Goal: Information Seeking & Learning: Learn about a topic

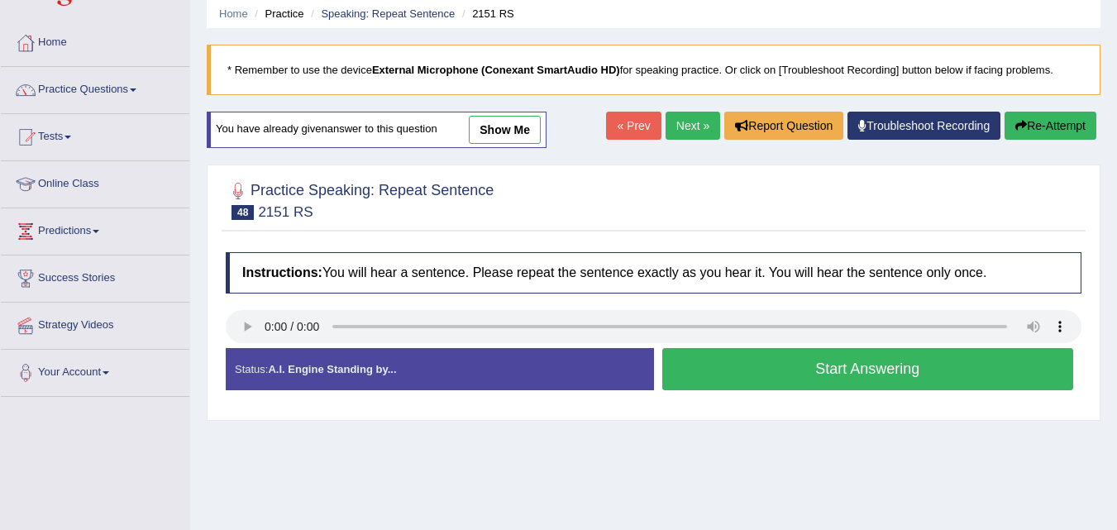
click at [808, 386] on button "Start Answering" at bounding box center [868, 369] width 412 height 42
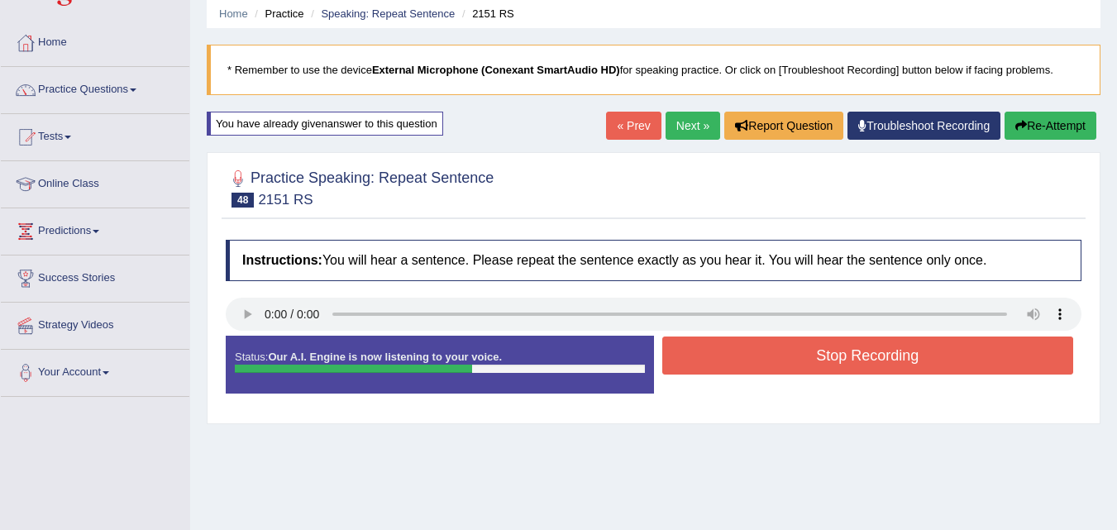
click at [792, 351] on button "Stop Recording" at bounding box center [868, 356] width 412 height 38
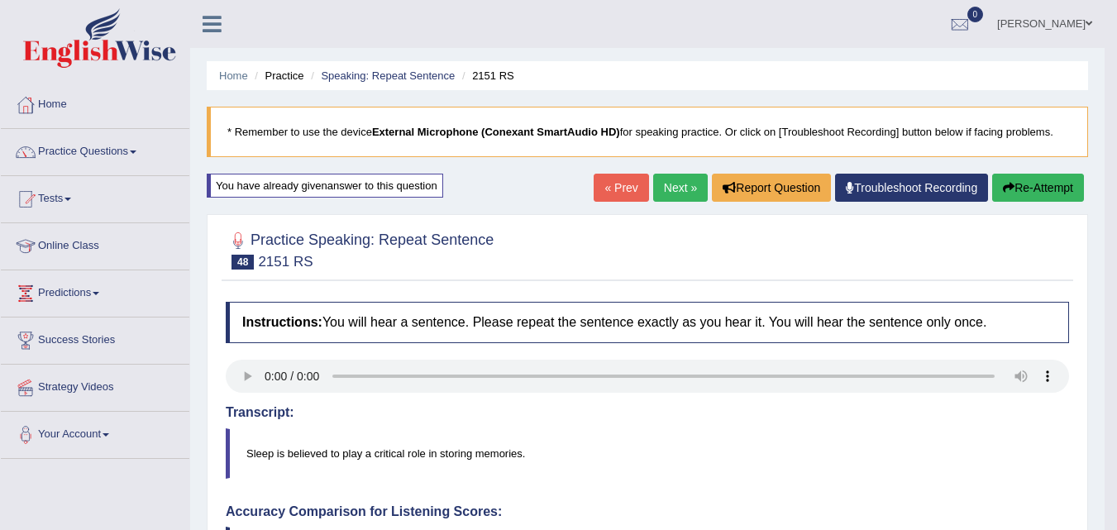
click at [1045, 202] on button "Re-Attempt" at bounding box center [1038, 188] width 92 height 28
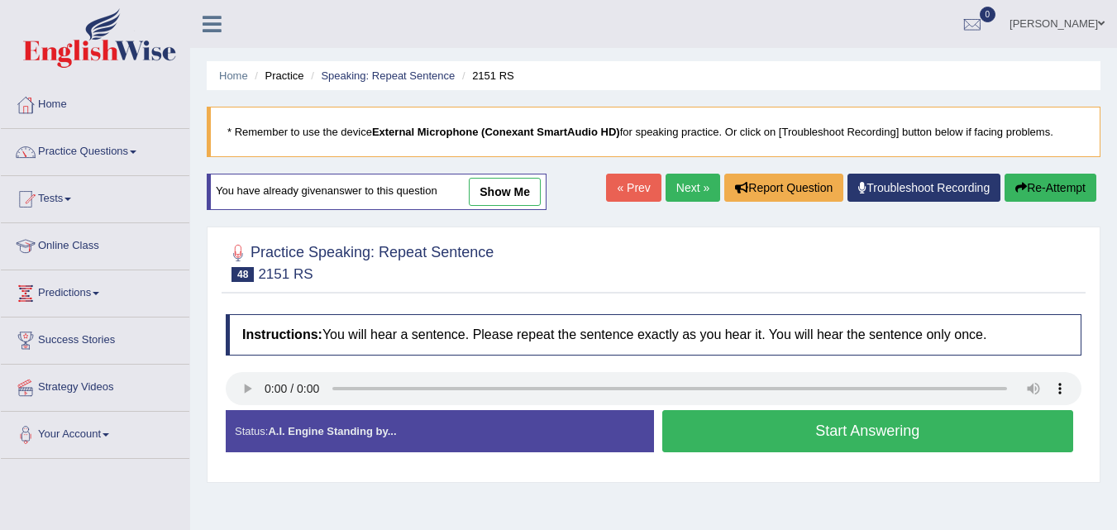
click at [738, 442] on button "Start Answering" at bounding box center [868, 431] width 412 height 42
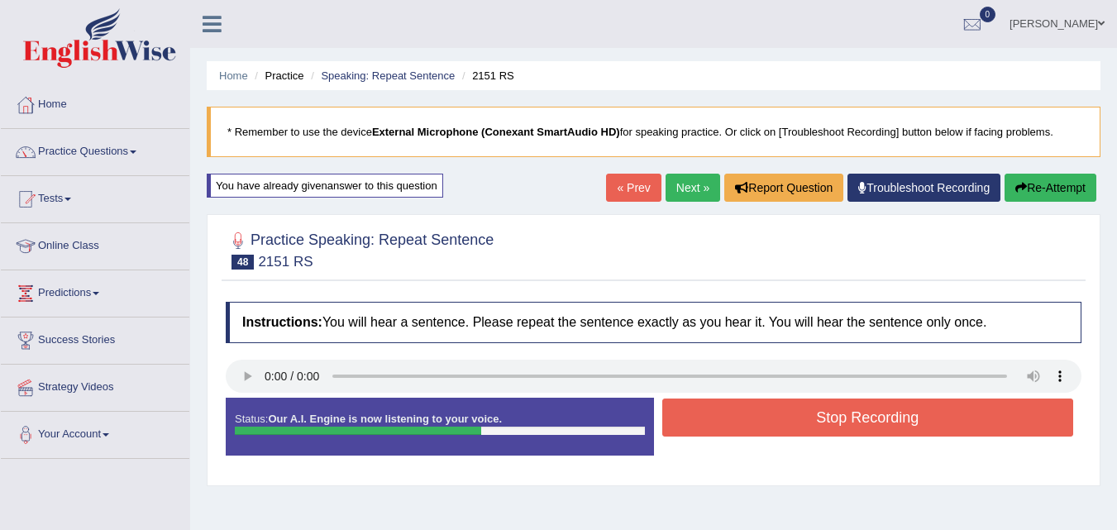
click at [742, 421] on button "Stop Recording" at bounding box center [868, 418] width 412 height 38
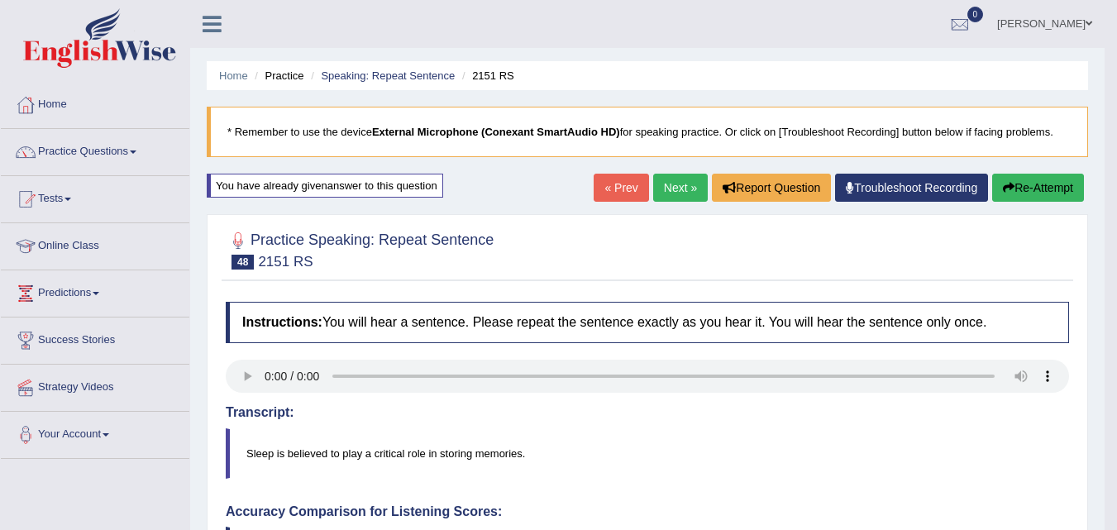
click at [671, 195] on link "Next »" at bounding box center [680, 188] width 55 height 28
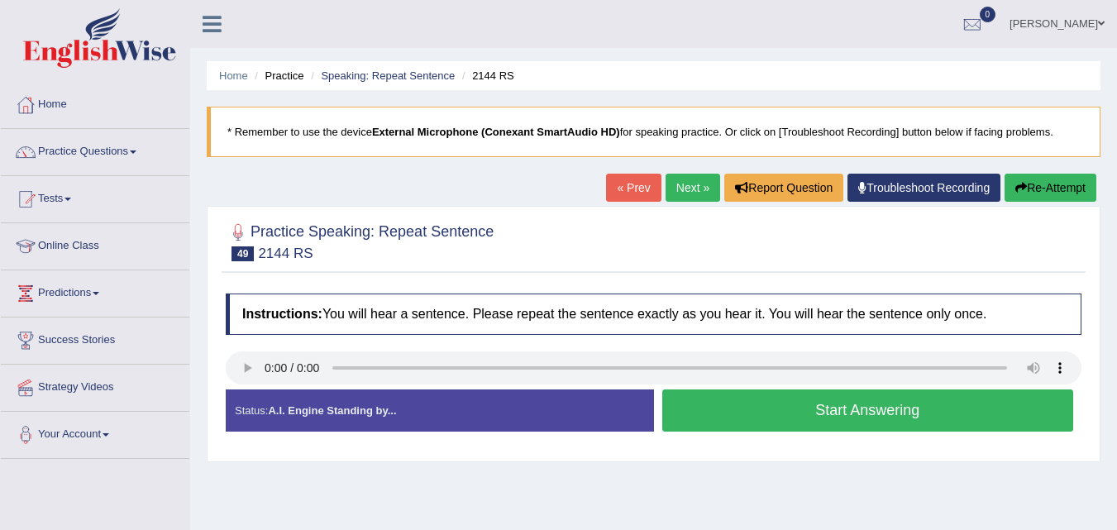
click at [912, 405] on button "Start Answering" at bounding box center [868, 410] width 412 height 42
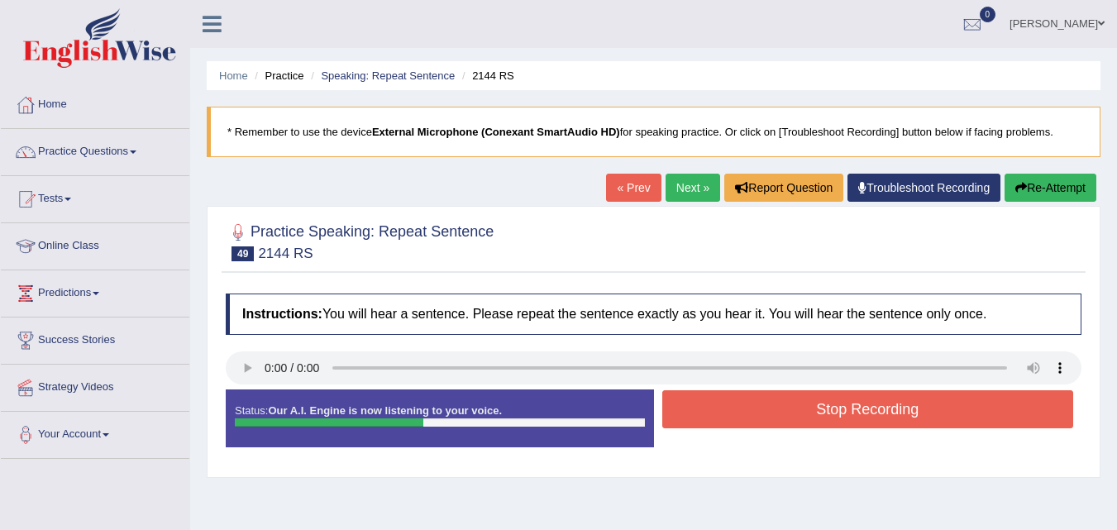
click at [969, 413] on button "Stop Recording" at bounding box center [868, 409] width 412 height 38
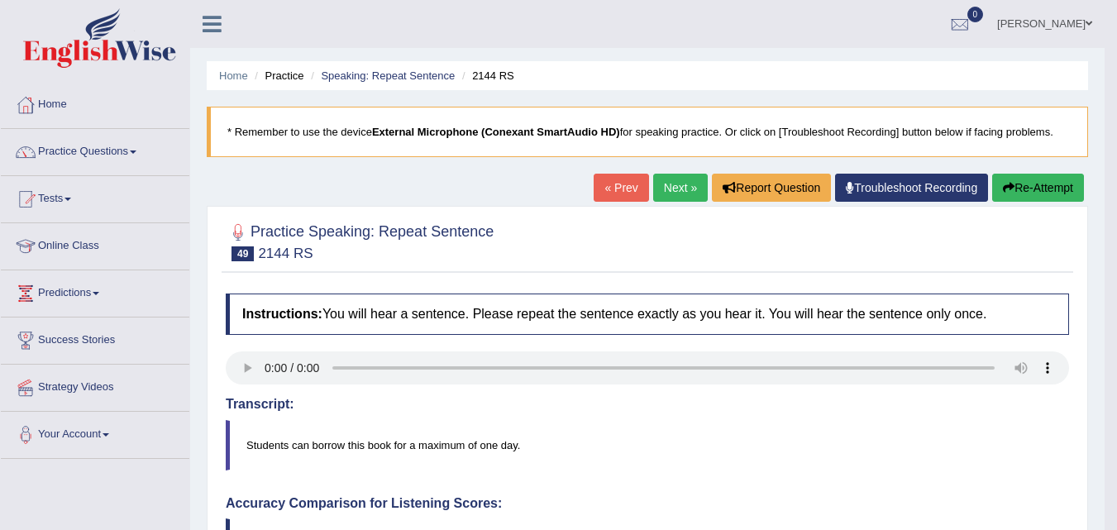
click at [1029, 184] on button "Re-Attempt" at bounding box center [1038, 188] width 92 height 28
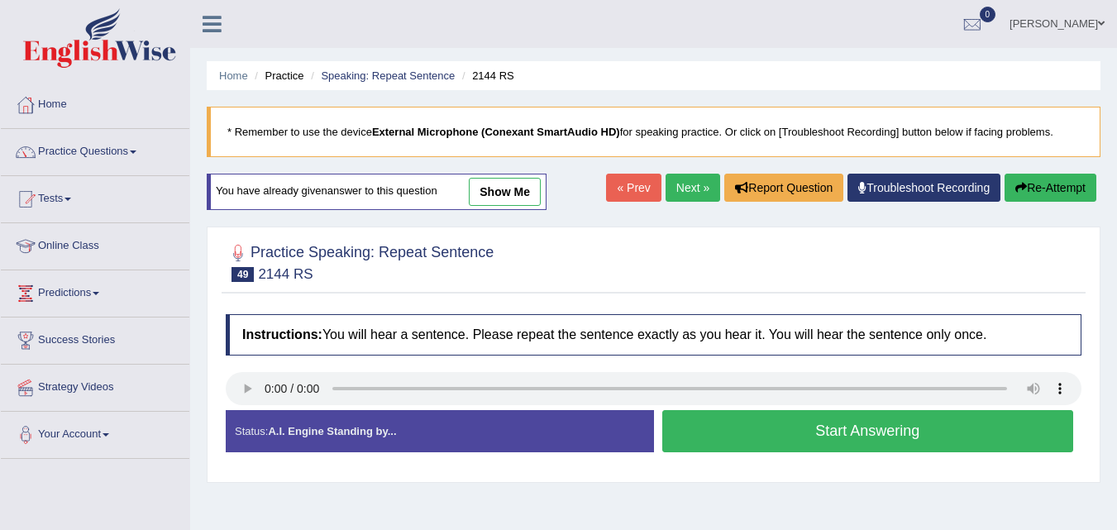
click at [828, 433] on button "Start Answering" at bounding box center [868, 431] width 412 height 42
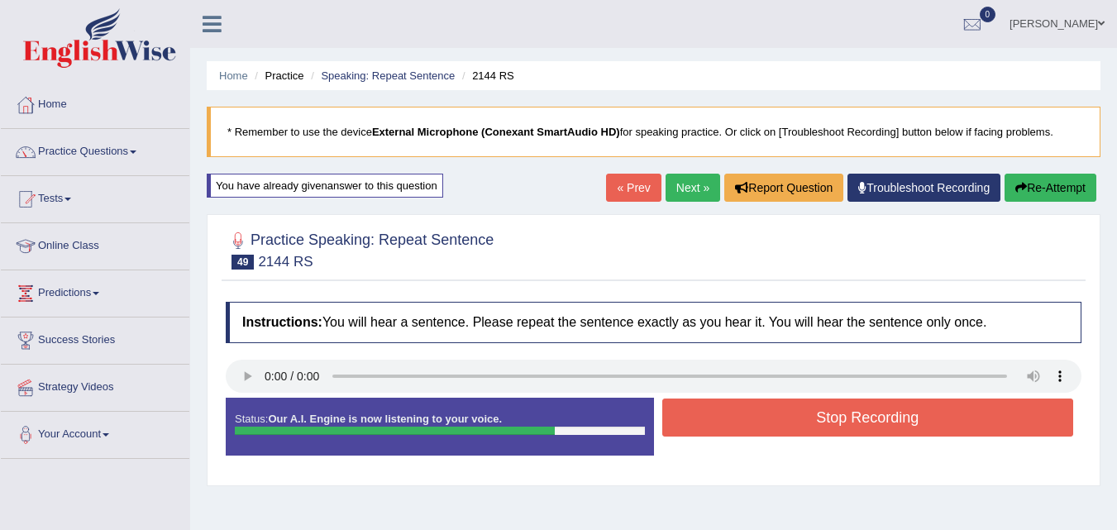
click at [926, 414] on button "Stop Recording" at bounding box center [868, 418] width 412 height 38
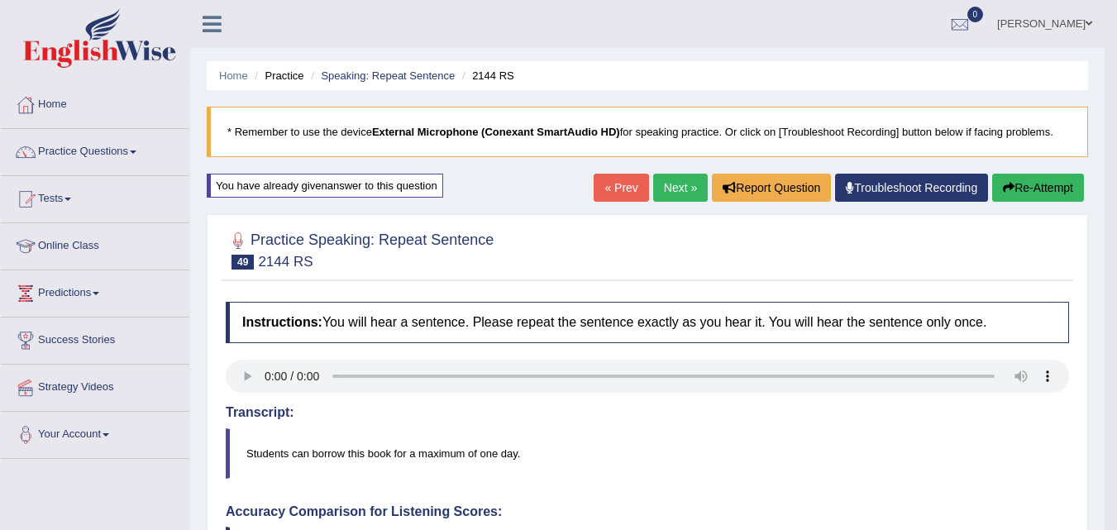
click at [1062, 192] on button "Re-Attempt" at bounding box center [1038, 188] width 92 height 28
click at [1051, 184] on button "Re-Attempt" at bounding box center [1038, 188] width 92 height 28
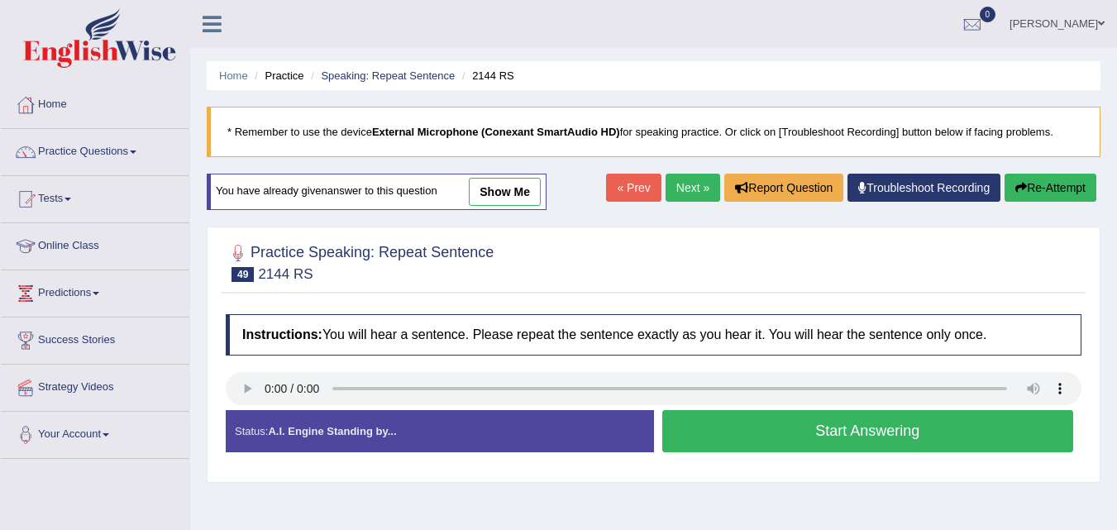
click at [775, 429] on button "Start Answering" at bounding box center [868, 431] width 412 height 42
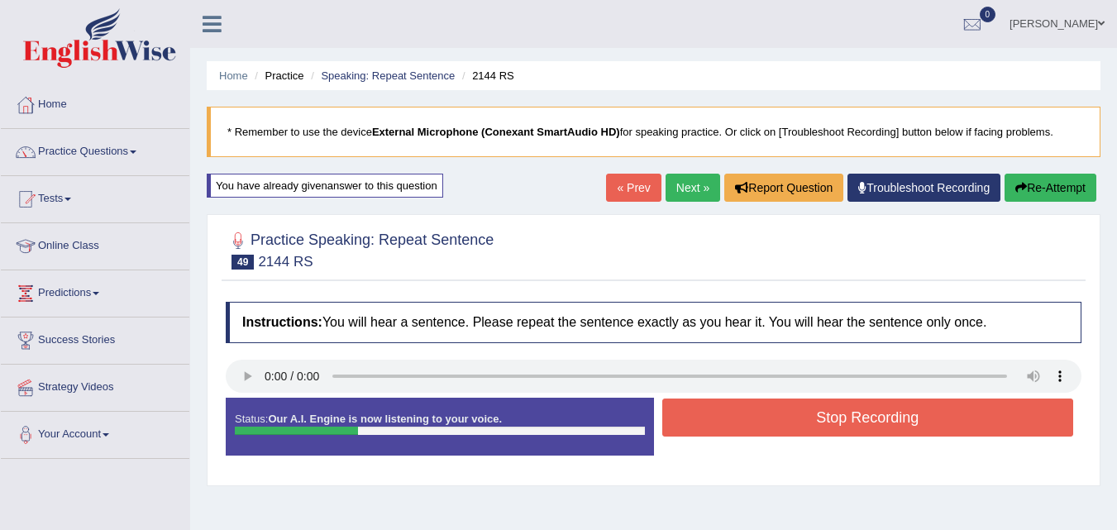
click at [881, 425] on button "Stop Recording" at bounding box center [868, 418] width 412 height 38
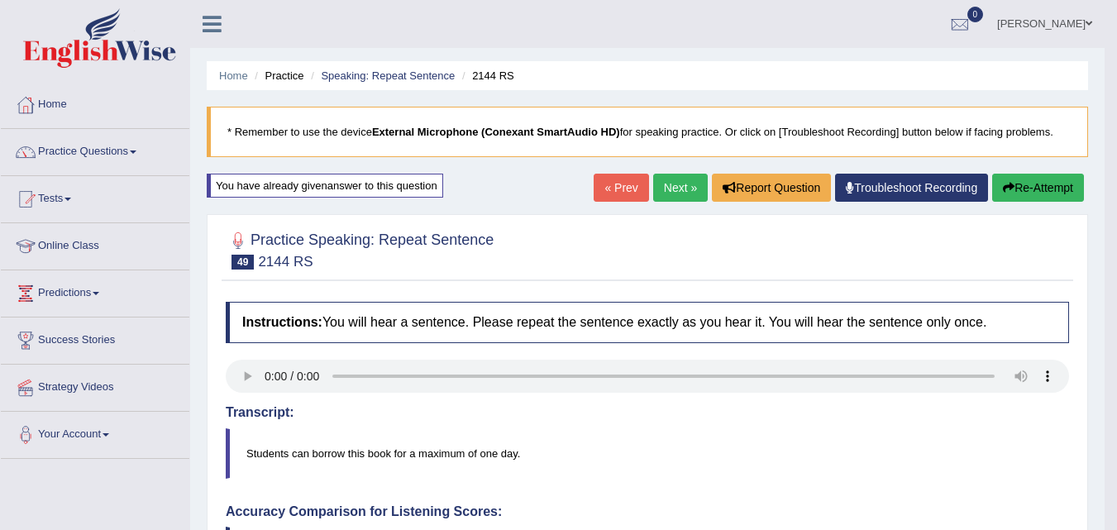
click at [136, 152] on span at bounding box center [133, 151] width 7 height 3
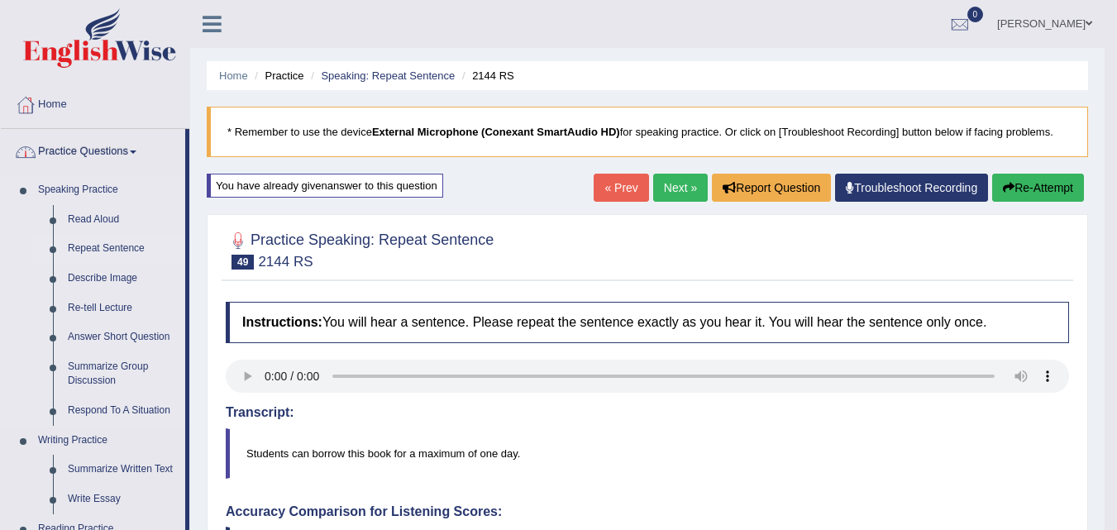
click at [146, 247] on link "Repeat Sentence" at bounding box center [122, 249] width 125 height 30
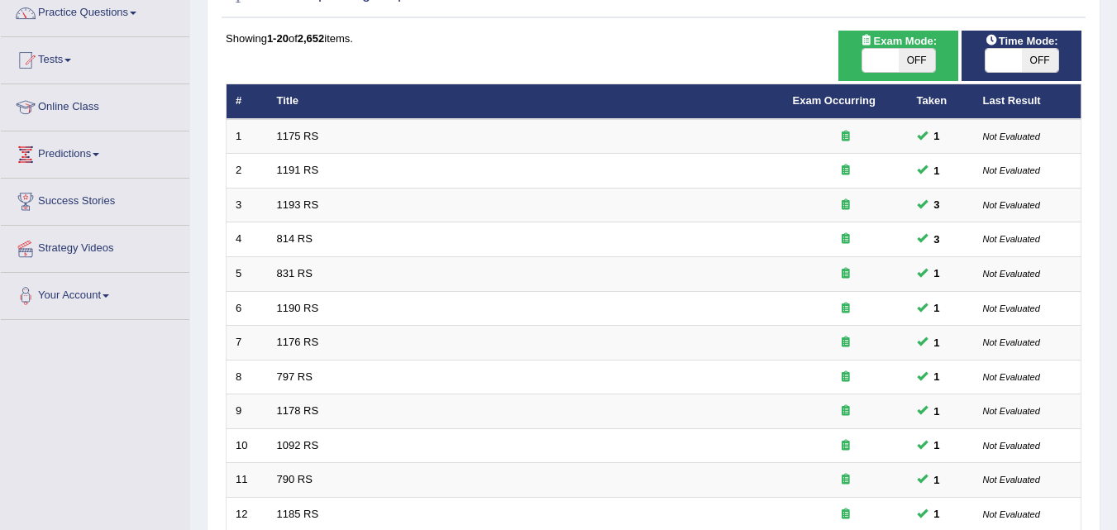
scroll to position [565, 0]
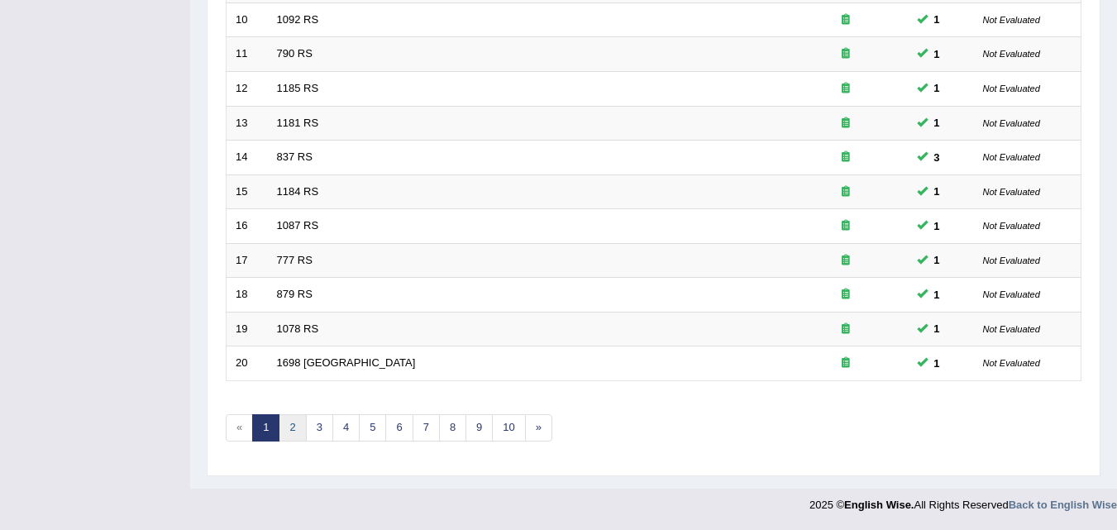
click at [292, 427] on link "2" at bounding box center [292, 427] width 27 height 27
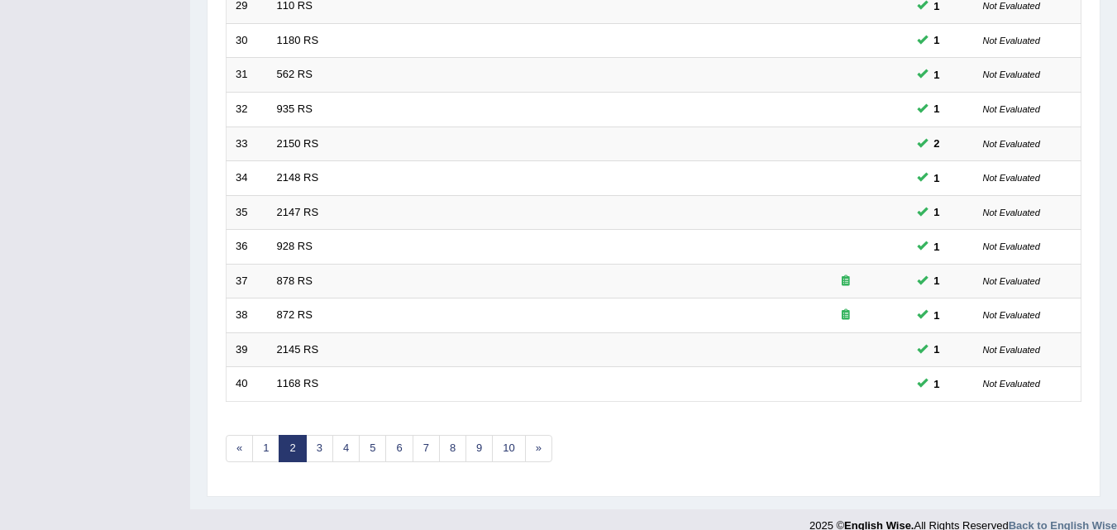
scroll to position [543, 0]
click at [322, 456] on link "3" at bounding box center [319, 449] width 27 height 27
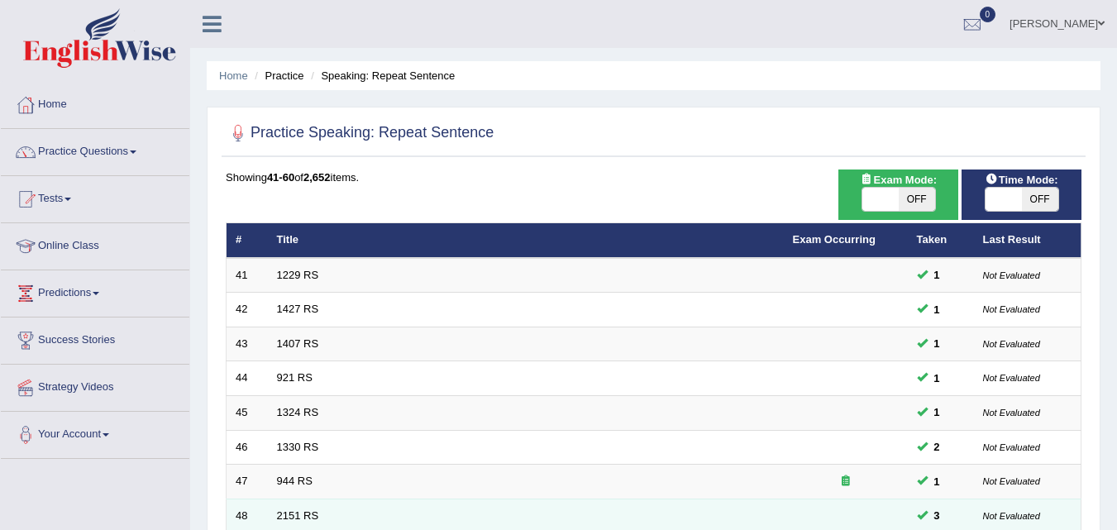
click at [958, 518] on td "3" at bounding box center [941, 516] width 66 height 35
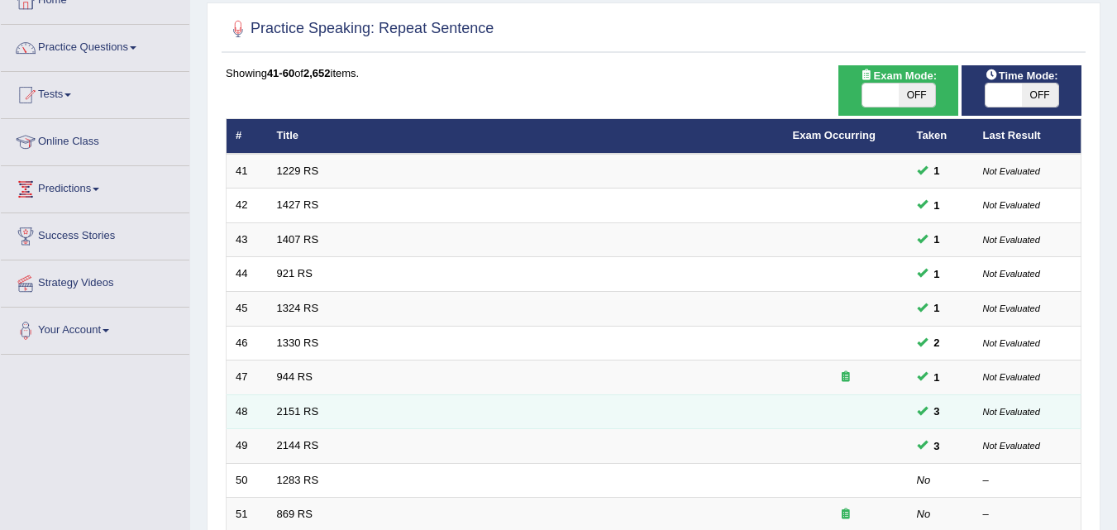
scroll to position [107, 0]
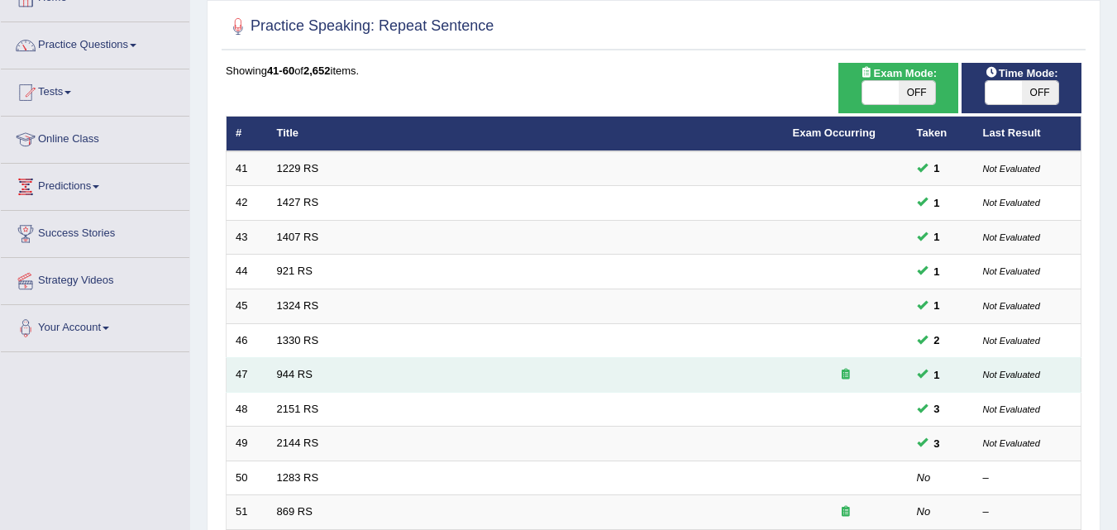
click at [844, 375] on icon at bounding box center [846, 374] width 8 height 11
click at [845, 375] on icon at bounding box center [846, 374] width 8 height 11
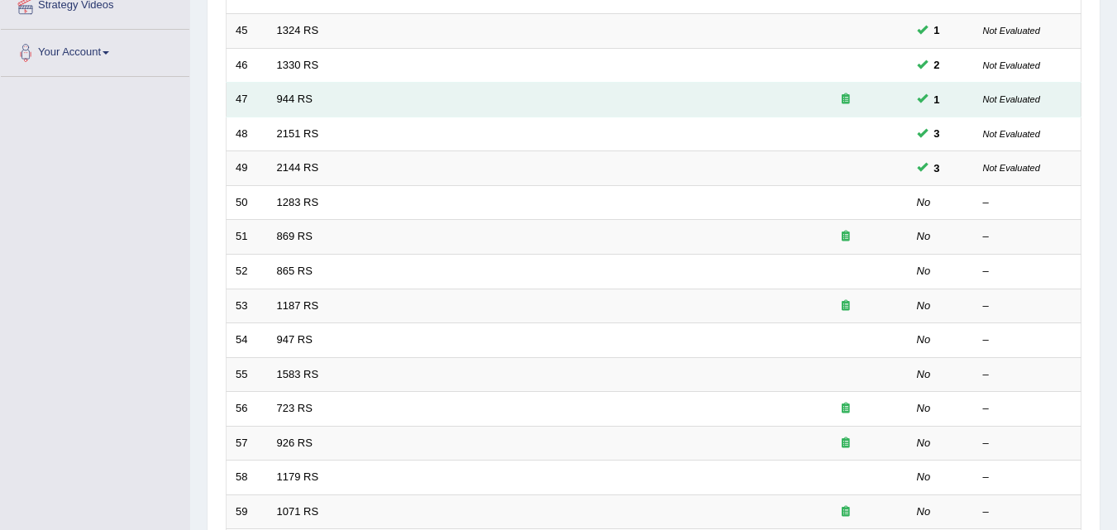
scroll to position [383, 0]
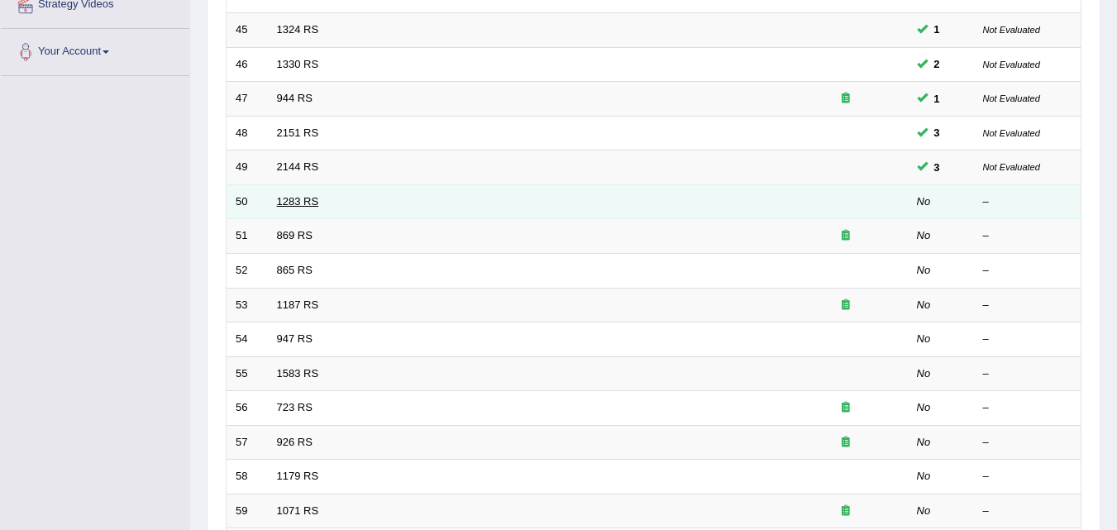
click at [313, 205] on link "1283 RS" at bounding box center [298, 201] width 42 height 12
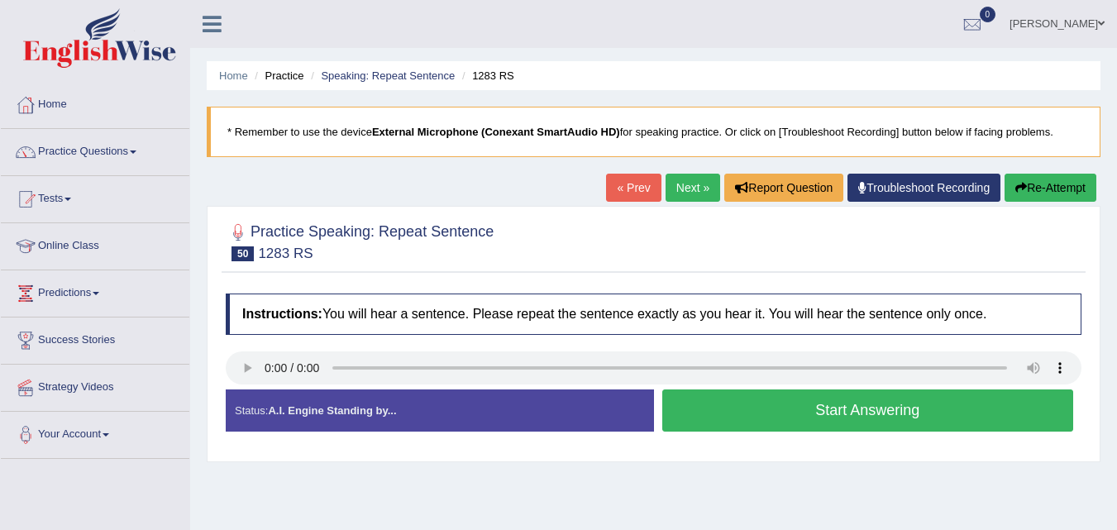
click at [759, 402] on button "Start Answering" at bounding box center [868, 410] width 412 height 42
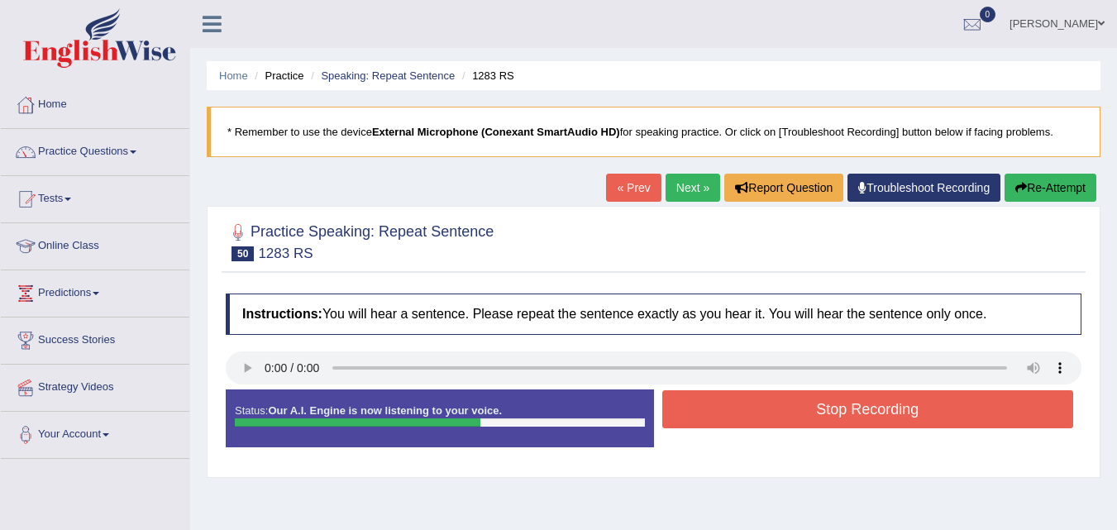
click at [759, 402] on button "Stop Recording" at bounding box center [868, 409] width 412 height 38
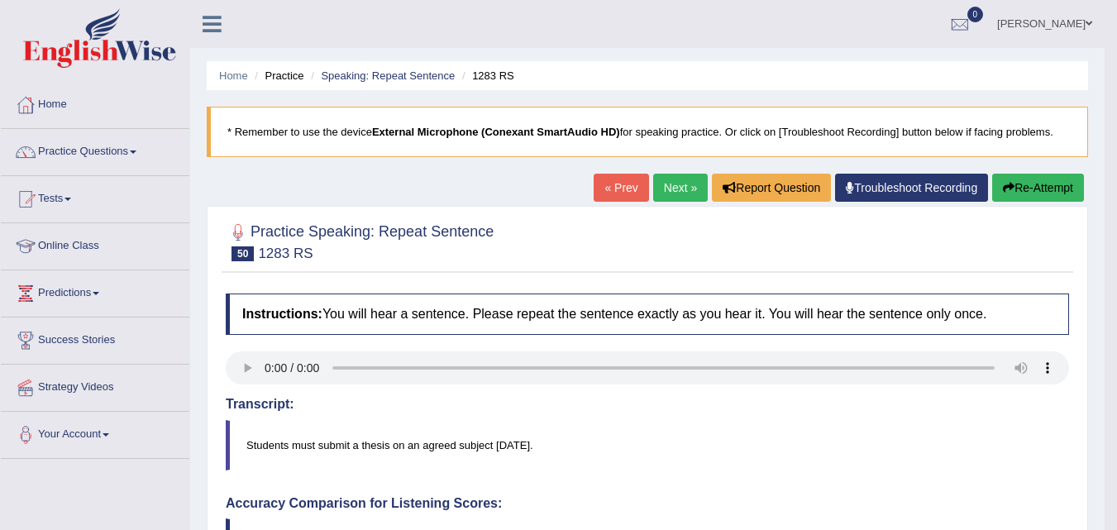
click at [673, 194] on link "Next »" at bounding box center [680, 188] width 55 height 28
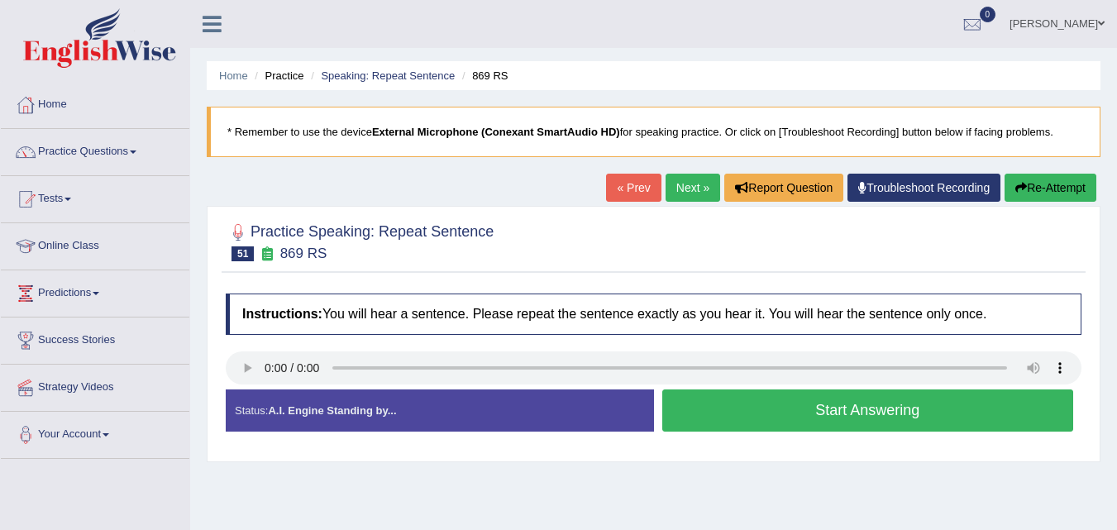
click at [854, 406] on button "Start Answering" at bounding box center [868, 410] width 412 height 42
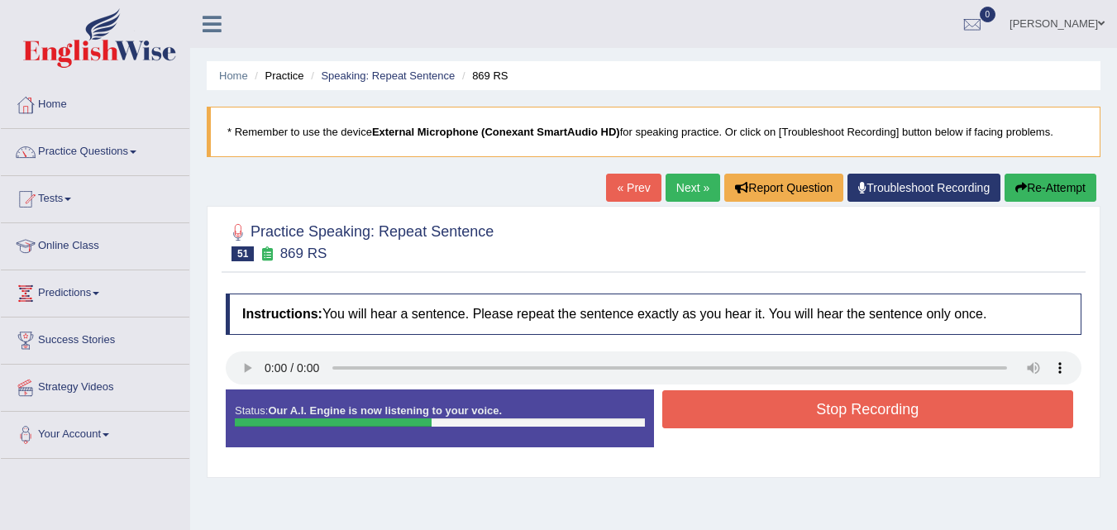
click at [854, 406] on button "Stop Recording" at bounding box center [868, 409] width 412 height 38
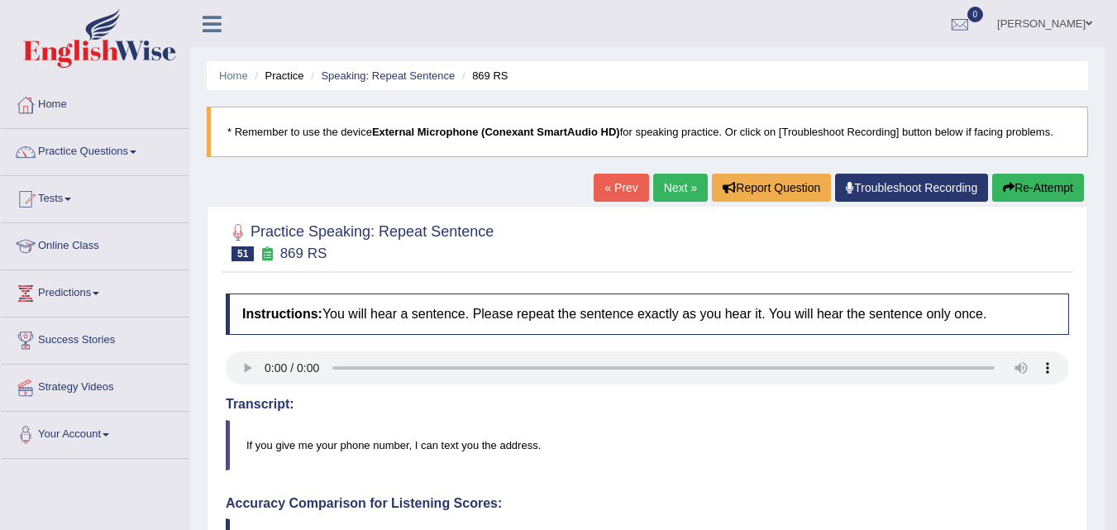
click at [671, 194] on link "Next »" at bounding box center [680, 188] width 55 height 28
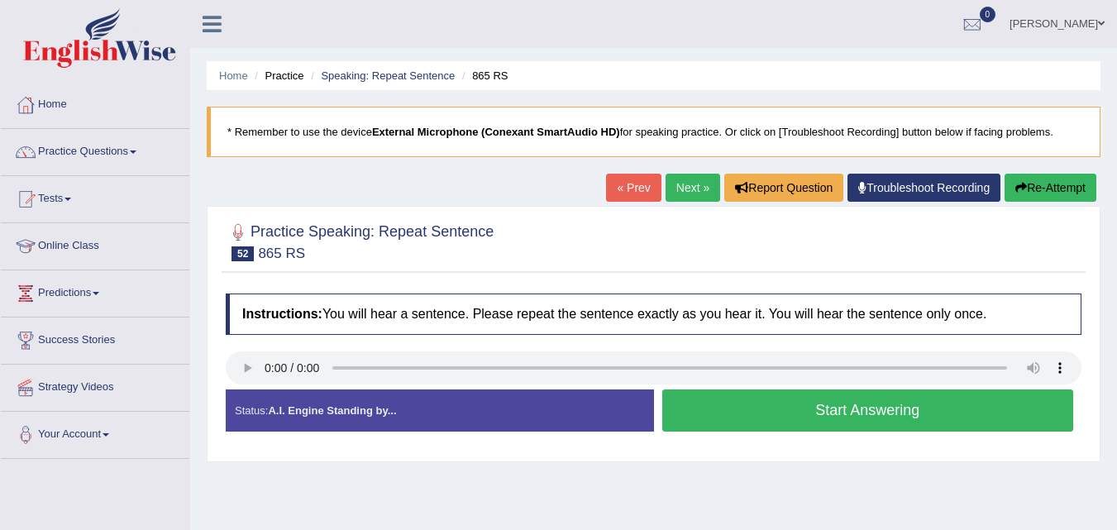
click at [738, 419] on button "Start Answering" at bounding box center [868, 410] width 412 height 42
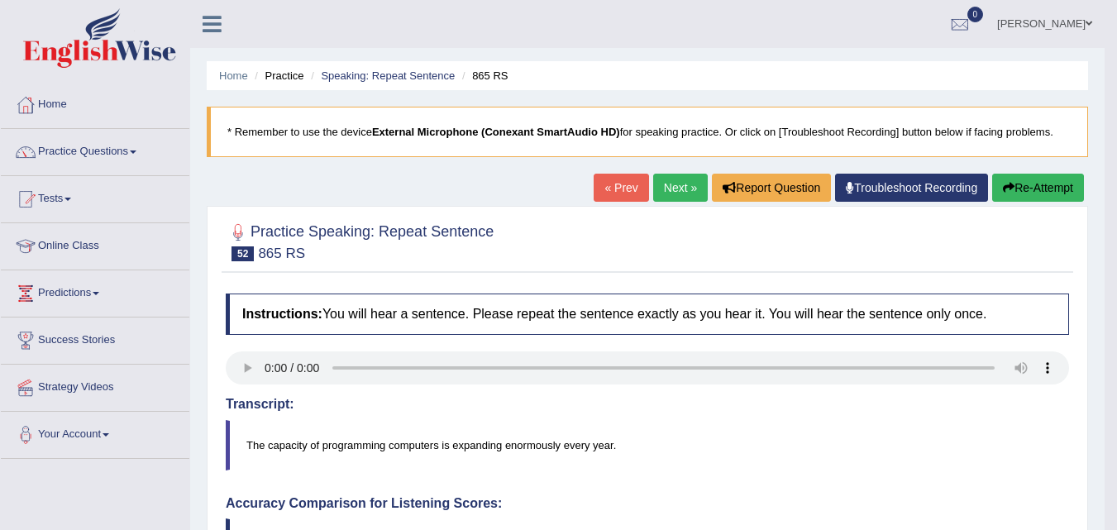
click at [1037, 184] on button "Re-Attempt" at bounding box center [1038, 188] width 92 height 28
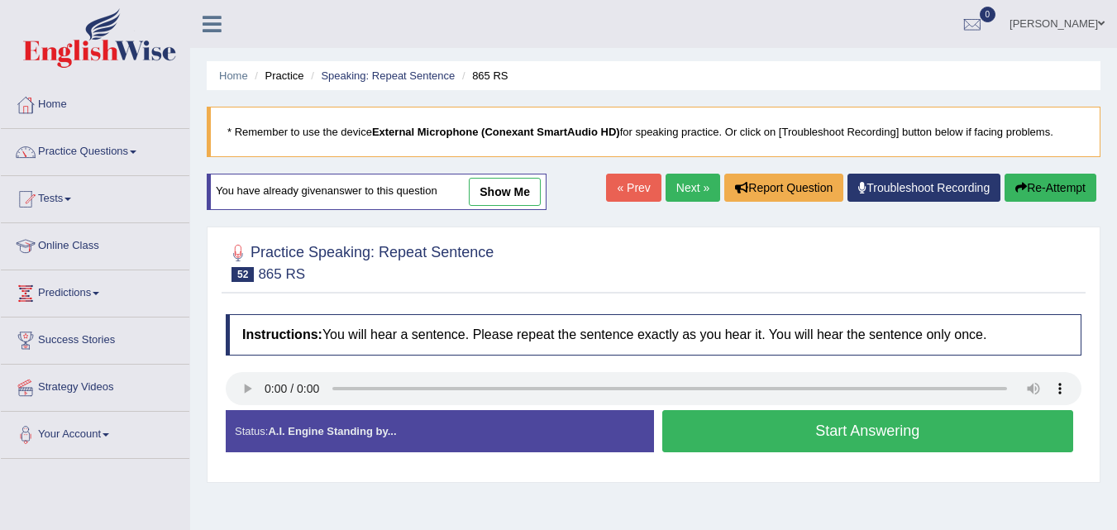
click at [901, 427] on button "Start Answering" at bounding box center [868, 431] width 412 height 42
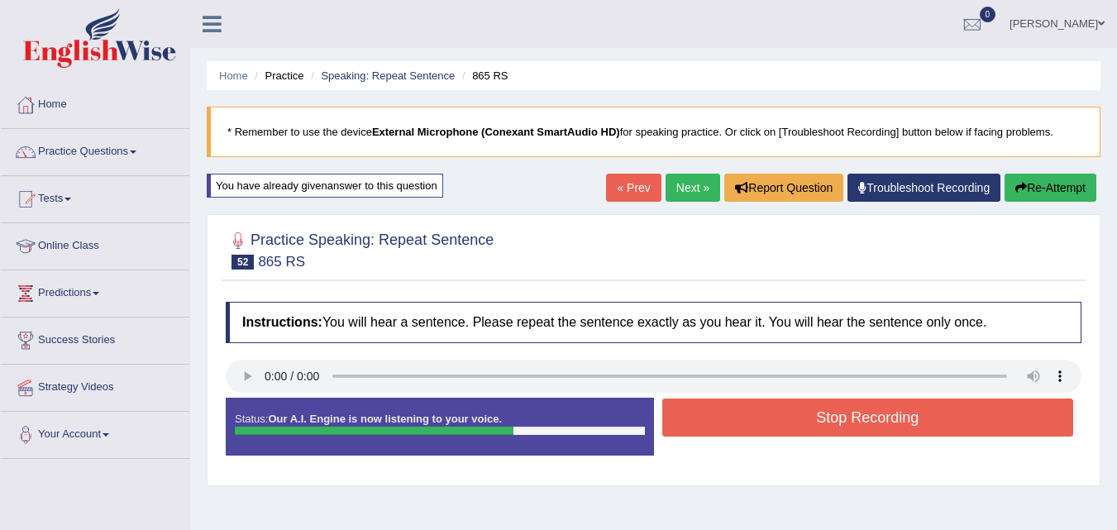
click at [896, 423] on button "Stop Recording" at bounding box center [868, 418] width 412 height 38
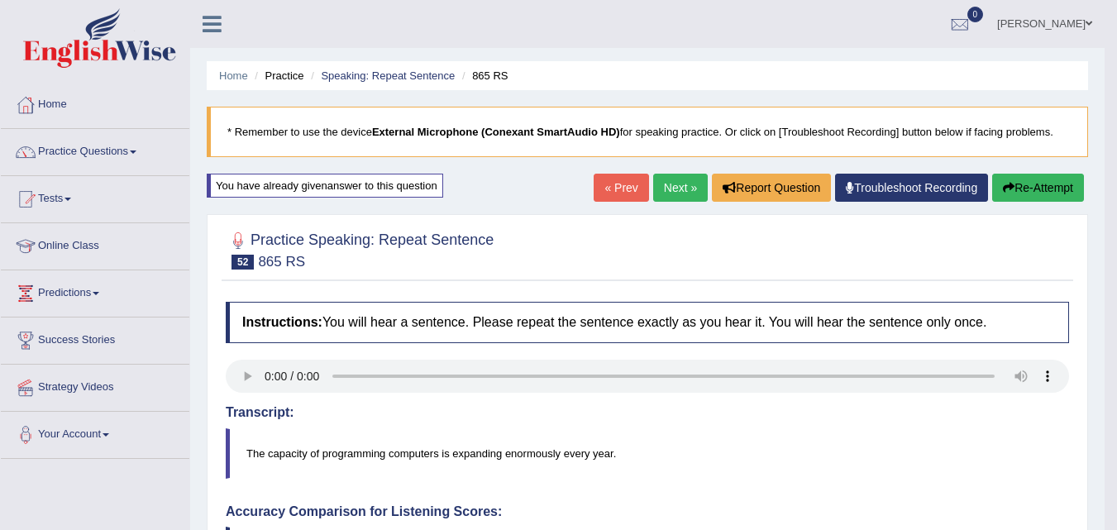
click at [1036, 190] on button "Re-Attempt" at bounding box center [1038, 188] width 92 height 28
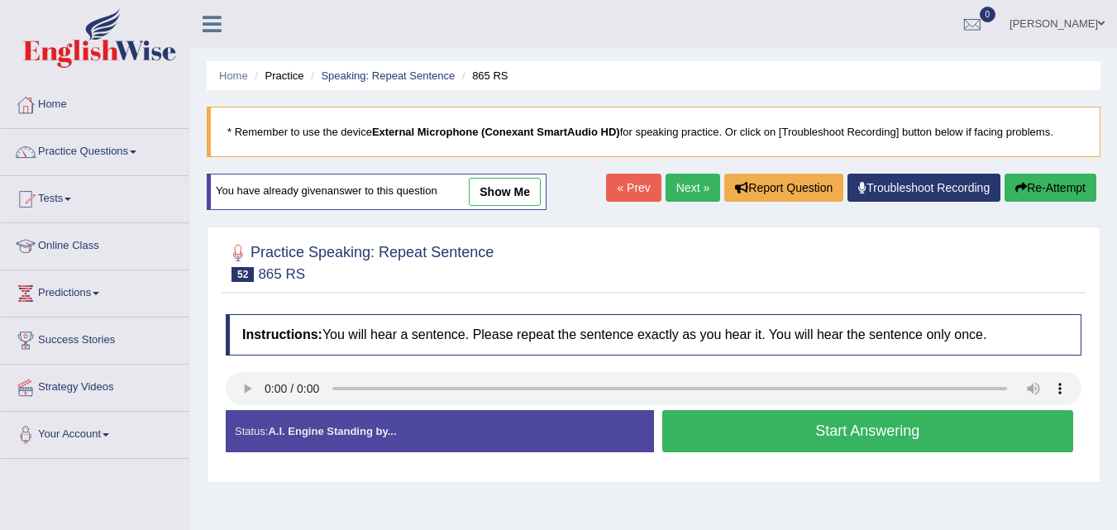
click at [909, 431] on button "Start Answering" at bounding box center [868, 431] width 412 height 42
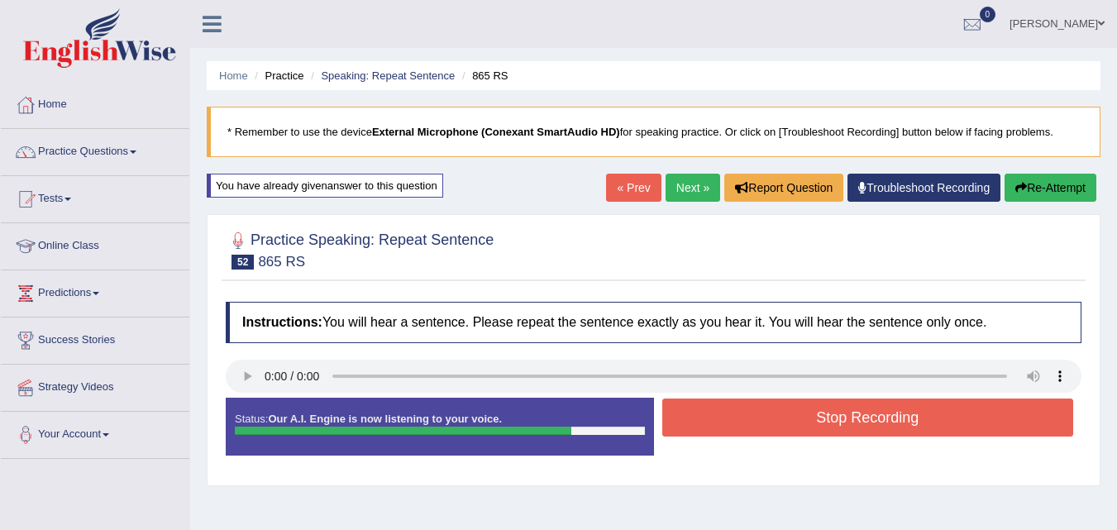
click at [924, 422] on button "Stop Recording" at bounding box center [868, 418] width 412 height 38
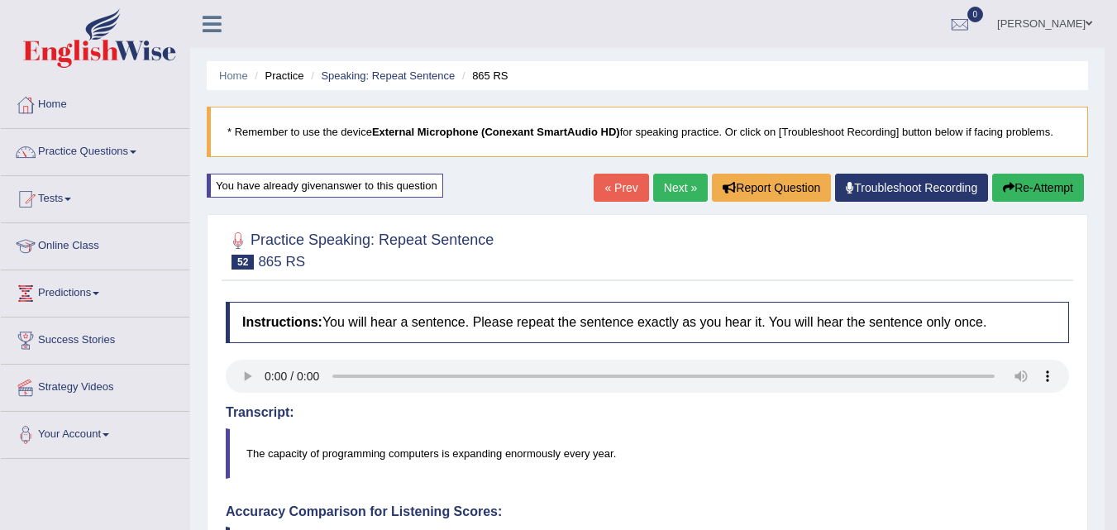
click at [107, 152] on link "Practice Questions" at bounding box center [95, 149] width 189 height 41
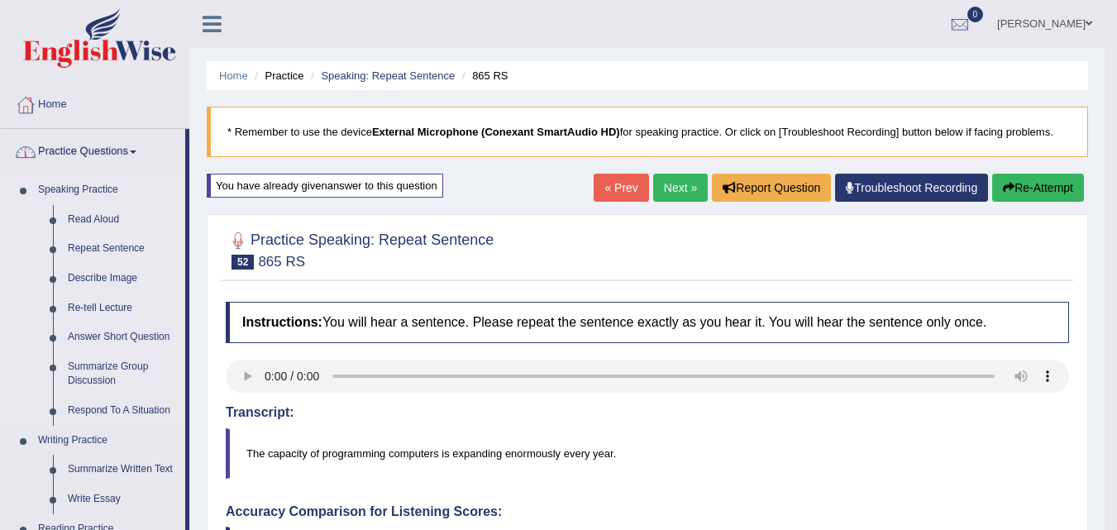
click at [142, 246] on link "Repeat Sentence" at bounding box center [122, 249] width 125 height 30
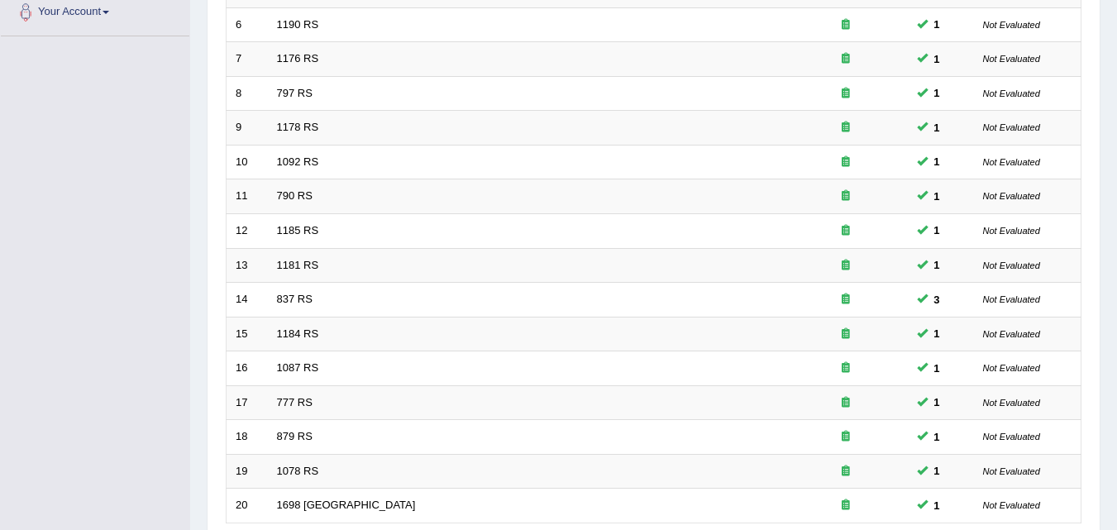
scroll to position [565, 0]
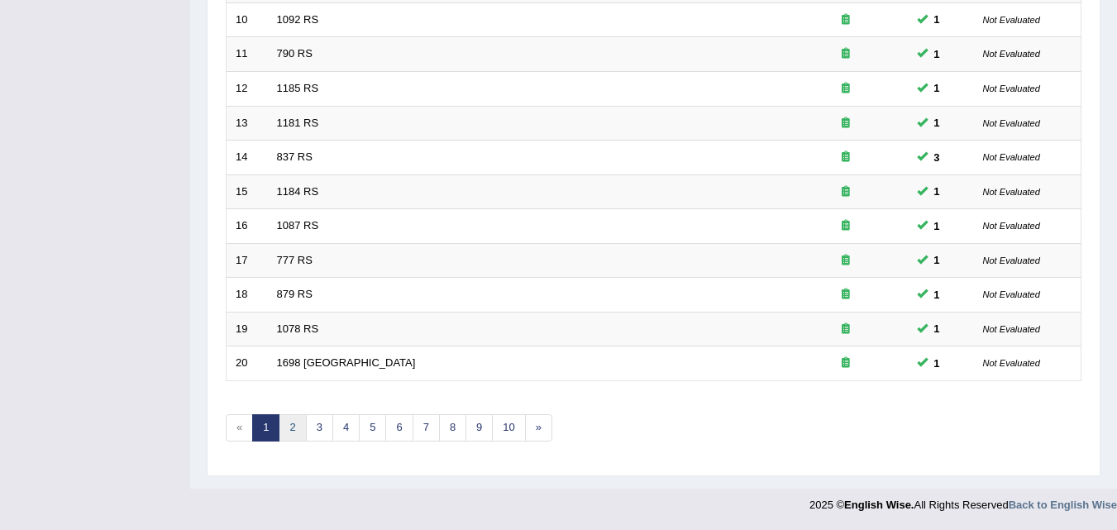
click at [289, 426] on link "2" at bounding box center [292, 427] width 27 height 27
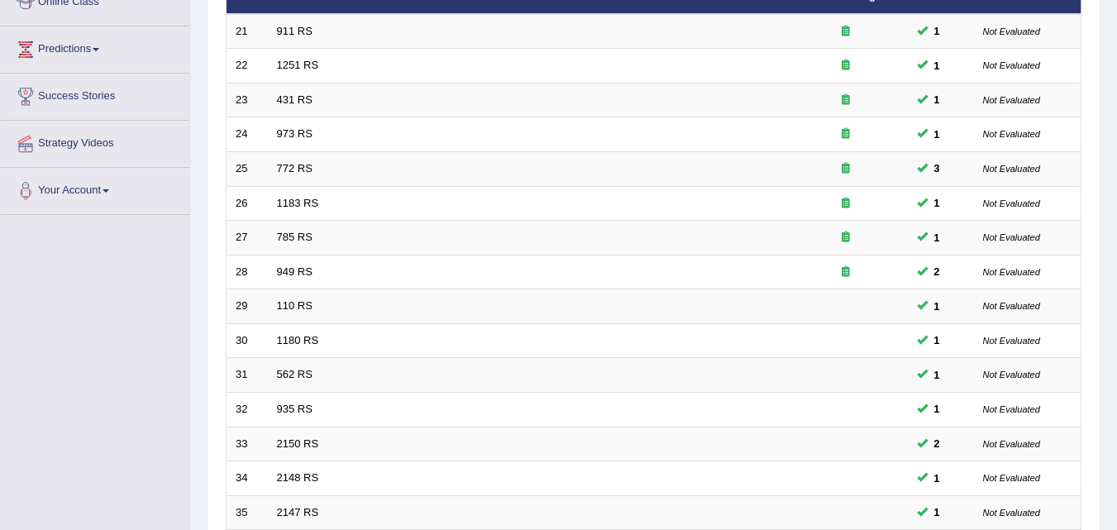
scroll to position [565, 0]
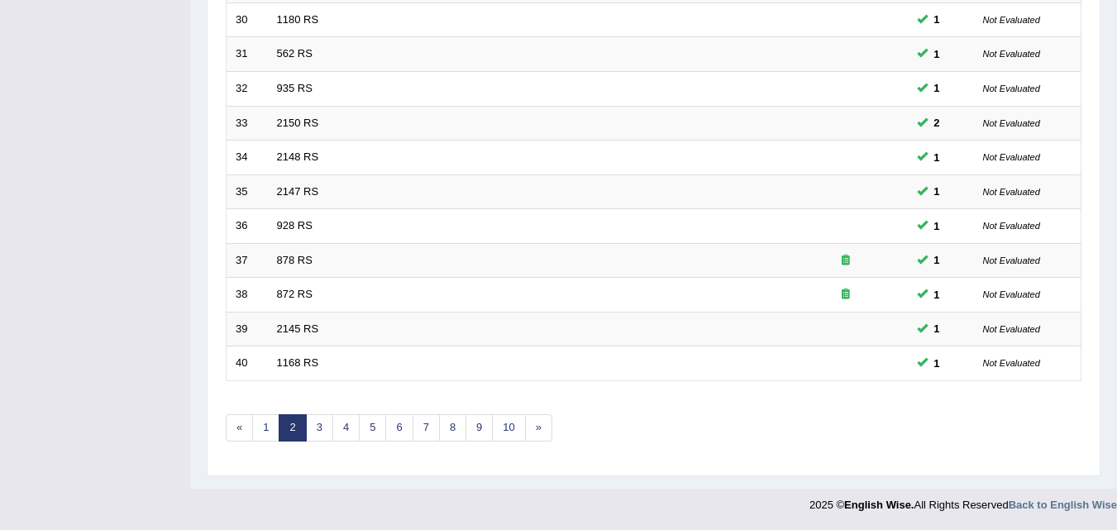
click at [338, 454] on div "Showing 21-40 of 2,652 items. # Title Exam Occurring Taken Last Result 21 911 R…" at bounding box center [654, 33] width 856 height 857
click at [405, 440] on link "6" at bounding box center [398, 427] width 27 height 27
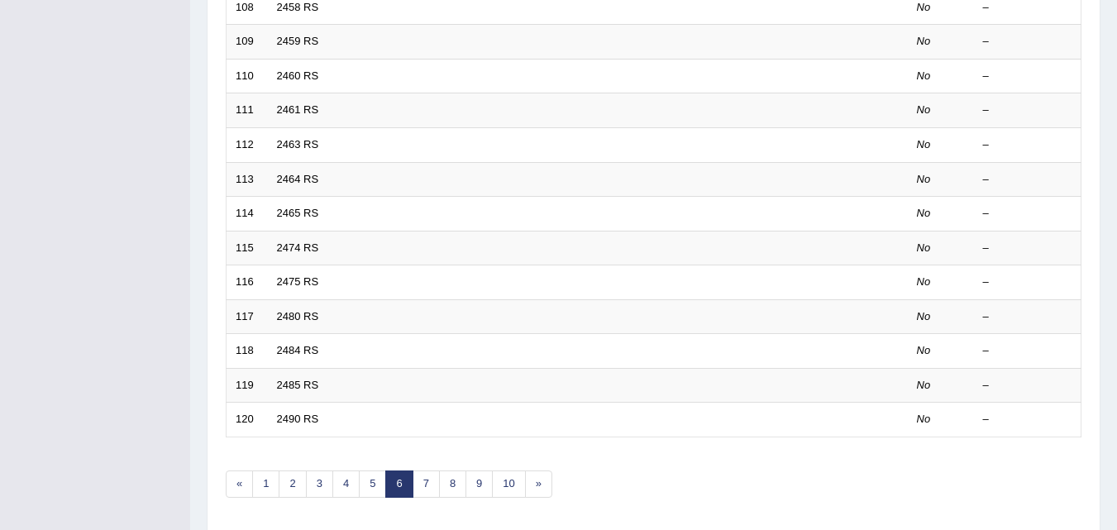
scroll to position [565, 0]
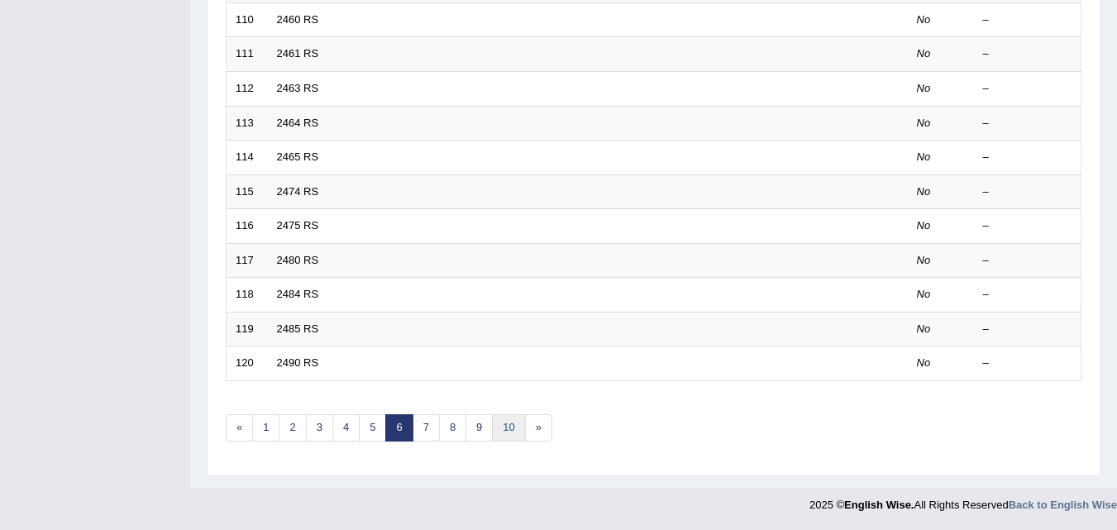
click at [508, 432] on link "10" at bounding box center [508, 427] width 33 height 27
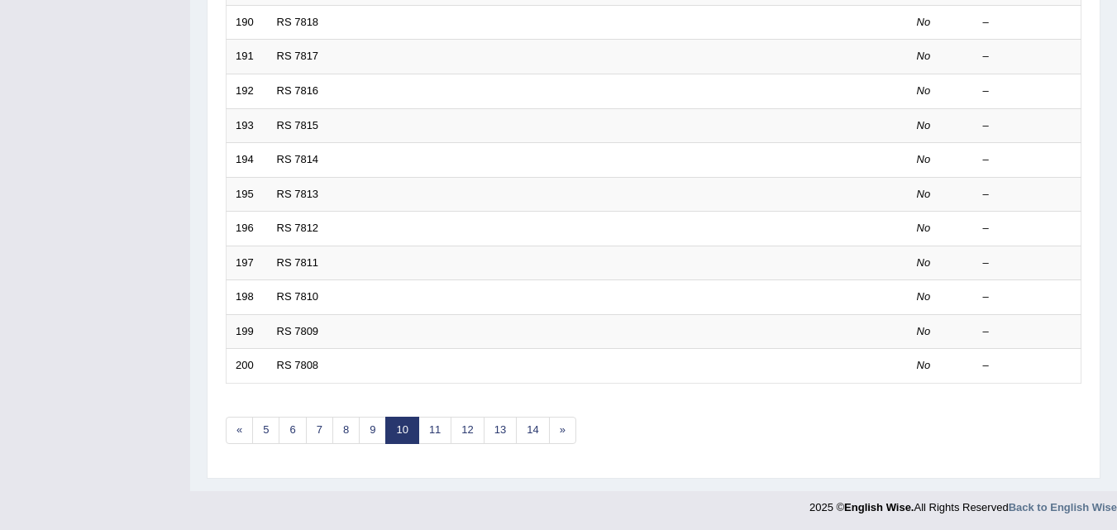
scroll to position [565, 0]
click at [291, 433] on link "6" at bounding box center [292, 427] width 27 height 27
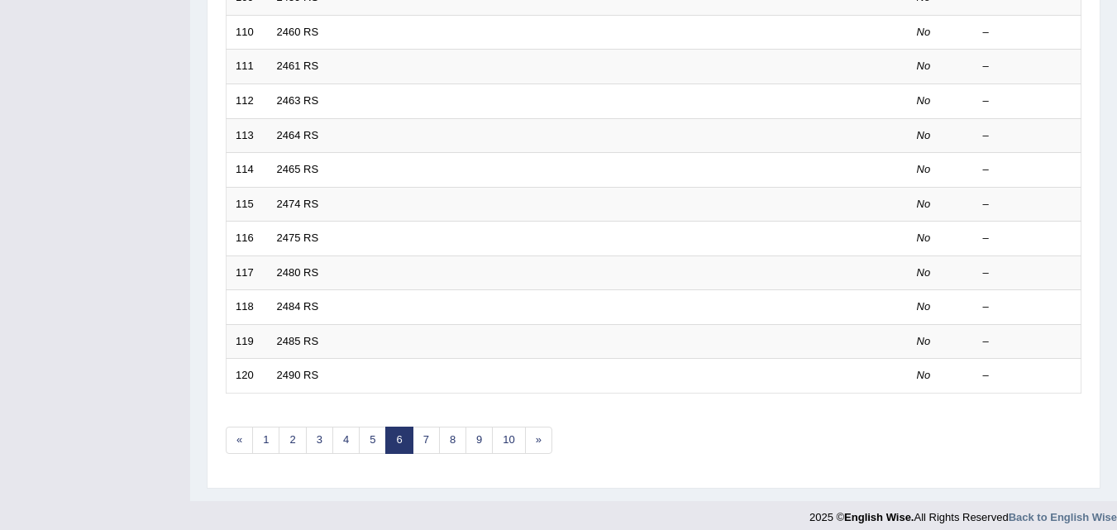
scroll to position [565, 0]
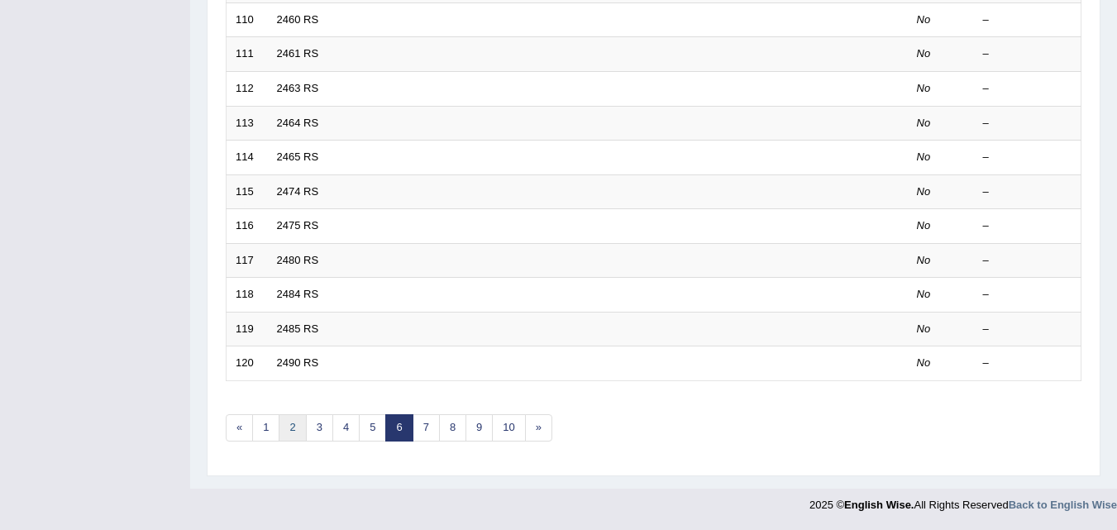
click at [304, 431] on link "2" at bounding box center [292, 427] width 27 height 27
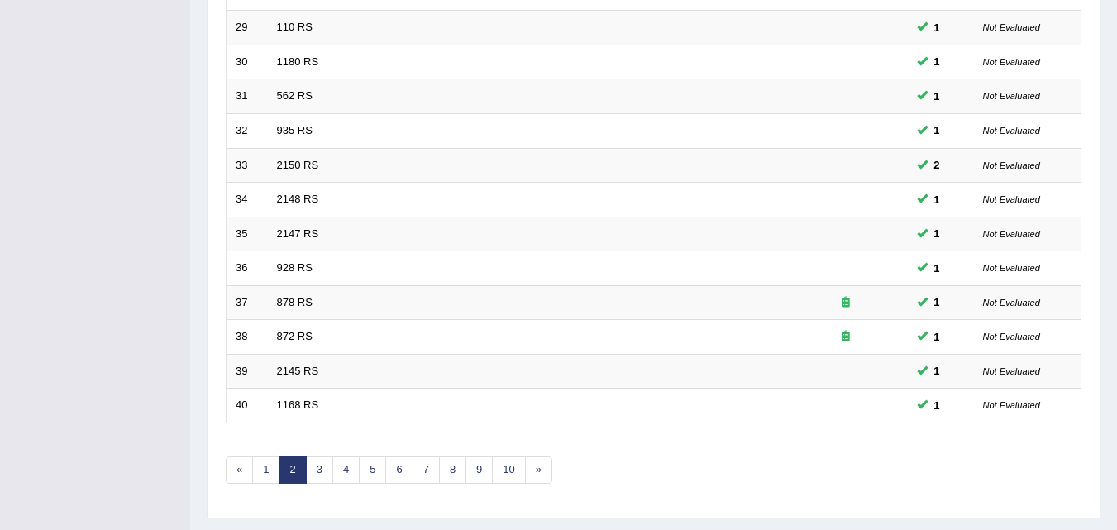
scroll to position [565, 0]
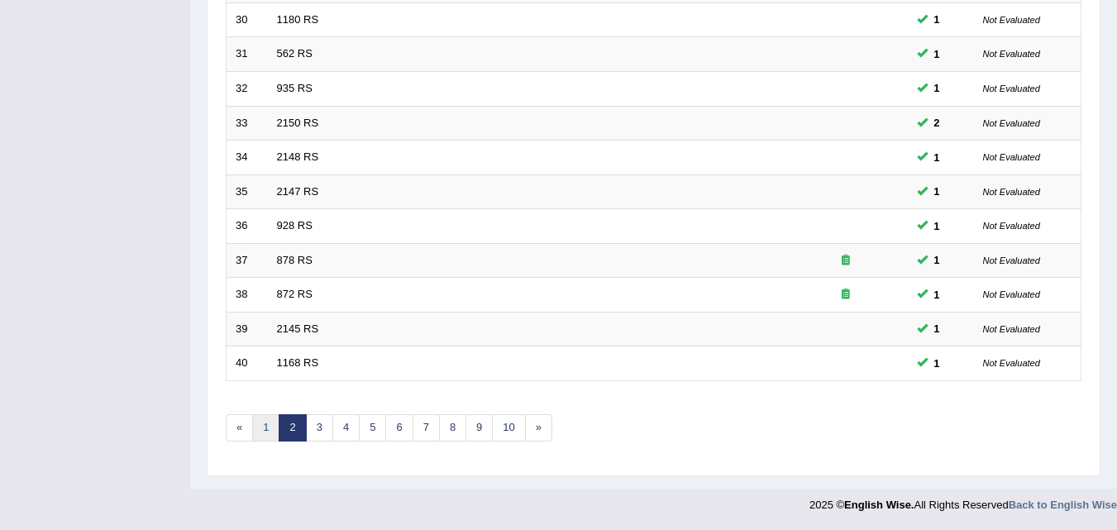
click at [265, 437] on link "1" at bounding box center [265, 427] width 27 height 27
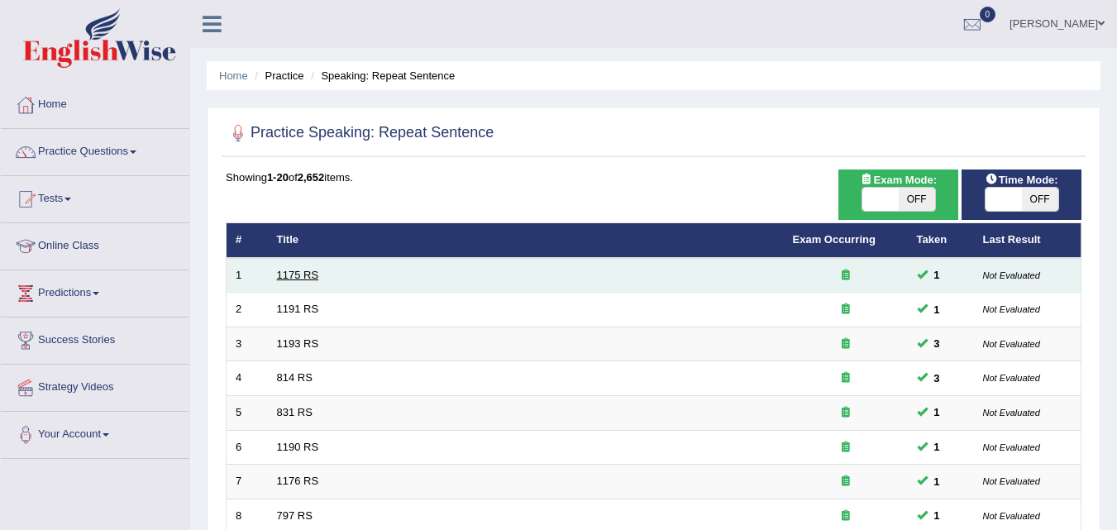
click at [311, 277] on link "1175 RS" at bounding box center [298, 275] width 42 height 12
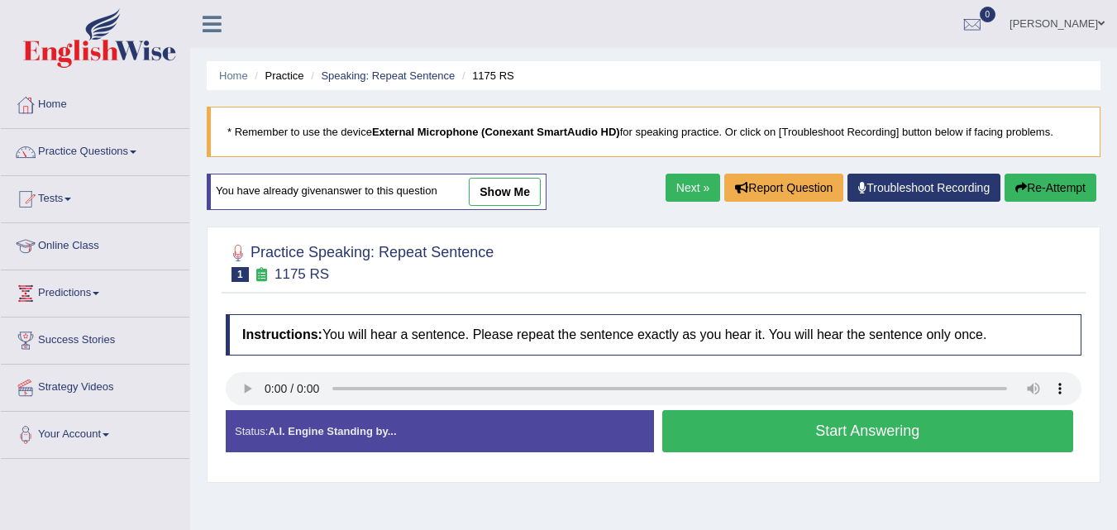
click at [898, 504] on div "Home Practice Speaking: Repeat Sentence 1175 RS * Remember to use the device Ex…" at bounding box center [653, 413] width 927 height 827
click at [913, 428] on button "Start Answering" at bounding box center [868, 431] width 412 height 42
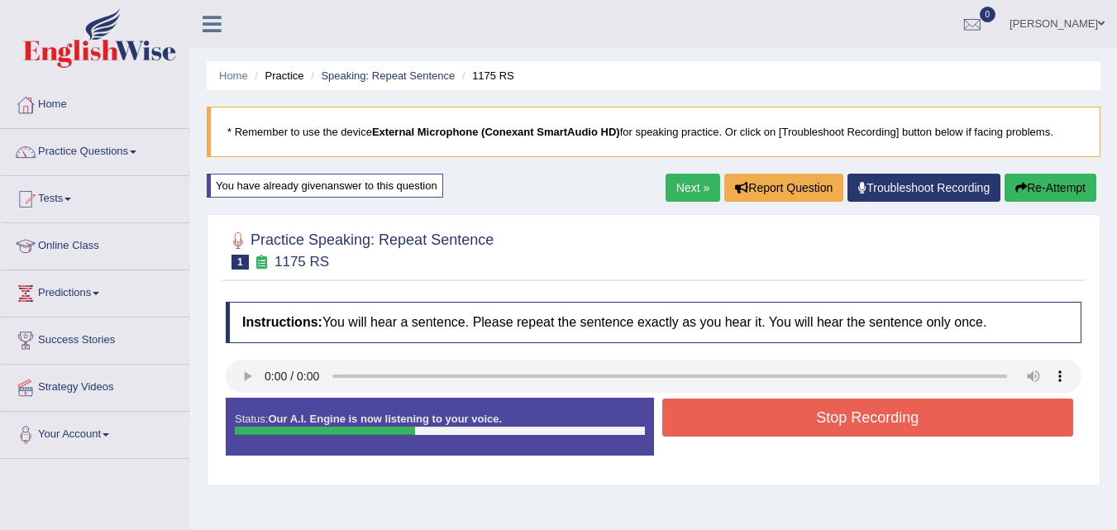
click at [919, 420] on button "Stop Recording" at bounding box center [868, 418] width 412 height 38
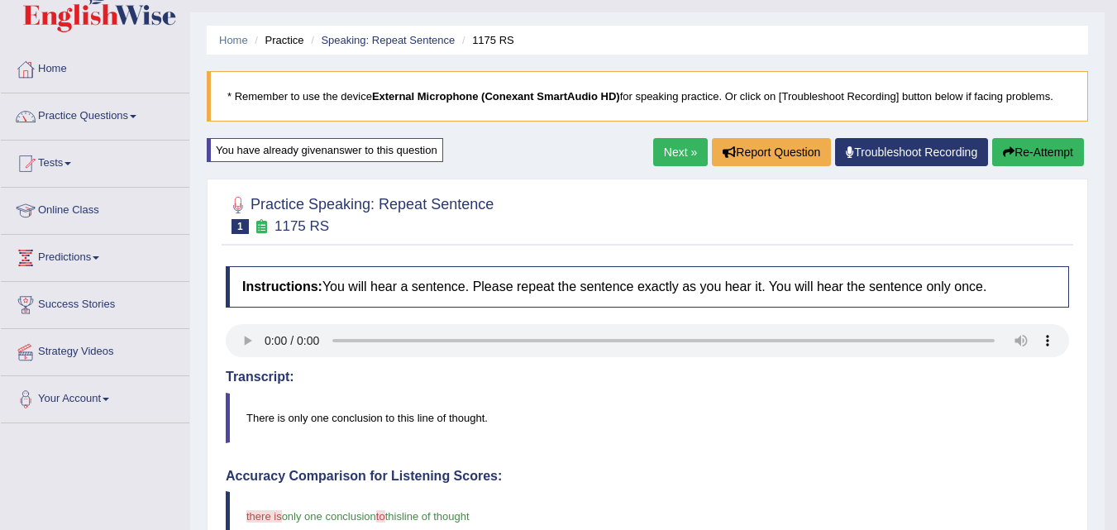
scroll to position [33, 0]
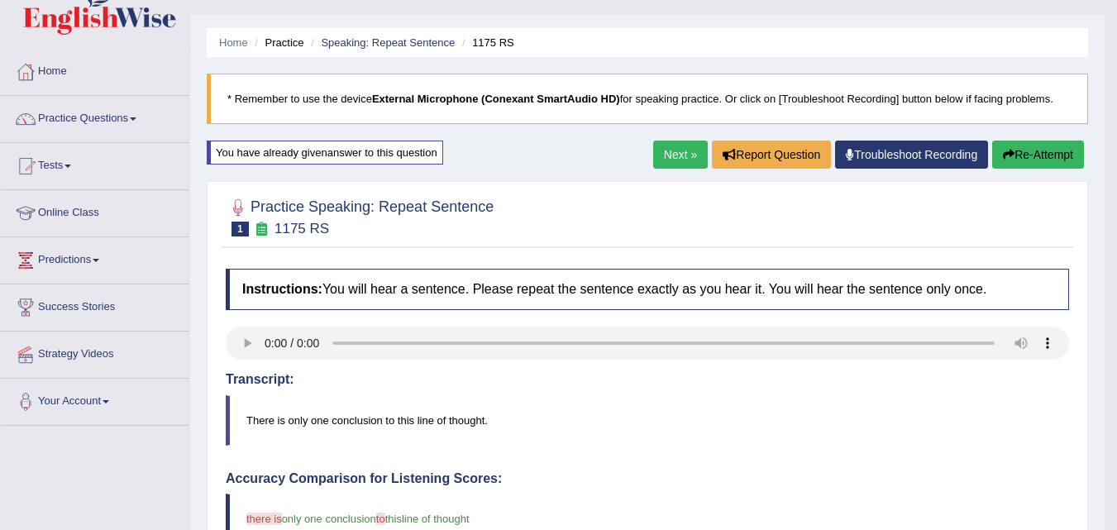
click at [136, 119] on span at bounding box center [133, 118] width 7 height 3
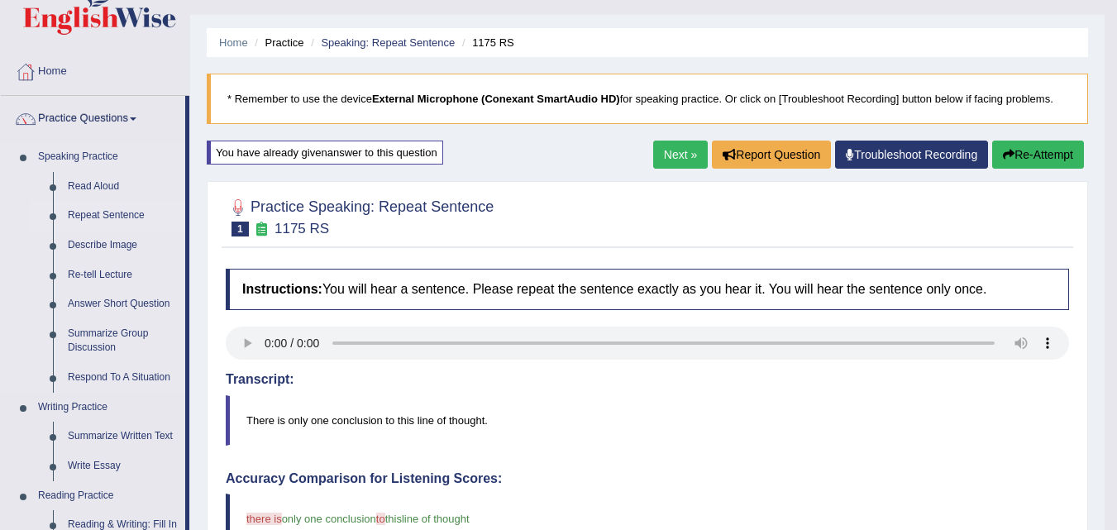
click at [156, 216] on link "Repeat Sentence" at bounding box center [122, 216] width 125 height 30
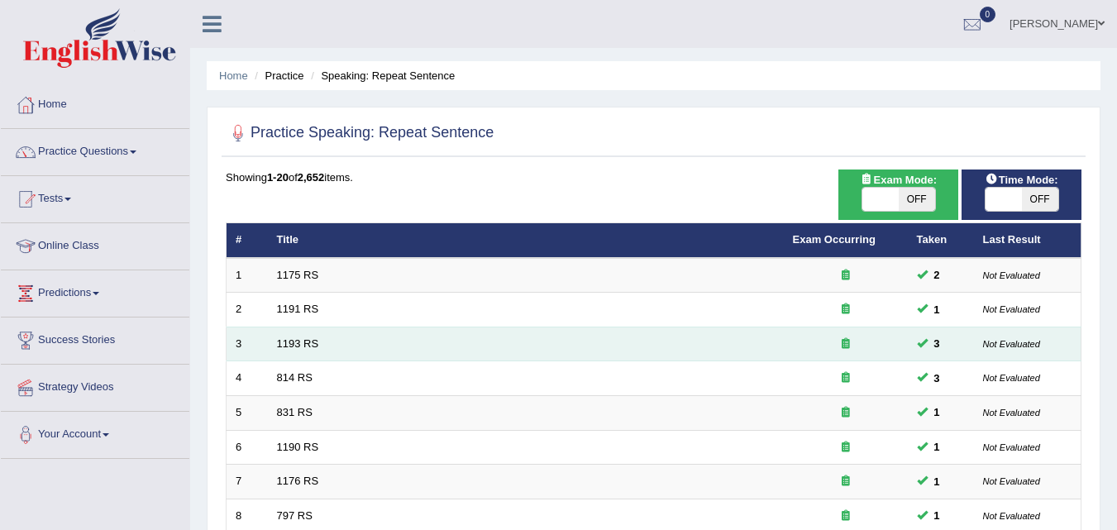
click at [318, 329] on td "1193 RS" at bounding box center [526, 344] width 516 height 35
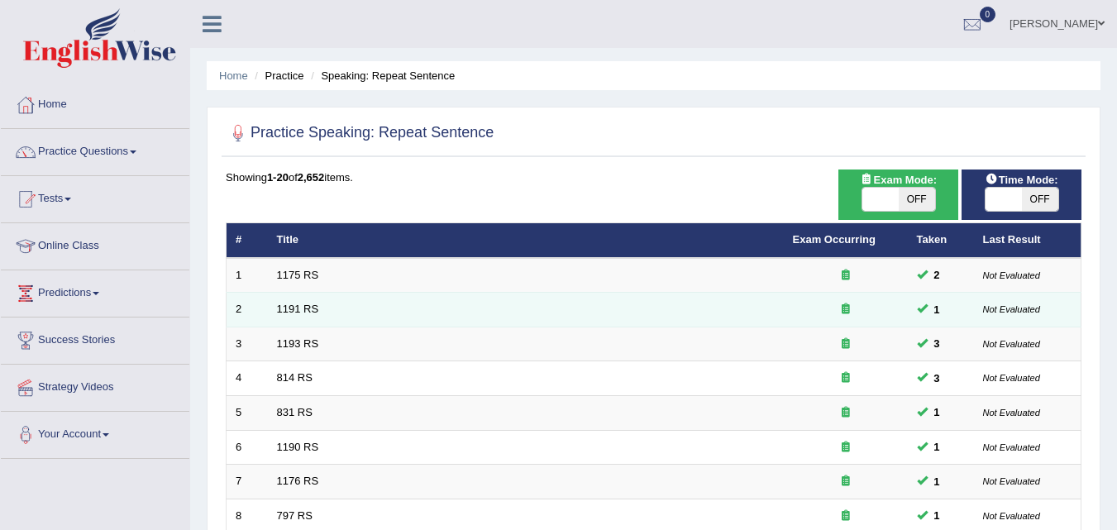
click at [331, 314] on td "1191 RS" at bounding box center [526, 310] width 516 height 35
click at [327, 318] on td "1191 RS" at bounding box center [526, 310] width 516 height 35
click at [303, 313] on link "1191 RS" at bounding box center [298, 309] width 42 height 12
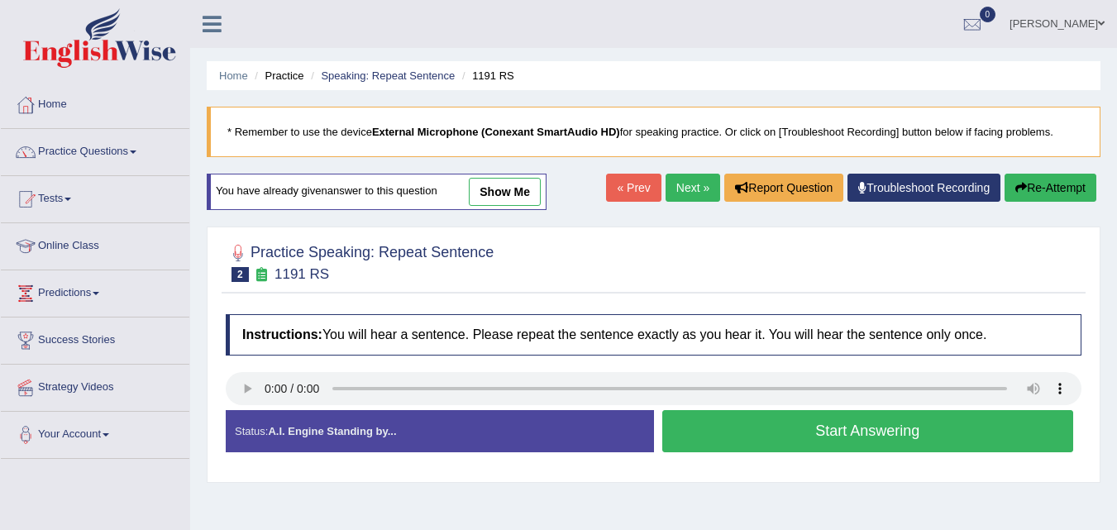
click at [883, 433] on button "Start Answering" at bounding box center [868, 431] width 412 height 42
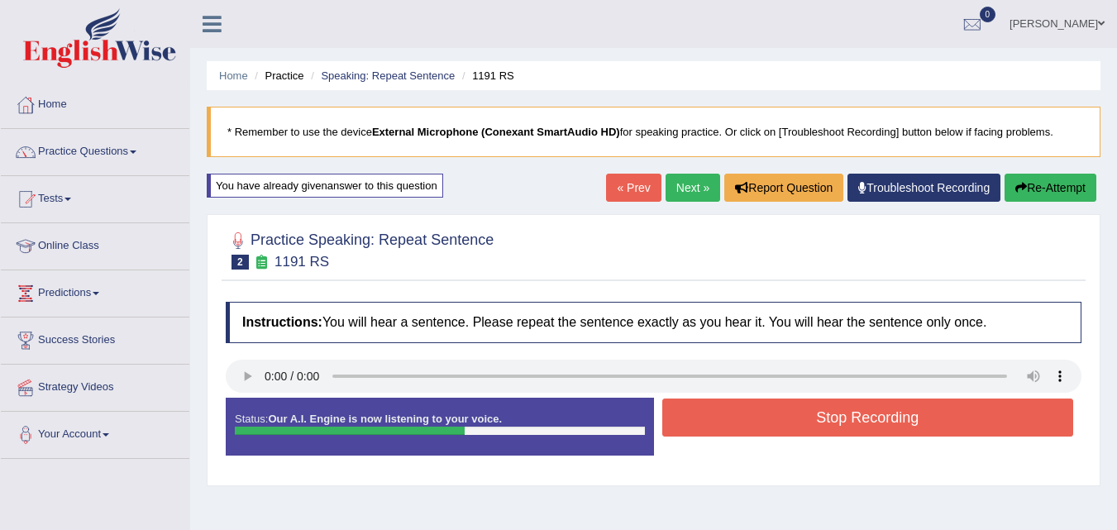
click at [908, 418] on button "Stop Recording" at bounding box center [868, 418] width 412 height 38
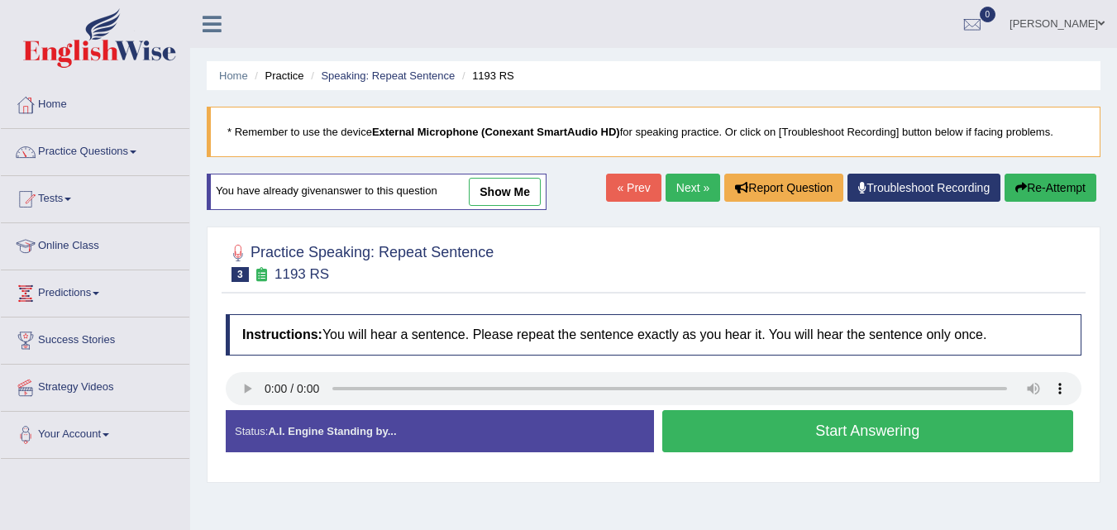
click at [895, 430] on button "Start Answering" at bounding box center [868, 431] width 412 height 42
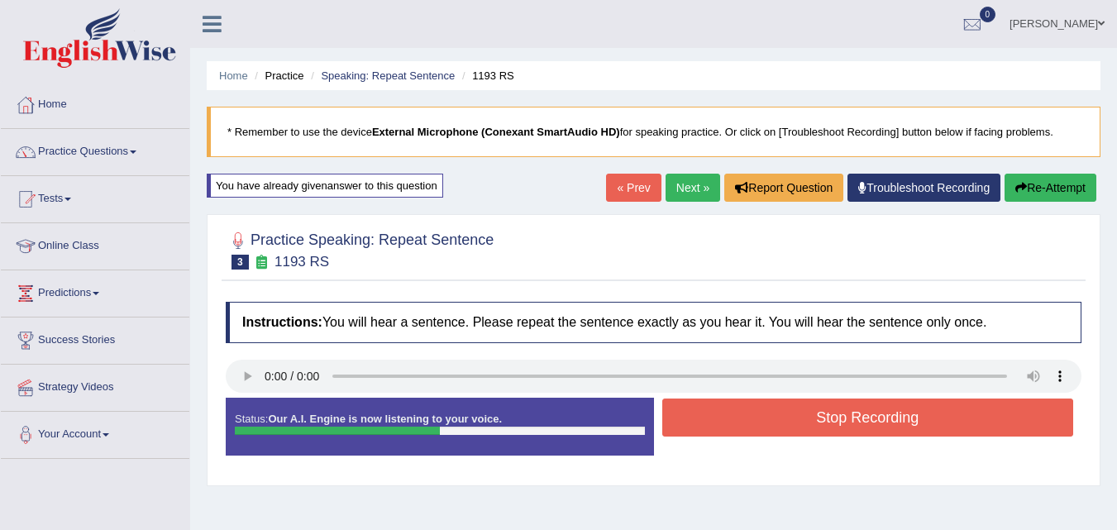
click at [953, 422] on button "Stop Recording" at bounding box center [868, 418] width 412 height 38
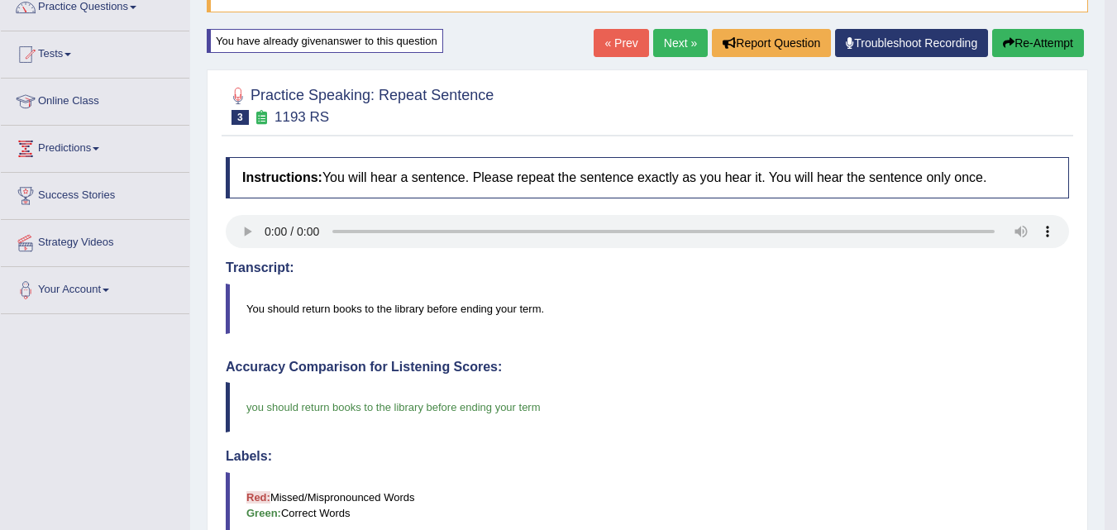
scroll to position [141, 0]
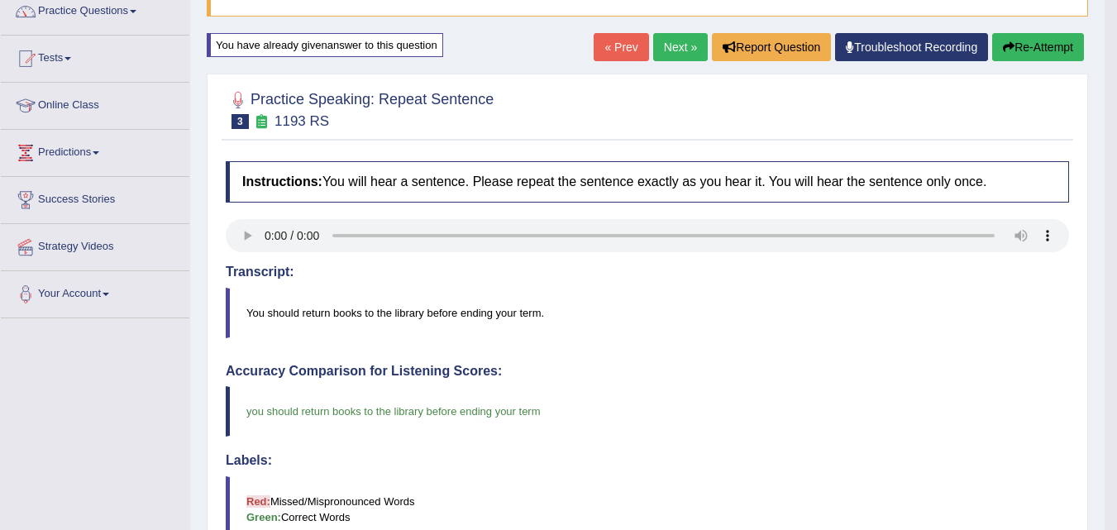
click at [675, 45] on link "Next »" at bounding box center [680, 47] width 55 height 28
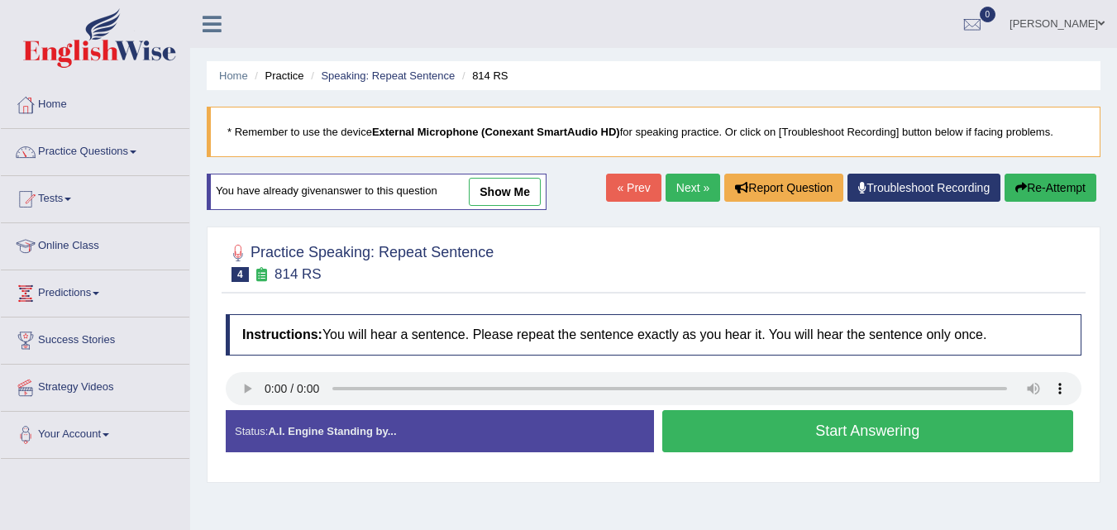
click at [815, 433] on button "Start Answering" at bounding box center [868, 431] width 412 height 42
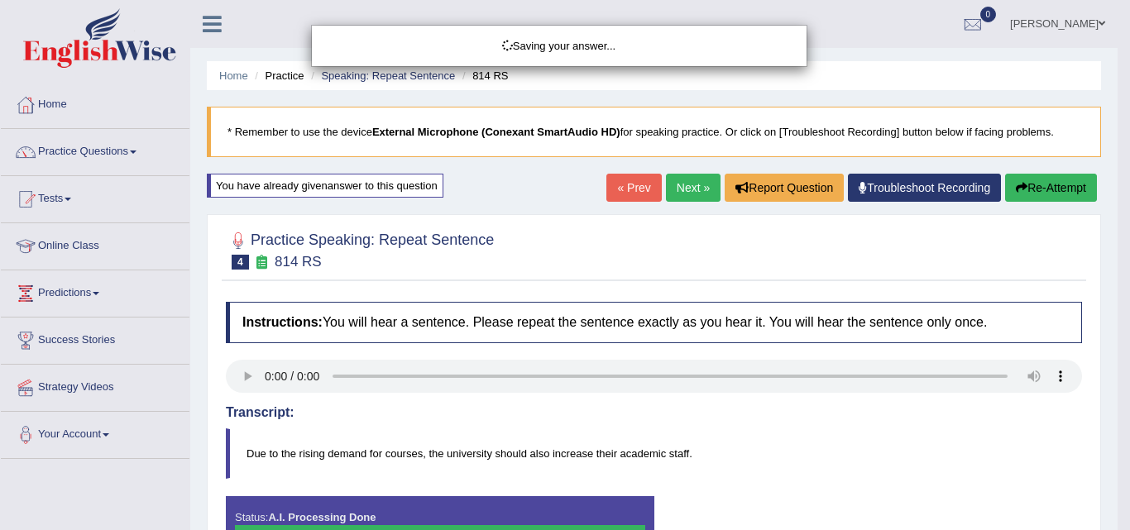
click at [255, 375] on div "Saving your answer..." at bounding box center [565, 265] width 1130 height 530
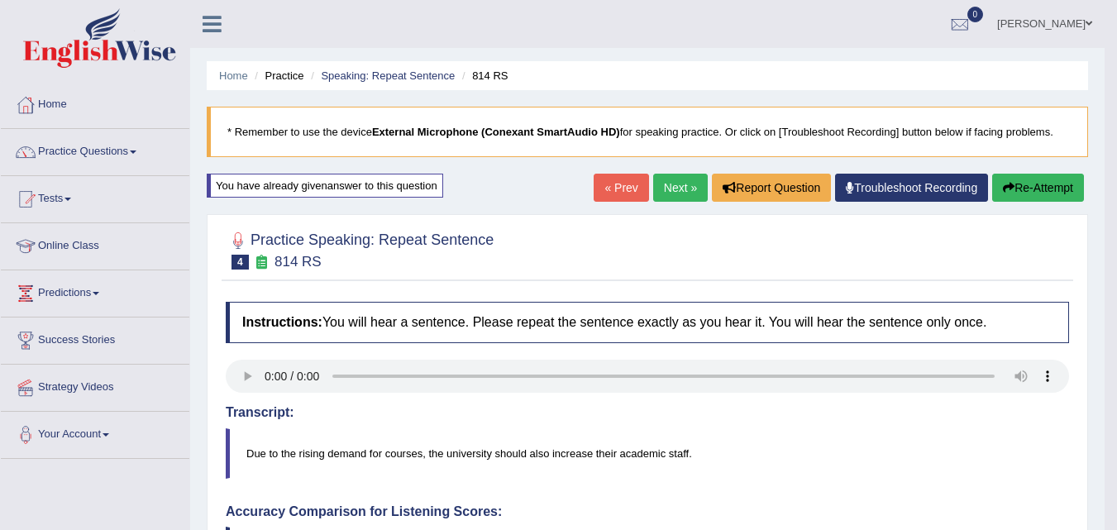
click at [666, 181] on link "Next »" at bounding box center [680, 188] width 55 height 28
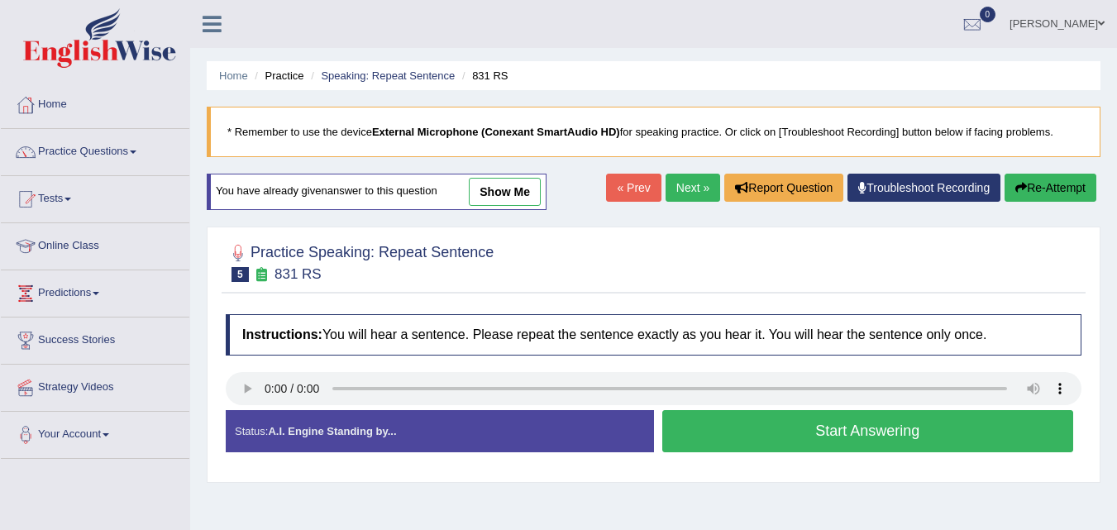
click at [747, 432] on button "Start Answering" at bounding box center [868, 431] width 412 height 42
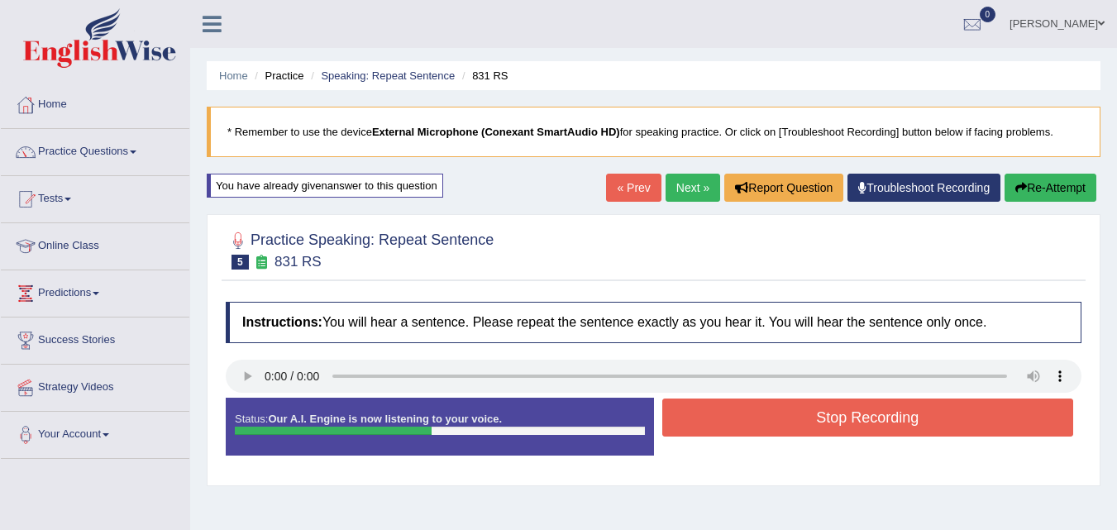
click at [747, 432] on button "Stop Recording" at bounding box center [868, 418] width 412 height 38
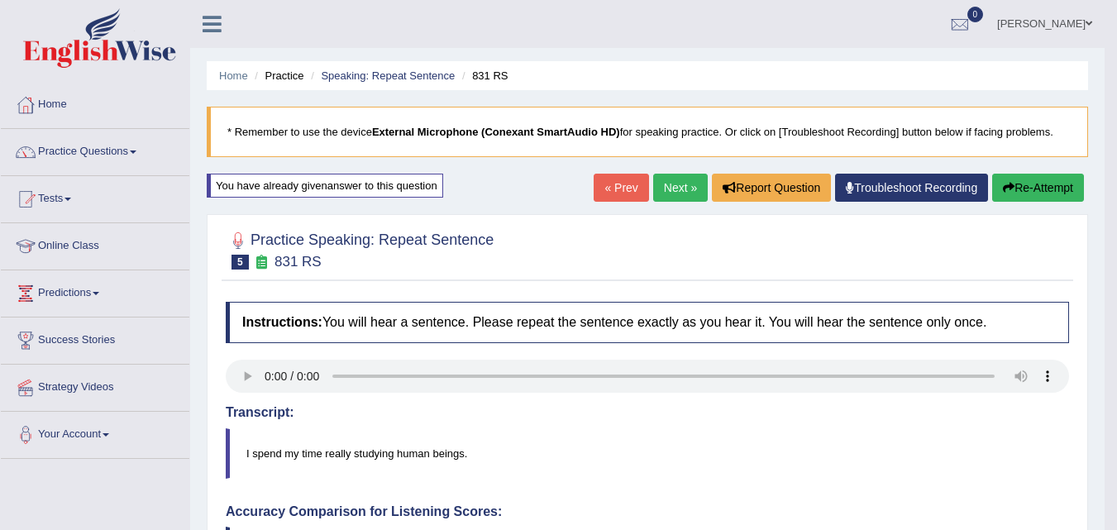
click at [1030, 193] on button "Re-Attempt" at bounding box center [1038, 188] width 92 height 28
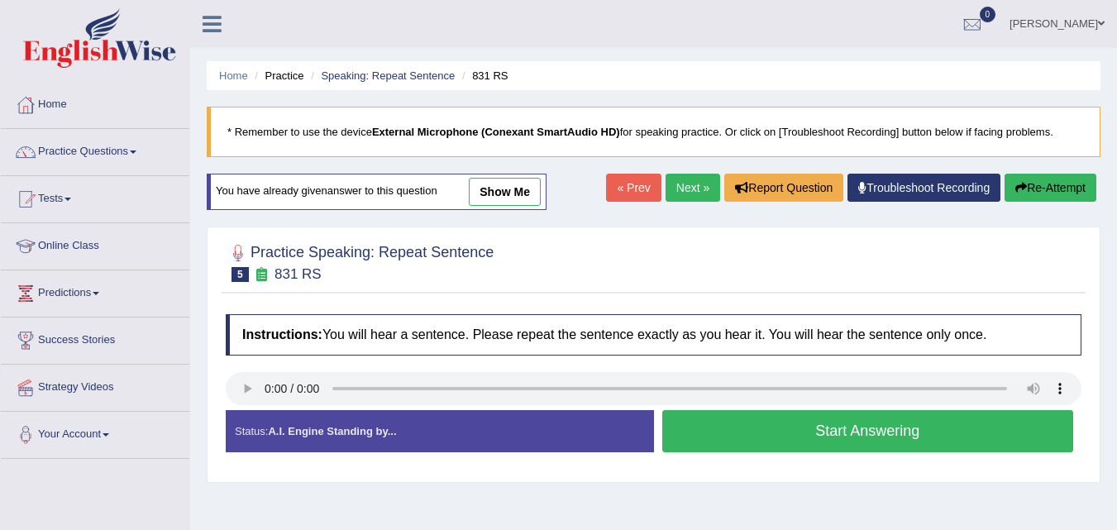
click at [812, 438] on button "Start Answering" at bounding box center [868, 431] width 412 height 42
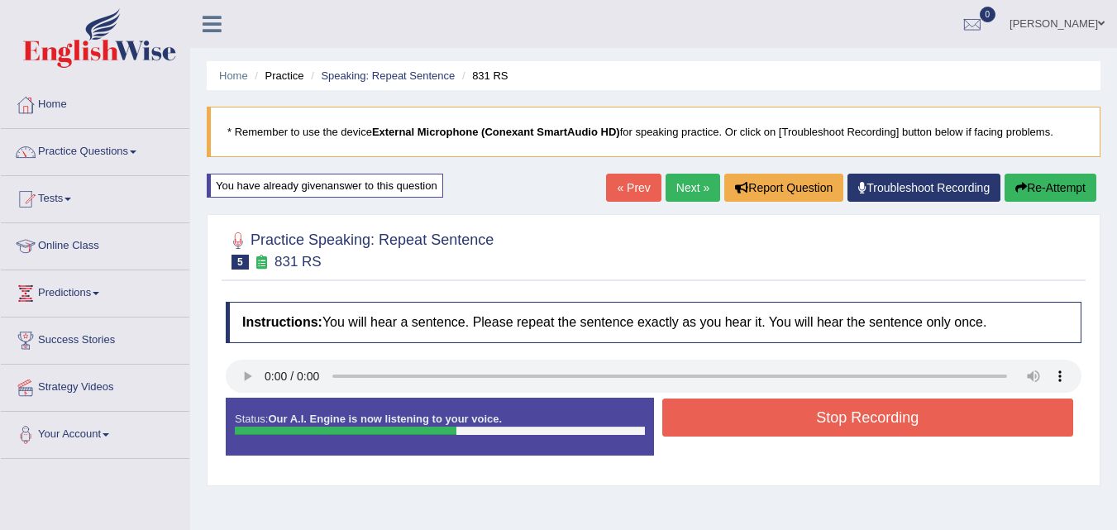
click at [805, 418] on button "Stop Recording" at bounding box center [868, 418] width 412 height 38
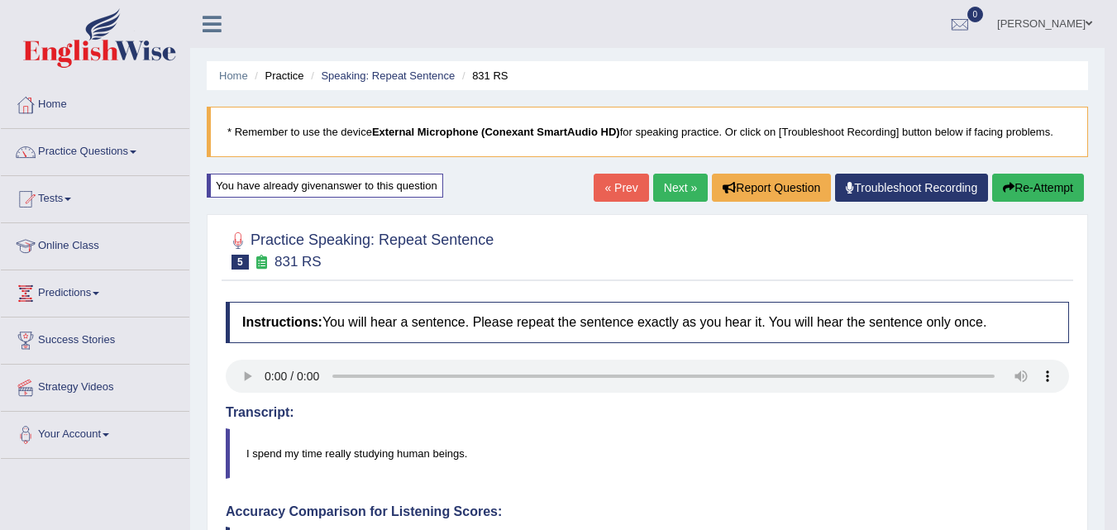
click at [1035, 180] on button "Re-Attempt" at bounding box center [1038, 188] width 92 height 28
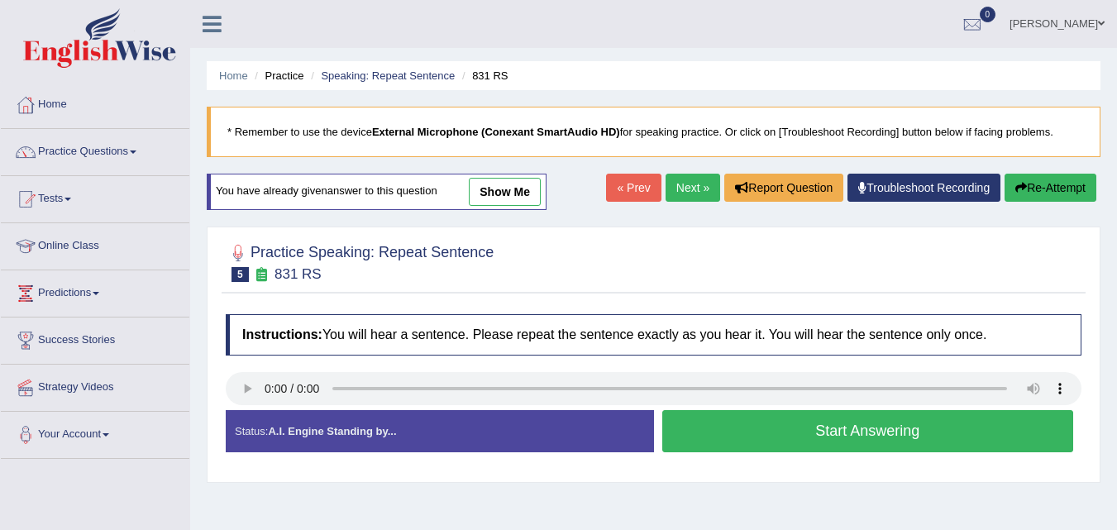
click at [786, 438] on button "Start Answering" at bounding box center [868, 431] width 412 height 42
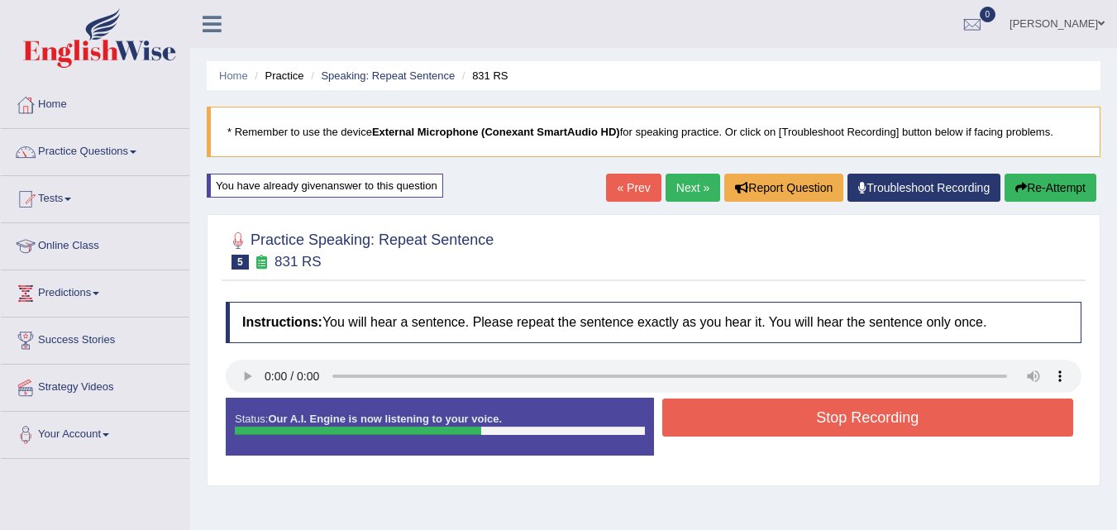
click at [893, 425] on button "Stop Recording" at bounding box center [868, 418] width 412 height 38
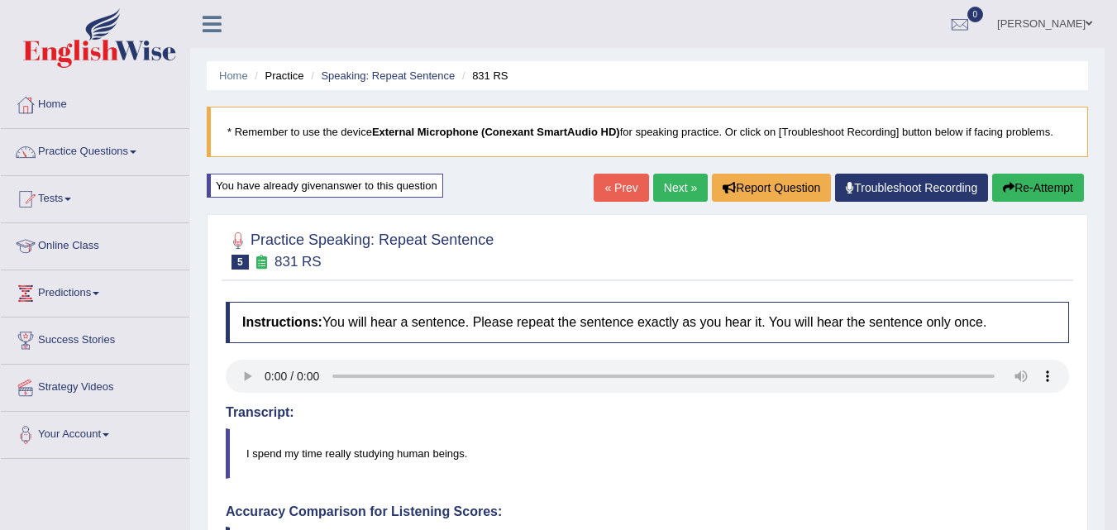
click at [676, 184] on link "Next »" at bounding box center [680, 188] width 55 height 28
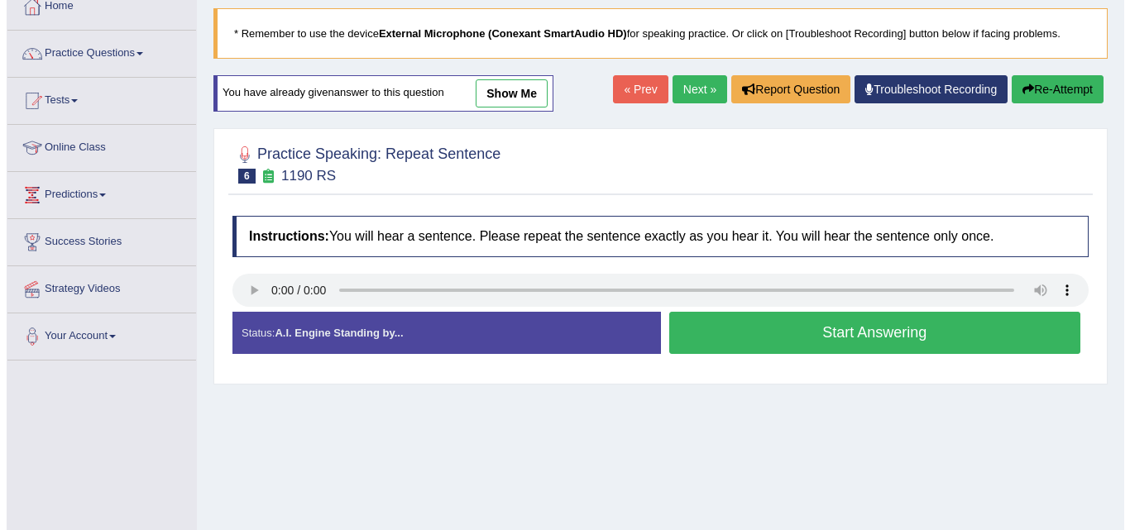
scroll to position [107, 0]
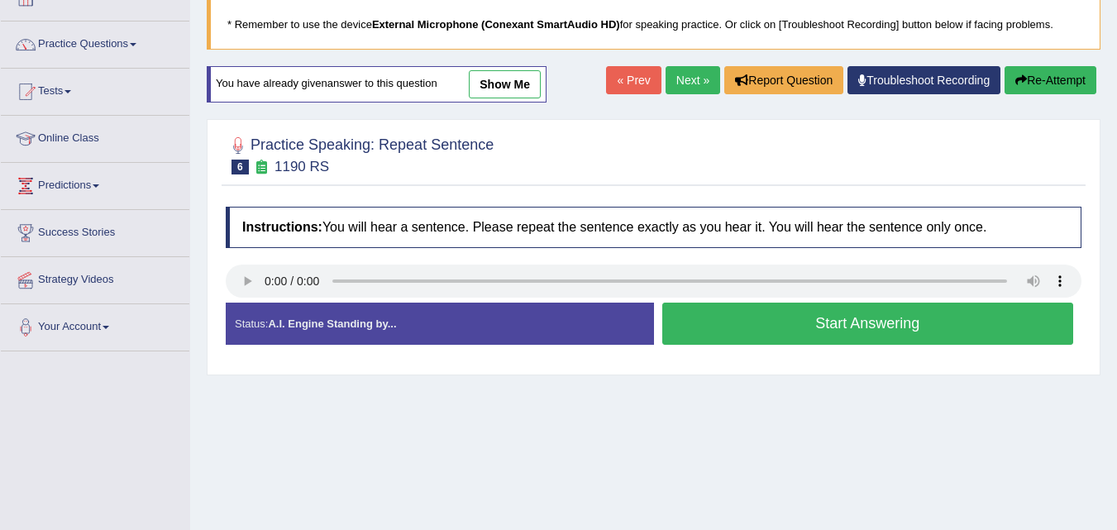
click at [819, 313] on button "Start Answering" at bounding box center [868, 324] width 412 height 42
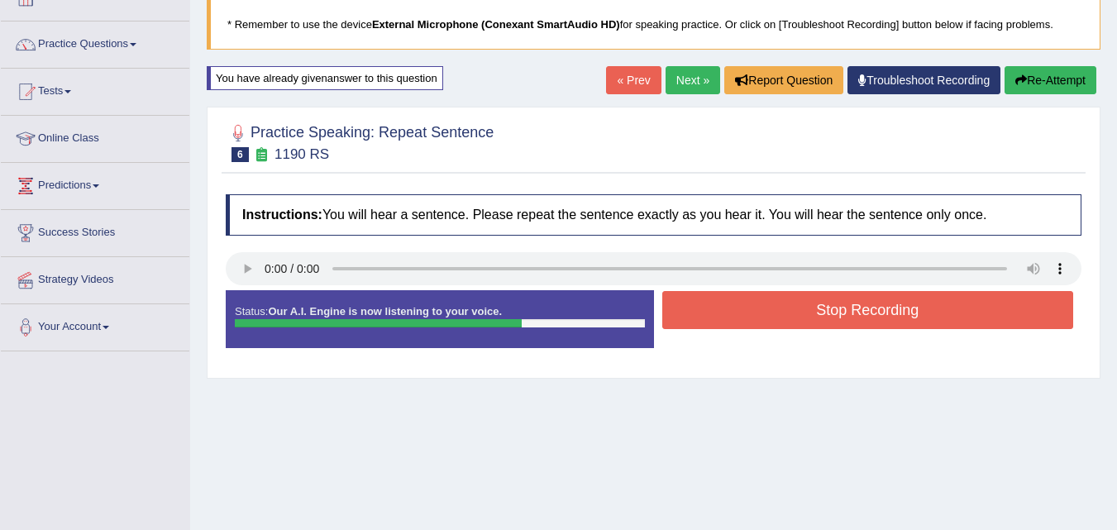
click at [819, 313] on button "Stop Recording" at bounding box center [868, 310] width 412 height 38
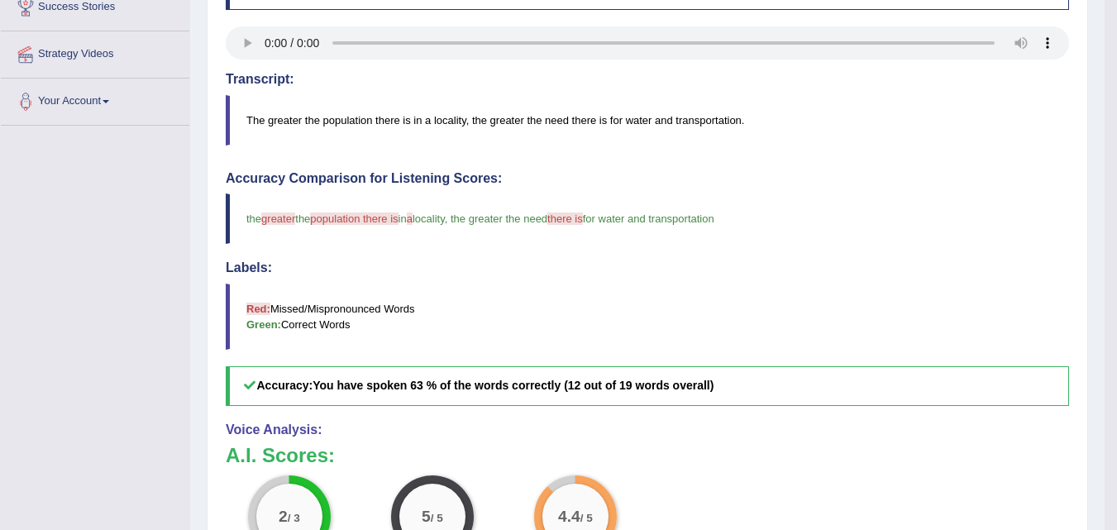
scroll to position [0, 0]
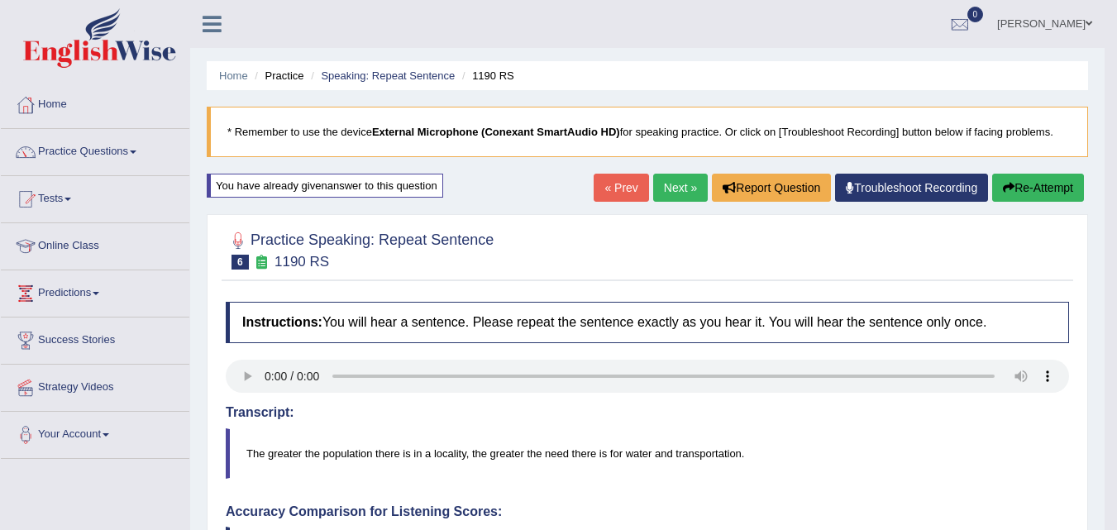
click at [667, 193] on link "Next »" at bounding box center [680, 188] width 55 height 28
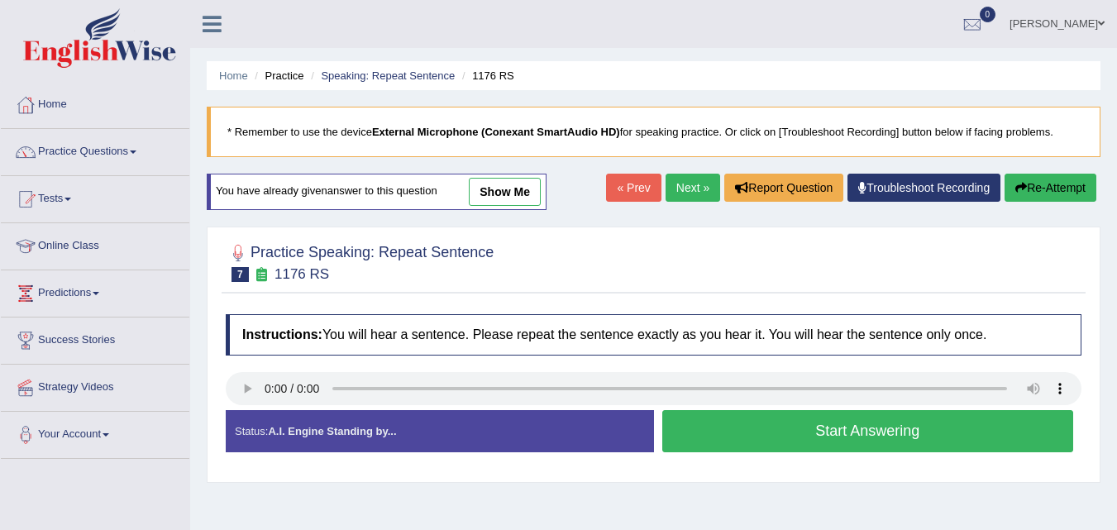
click at [723, 435] on button "Start Answering" at bounding box center [868, 431] width 412 height 42
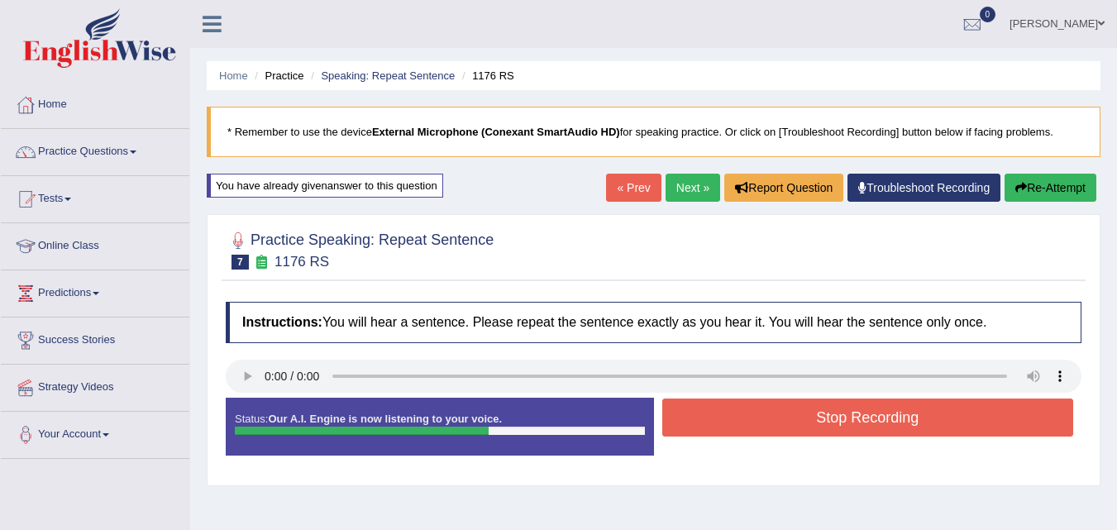
click at [723, 435] on button "Stop Recording" at bounding box center [868, 418] width 412 height 38
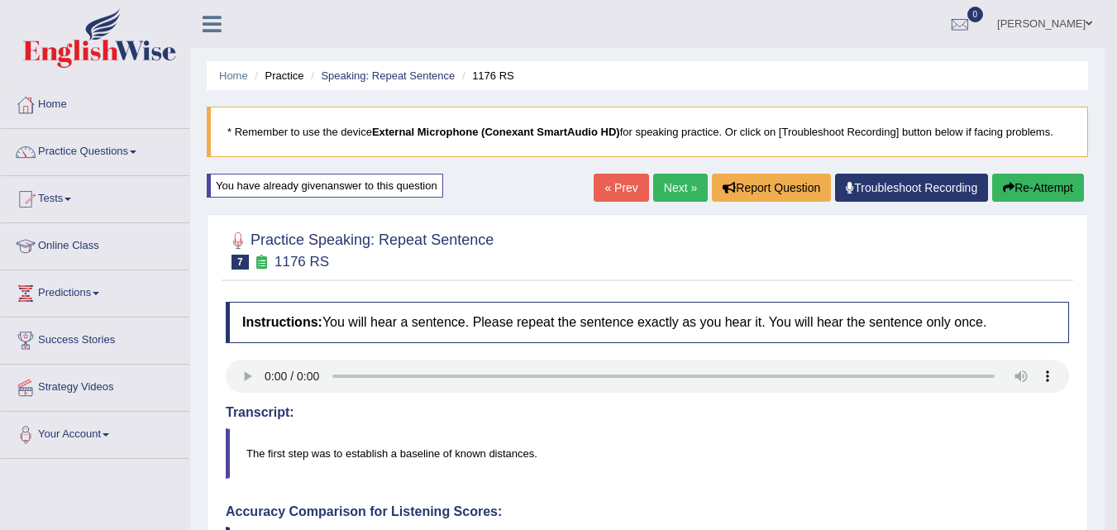
click at [1043, 188] on button "Re-Attempt" at bounding box center [1038, 188] width 92 height 28
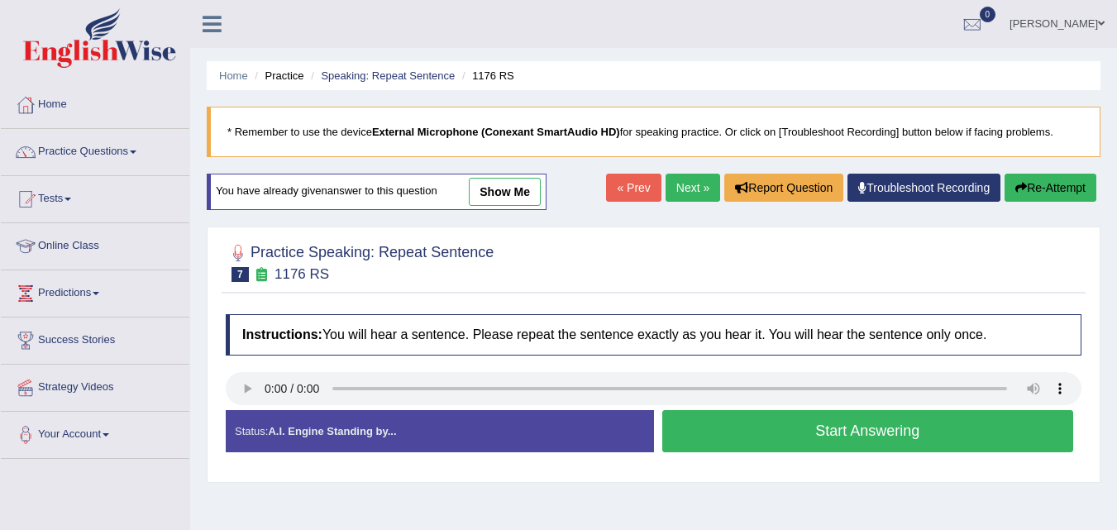
click at [723, 422] on button "Start Answering" at bounding box center [868, 431] width 412 height 42
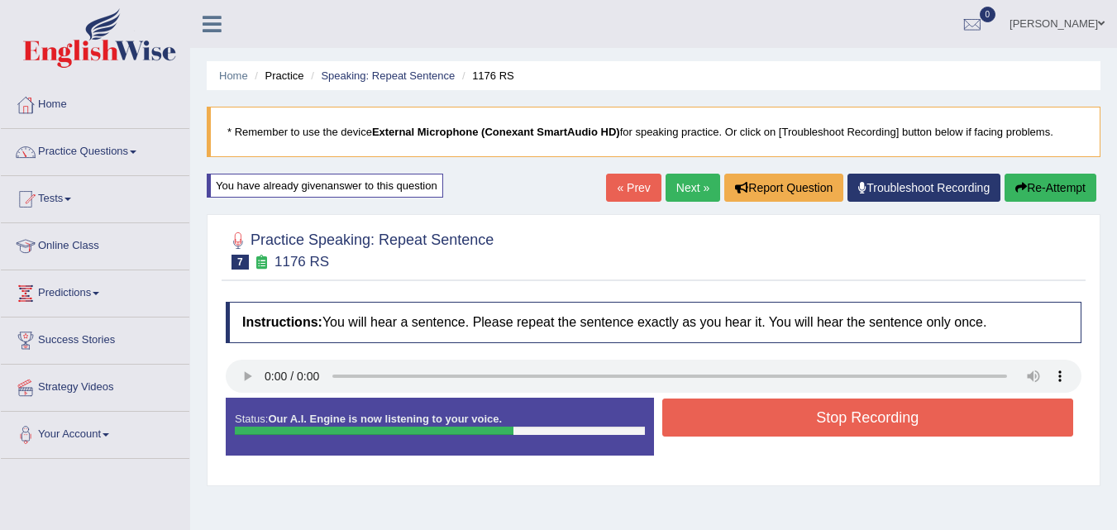
click at [723, 422] on button "Stop Recording" at bounding box center [868, 418] width 412 height 38
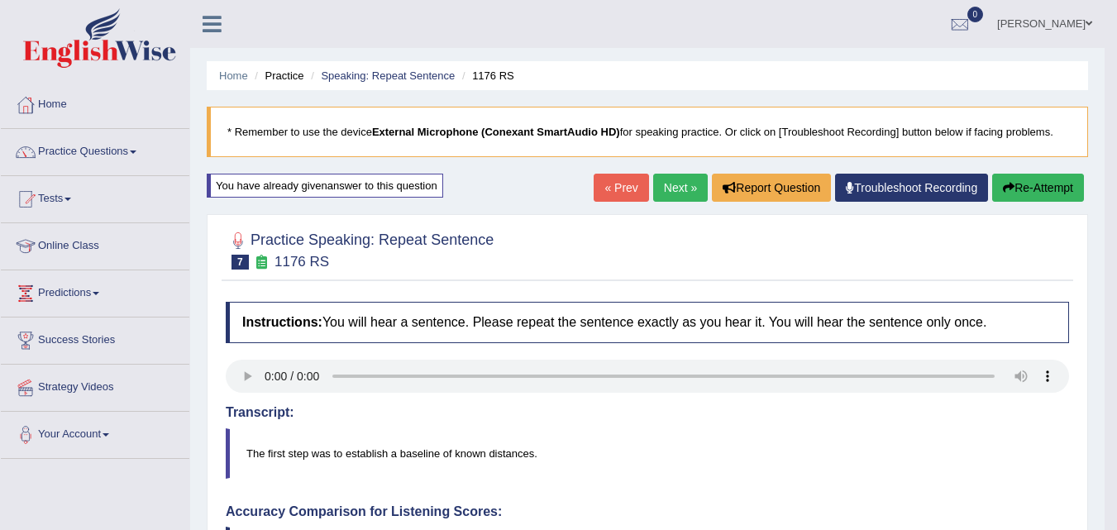
click at [1035, 186] on button "Re-Attempt" at bounding box center [1038, 188] width 92 height 28
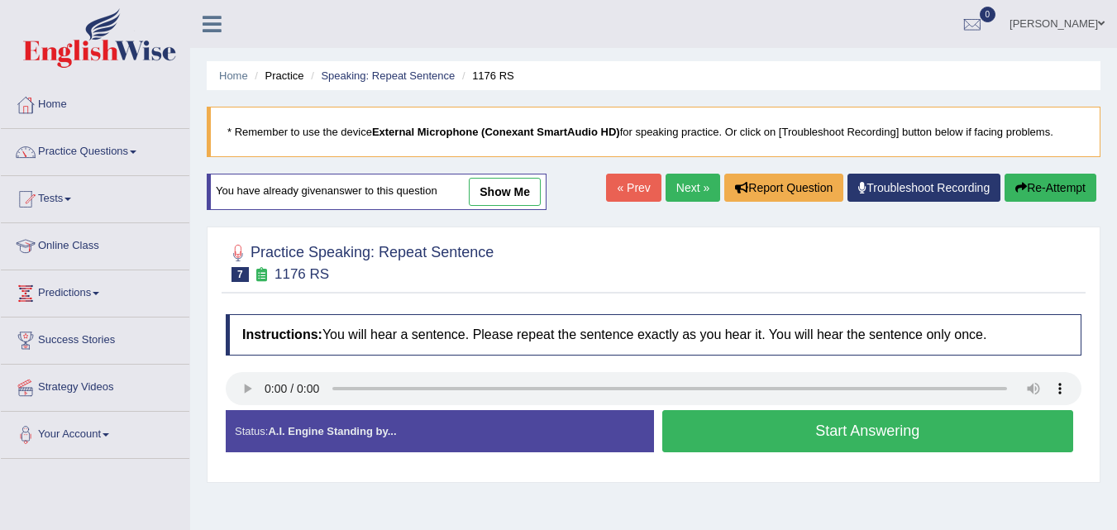
click at [756, 444] on button "Start Answering" at bounding box center [868, 431] width 412 height 42
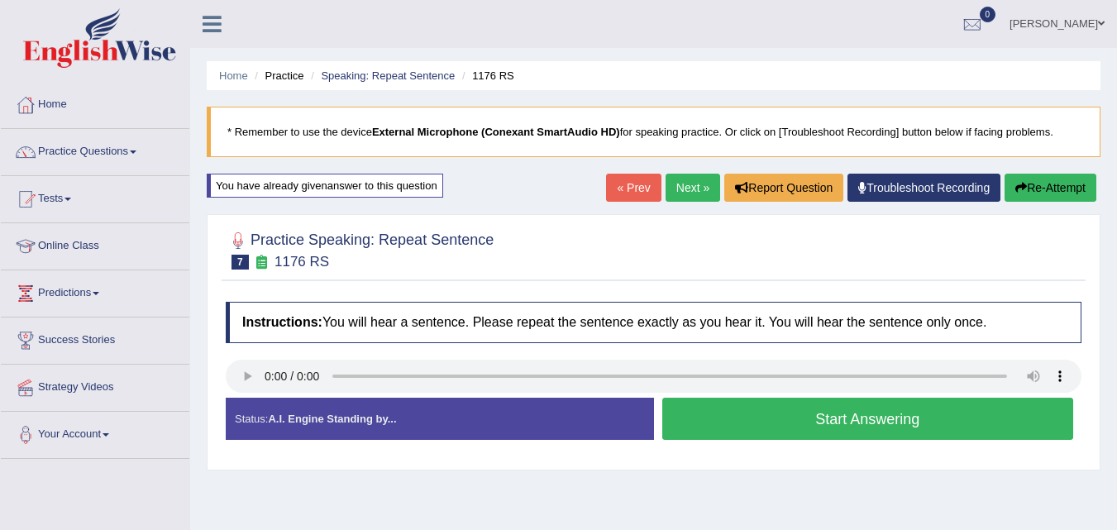
click at [752, 434] on button "Start Answering" at bounding box center [868, 419] width 412 height 42
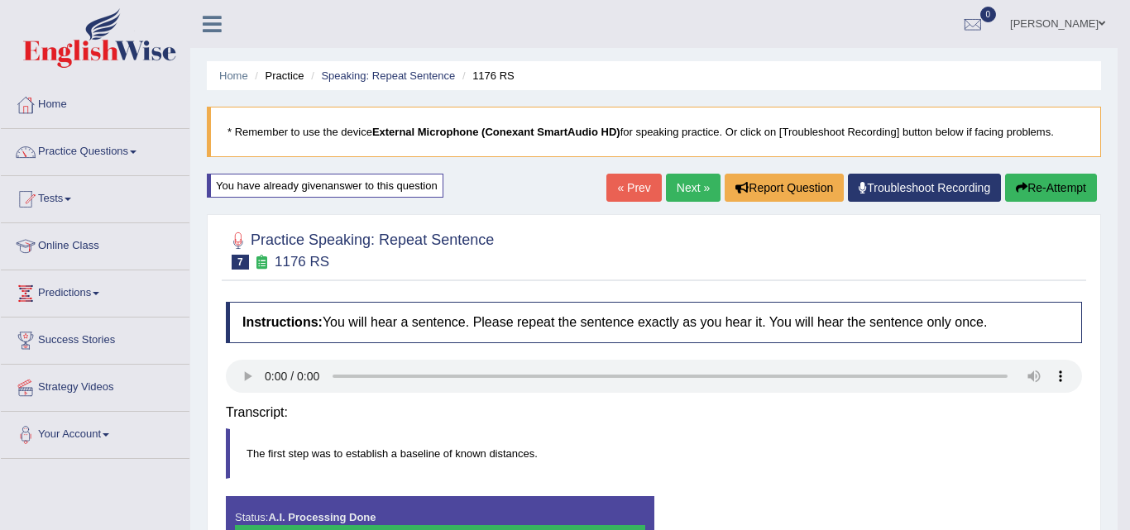
click at [820, 408] on body "Toggle navigation Home Practice Questions Speaking Practice Read Aloud Repeat S…" at bounding box center [565, 265] width 1130 height 530
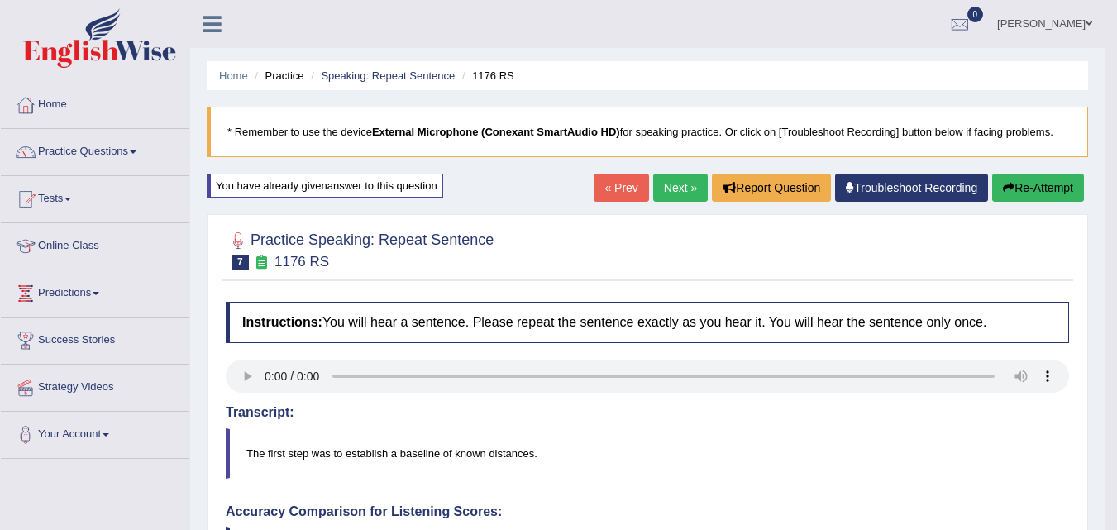
click at [1032, 195] on button "Re-Attempt" at bounding box center [1038, 188] width 92 height 28
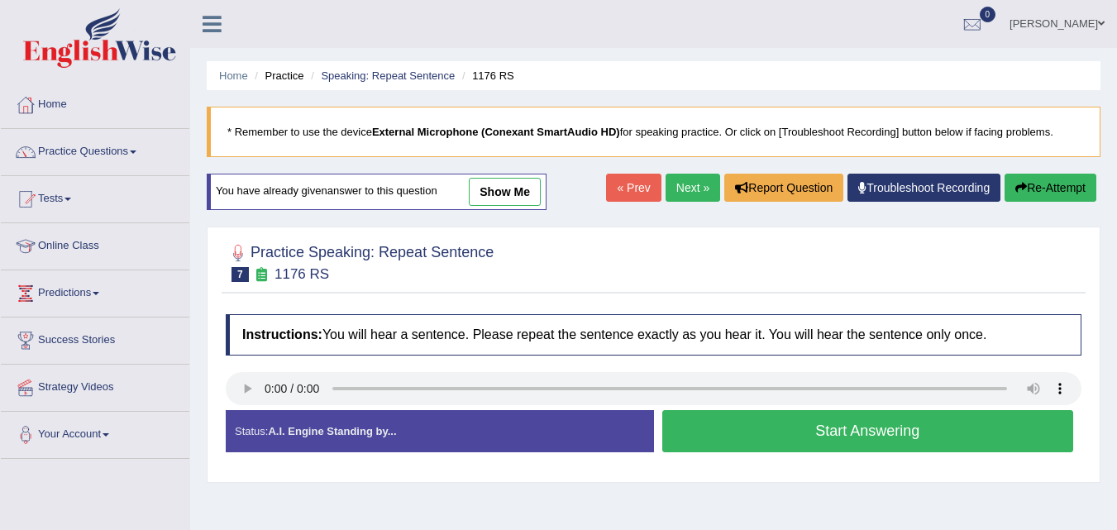
click at [775, 423] on button "Start Answering" at bounding box center [868, 431] width 412 height 42
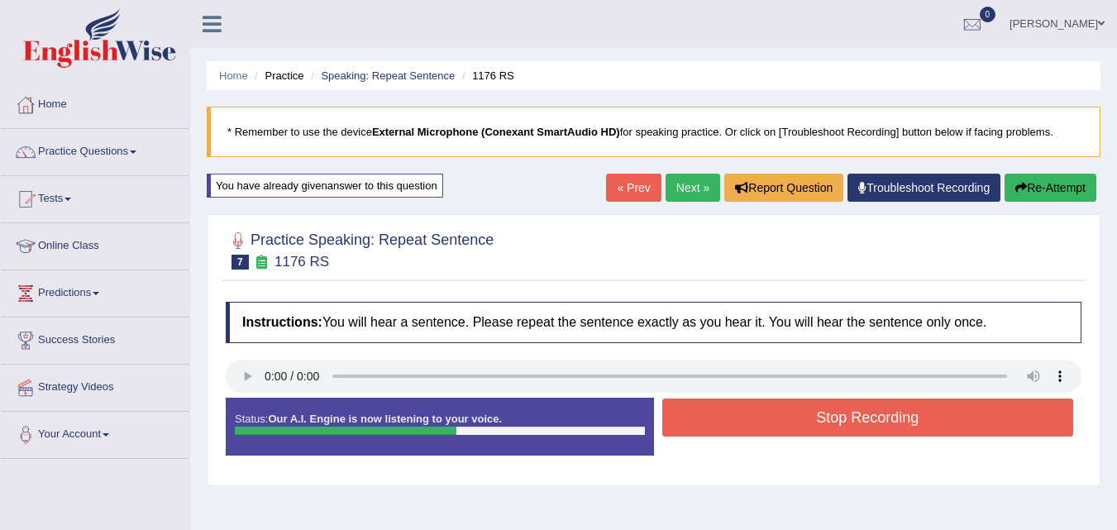
click at [915, 427] on button "Stop Recording" at bounding box center [868, 418] width 412 height 38
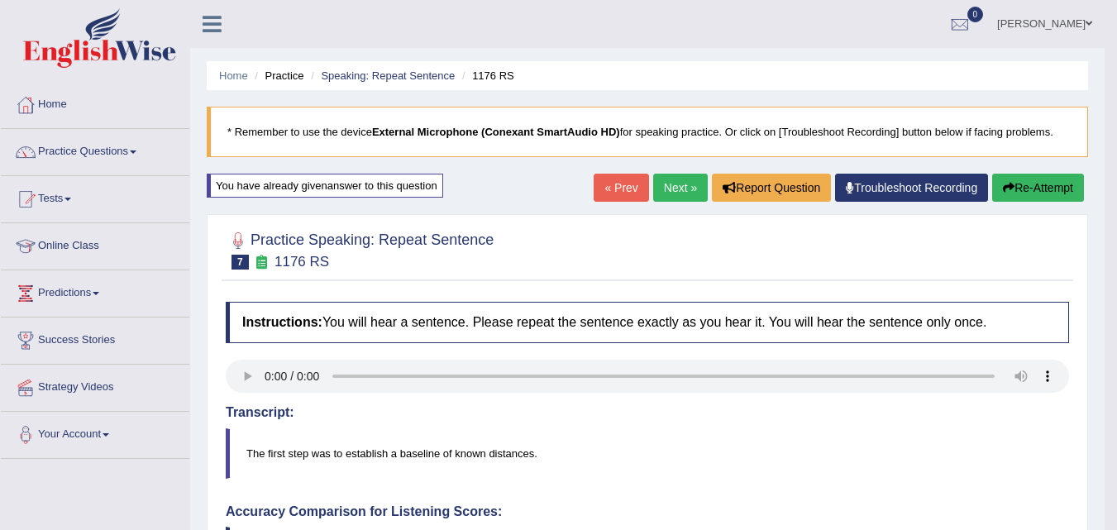
click at [668, 195] on link "Next »" at bounding box center [680, 188] width 55 height 28
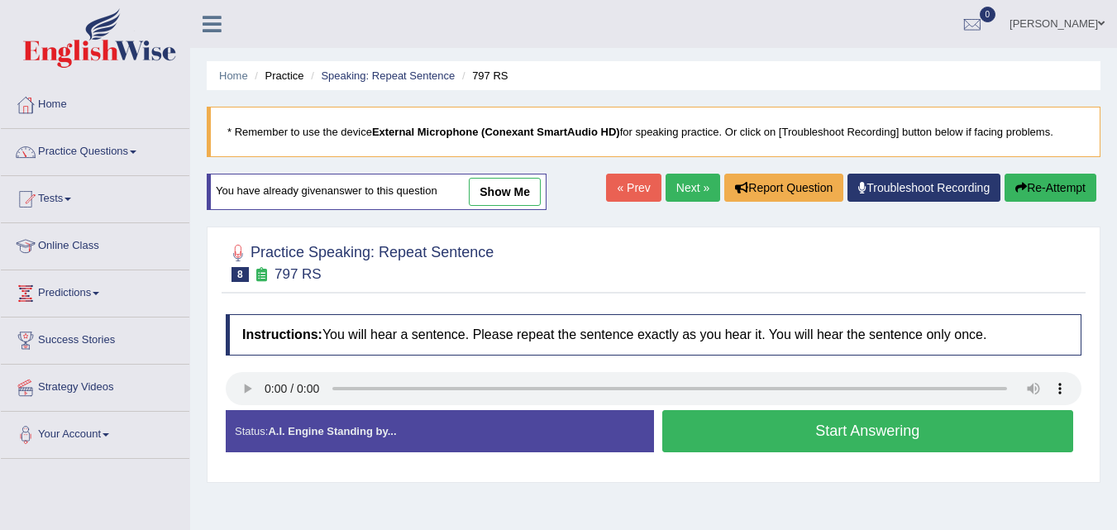
click at [888, 439] on button "Start Answering" at bounding box center [868, 431] width 412 height 42
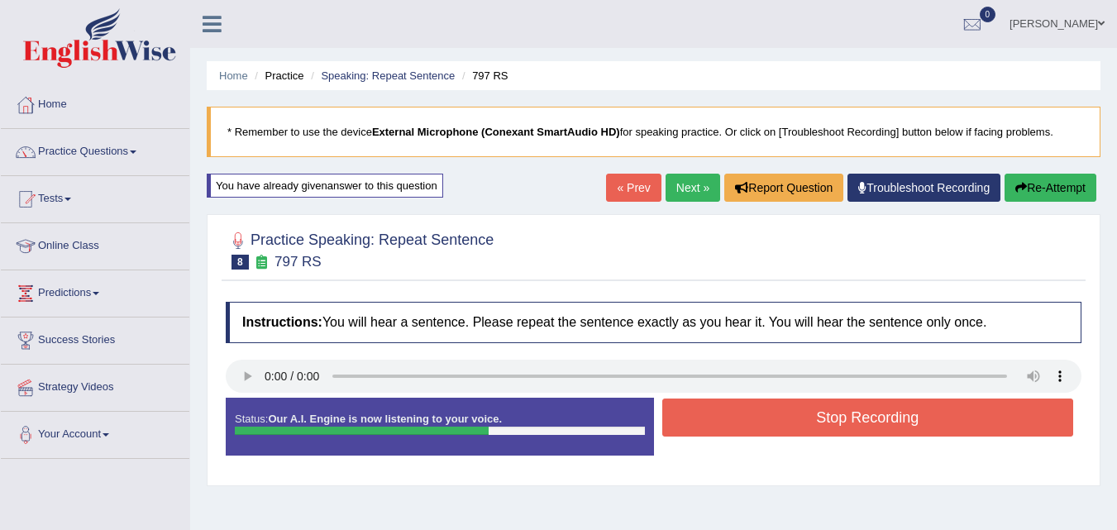
click at [901, 418] on button "Stop Recording" at bounding box center [868, 418] width 412 height 38
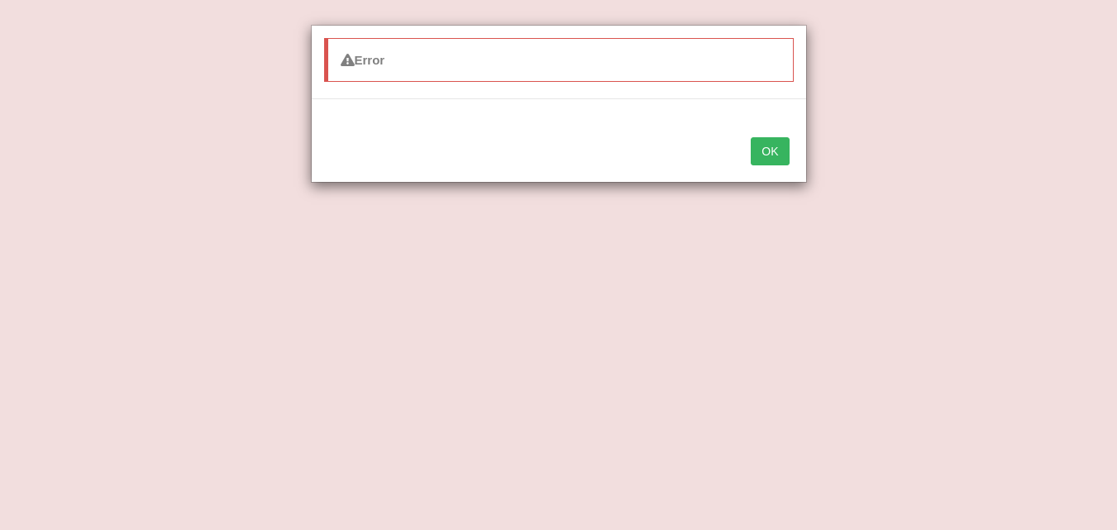
click at [765, 151] on button "OK" at bounding box center [770, 151] width 38 height 28
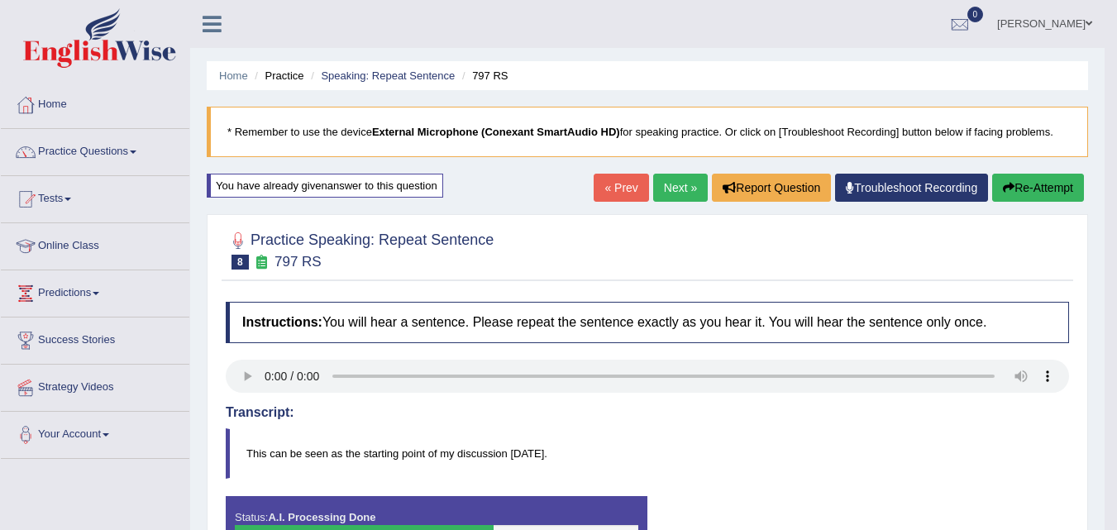
click at [676, 189] on link "Next »" at bounding box center [680, 188] width 55 height 28
click at [686, 183] on link "Next »" at bounding box center [680, 188] width 55 height 28
click at [881, 304] on h4 "Instructions: You will hear a sentence. Please repeat the sentence exactly as y…" at bounding box center [647, 322] width 843 height 41
click at [1038, 189] on button "Re-Attempt" at bounding box center [1038, 188] width 92 height 28
click at [1036, 184] on button "Re-Attempt" at bounding box center [1038, 188] width 92 height 28
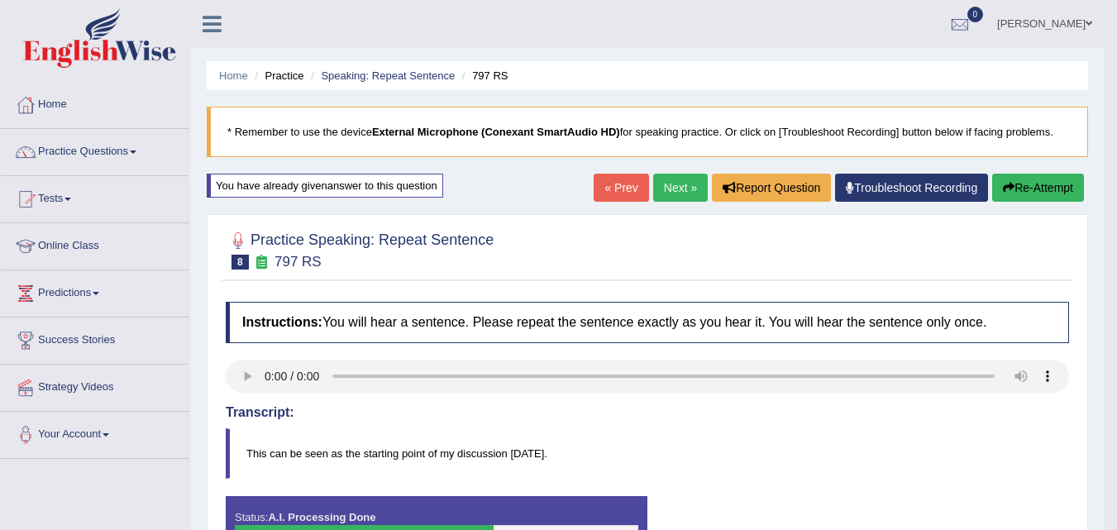
click at [1010, 188] on icon "button" at bounding box center [1009, 188] width 12 height 12
click at [671, 196] on link "Next »" at bounding box center [680, 188] width 55 height 28
click at [1011, 186] on button "Re-Attempt" at bounding box center [1038, 188] width 92 height 28
click at [247, 244] on div at bounding box center [238, 240] width 25 height 25
click at [293, 237] on h2 "Practice Speaking: Repeat Sentence 8 797 RS" at bounding box center [360, 248] width 268 height 41
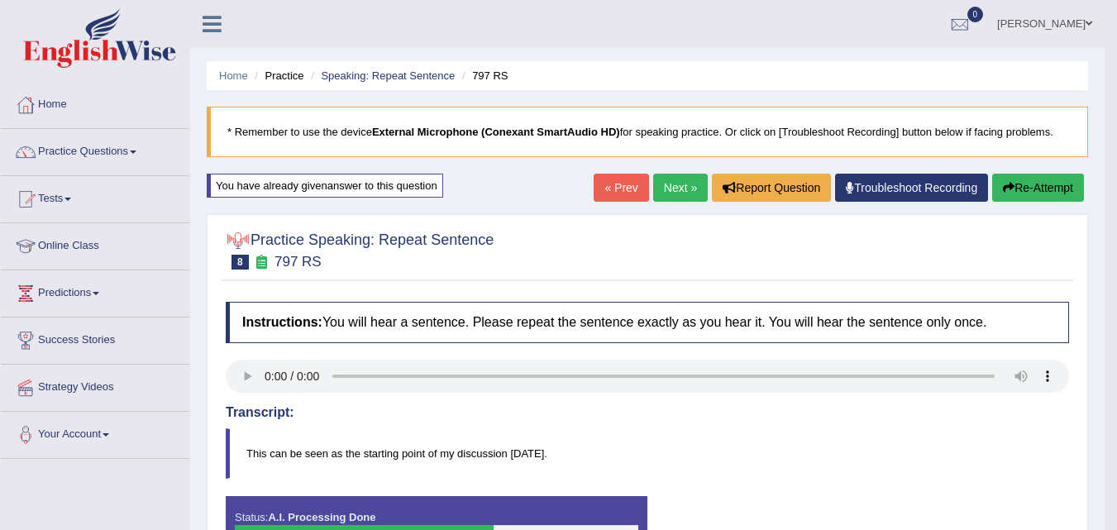
click at [244, 248] on div at bounding box center [238, 240] width 25 height 25
click at [241, 245] on div at bounding box center [238, 240] width 25 height 25
click at [1049, 191] on button "Re-Attempt" at bounding box center [1038, 188] width 92 height 28
click at [1045, 189] on button "Re-Attempt" at bounding box center [1038, 188] width 92 height 28
click at [1045, 187] on button "Re-Attempt" at bounding box center [1038, 188] width 92 height 28
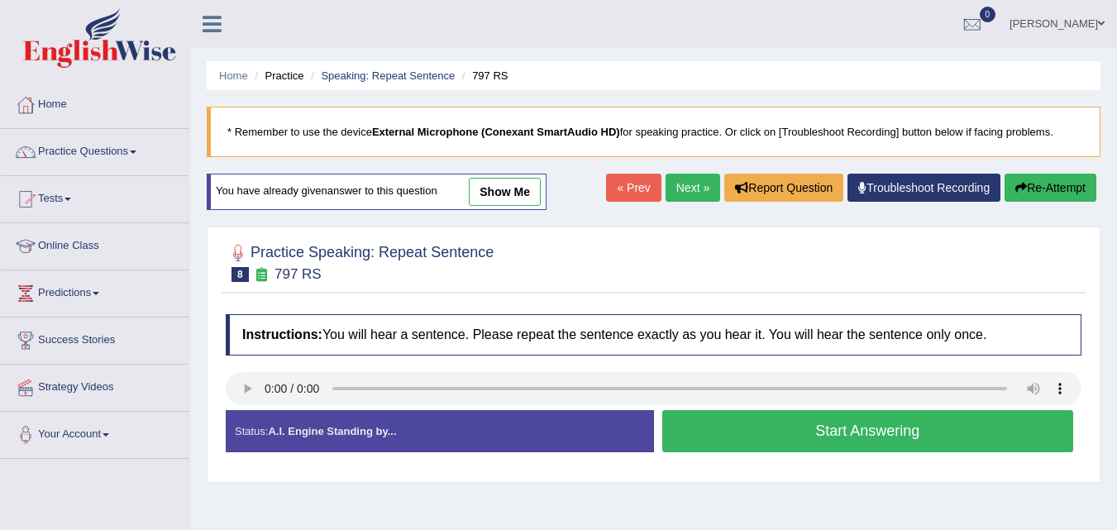
click at [456, 303] on div "Practice Speaking: Repeat Sentence 8 797 RS Instructions: You will hear a sente…" at bounding box center [654, 355] width 894 height 256
click at [547, 262] on div at bounding box center [654, 261] width 856 height 50
click at [707, 436] on button "Start Answering" at bounding box center [868, 431] width 412 height 42
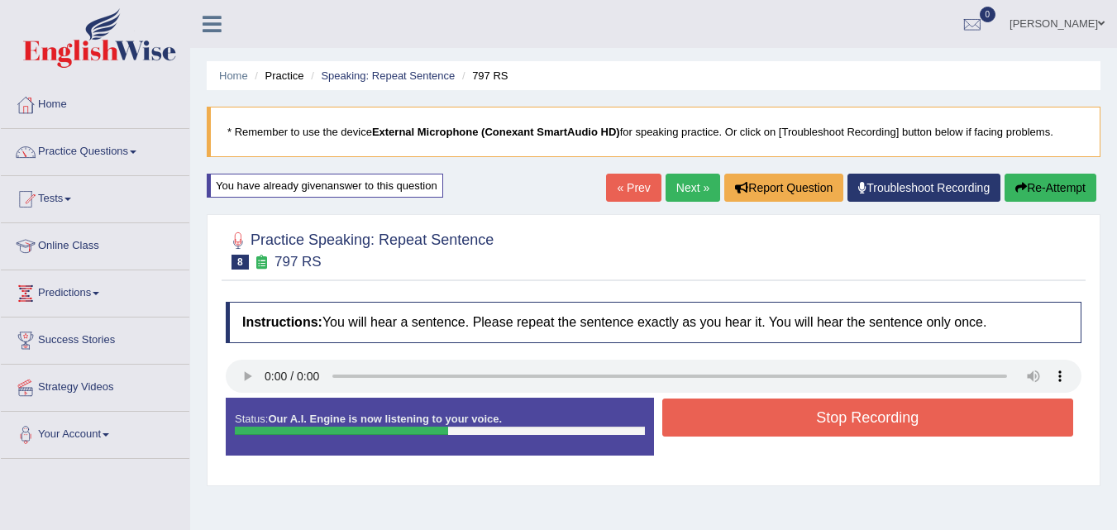
click at [717, 416] on button "Stop Recording" at bounding box center [868, 418] width 412 height 38
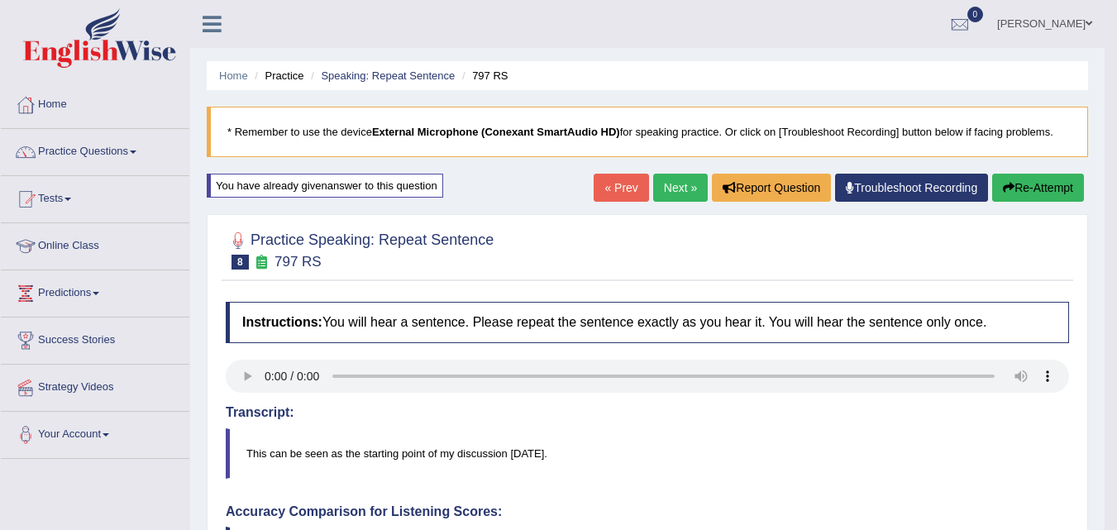
click at [1040, 194] on button "Re-Attempt" at bounding box center [1038, 188] width 92 height 28
click at [1043, 179] on button "Re-Attempt" at bounding box center [1038, 188] width 92 height 28
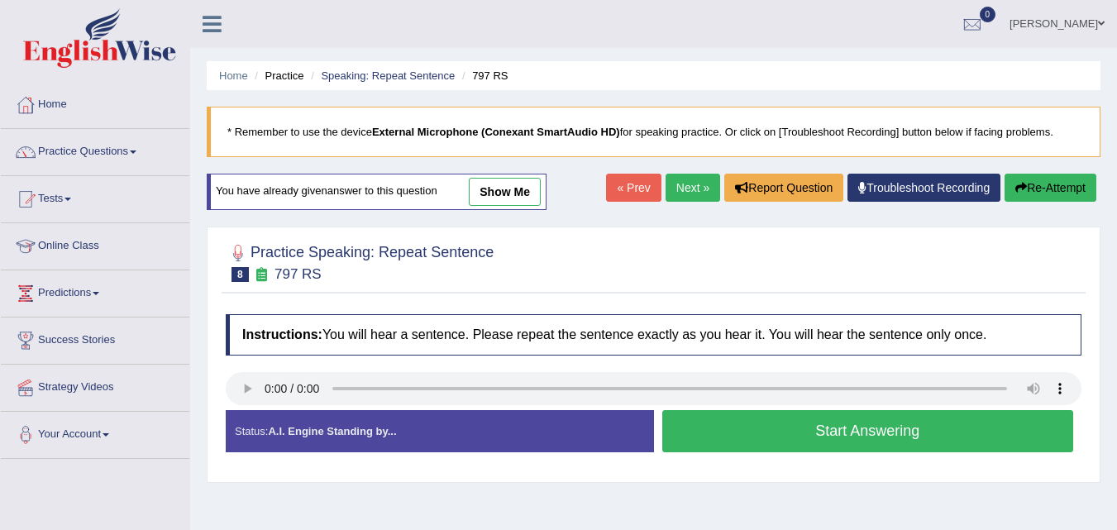
click at [851, 429] on button "Start Answering" at bounding box center [868, 431] width 412 height 42
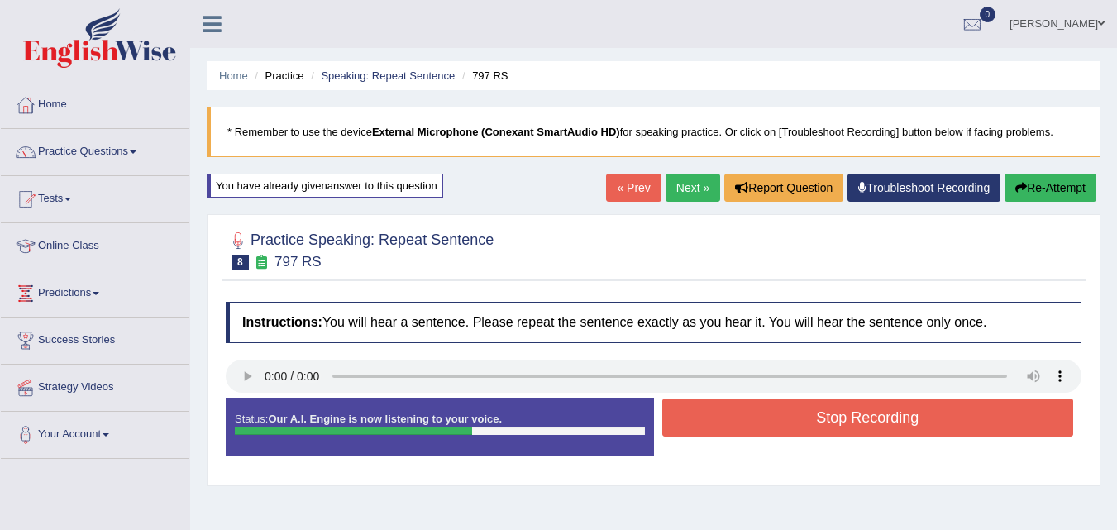
click at [828, 406] on button "Stop Recording" at bounding box center [868, 418] width 412 height 38
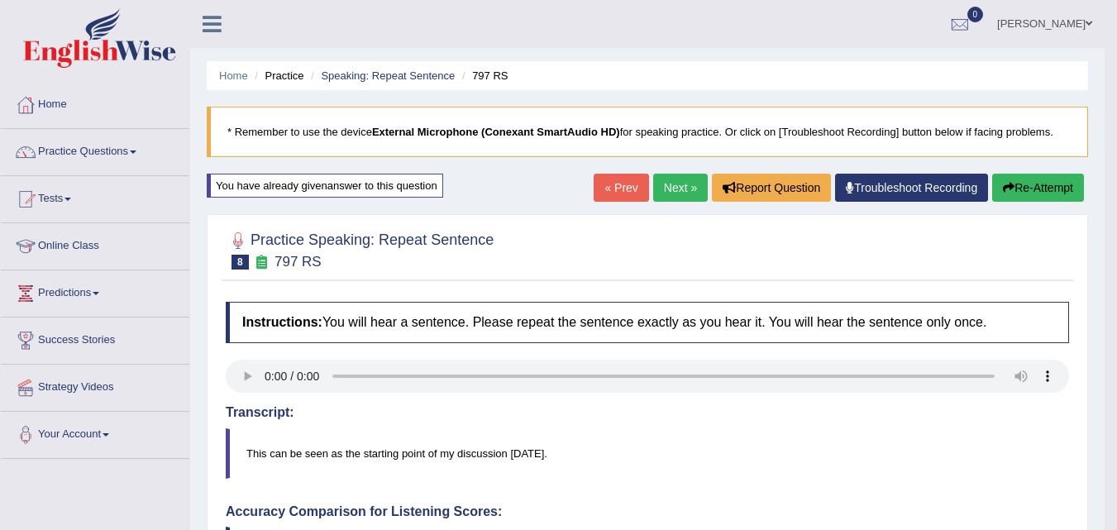
click at [659, 194] on link "Next »" at bounding box center [680, 188] width 55 height 28
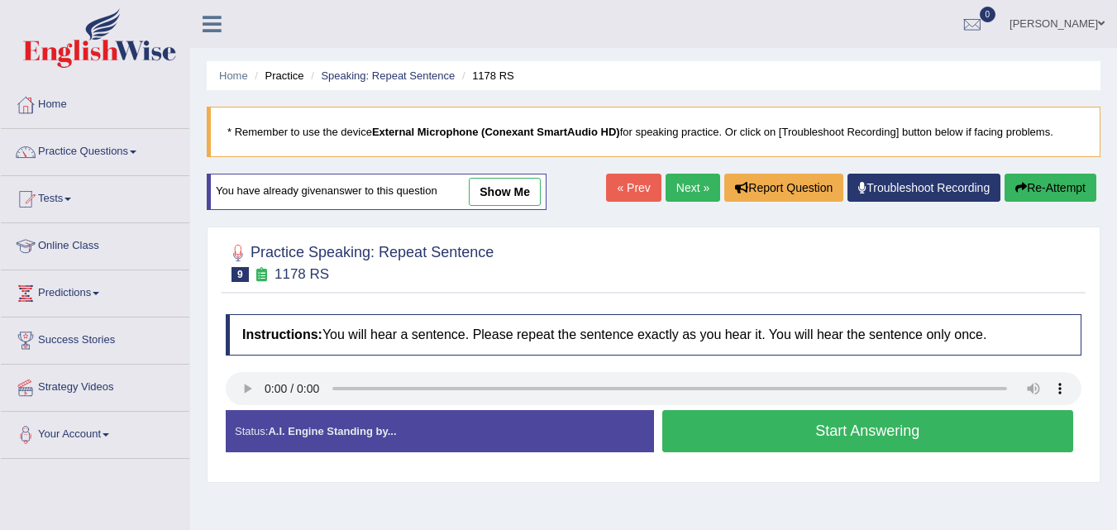
click at [795, 427] on button "Start Answering" at bounding box center [868, 431] width 412 height 42
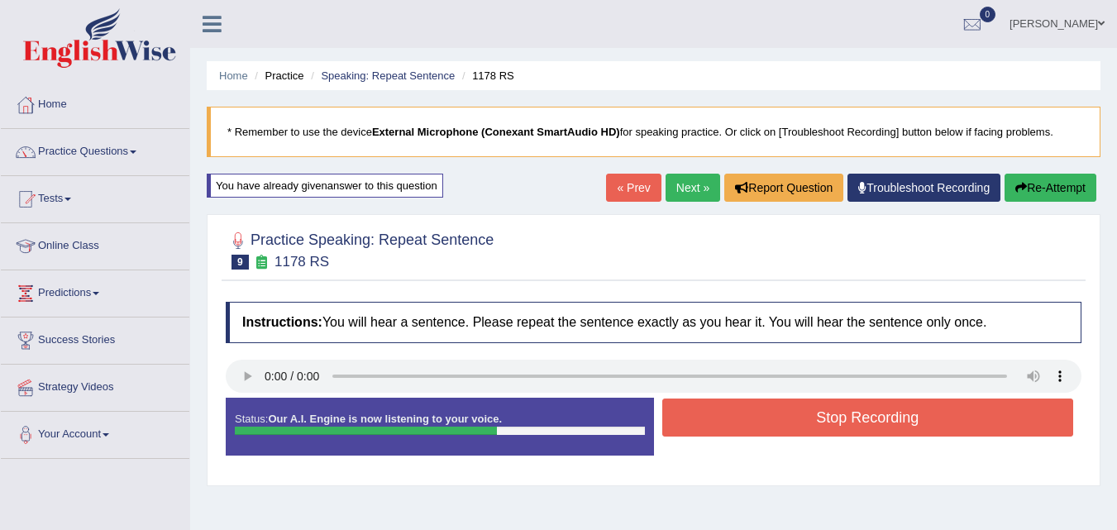
click at [795, 427] on button "Stop Recording" at bounding box center [868, 418] width 412 height 38
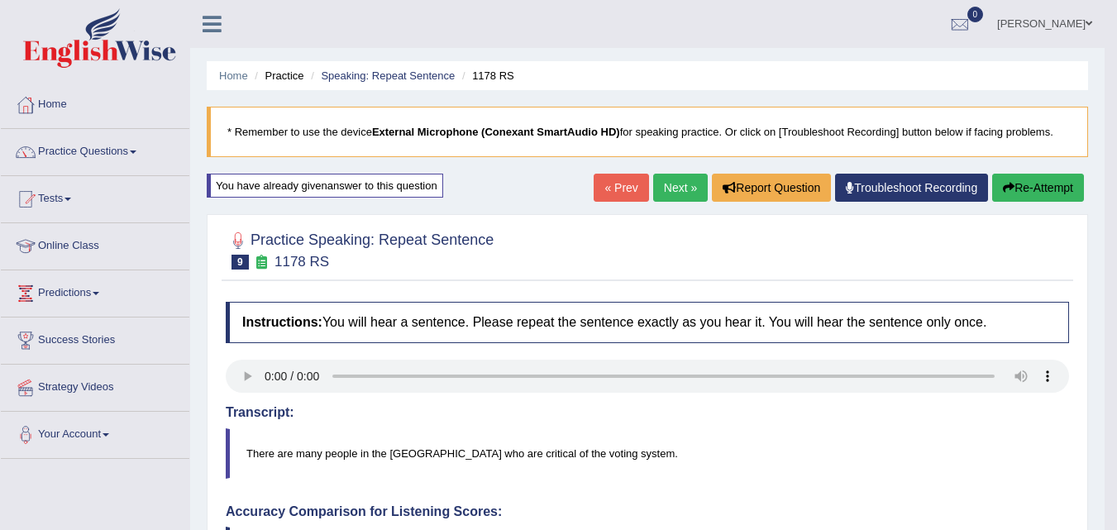
click at [1009, 189] on icon "button" at bounding box center [1009, 188] width 12 height 12
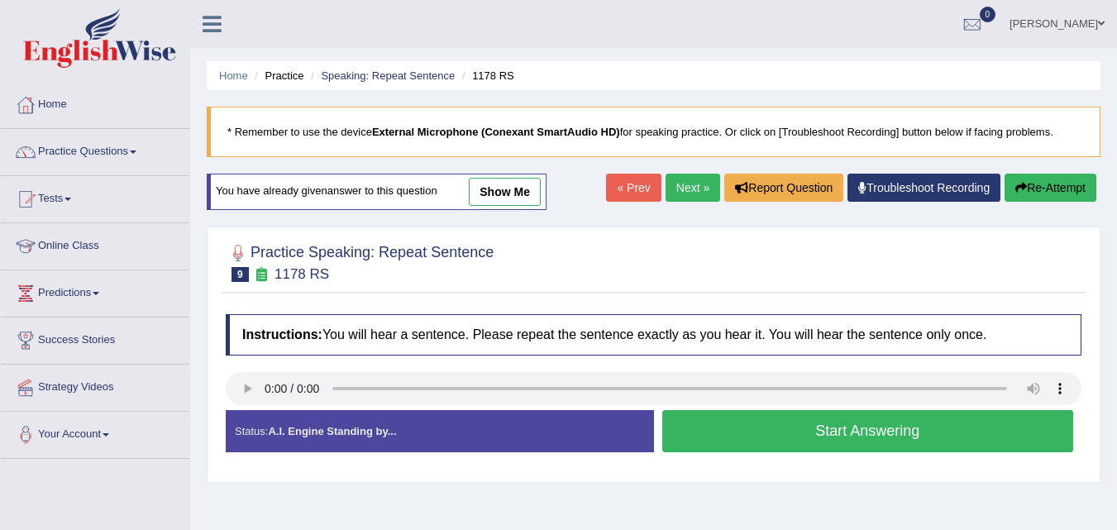
click at [774, 423] on button "Start Answering" at bounding box center [868, 431] width 412 height 42
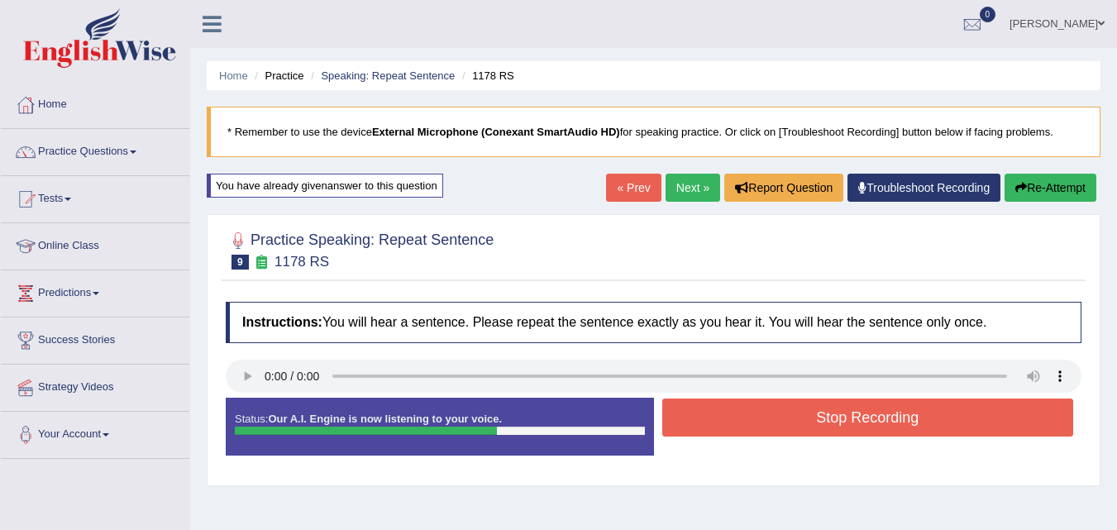
click at [780, 421] on button "Stop Recording" at bounding box center [868, 418] width 412 height 38
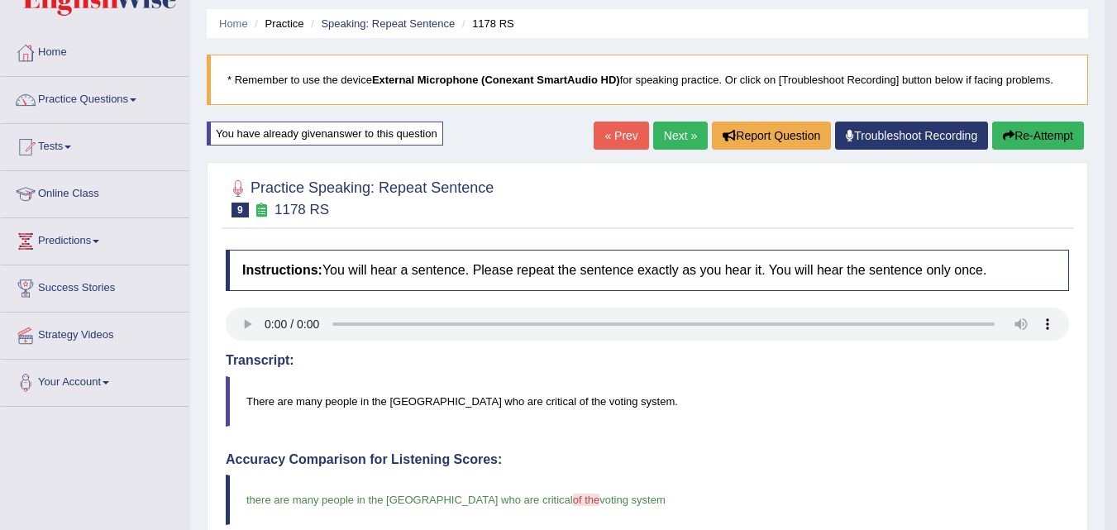
scroll to position [43, 0]
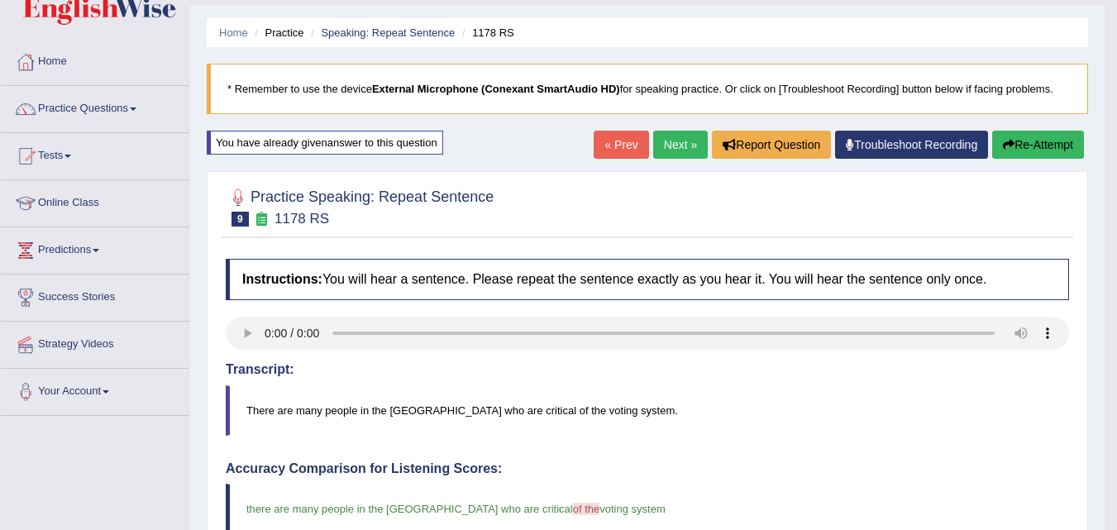
click at [673, 147] on link "Next »" at bounding box center [680, 145] width 55 height 28
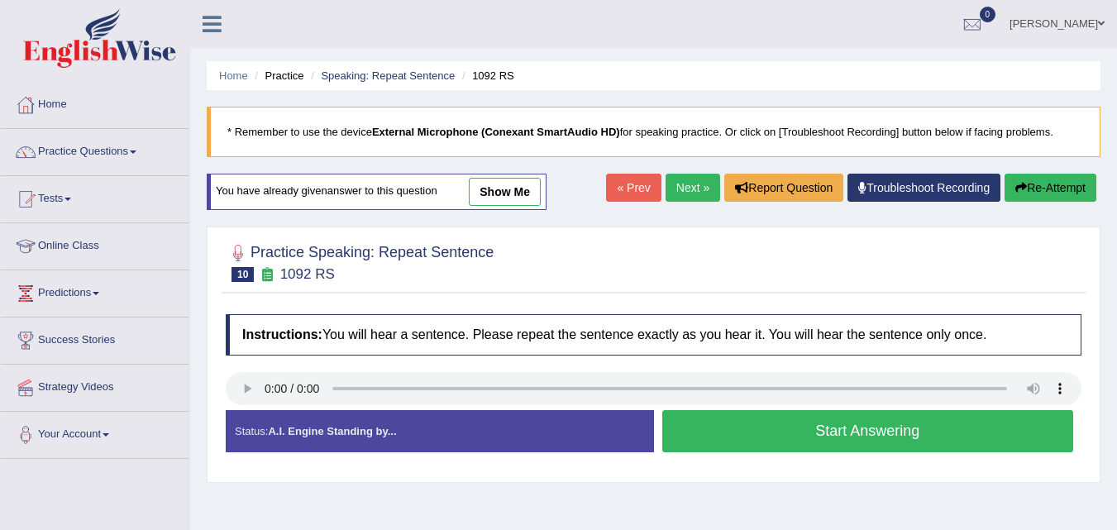
click at [843, 442] on button "Start Answering" at bounding box center [868, 431] width 412 height 42
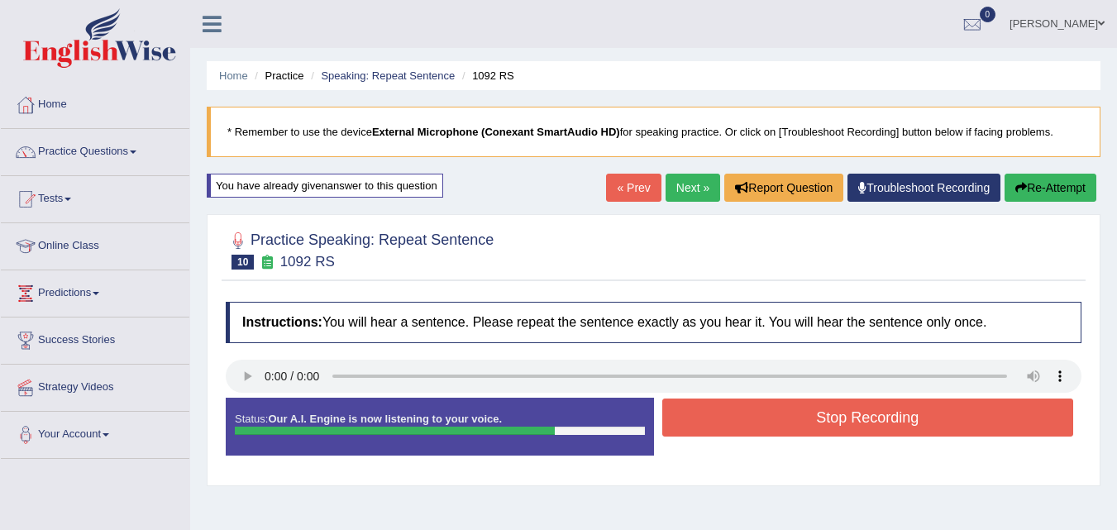
click at [847, 411] on button "Stop Recording" at bounding box center [868, 418] width 412 height 38
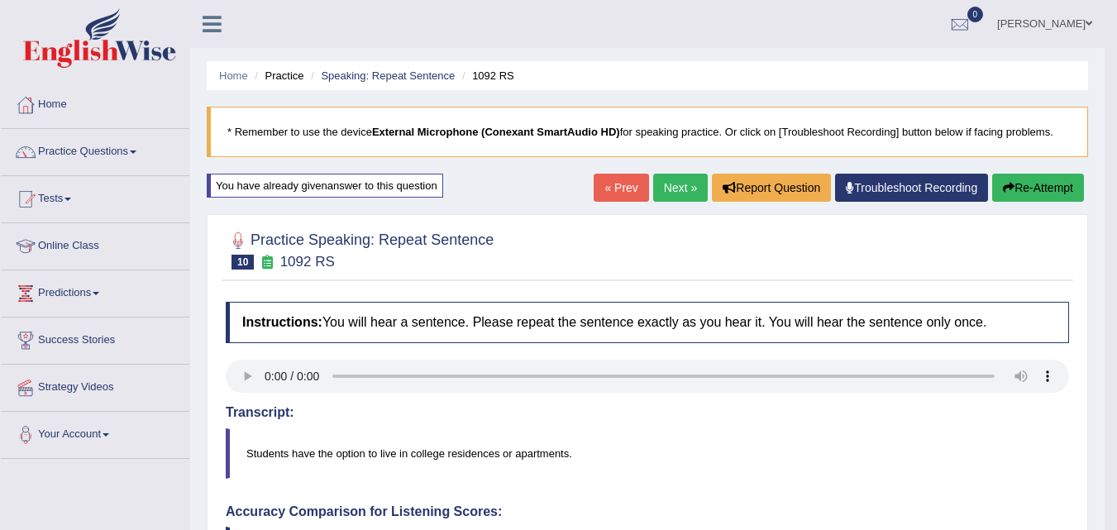
click at [1035, 188] on button "Re-Attempt" at bounding box center [1038, 188] width 92 height 28
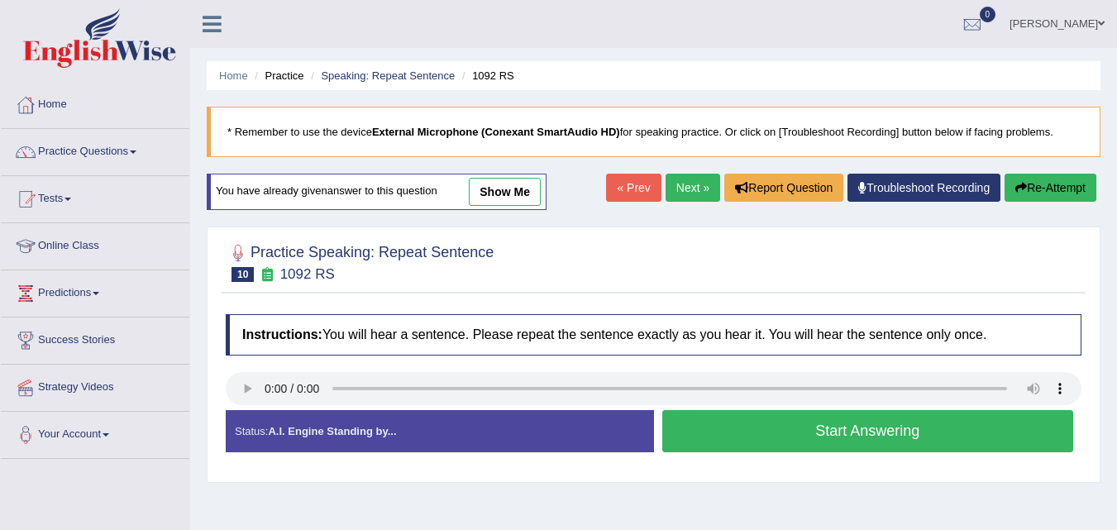
click at [866, 446] on button "Start Answering" at bounding box center [868, 431] width 412 height 42
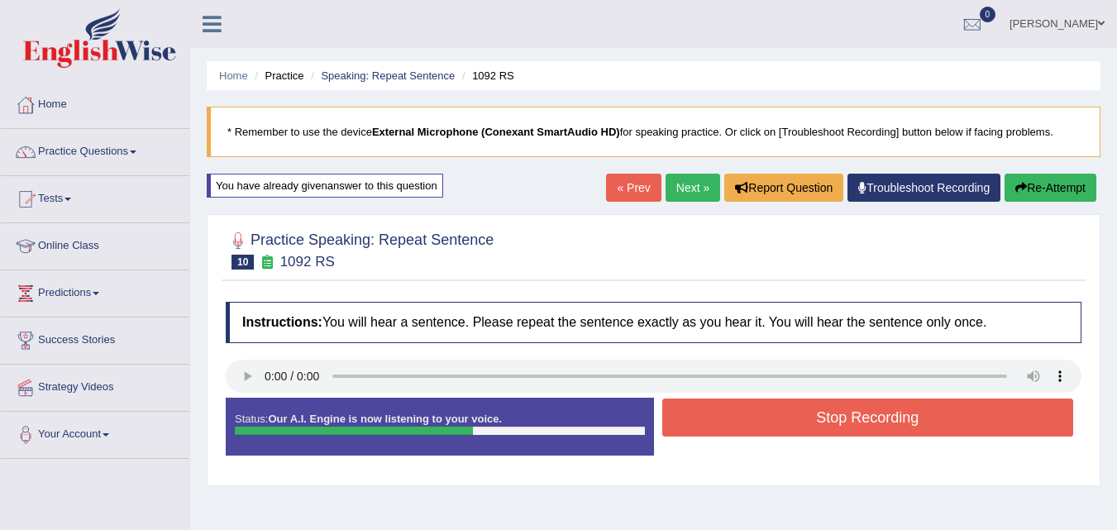
click at [853, 412] on button "Stop Recording" at bounding box center [868, 418] width 412 height 38
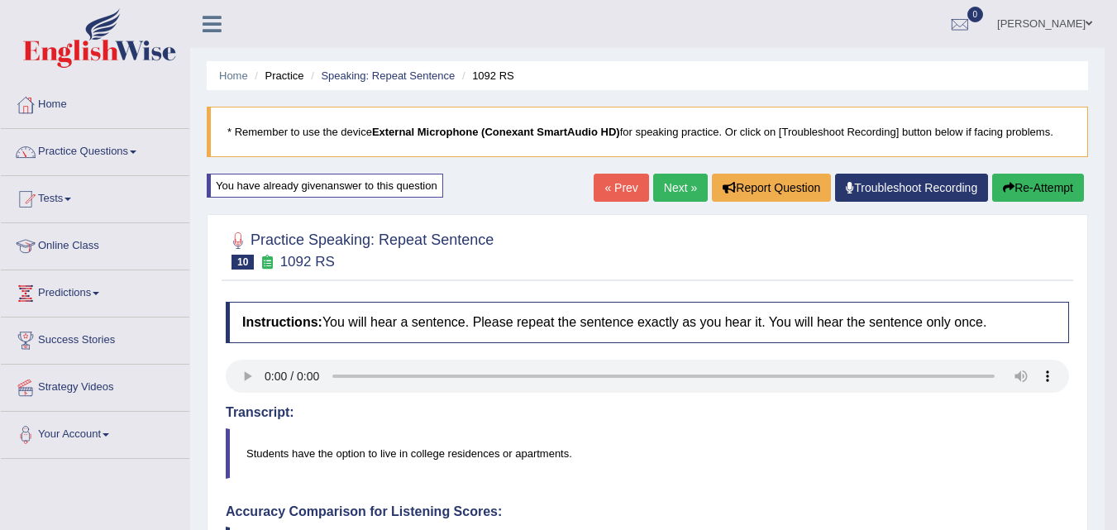
click at [676, 184] on link "Next »" at bounding box center [680, 188] width 55 height 28
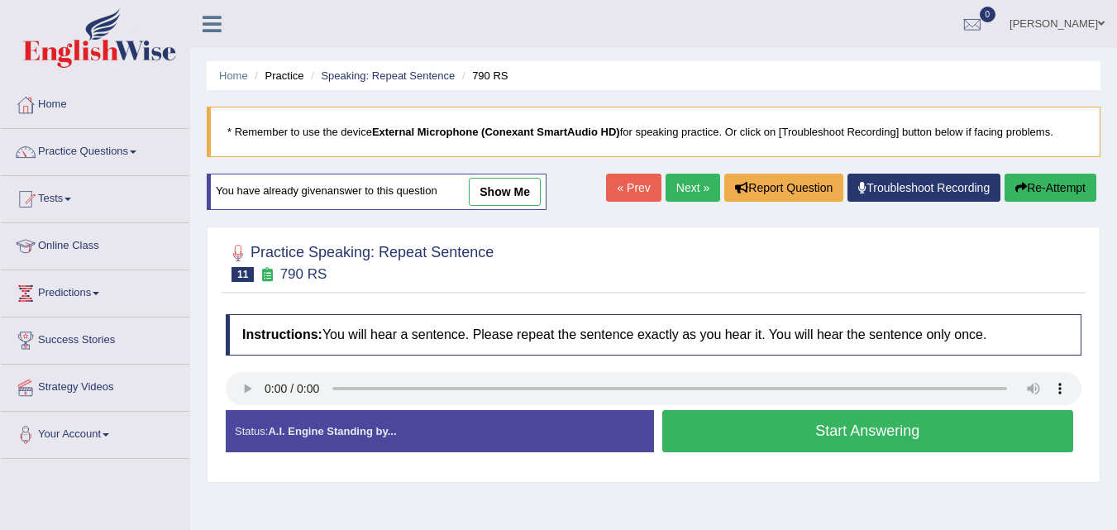
click at [891, 450] on button "Start Answering" at bounding box center [868, 431] width 412 height 42
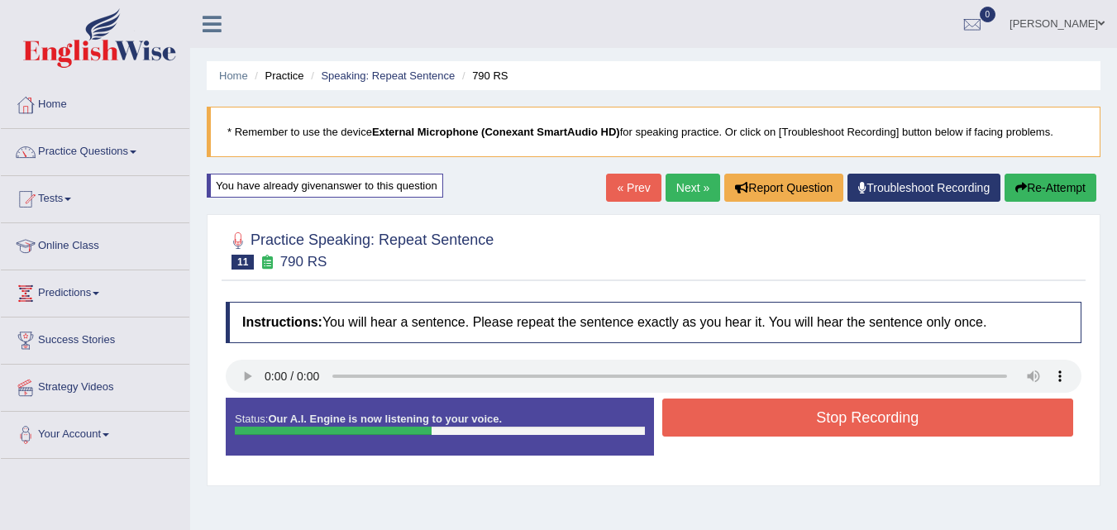
click at [887, 426] on button "Stop Recording" at bounding box center [868, 418] width 412 height 38
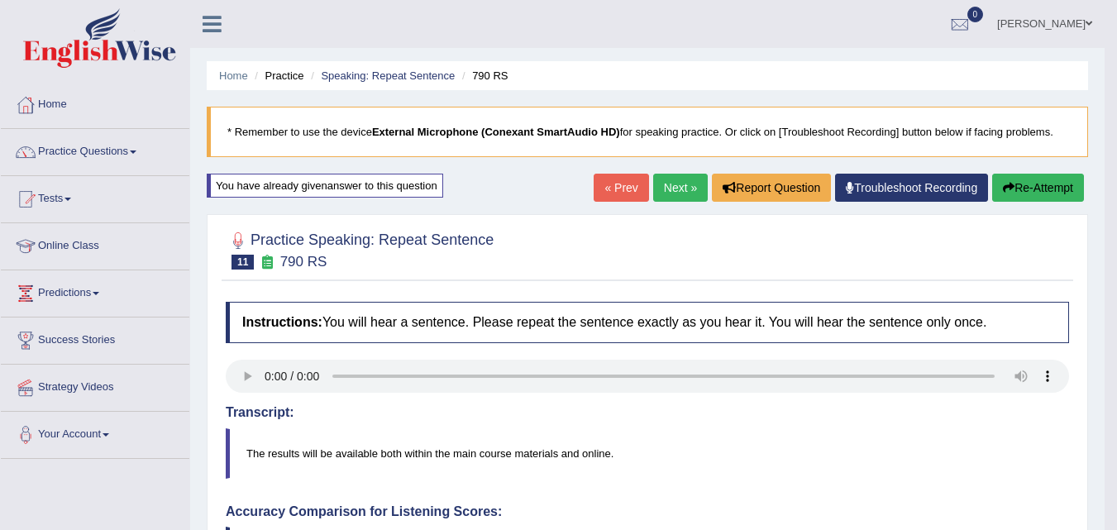
click at [662, 185] on link "Next »" at bounding box center [680, 188] width 55 height 28
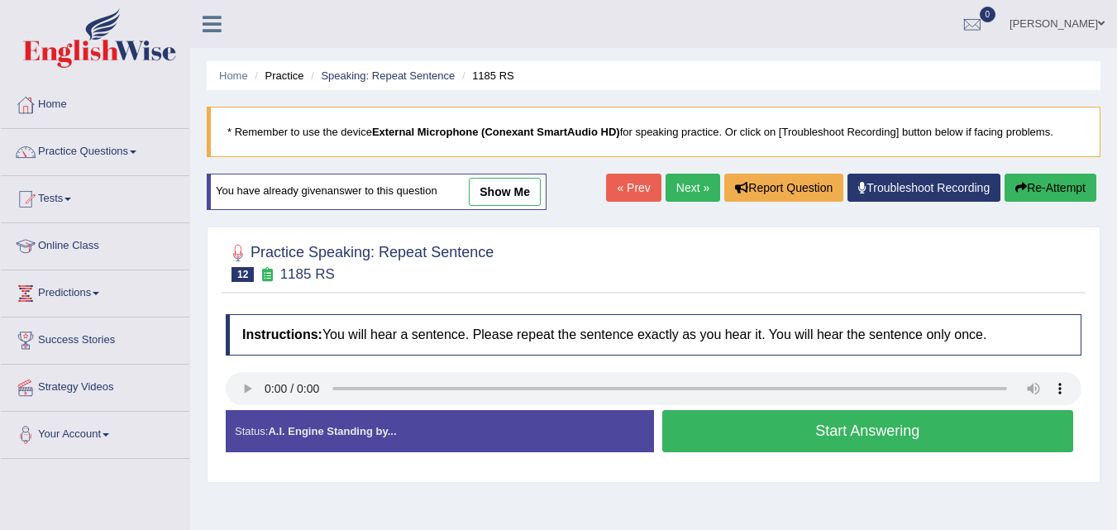
click at [806, 434] on button "Start Answering" at bounding box center [868, 431] width 412 height 42
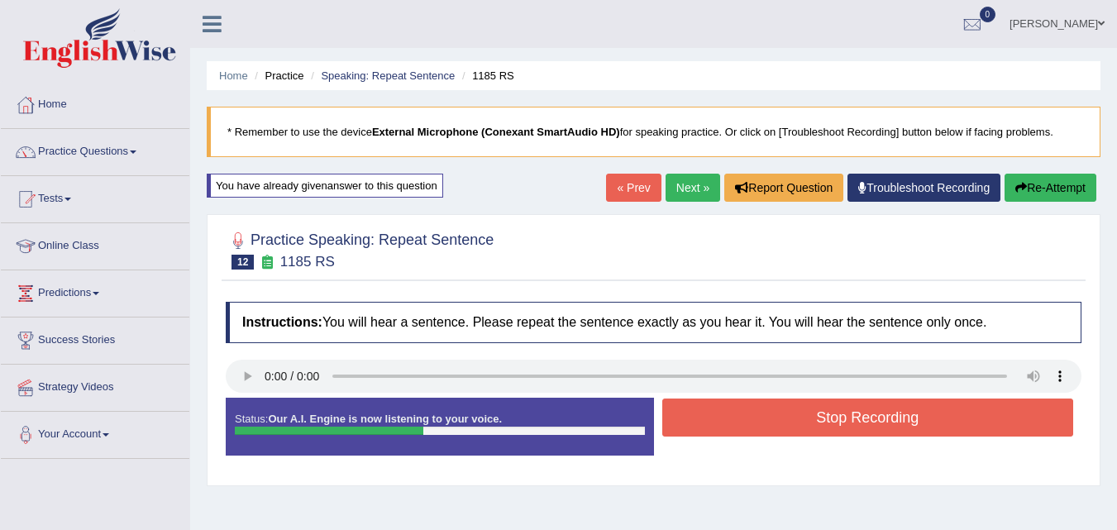
click at [809, 415] on button "Stop Recording" at bounding box center [868, 418] width 412 height 38
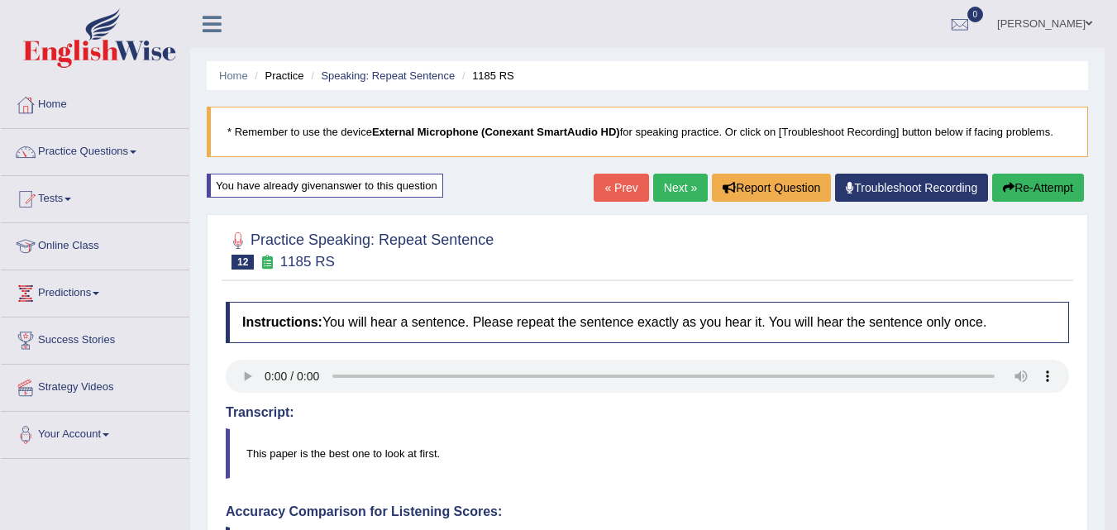
click at [664, 192] on link "Next »" at bounding box center [680, 188] width 55 height 28
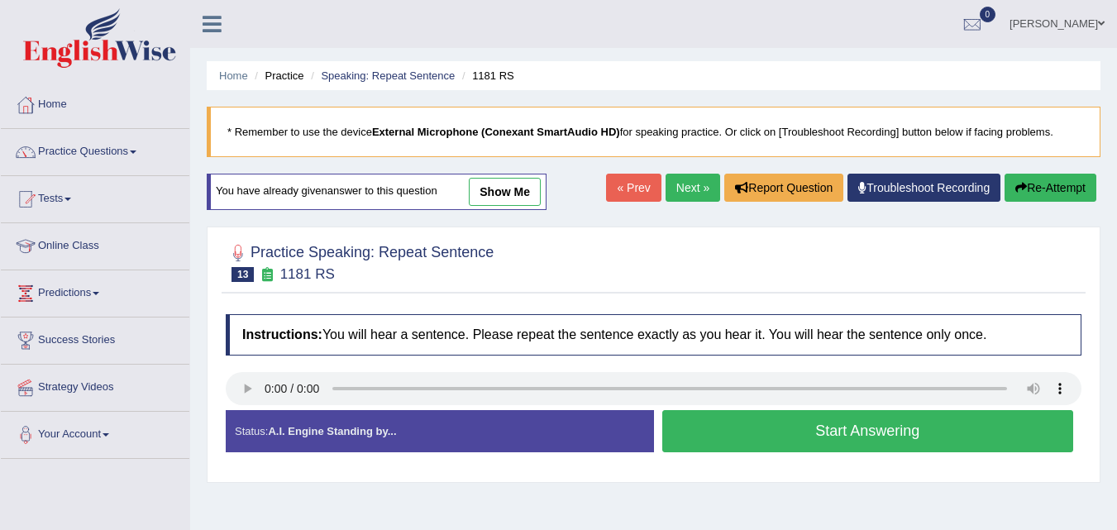
click at [762, 439] on button "Start Answering" at bounding box center [868, 431] width 412 height 42
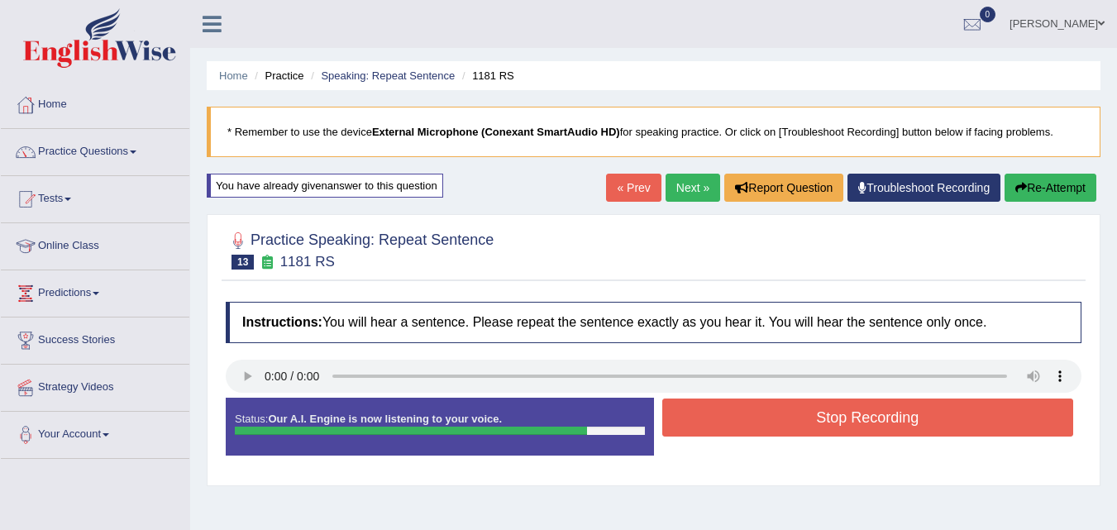
click at [776, 423] on button "Stop Recording" at bounding box center [868, 418] width 412 height 38
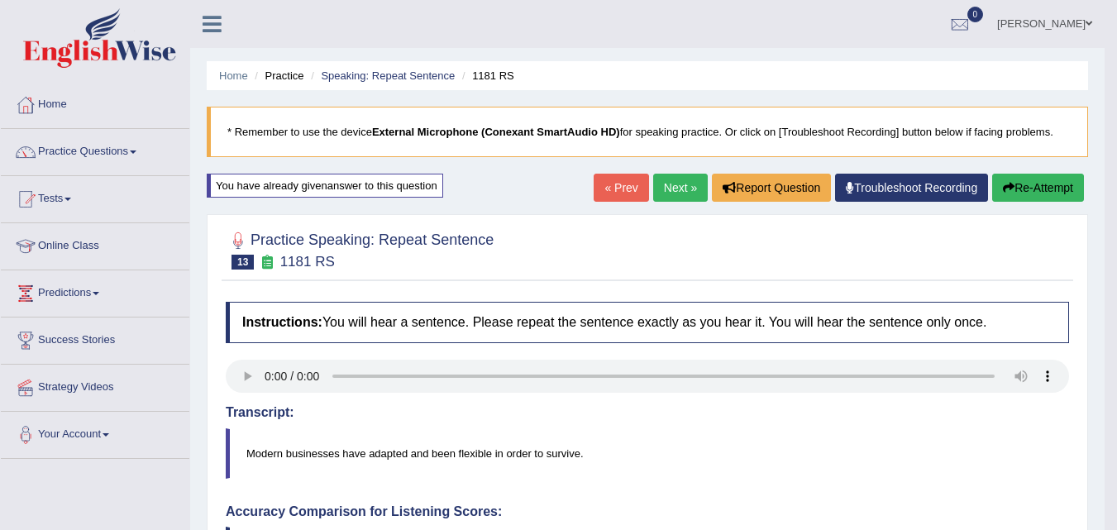
click at [1039, 184] on button "Re-Attempt" at bounding box center [1038, 188] width 92 height 28
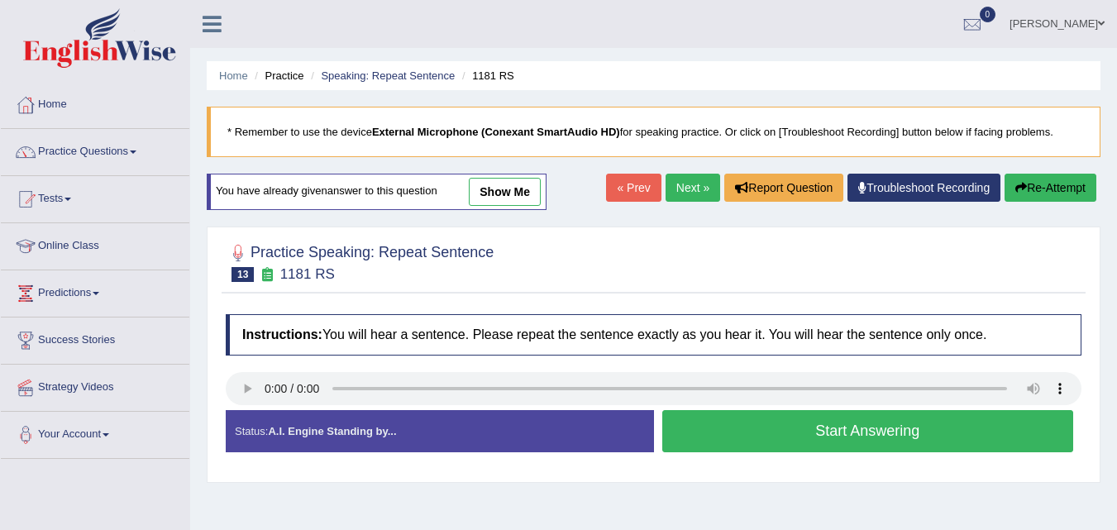
click at [801, 431] on button "Start Answering" at bounding box center [868, 431] width 412 height 42
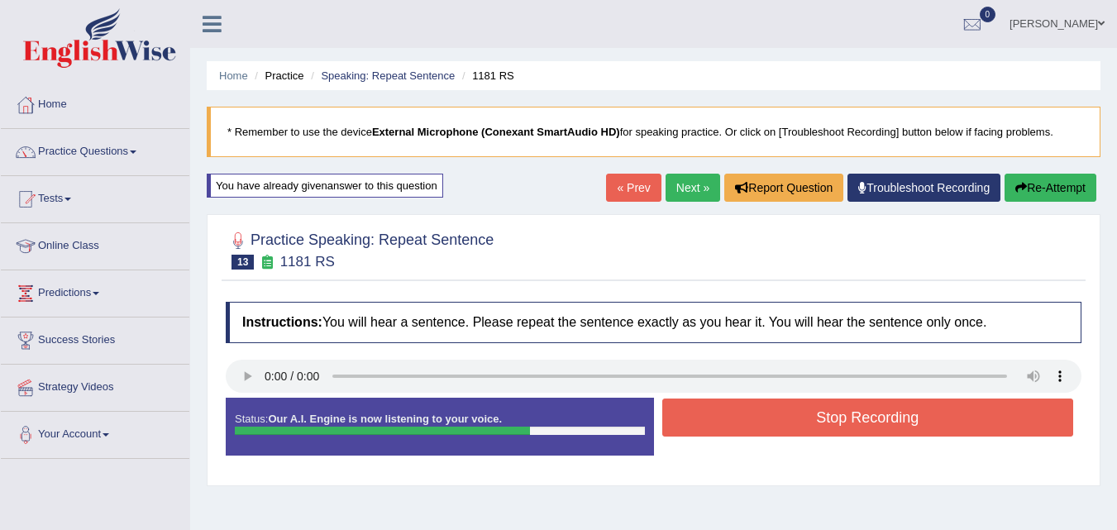
click at [801, 425] on button "Stop Recording" at bounding box center [868, 418] width 412 height 38
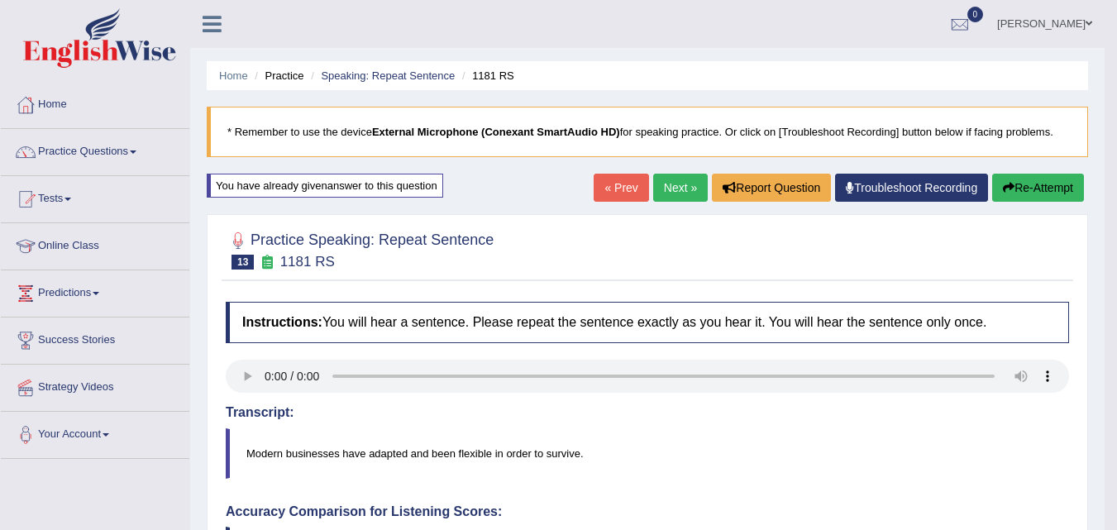
click at [678, 196] on link "Next »" at bounding box center [680, 188] width 55 height 28
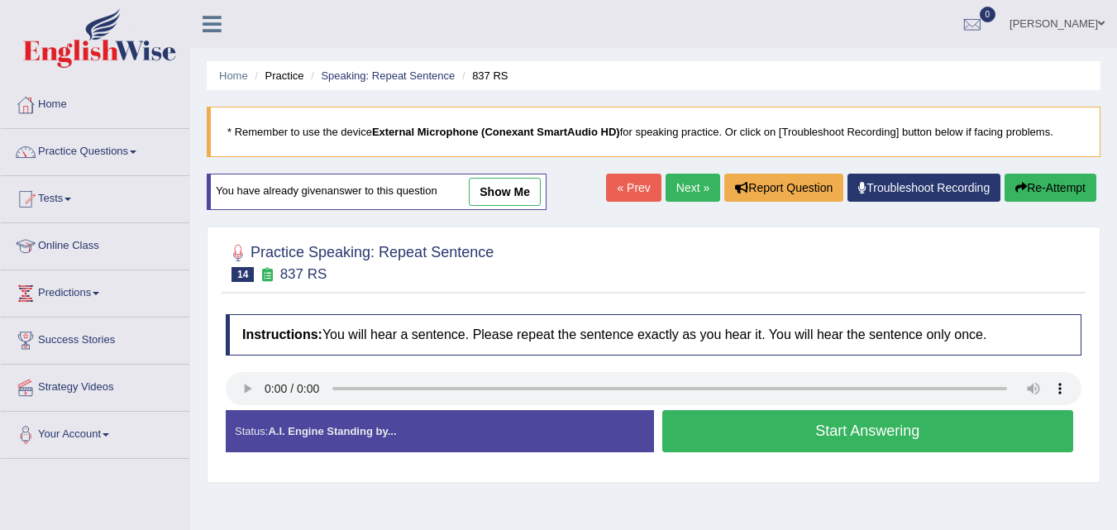
click at [835, 428] on button "Start Answering" at bounding box center [868, 431] width 412 height 42
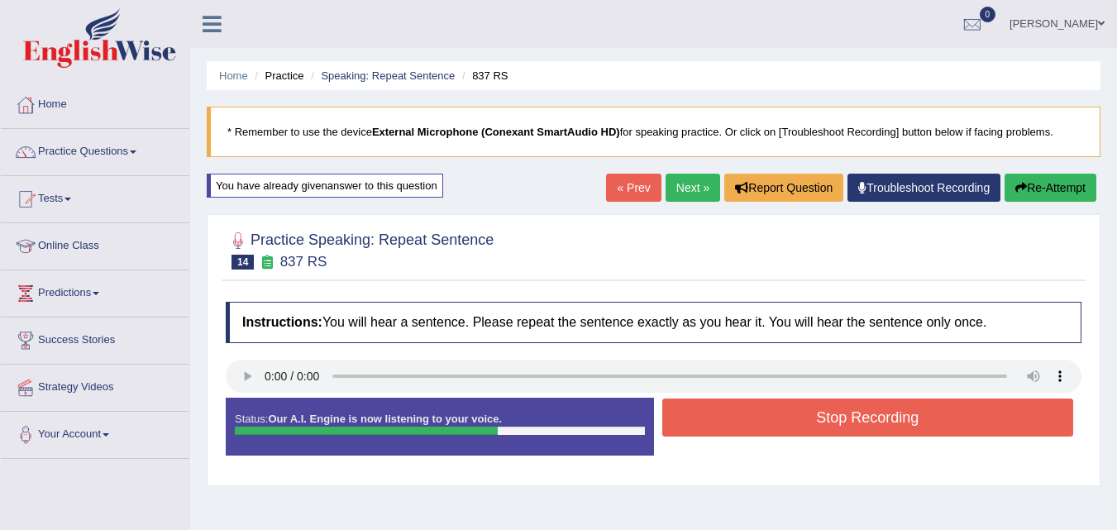
click at [835, 428] on button "Stop Recording" at bounding box center [868, 418] width 412 height 38
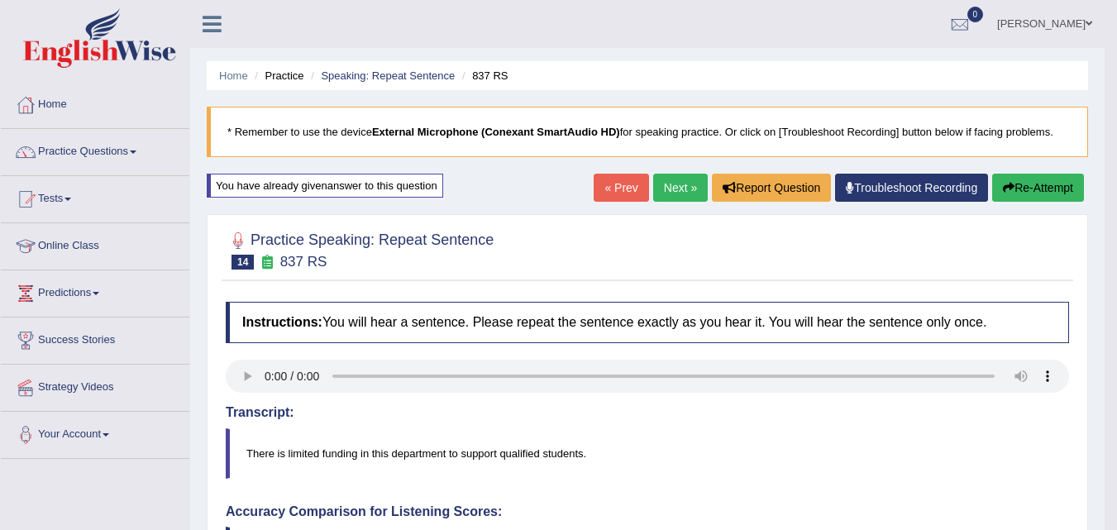
click at [657, 196] on link "Next »" at bounding box center [680, 188] width 55 height 28
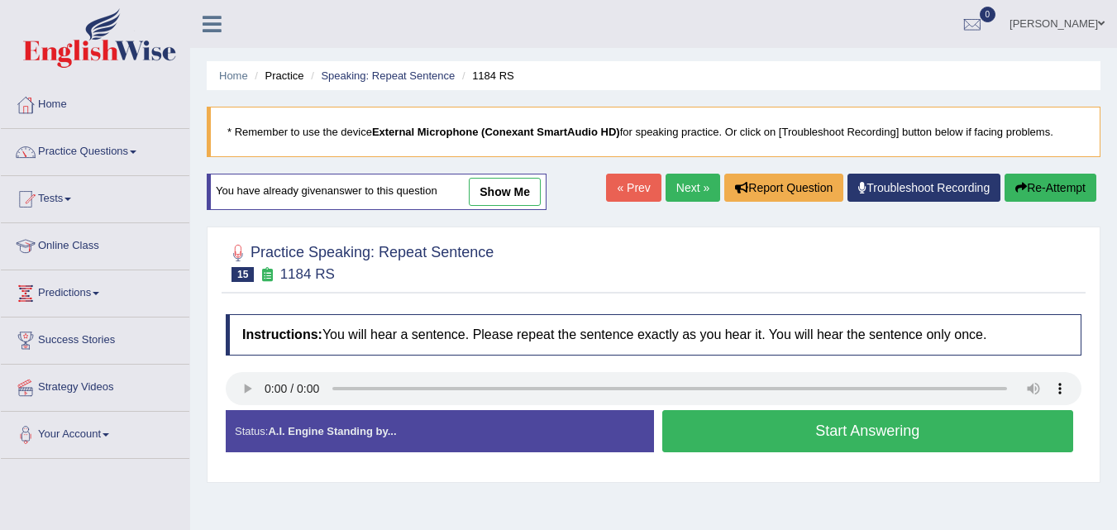
click at [912, 432] on button "Start Answering" at bounding box center [868, 431] width 412 height 42
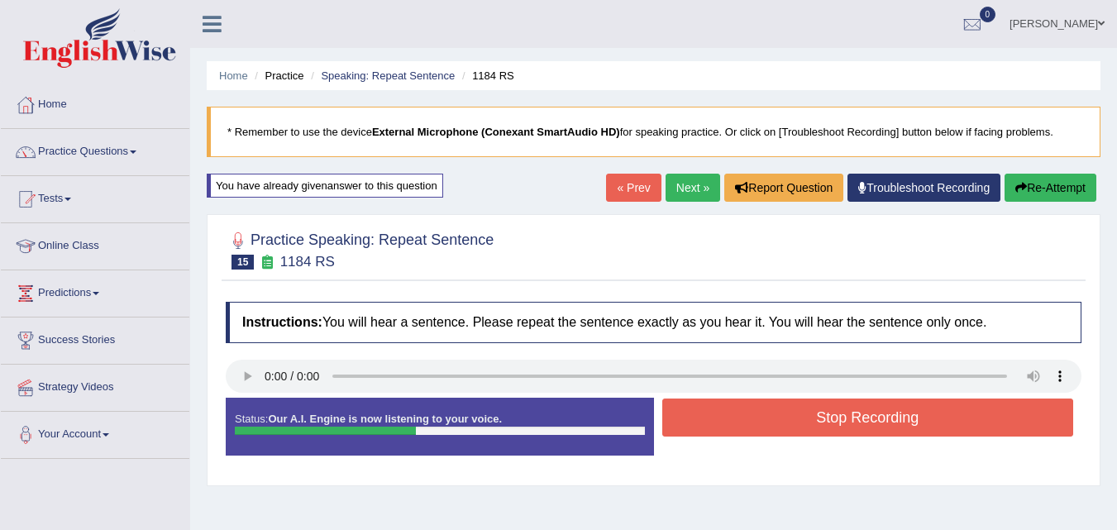
click at [912, 432] on button "Stop Recording" at bounding box center [868, 418] width 412 height 38
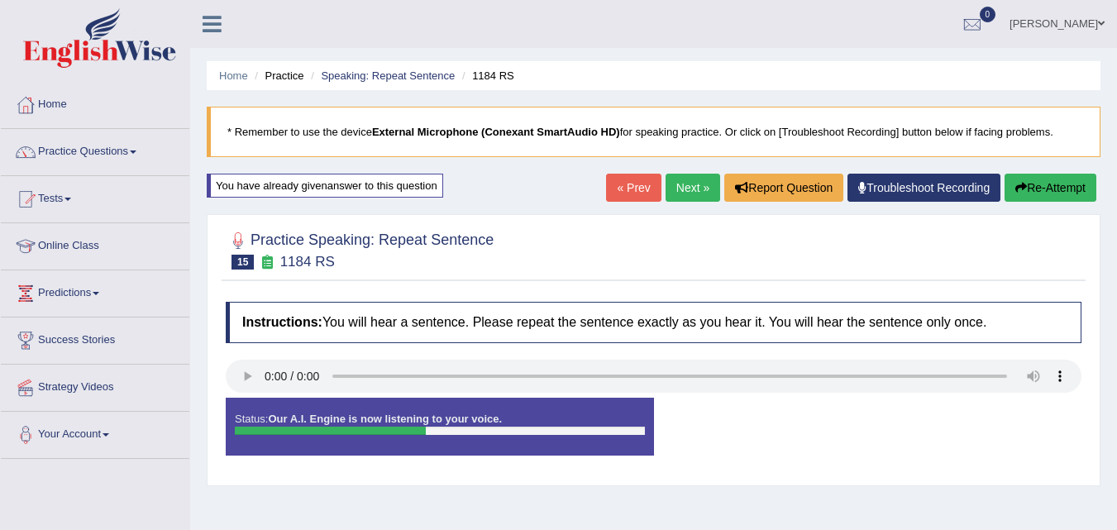
click at [912, 432] on div "Status: Our A.I. Engine is now listening to your voice. Start Answering Stop Re…" at bounding box center [654, 435] width 856 height 74
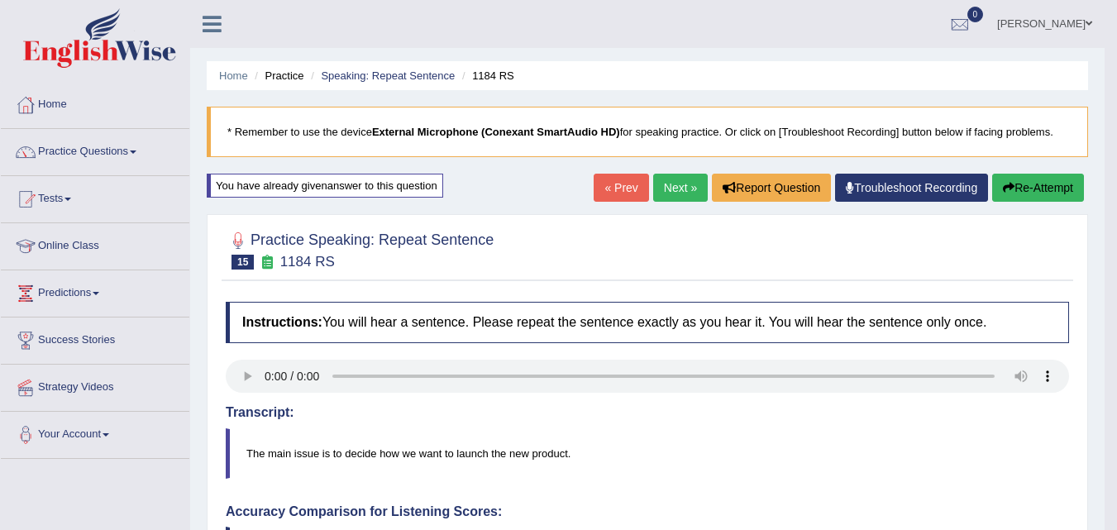
click at [1045, 188] on button "Re-Attempt" at bounding box center [1038, 188] width 92 height 28
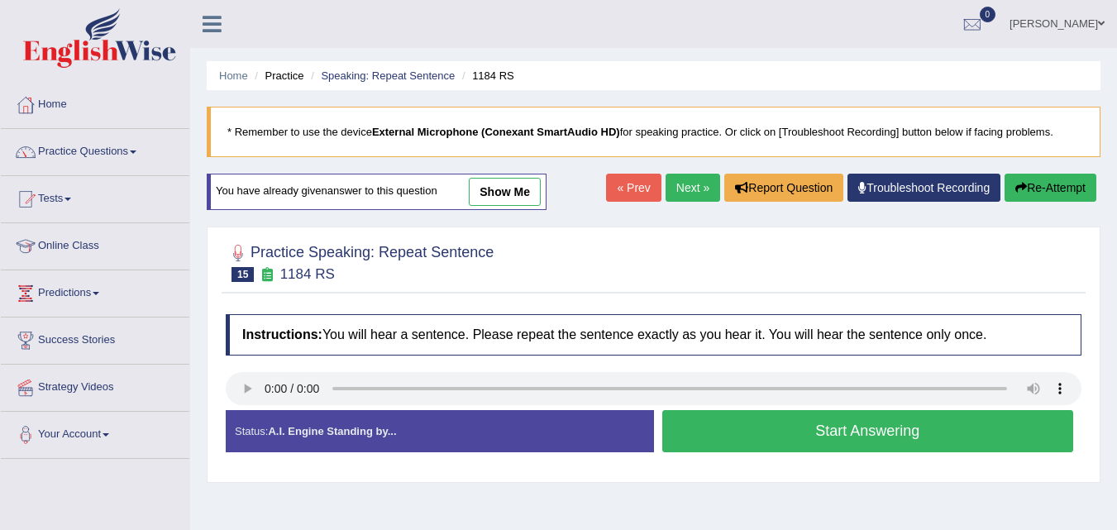
click at [814, 443] on button "Start Answering" at bounding box center [868, 431] width 412 height 42
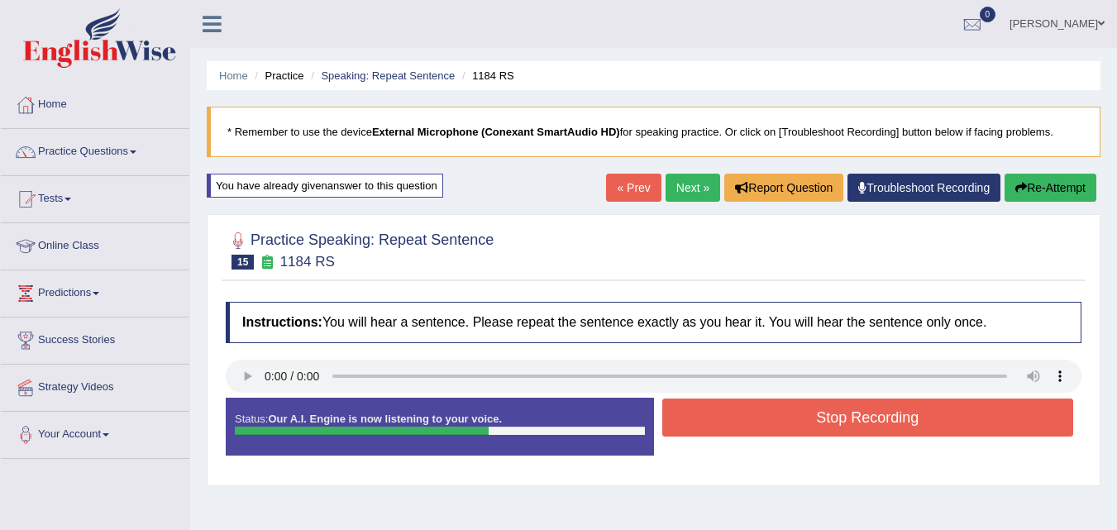
click at [834, 413] on button "Stop Recording" at bounding box center [868, 418] width 412 height 38
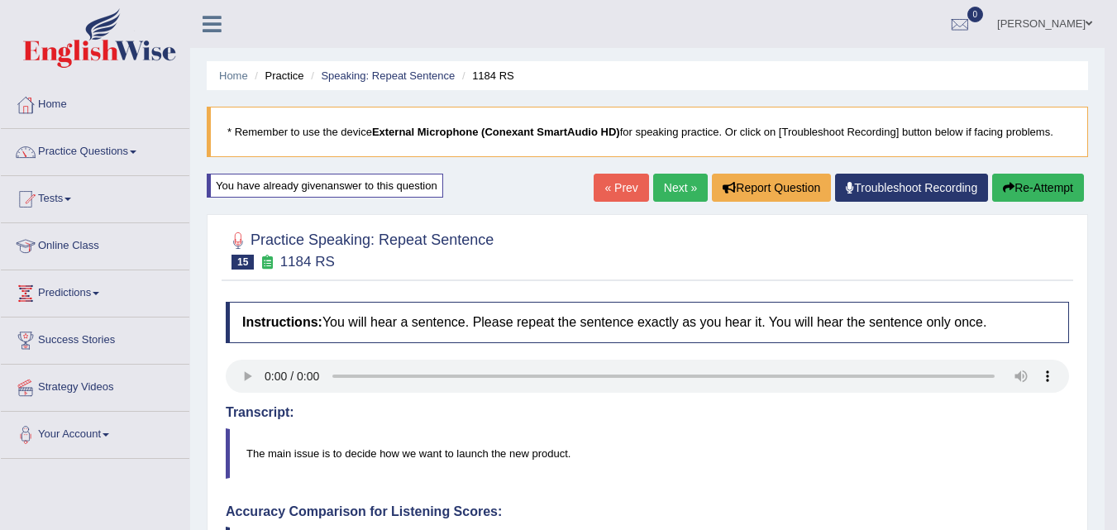
click at [668, 193] on link "Next »" at bounding box center [680, 188] width 55 height 28
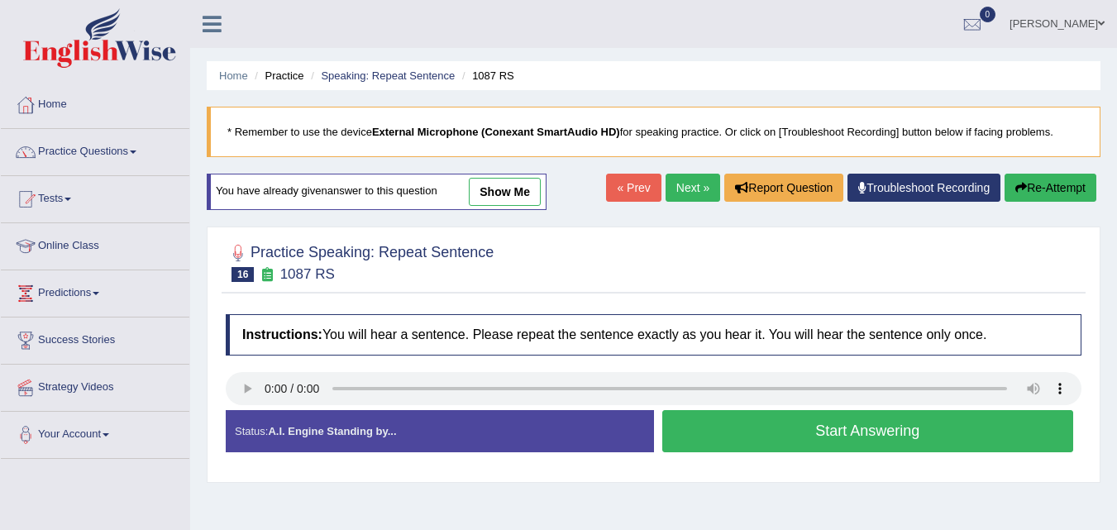
click at [707, 434] on button "Start Answering" at bounding box center [868, 431] width 412 height 42
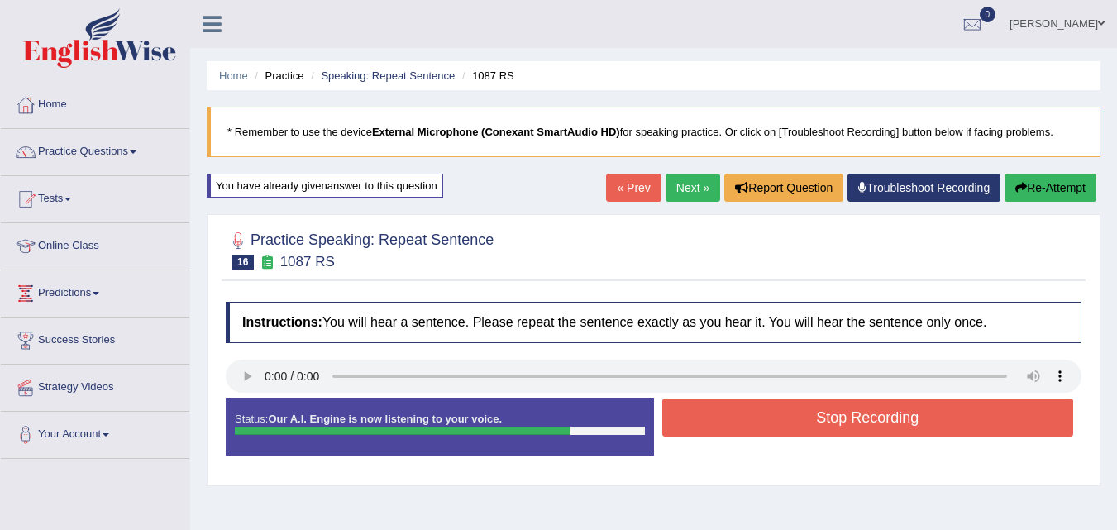
click at [734, 411] on button "Stop Recording" at bounding box center [868, 418] width 412 height 38
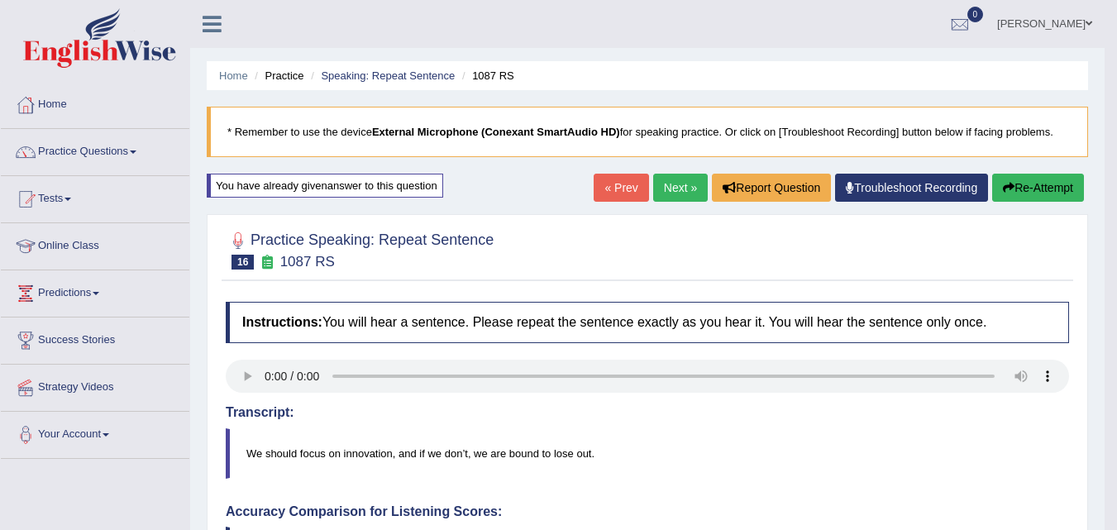
click at [659, 192] on link "Next »" at bounding box center [680, 188] width 55 height 28
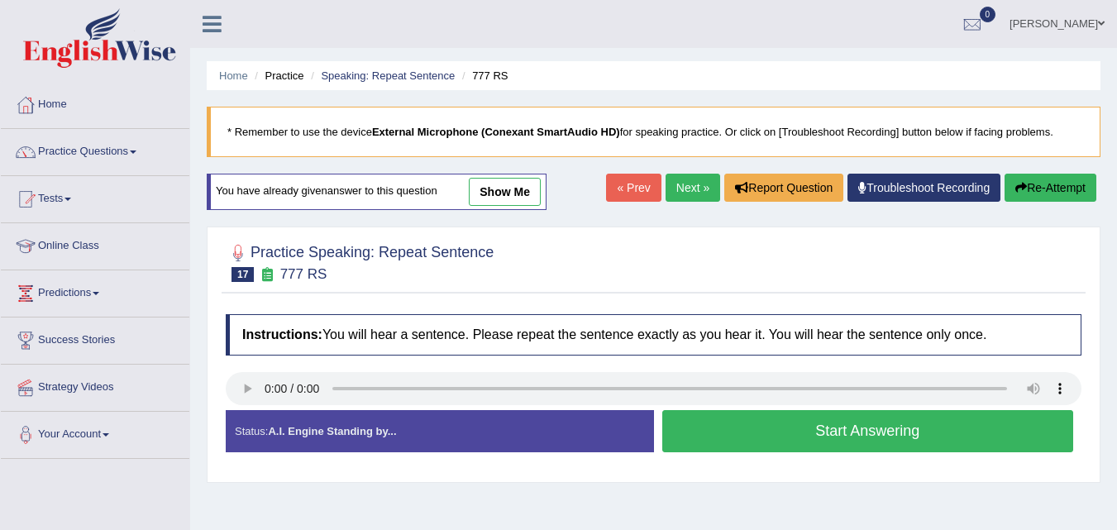
click at [722, 430] on button "Start Answering" at bounding box center [868, 431] width 412 height 42
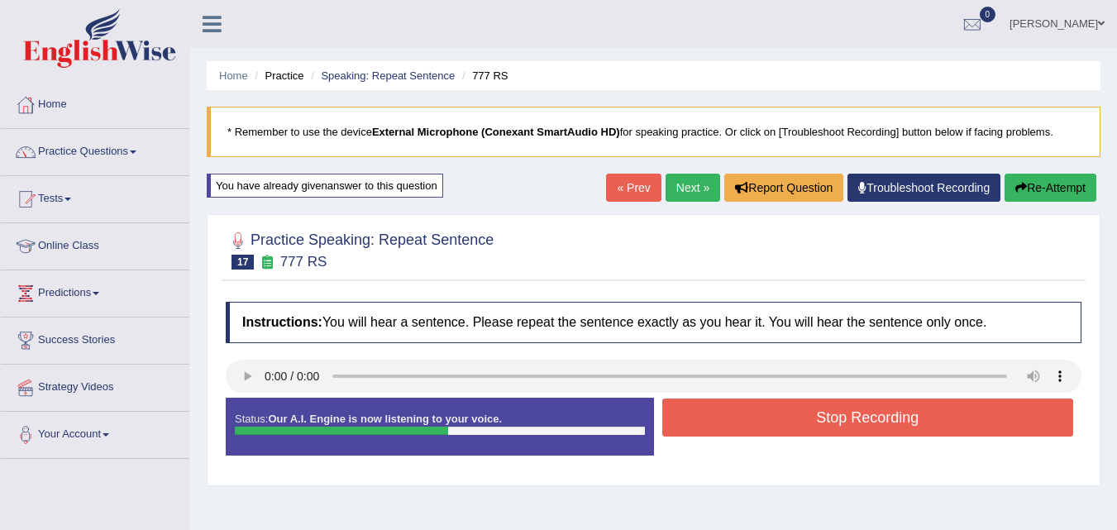
click at [735, 426] on button "Stop Recording" at bounding box center [868, 418] width 412 height 38
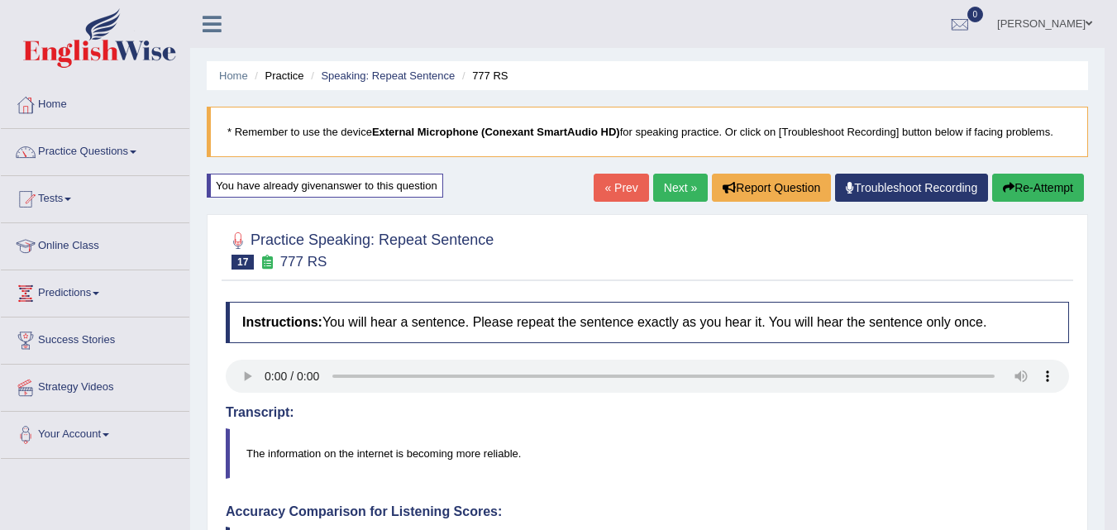
click at [673, 190] on link "Next »" at bounding box center [680, 188] width 55 height 28
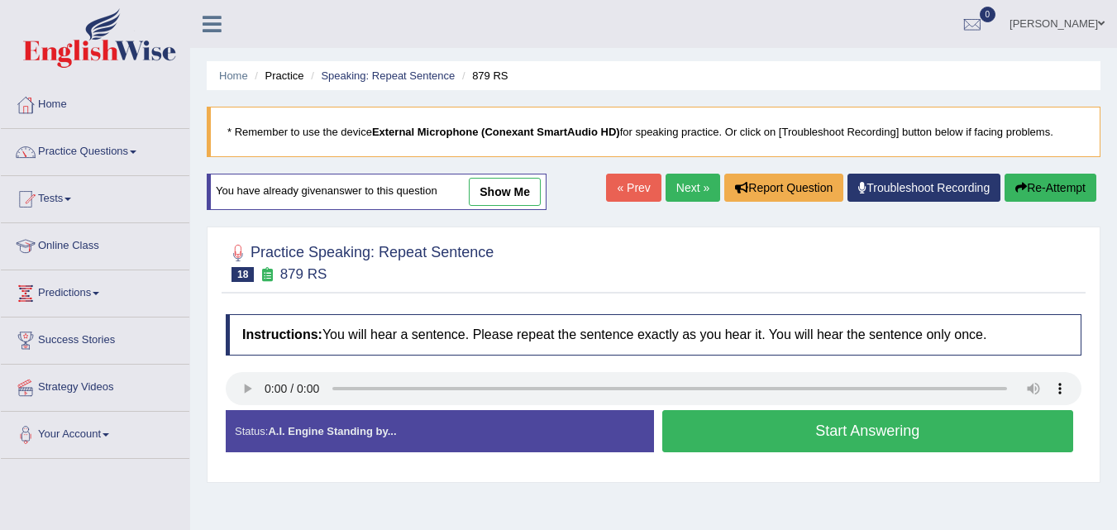
click at [762, 430] on button "Start Answering" at bounding box center [868, 431] width 412 height 42
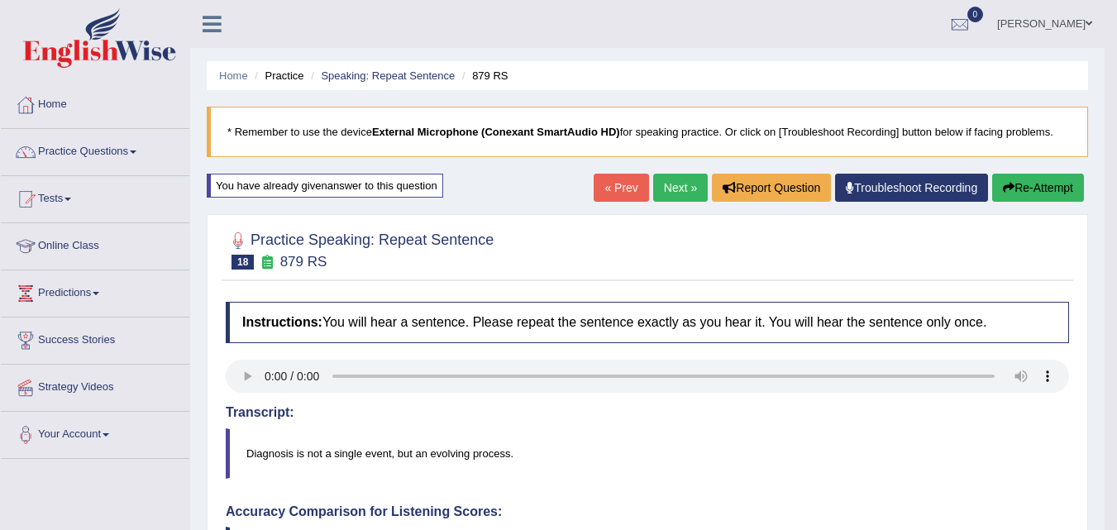
click at [1045, 186] on button "Re-Attempt" at bounding box center [1038, 188] width 92 height 28
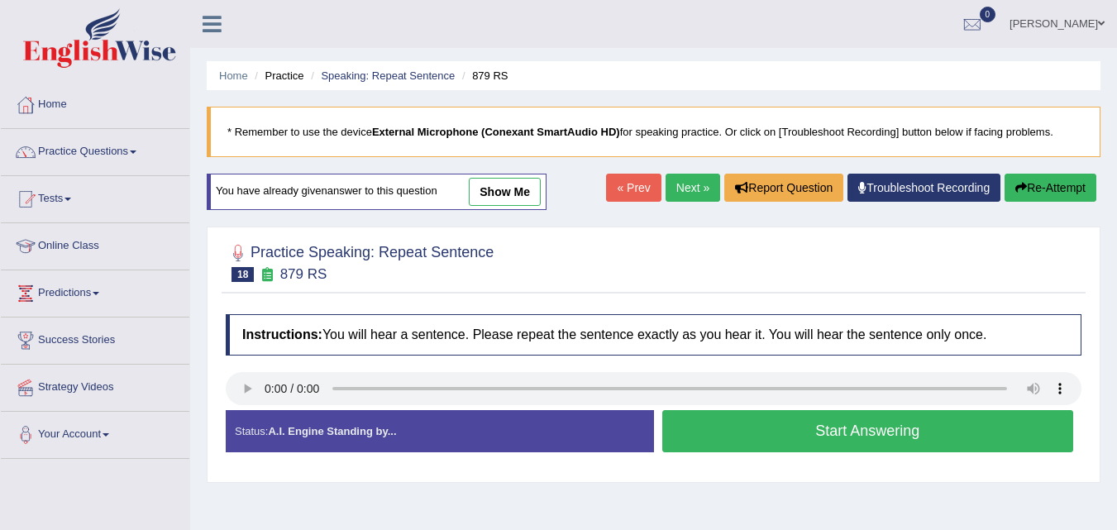
click at [825, 432] on button "Start Answering" at bounding box center [868, 431] width 412 height 42
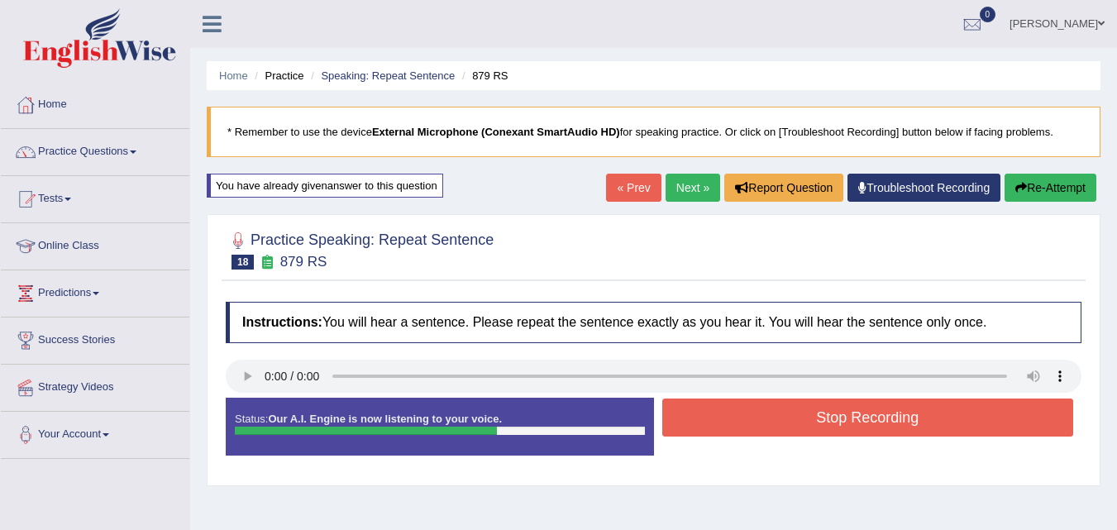
click at [825, 432] on button "Stop Recording" at bounding box center [868, 418] width 412 height 38
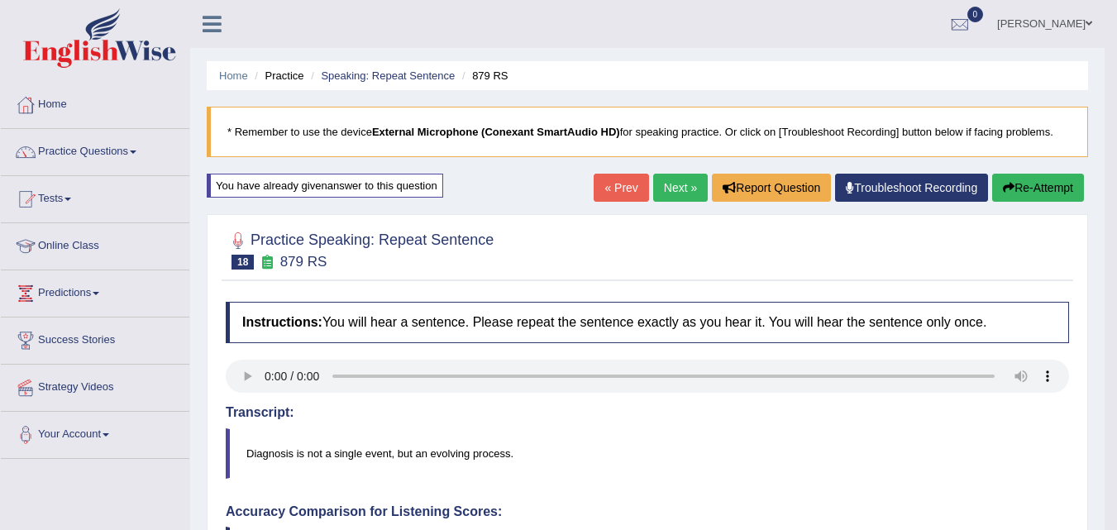
click at [1048, 186] on button "Re-Attempt" at bounding box center [1038, 188] width 92 height 28
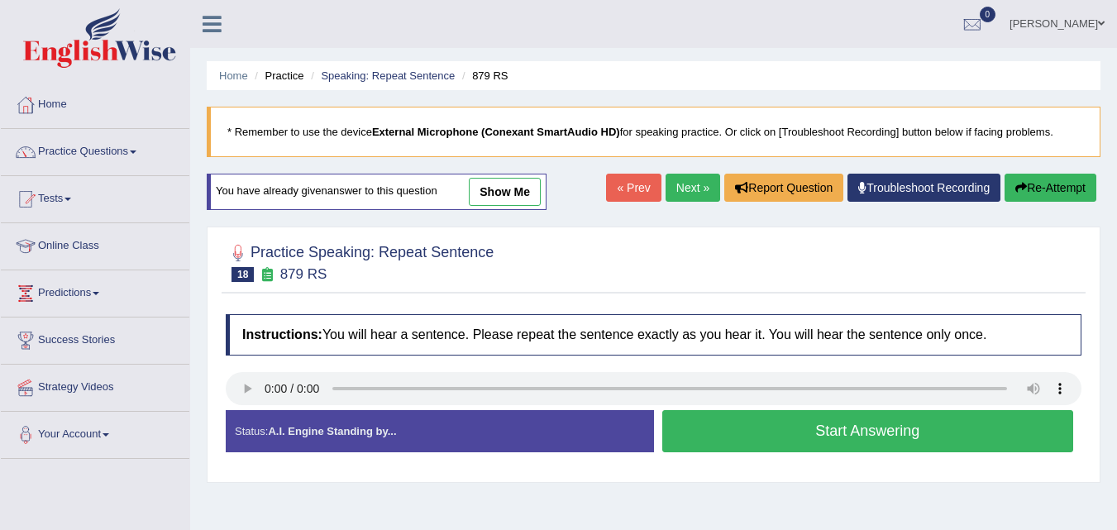
click at [855, 430] on button "Start Answering" at bounding box center [868, 431] width 412 height 42
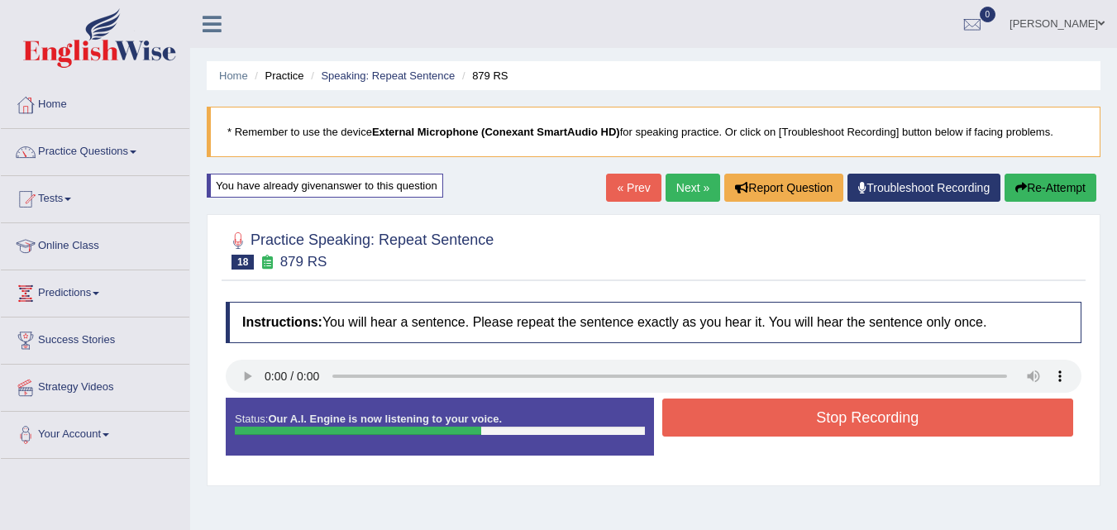
click at [855, 427] on button "Stop Recording" at bounding box center [868, 418] width 412 height 38
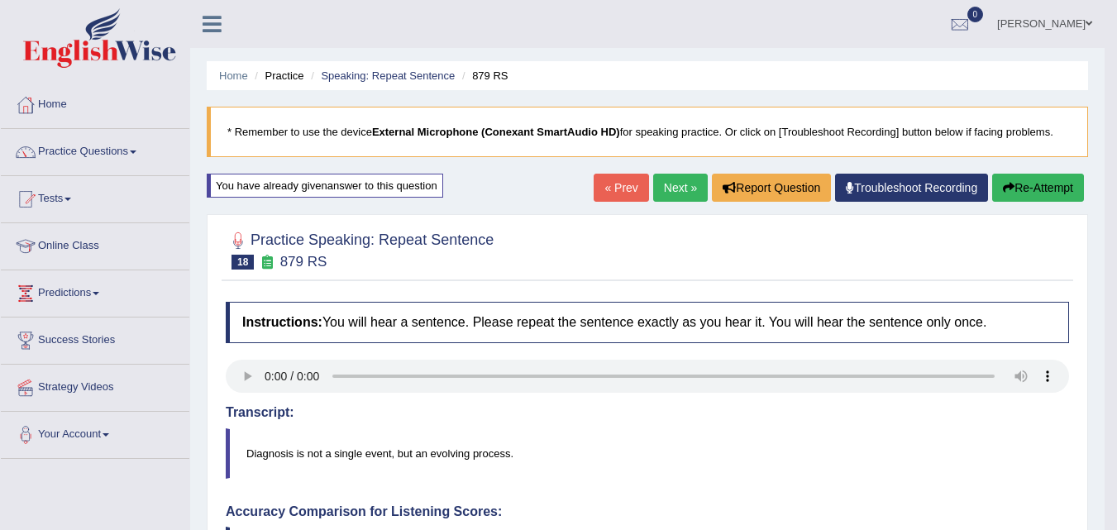
click at [672, 190] on link "Next »" at bounding box center [680, 188] width 55 height 28
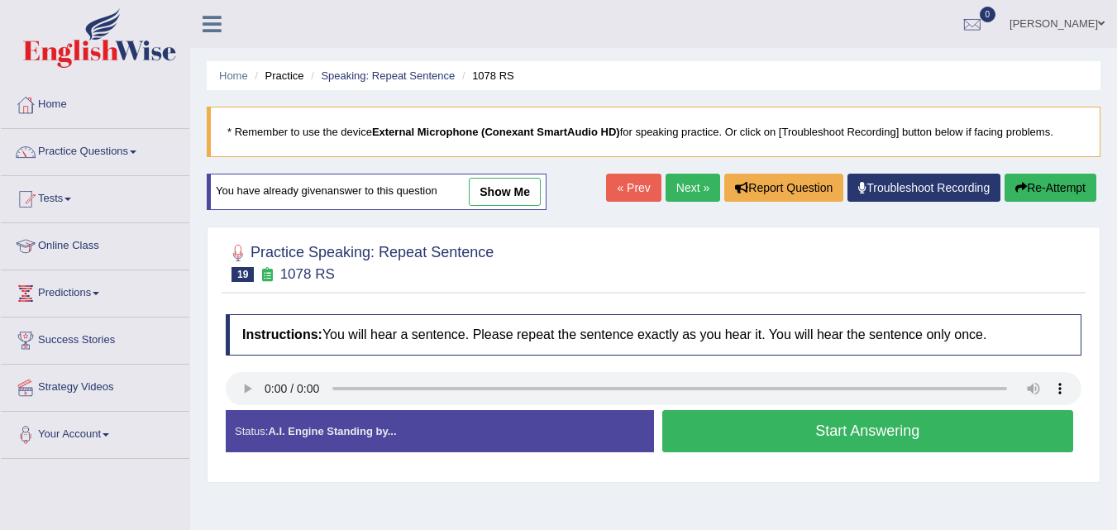
click at [732, 447] on button "Start Answering" at bounding box center [868, 431] width 412 height 42
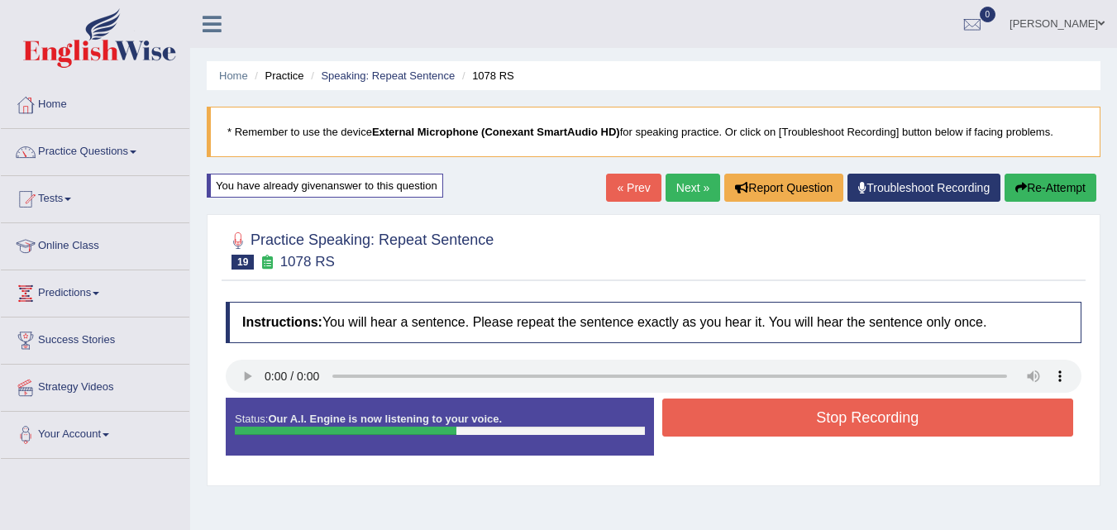
click at [746, 412] on button "Stop Recording" at bounding box center [868, 418] width 412 height 38
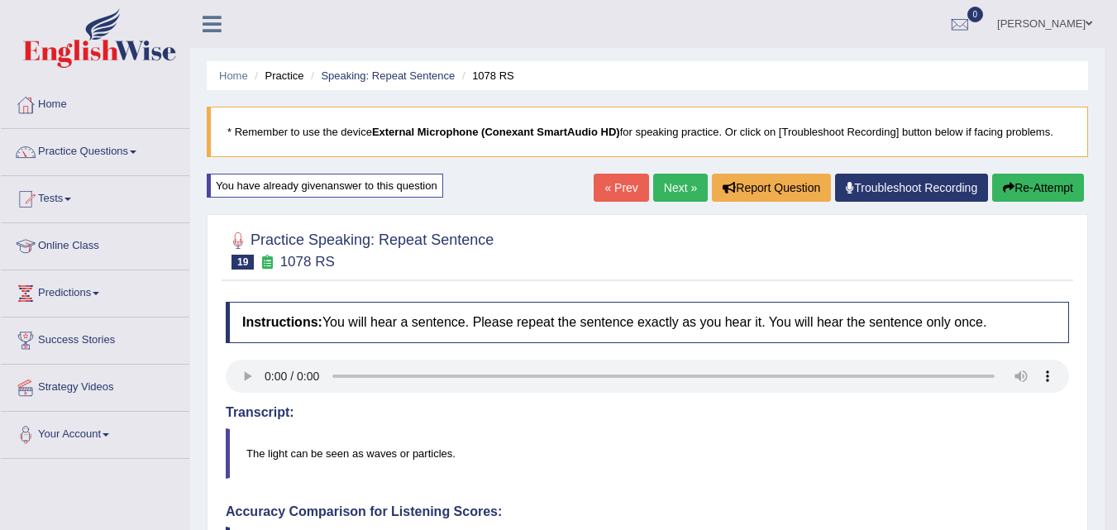
click at [673, 193] on link "Next »" at bounding box center [680, 188] width 55 height 28
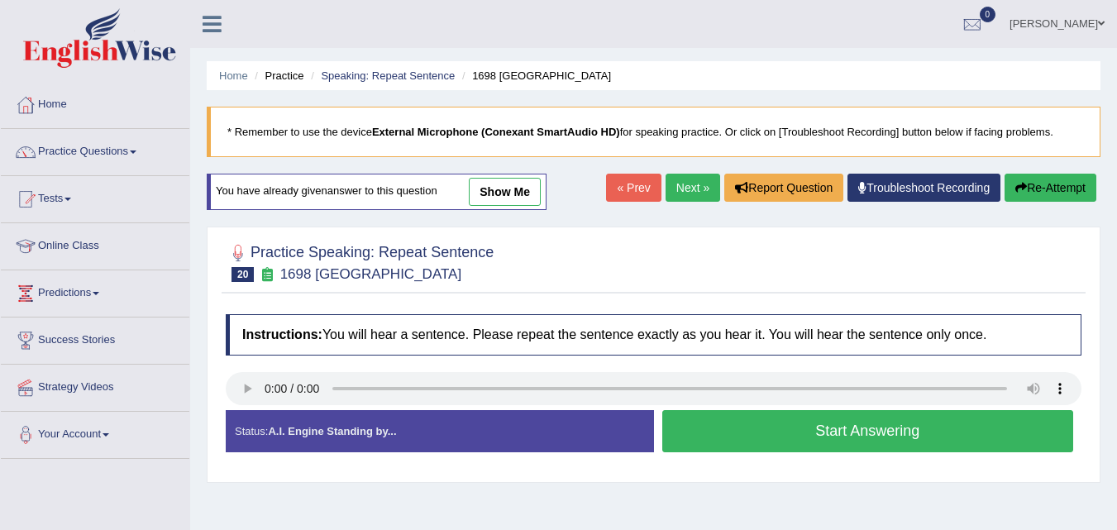
click at [792, 434] on button "Start Answering" at bounding box center [868, 431] width 412 height 42
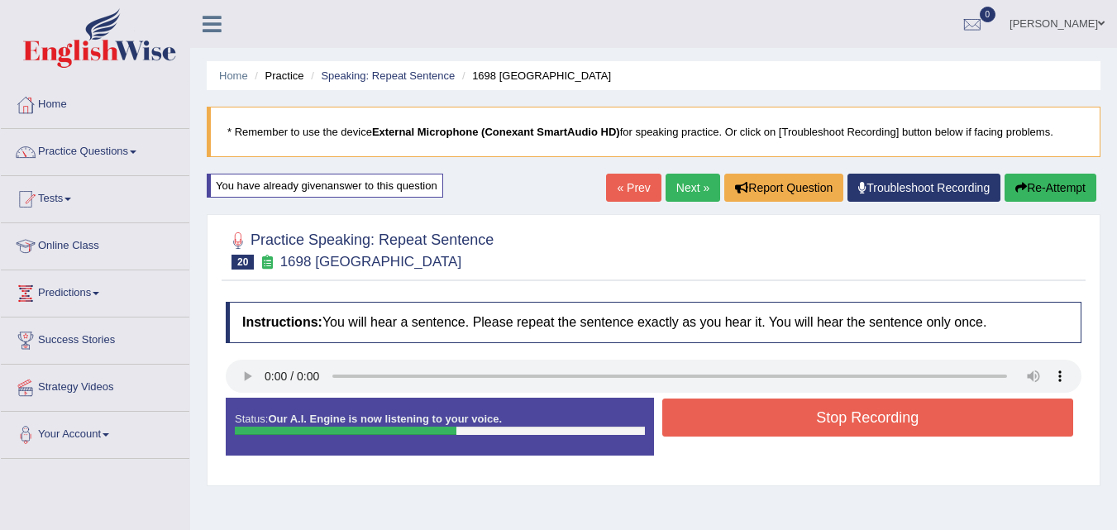
click at [802, 413] on button "Stop Recording" at bounding box center [868, 418] width 412 height 38
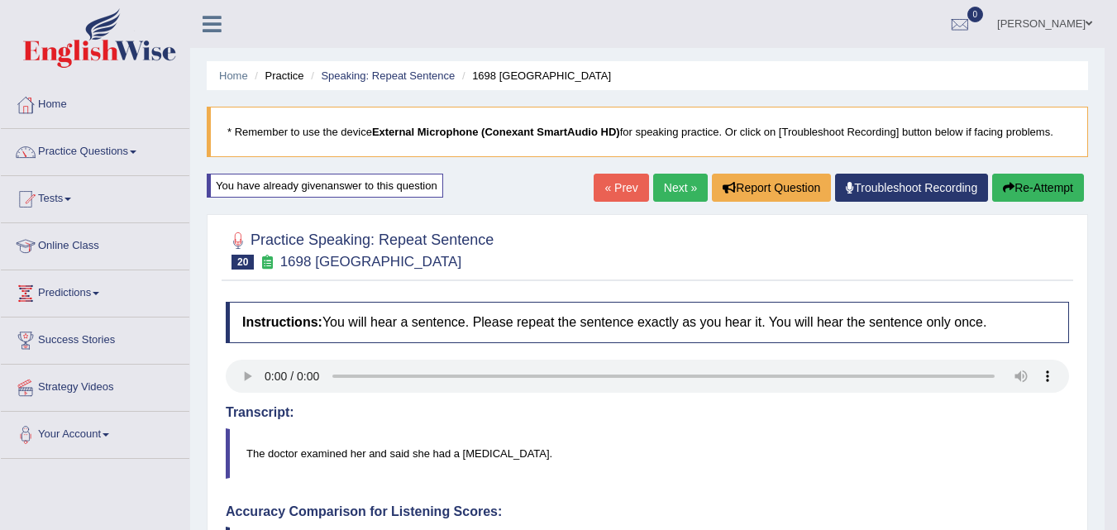
click at [661, 189] on link "Next »" at bounding box center [680, 188] width 55 height 28
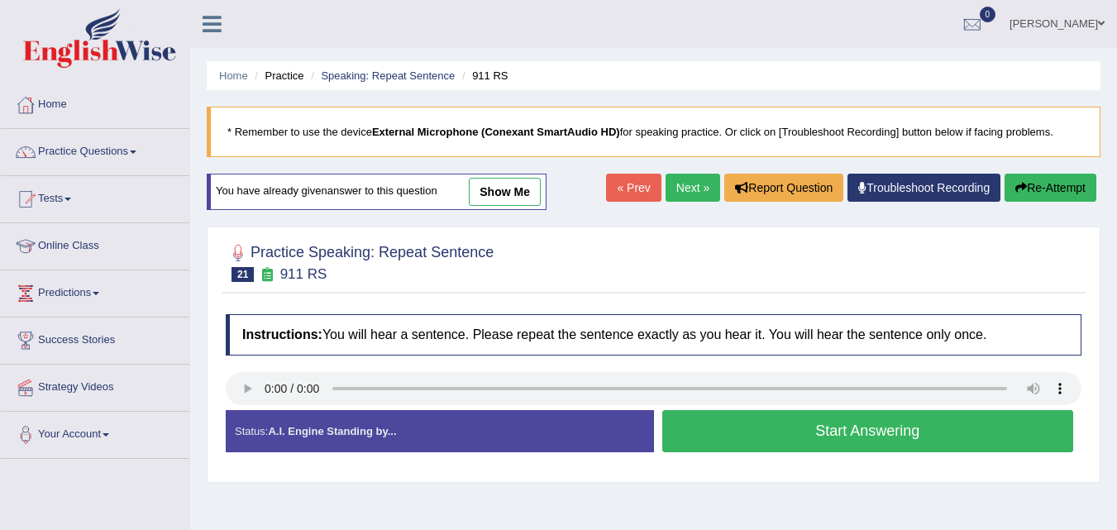
click at [715, 419] on button "Start Answering" at bounding box center [868, 431] width 412 height 42
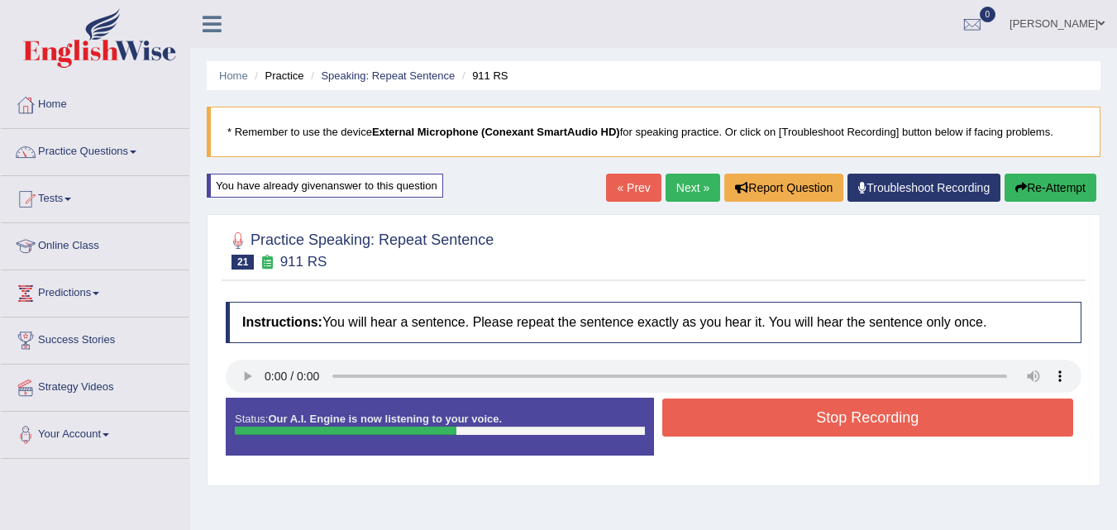
click at [715, 419] on button "Stop Recording" at bounding box center [868, 418] width 412 height 38
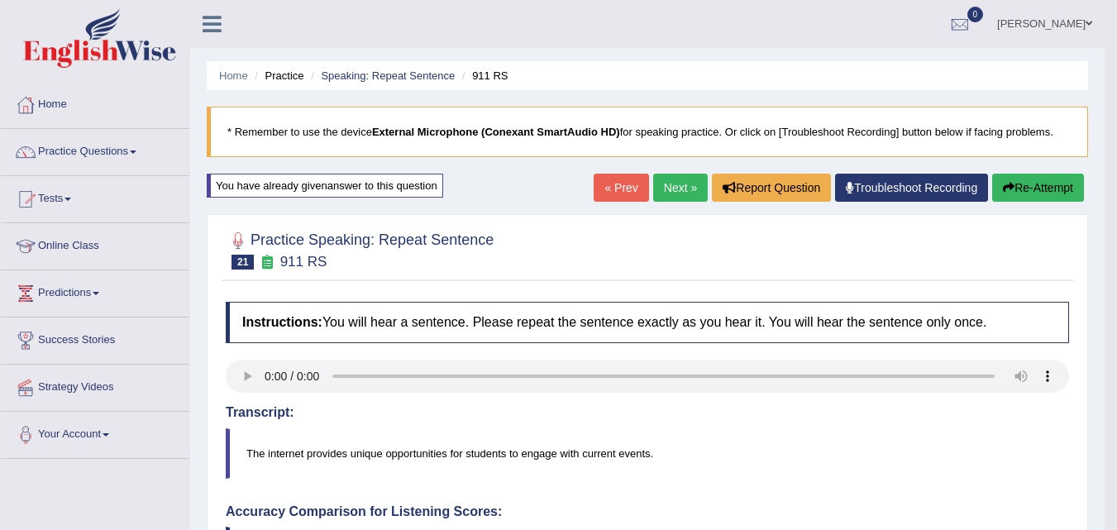
click at [1029, 189] on button "Re-Attempt" at bounding box center [1038, 188] width 92 height 28
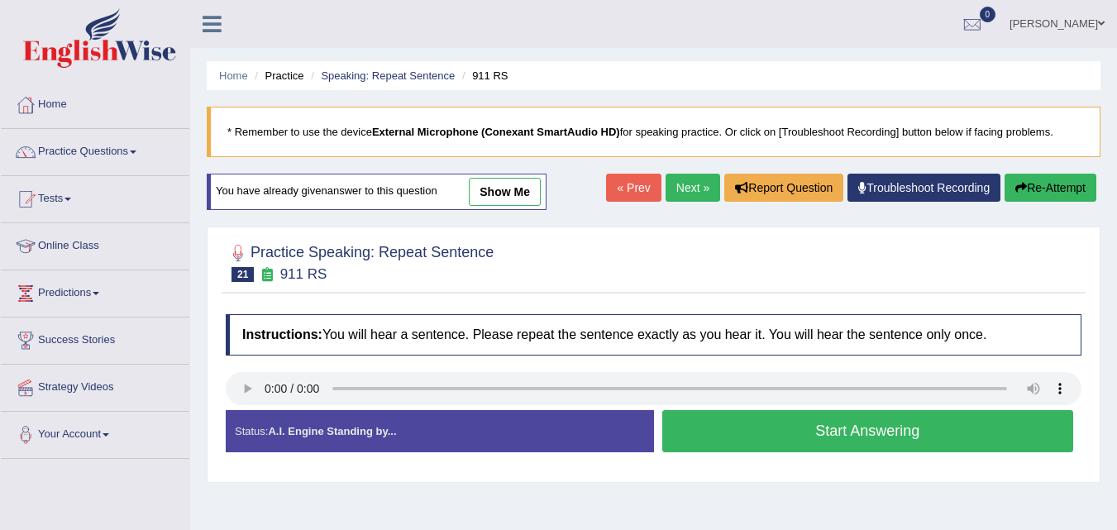
click at [786, 441] on button "Start Answering" at bounding box center [868, 431] width 412 height 42
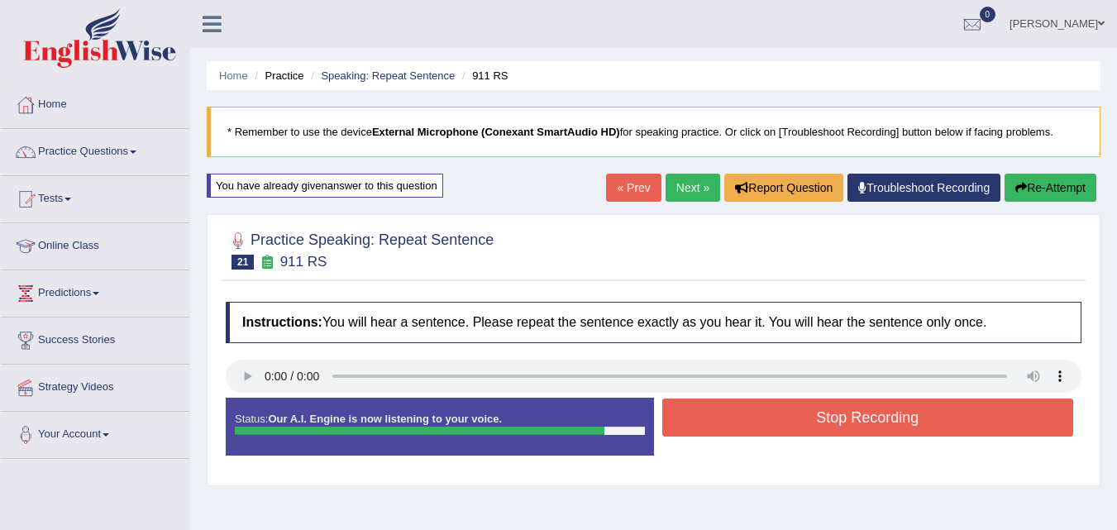
click at [777, 408] on button "Stop Recording" at bounding box center [868, 418] width 412 height 38
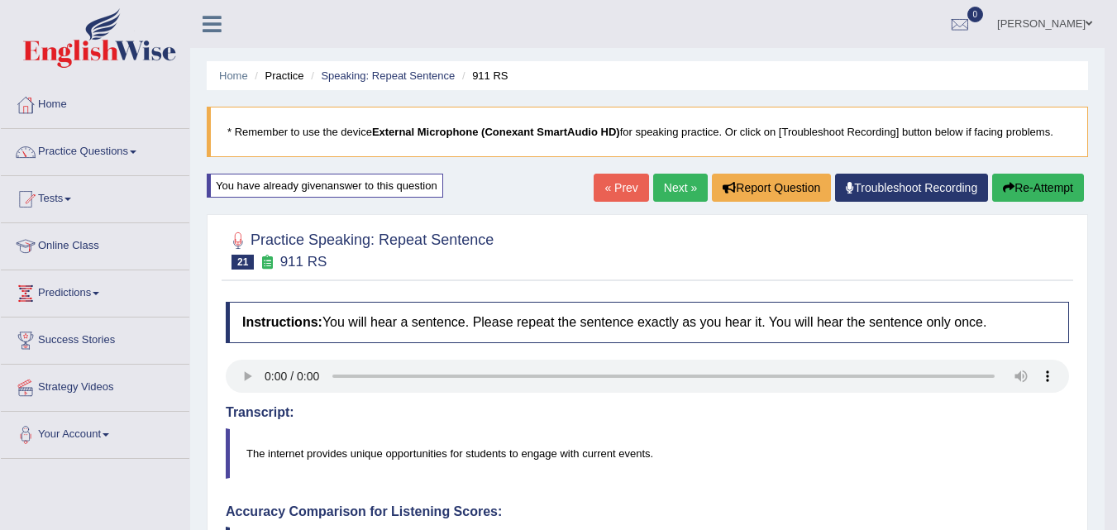
click at [1043, 180] on button "Re-Attempt" at bounding box center [1038, 188] width 92 height 28
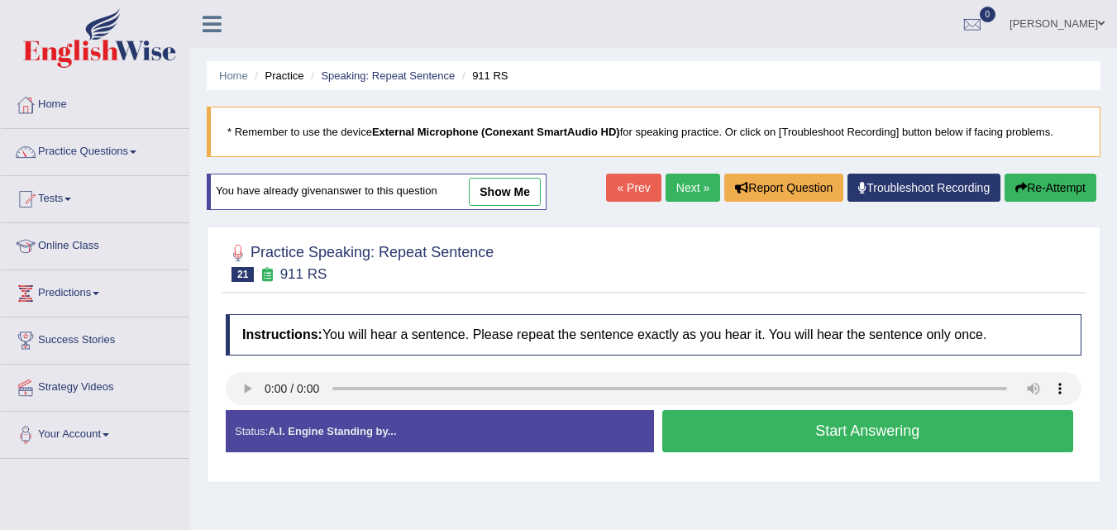
click at [757, 437] on button "Start Answering" at bounding box center [868, 431] width 412 height 42
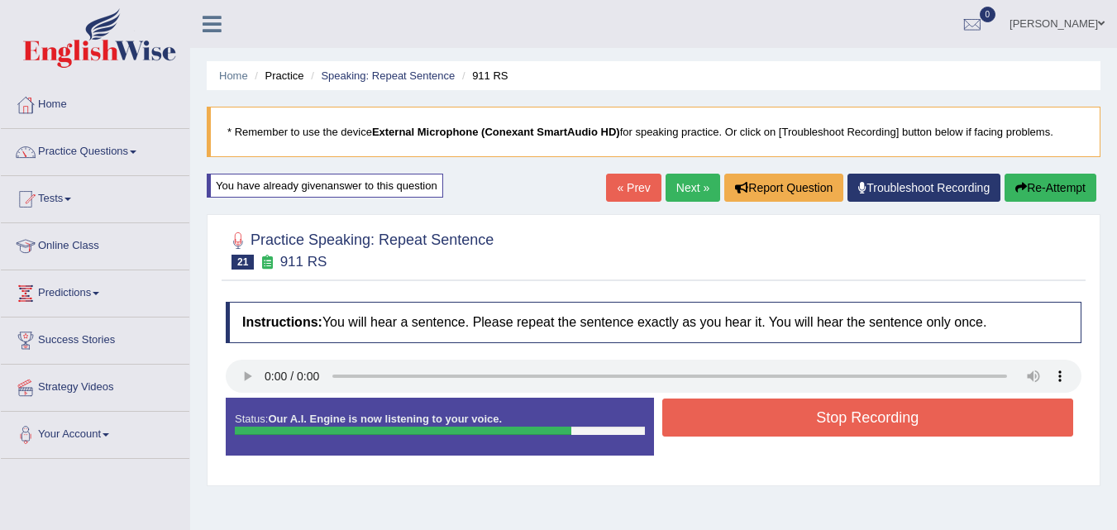
click at [916, 418] on button "Stop Recording" at bounding box center [868, 418] width 412 height 38
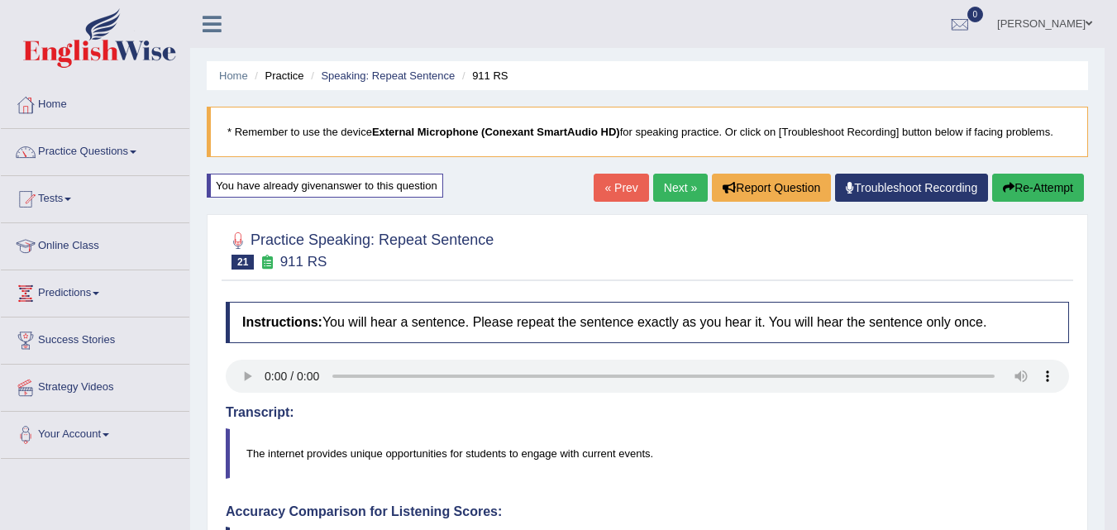
click at [1045, 189] on button "Re-Attempt" at bounding box center [1038, 188] width 92 height 28
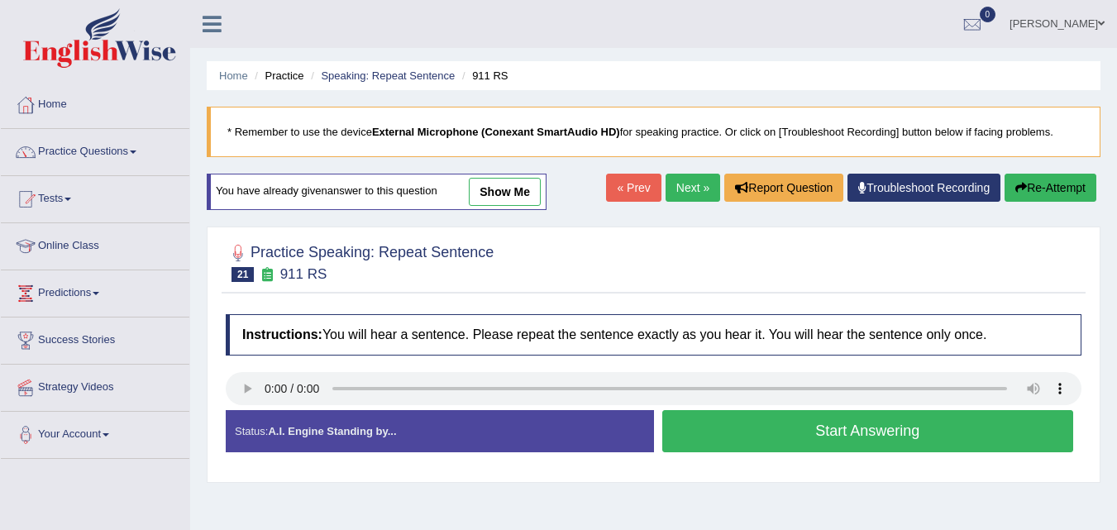
click at [850, 440] on button "Start Answering" at bounding box center [868, 431] width 412 height 42
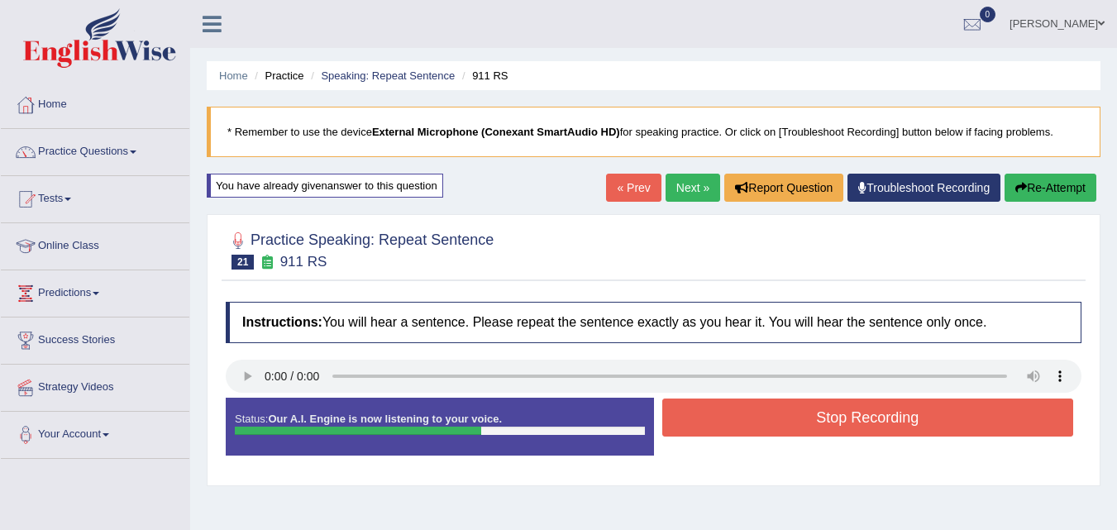
click at [849, 418] on button "Stop Recording" at bounding box center [868, 418] width 412 height 38
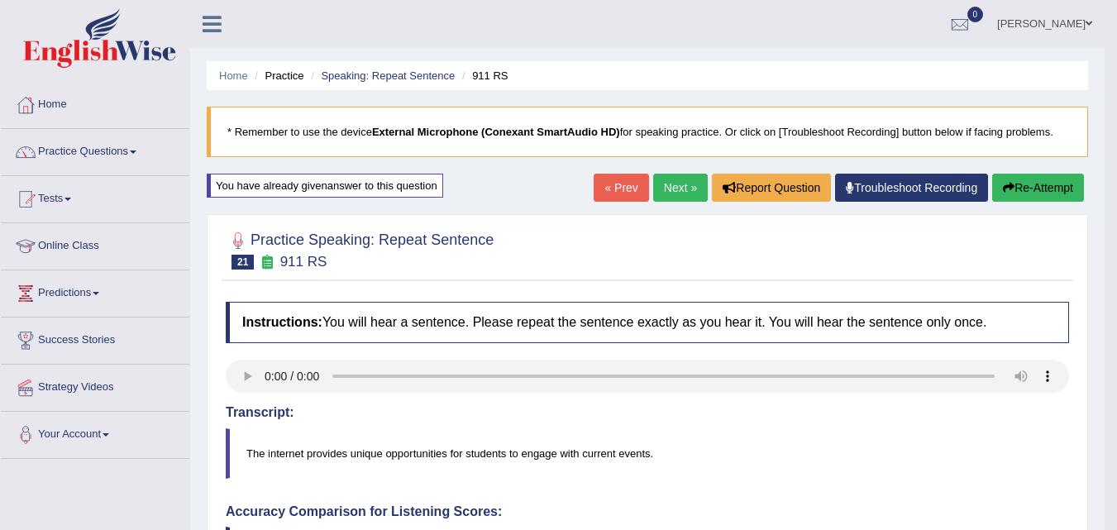
click at [668, 187] on link "Next »" at bounding box center [680, 188] width 55 height 28
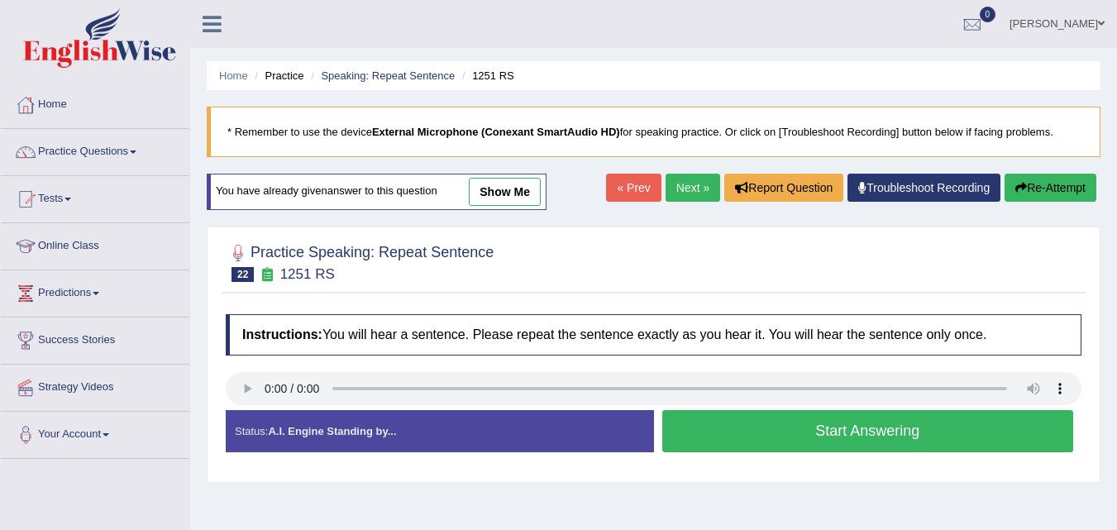
click at [869, 439] on button "Start Answering" at bounding box center [868, 431] width 412 height 42
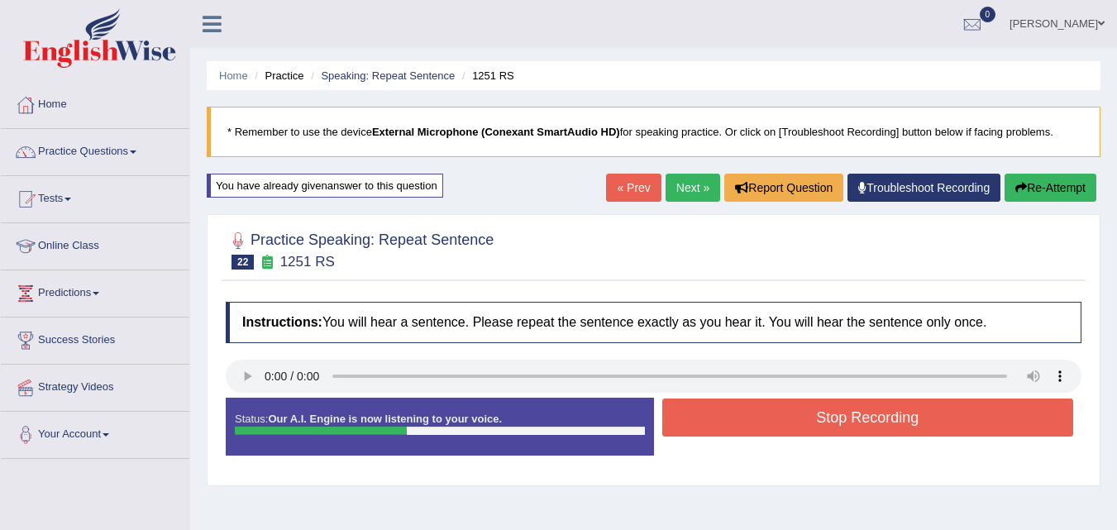
click at [865, 427] on button "Stop Recording" at bounding box center [868, 418] width 412 height 38
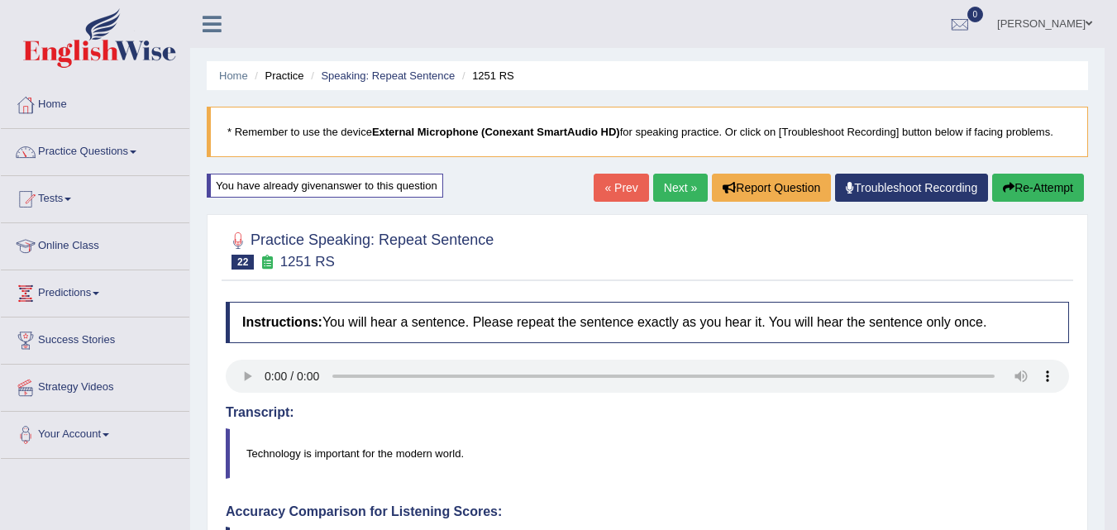
click at [681, 181] on link "Next »" at bounding box center [680, 188] width 55 height 28
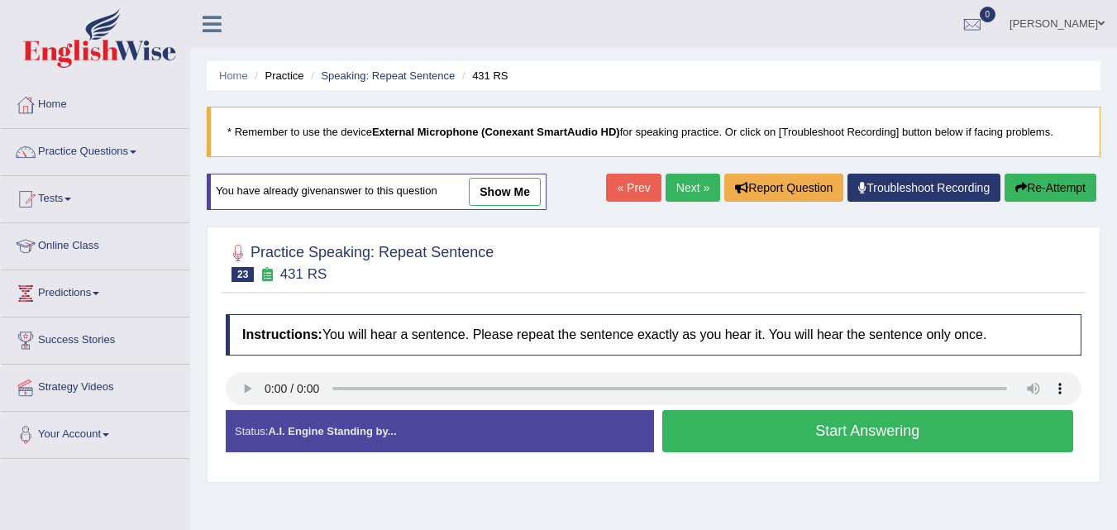
click at [700, 443] on button "Start Answering" at bounding box center [868, 431] width 412 height 42
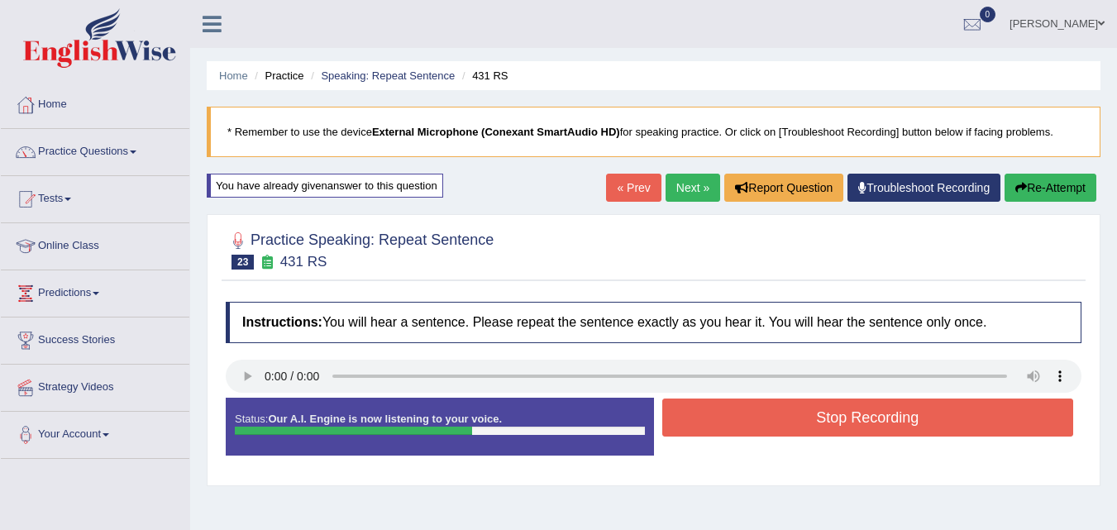
click at [705, 421] on button "Stop Recording" at bounding box center [868, 418] width 412 height 38
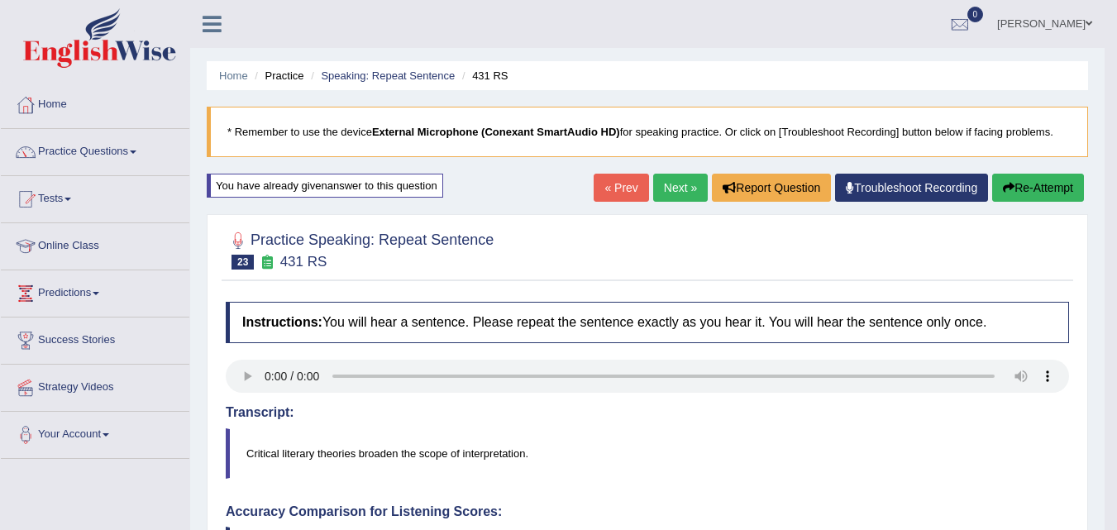
click at [1034, 177] on button "Re-Attempt" at bounding box center [1038, 188] width 92 height 28
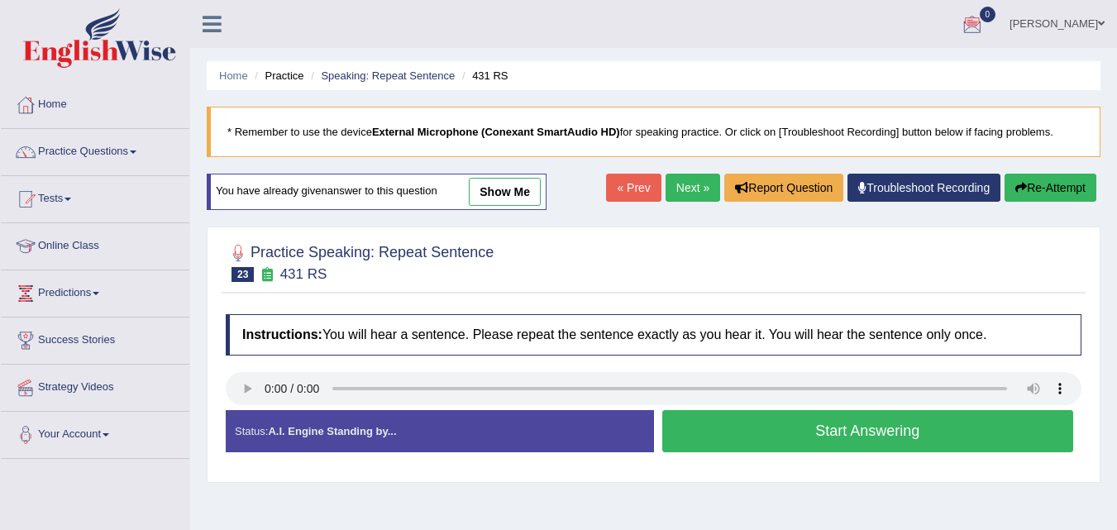
click at [759, 435] on button "Start Answering" at bounding box center [868, 431] width 412 height 42
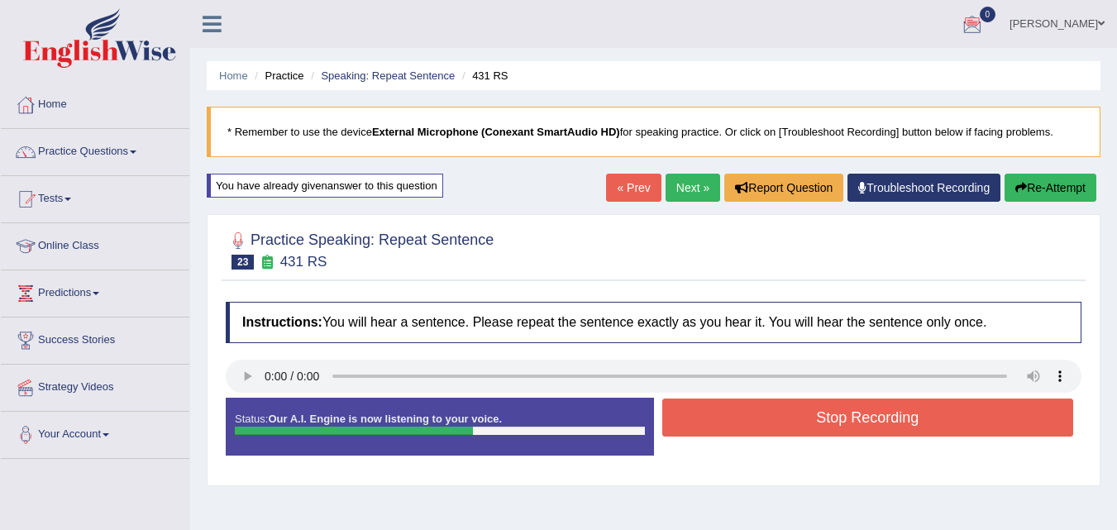
click at [770, 413] on button "Stop Recording" at bounding box center [868, 418] width 412 height 38
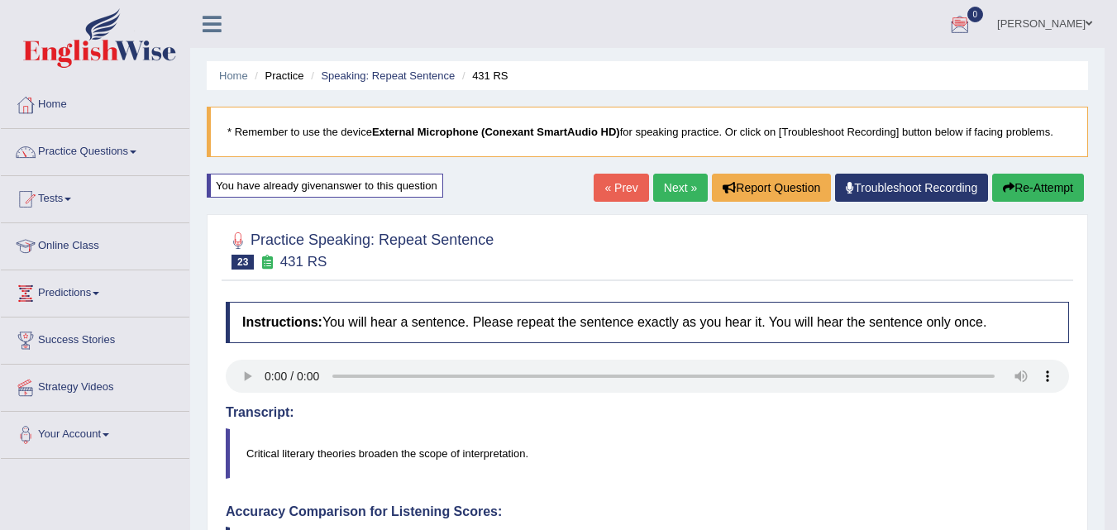
click at [1052, 186] on button "Re-Attempt" at bounding box center [1038, 188] width 92 height 28
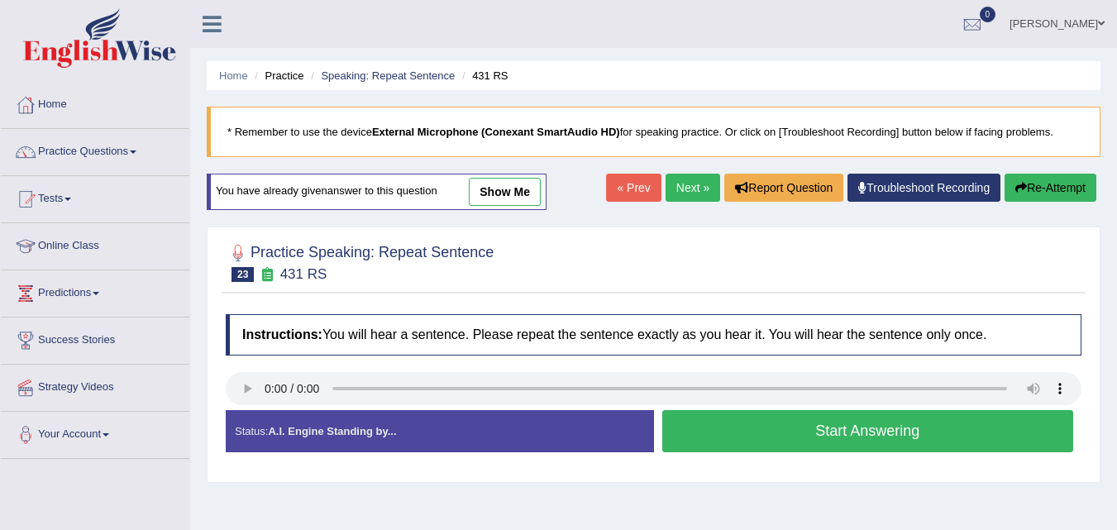
click at [755, 430] on button "Start Answering" at bounding box center [868, 431] width 412 height 42
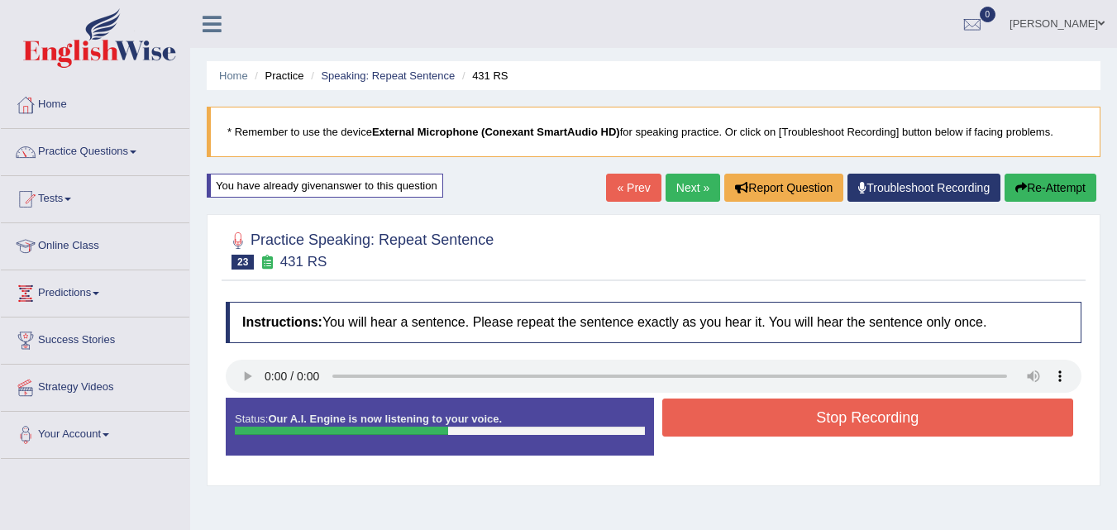
click at [795, 417] on button "Stop Recording" at bounding box center [868, 418] width 412 height 38
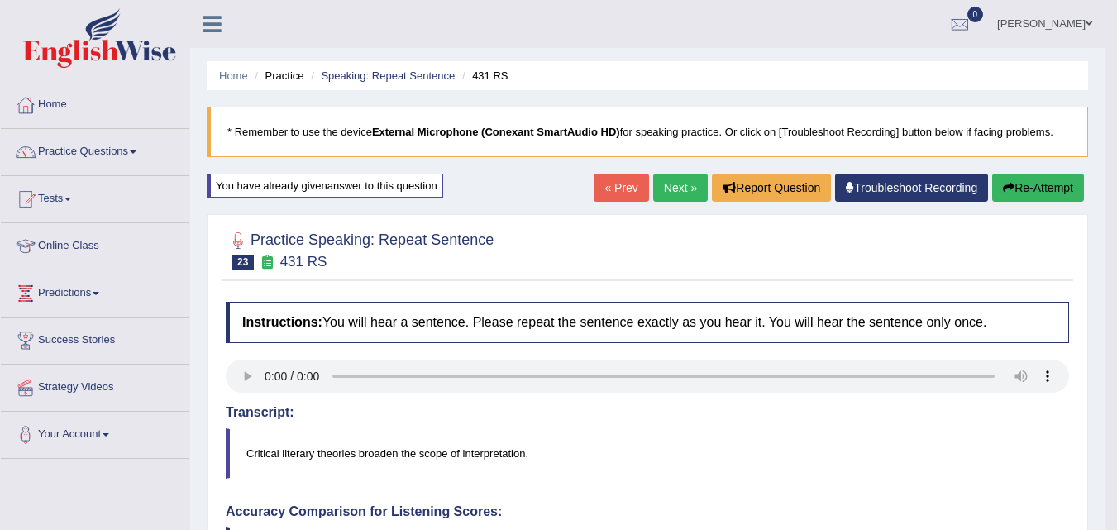
click at [1031, 184] on button "Re-Attempt" at bounding box center [1038, 188] width 92 height 28
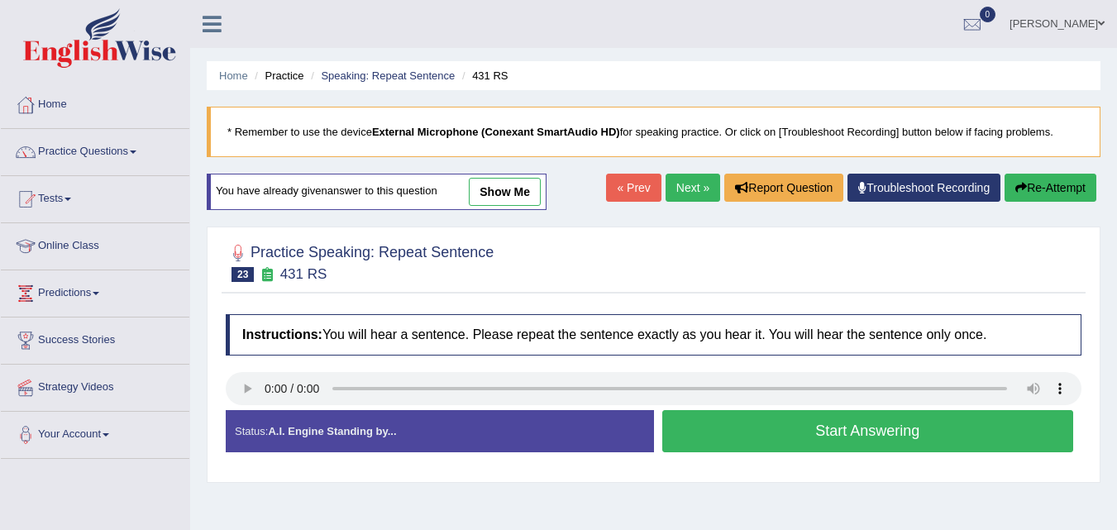
click at [784, 441] on button "Start Answering" at bounding box center [868, 431] width 412 height 42
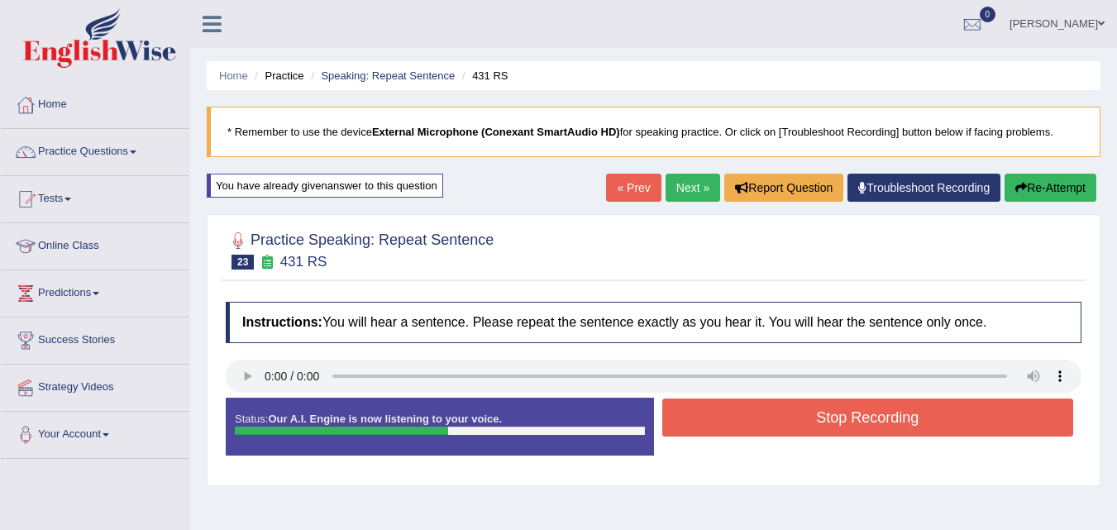
click at [777, 420] on button "Stop Recording" at bounding box center [868, 418] width 412 height 38
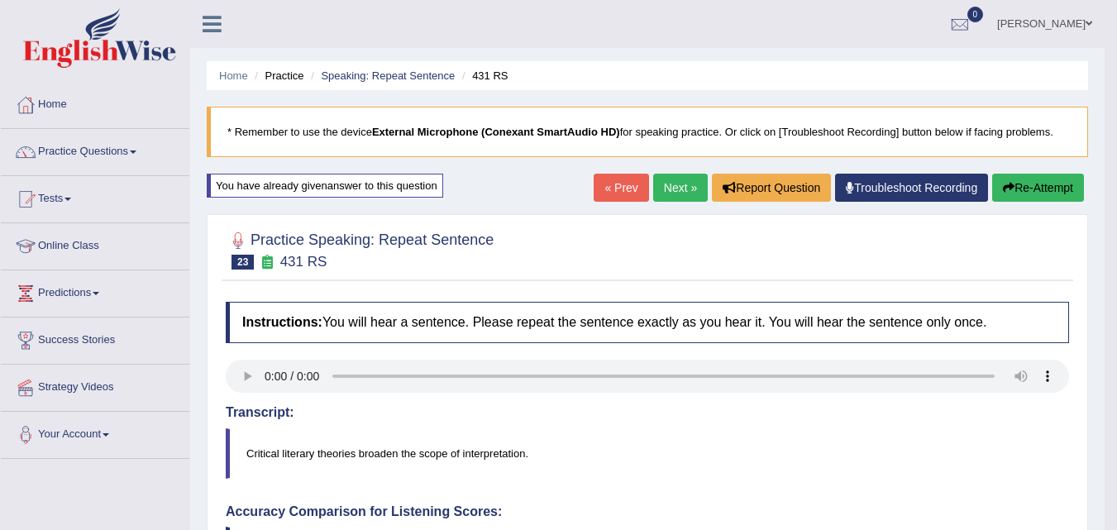
scroll to position [1, 0]
click at [1045, 186] on button "Re-Attempt" at bounding box center [1038, 187] width 92 height 28
click at [1050, 191] on button "Re-Attempt" at bounding box center [1038, 187] width 92 height 28
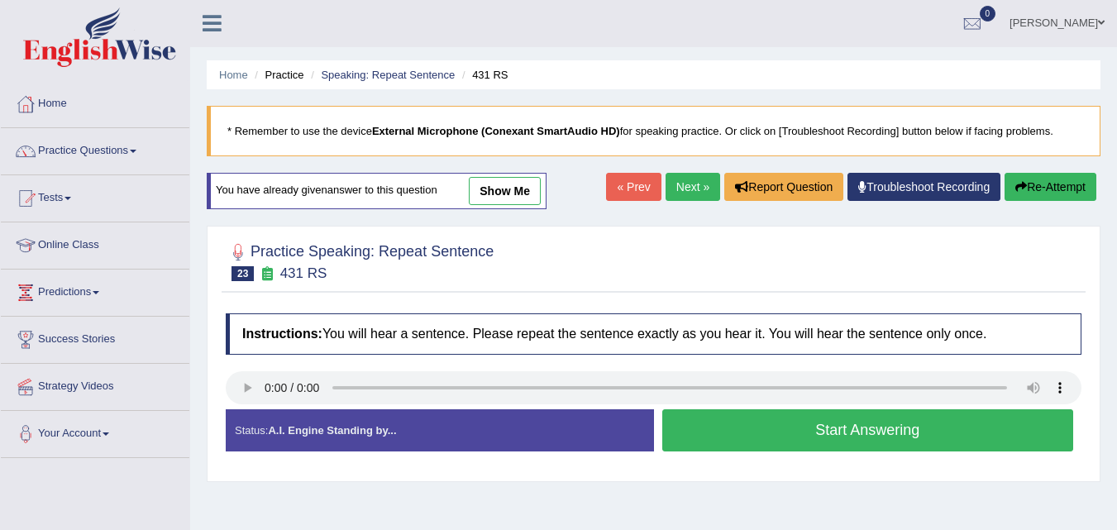
click at [793, 444] on button "Start Answering" at bounding box center [868, 430] width 412 height 42
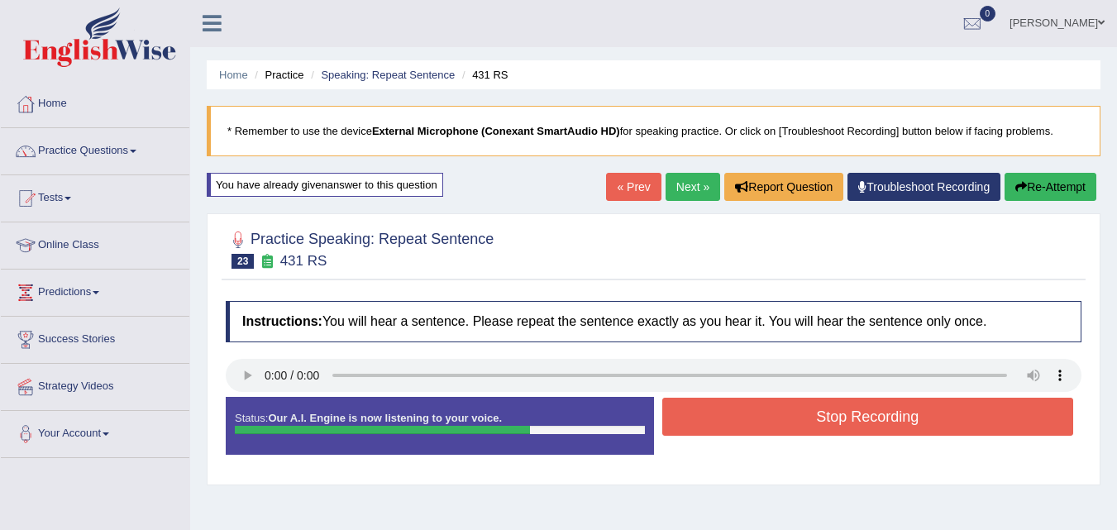
click at [822, 410] on button "Stop Recording" at bounding box center [868, 417] width 412 height 38
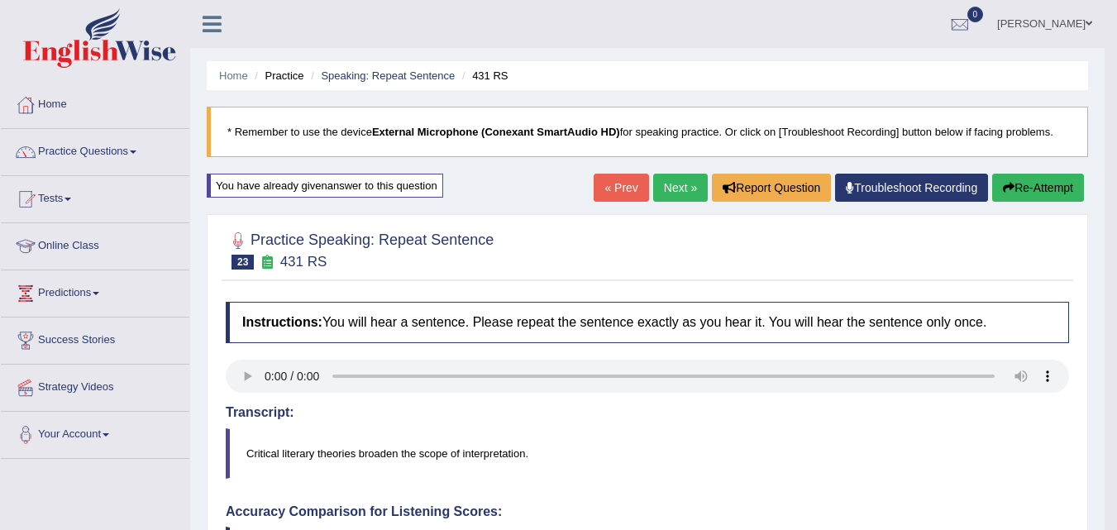
click at [1031, 182] on button "Re-Attempt" at bounding box center [1038, 188] width 92 height 28
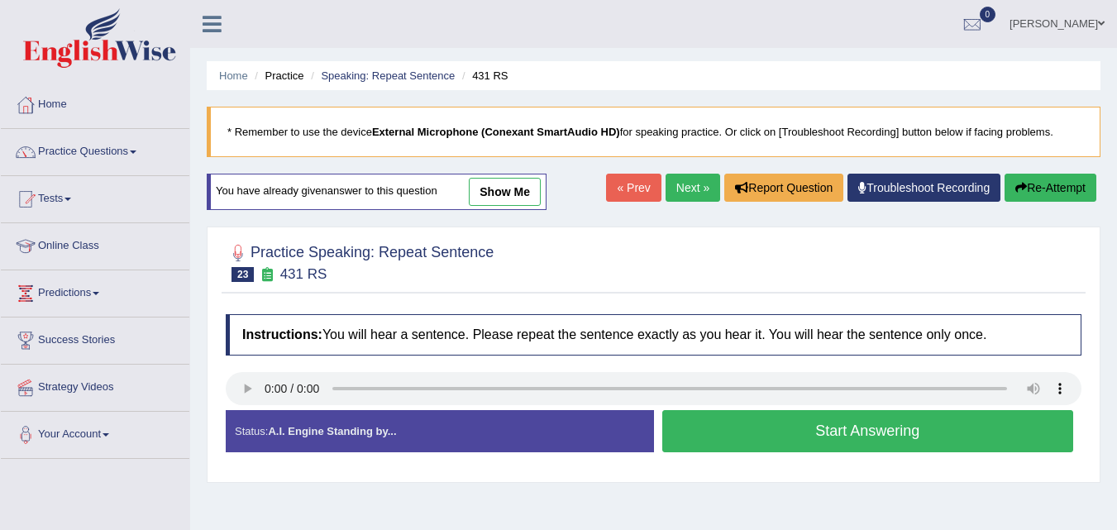
click at [841, 447] on button "Start Answering" at bounding box center [868, 431] width 412 height 42
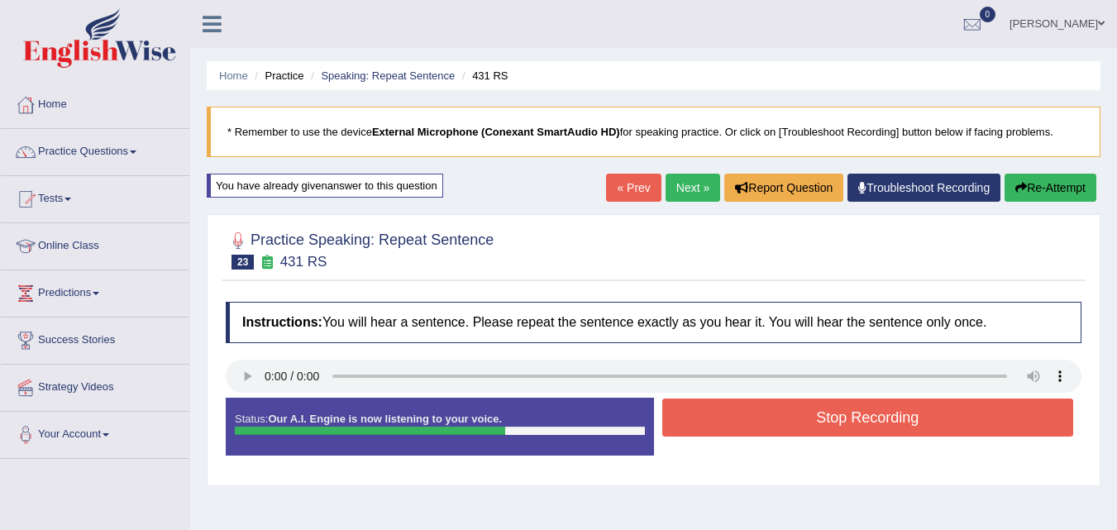
click at [826, 421] on button "Stop Recording" at bounding box center [868, 418] width 412 height 38
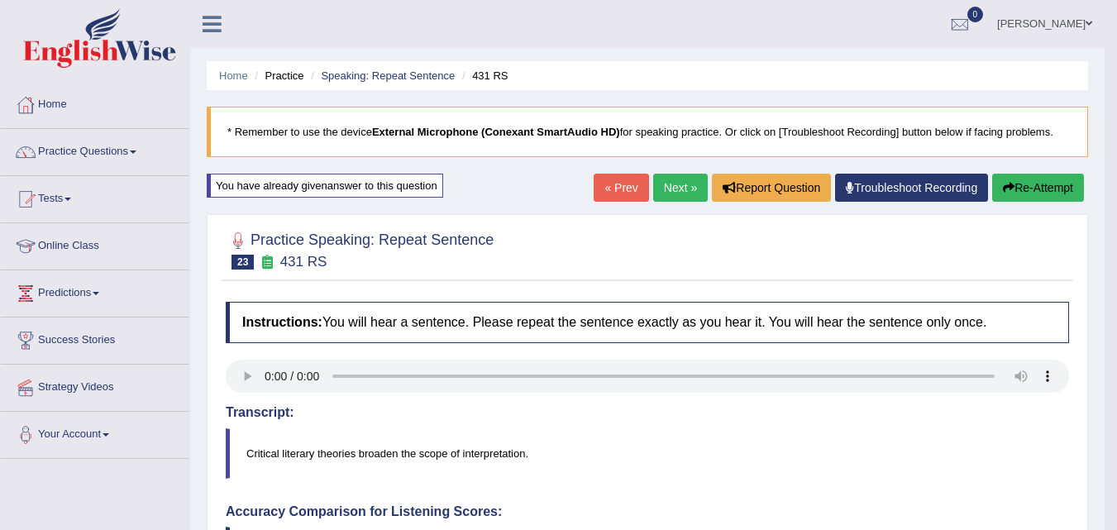
click at [1036, 185] on button "Re-Attempt" at bounding box center [1038, 188] width 92 height 28
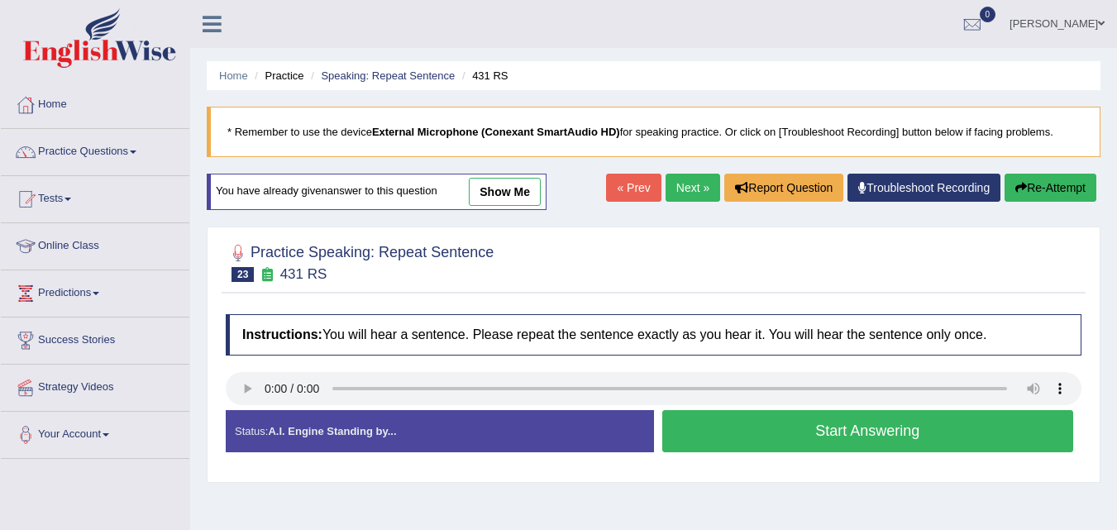
click at [742, 439] on button "Start Answering" at bounding box center [868, 431] width 412 height 42
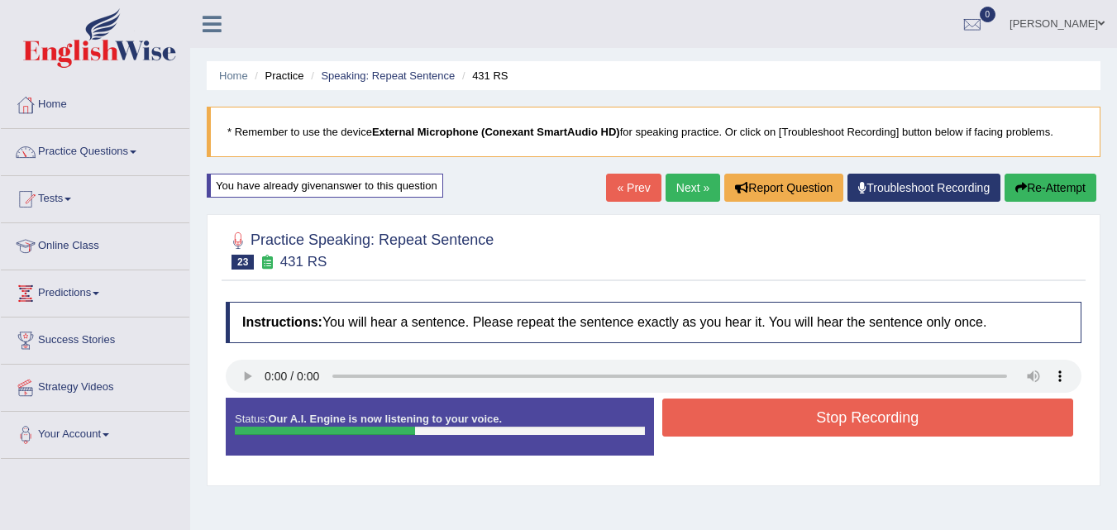
click at [760, 420] on button "Stop Recording" at bounding box center [868, 418] width 412 height 38
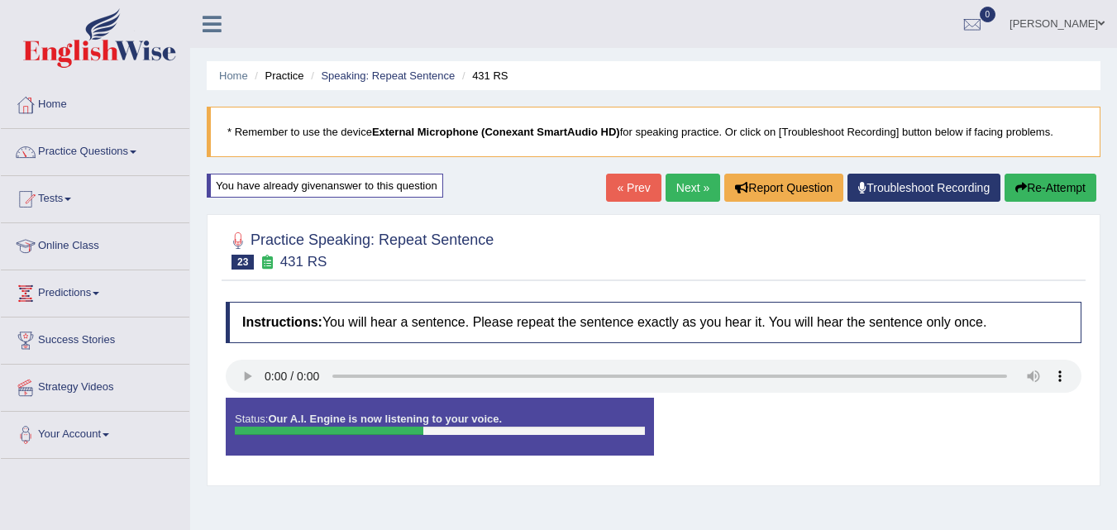
click at [751, 422] on div "Status: Our A.I. Engine is now listening to your voice. Start Answering Stop Re…" at bounding box center [654, 435] width 856 height 74
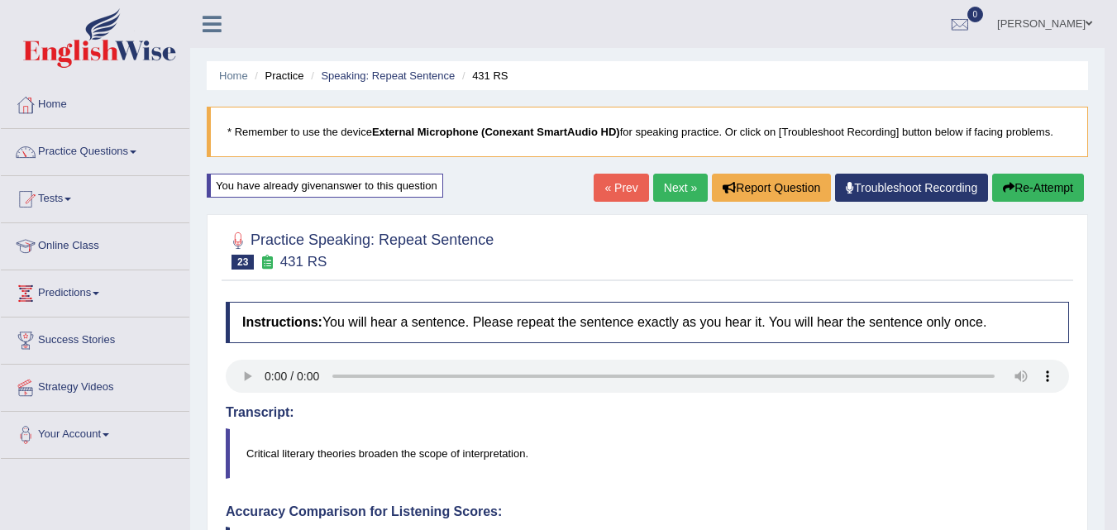
click at [1036, 184] on button "Re-Attempt" at bounding box center [1038, 188] width 92 height 28
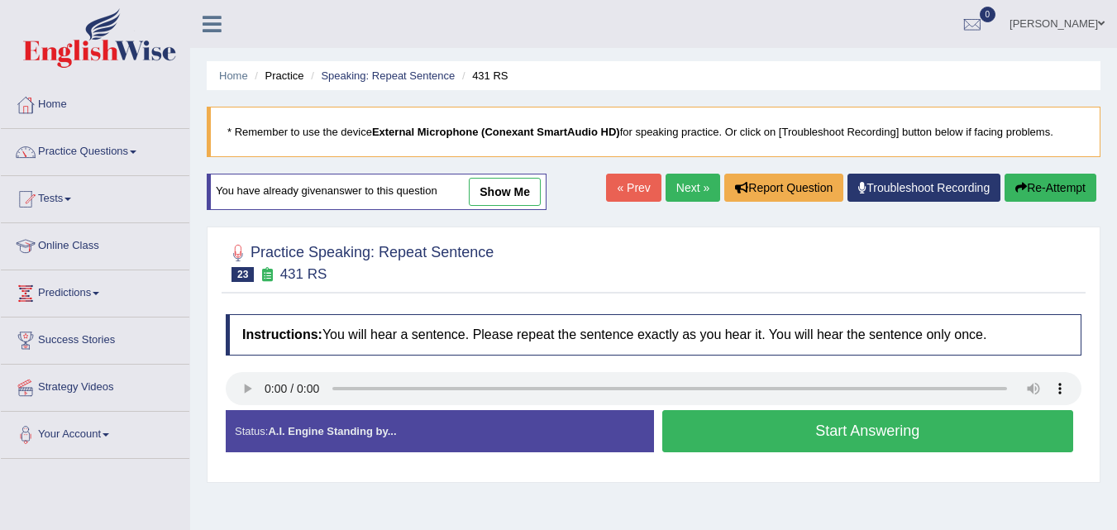
click at [779, 437] on button "Start Answering" at bounding box center [868, 431] width 412 height 42
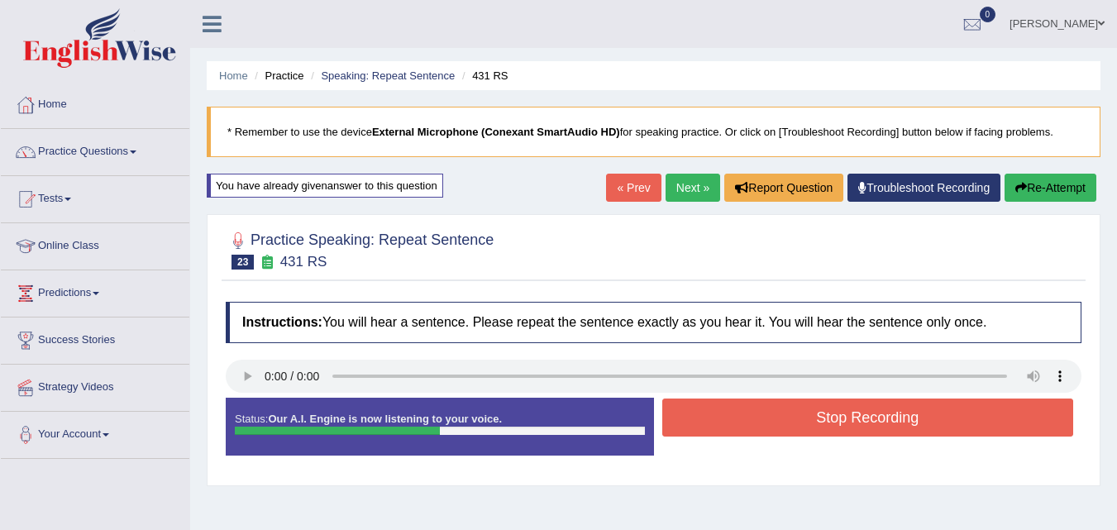
click at [798, 422] on button "Stop Recording" at bounding box center [868, 418] width 412 height 38
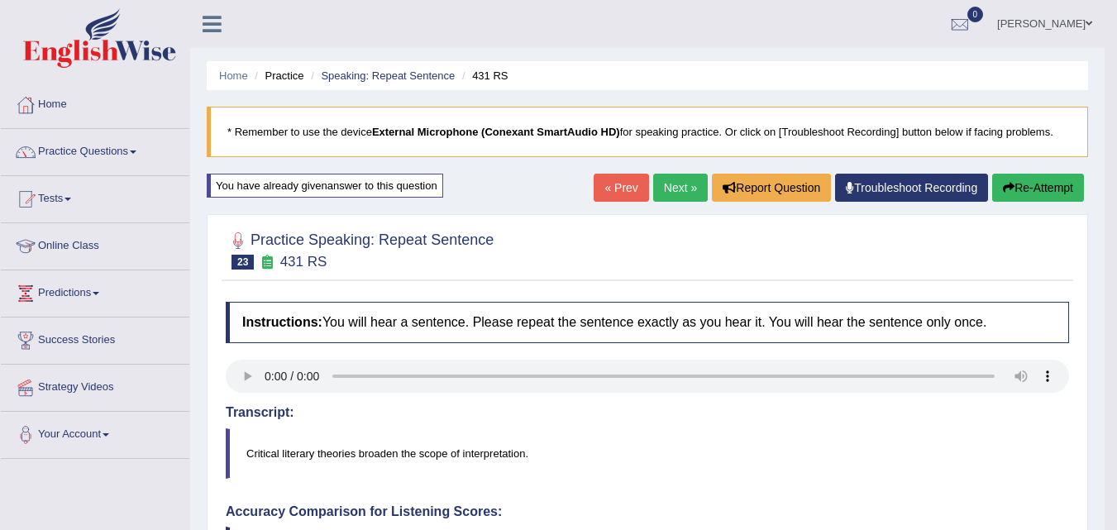
click at [1039, 186] on button "Re-Attempt" at bounding box center [1038, 188] width 92 height 28
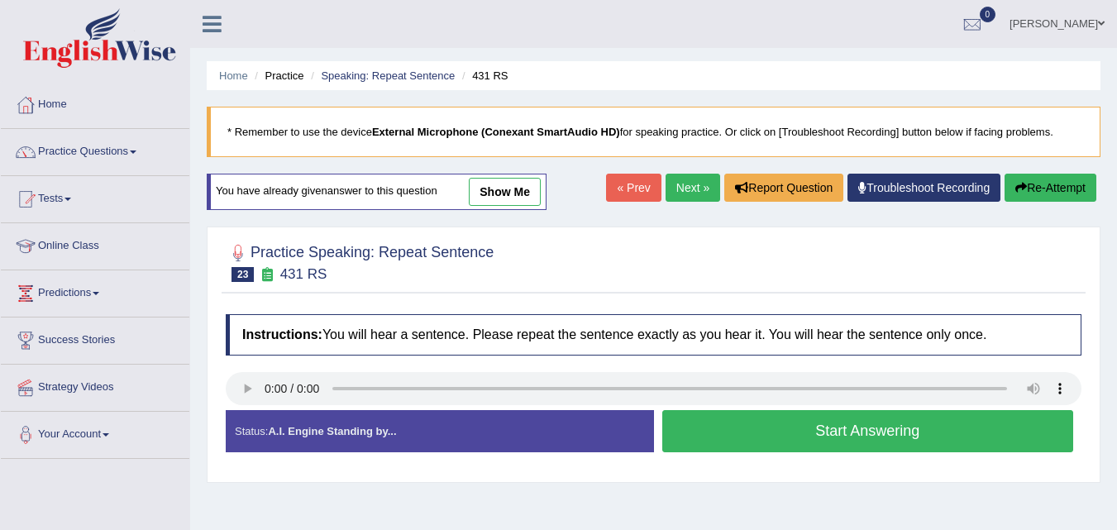
click at [690, 198] on link "Next »" at bounding box center [693, 188] width 55 height 28
click at [685, 188] on link "Next »" at bounding box center [693, 188] width 55 height 28
click at [753, 427] on button "Start Answering" at bounding box center [868, 431] width 412 height 42
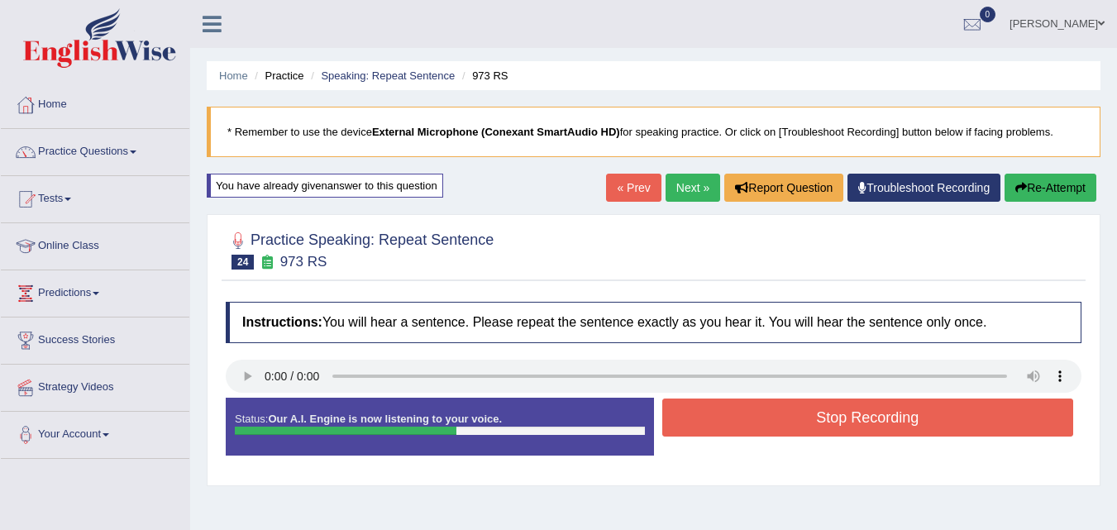
click at [919, 413] on button "Stop Recording" at bounding box center [868, 418] width 412 height 38
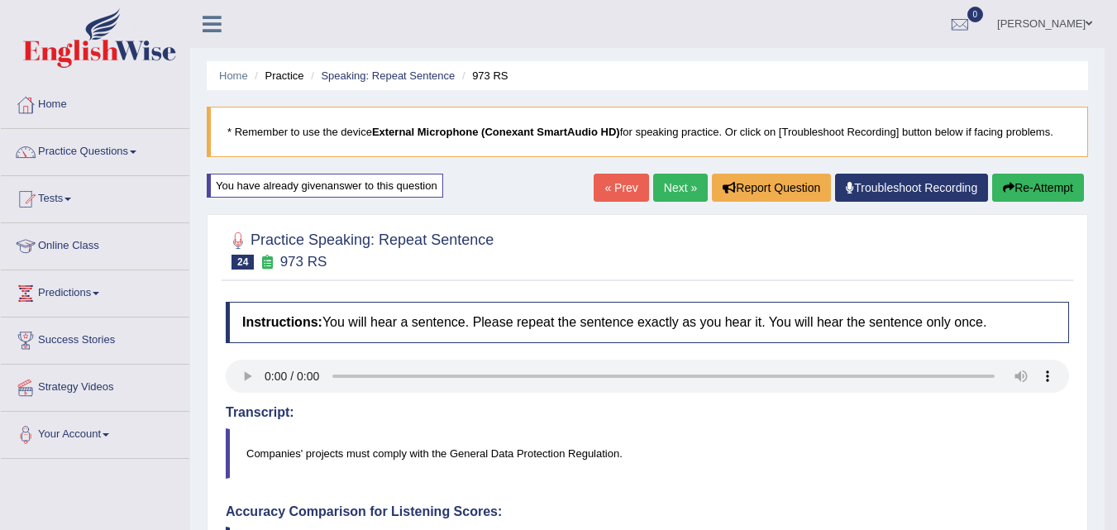
click at [1034, 190] on button "Re-Attempt" at bounding box center [1038, 188] width 92 height 28
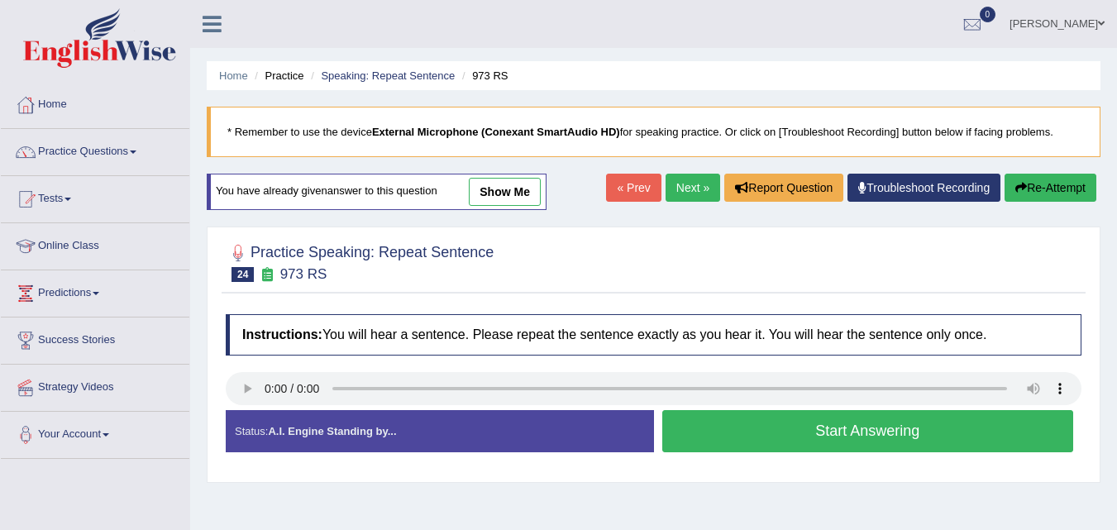
click at [696, 433] on button "Start Answering" at bounding box center [868, 431] width 412 height 42
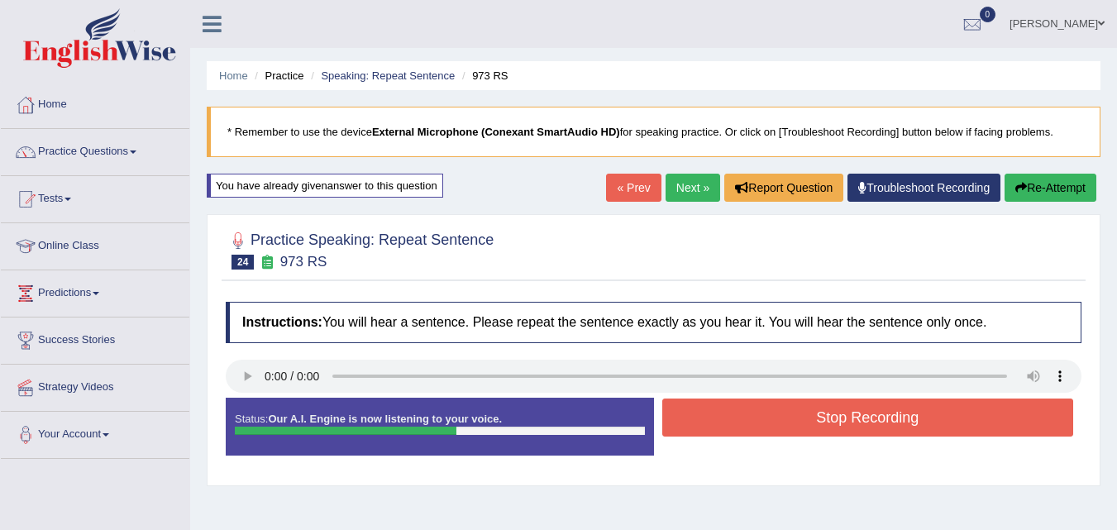
click at [724, 417] on button "Stop Recording" at bounding box center [868, 418] width 412 height 38
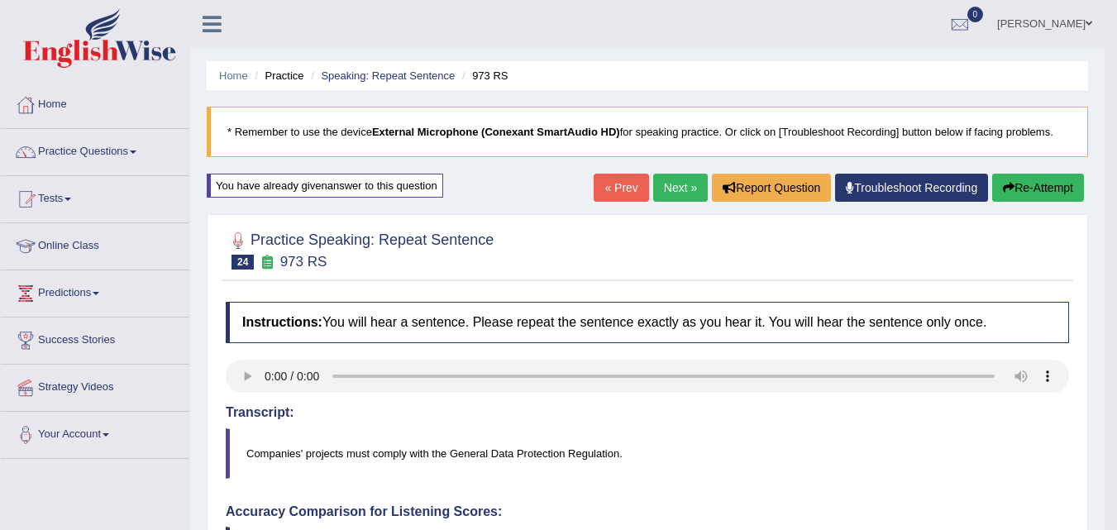
click at [1011, 185] on button "Re-Attempt" at bounding box center [1038, 188] width 92 height 28
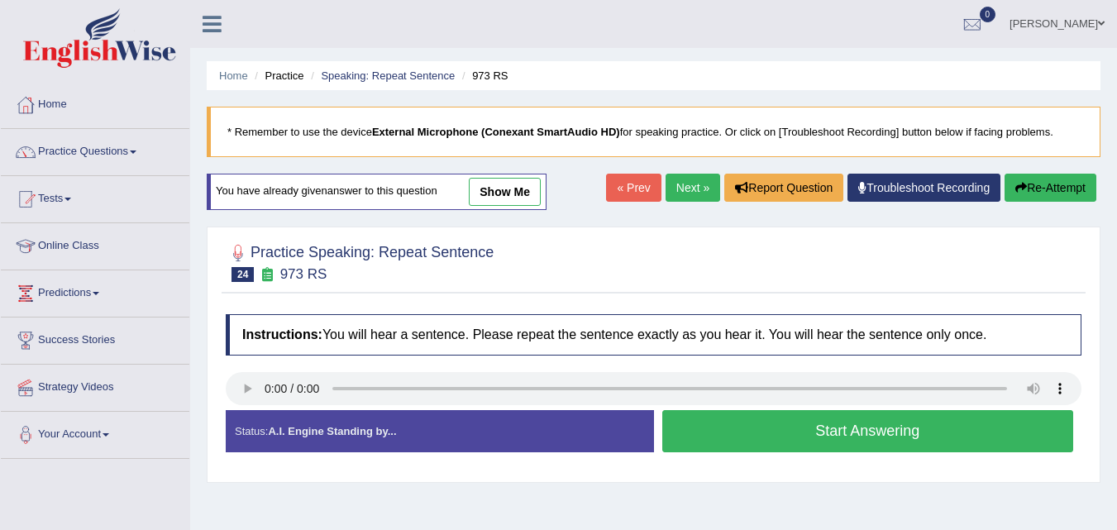
click at [827, 427] on button "Start Answering" at bounding box center [868, 431] width 412 height 42
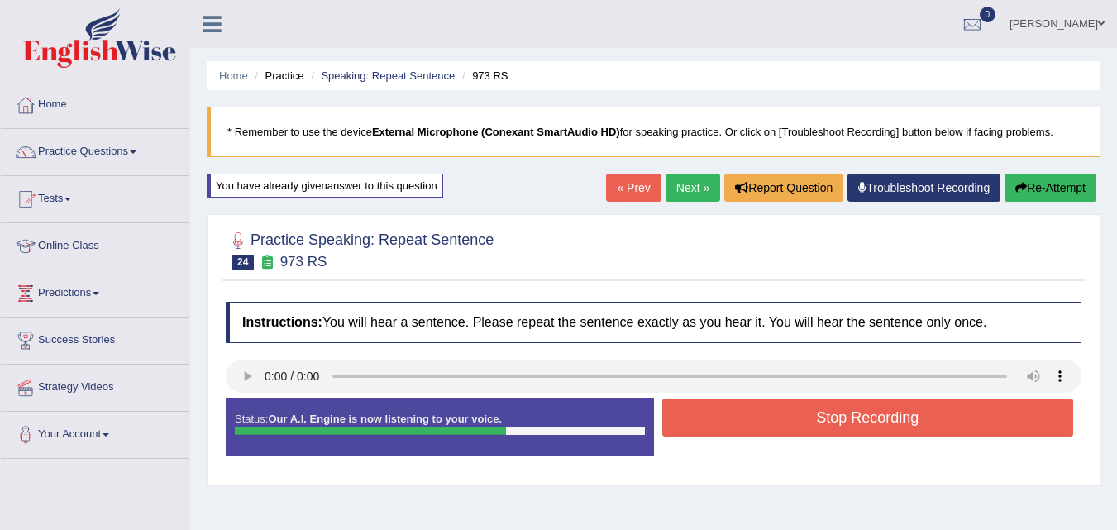
click at [827, 427] on button "Stop Recording" at bounding box center [868, 418] width 412 height 38
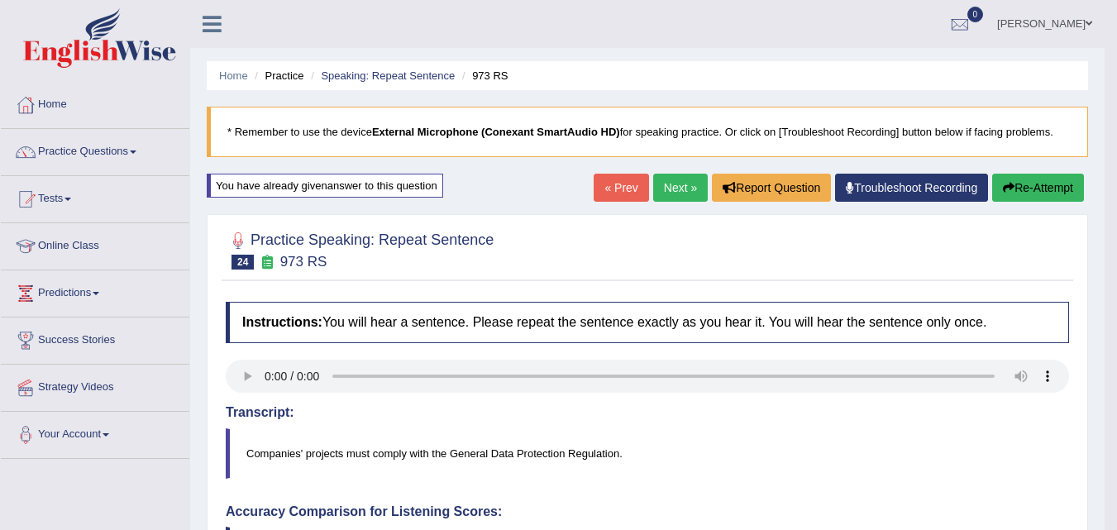
click at [1041, 201] on button "Re-Attempt" at bounding box center [1038, 188] width 92 height 28
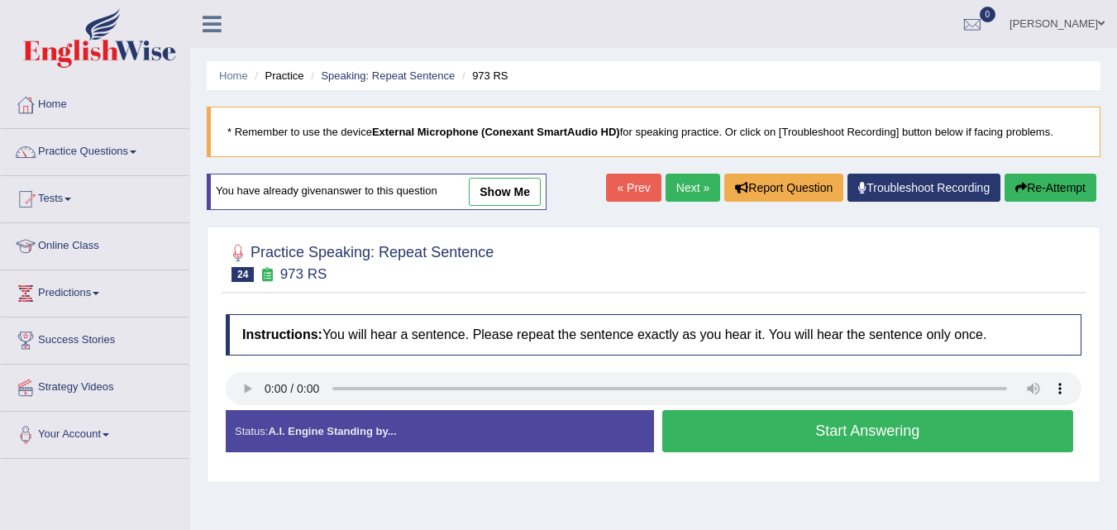
click at [920, 446] on button "Start Answering" at bounding box center [868, 431] width 412 height 42
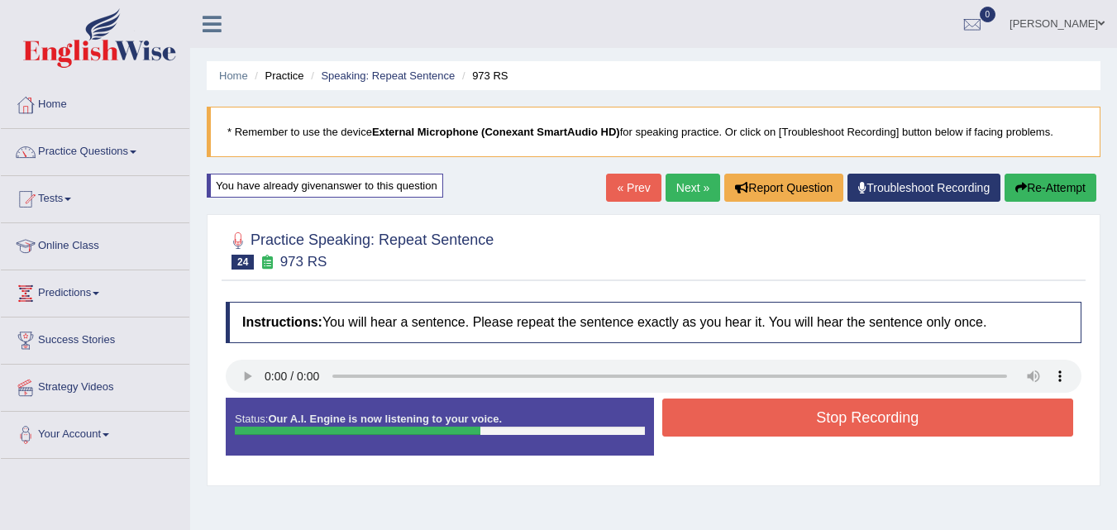
click at [929, 417] on button "Stop Recording" at bounding box center [868, 418] width 412 height 38
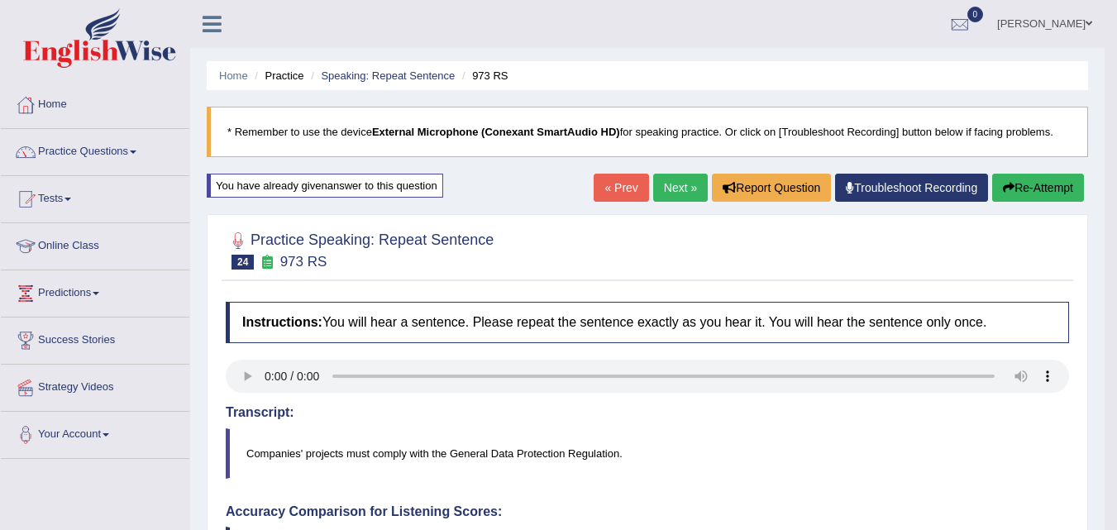
click at [1025, 192] on button "Re-Attempt" at bounding box center [1038, 188] width 92 height 28
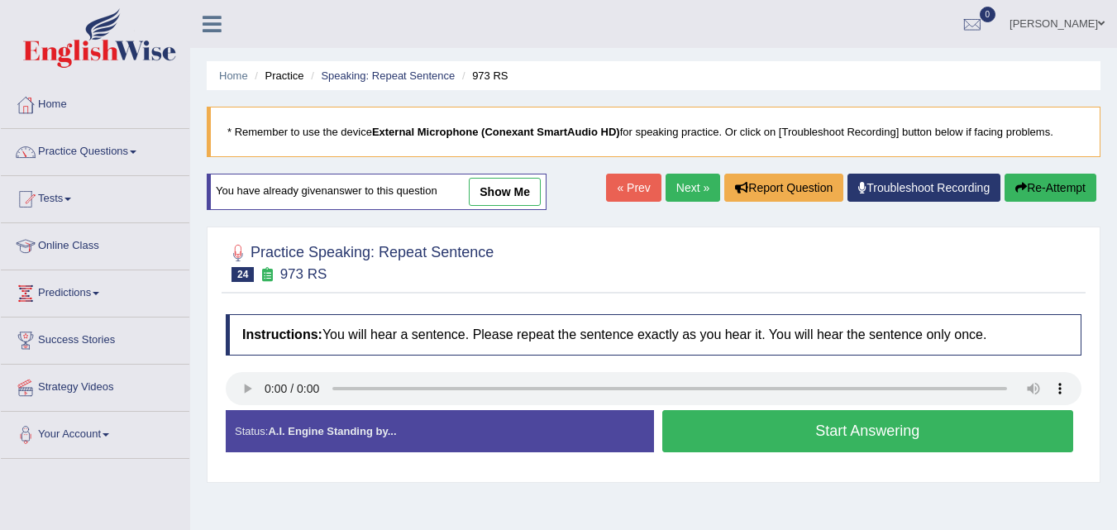
click at [757, 436] on button "Start Answering" at bounding box center [868, 431] width 412 height 42
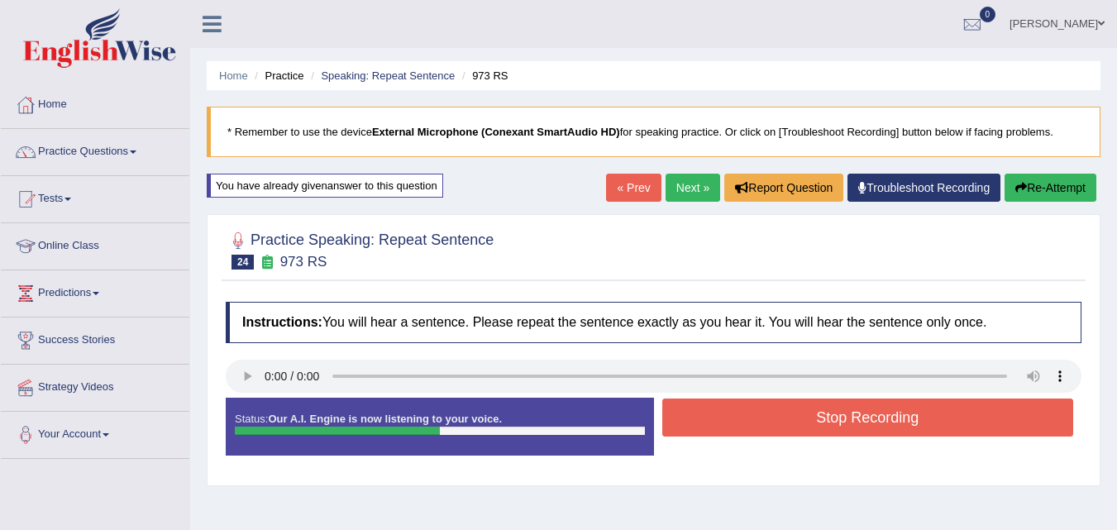
click at [835, 432] on button "Stop Recording" at bounding box center [868, 418] width 412 height 38
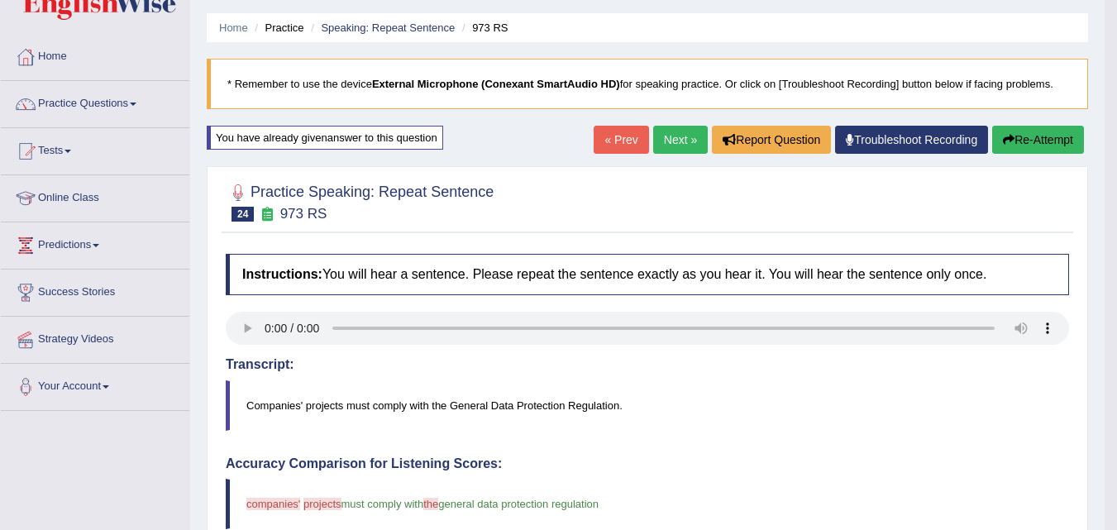
scroll to position [41, 0]
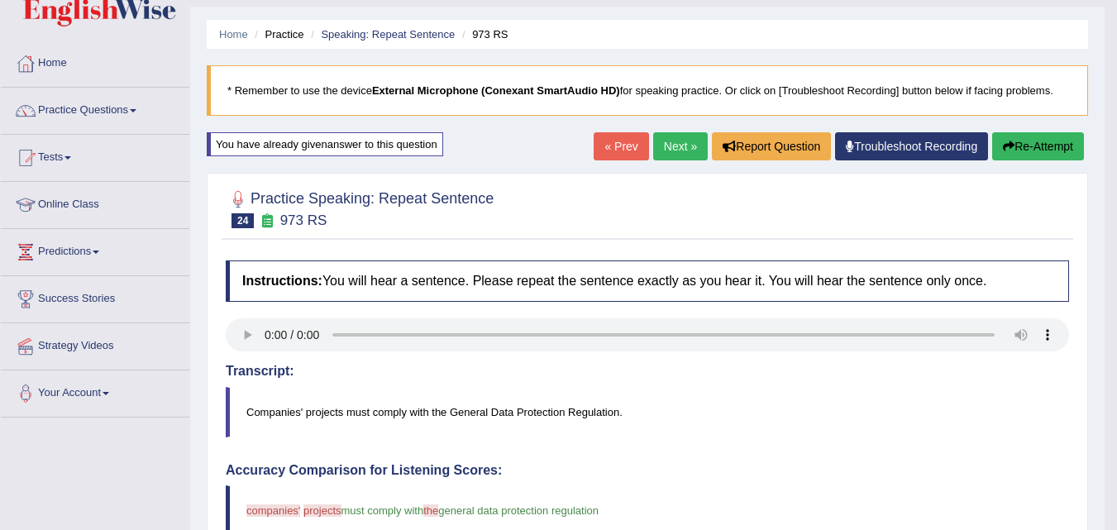
click at [1033, 141] on button "Re-Attempt" at bounding box center [1038, 146] width 92 height 28
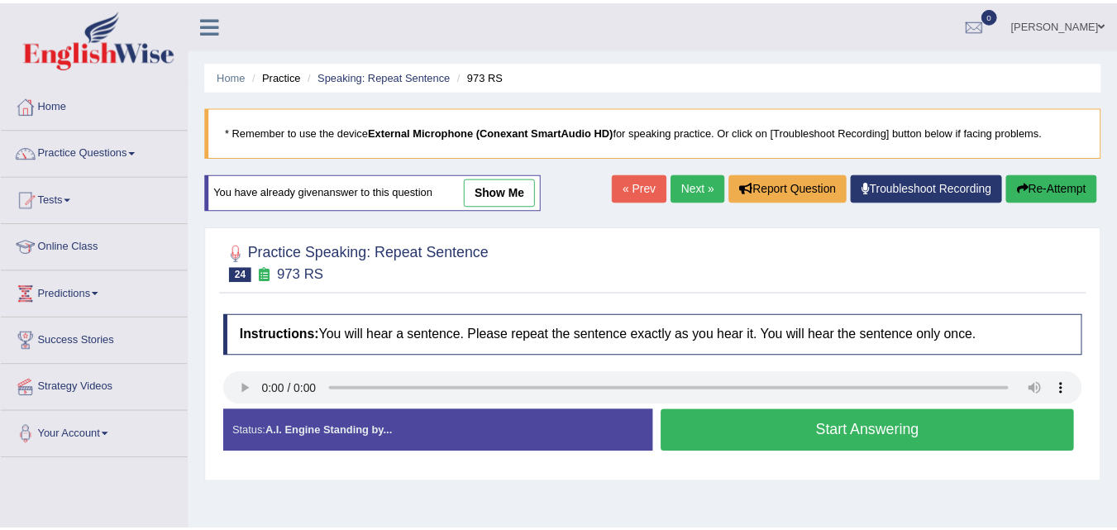
scroll to position [41, 0]
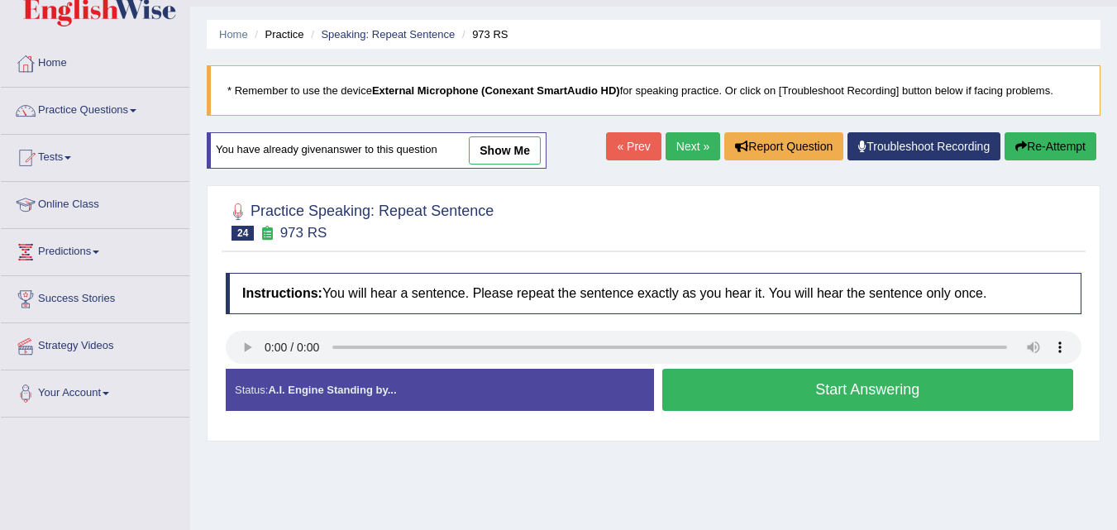
click at [766, 393] on button "Start Answering" at bounding box center [868, 390] width 412 height 42
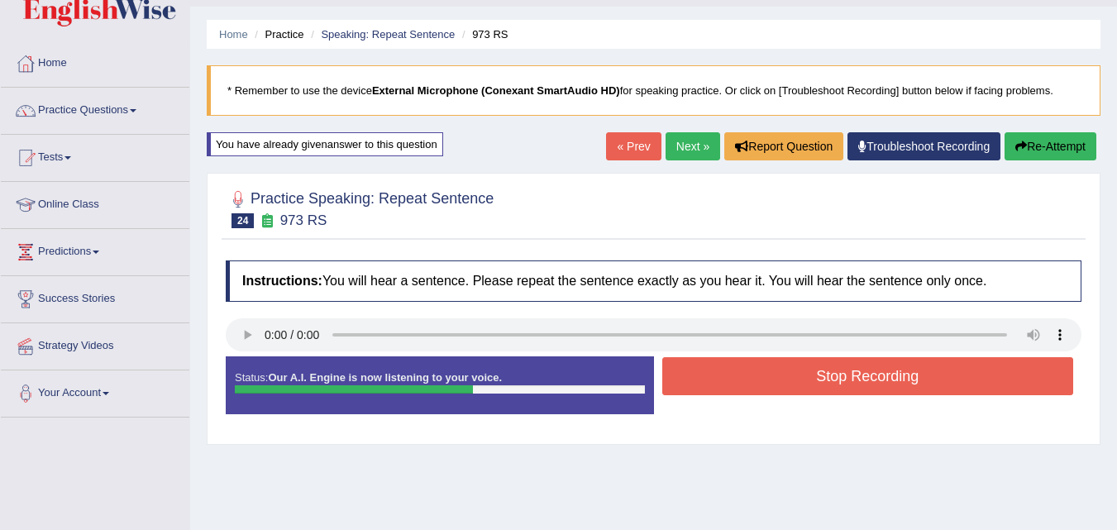
click at [795, 371] on button "Stop Recording" at bounding box center [868, 376] width 412 height 38
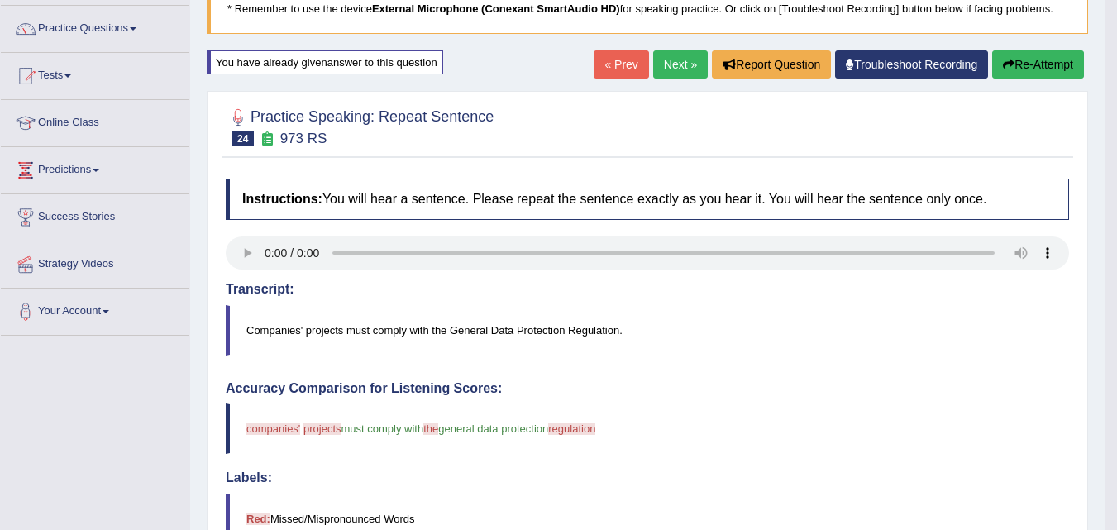
scroll to position [0, 0]
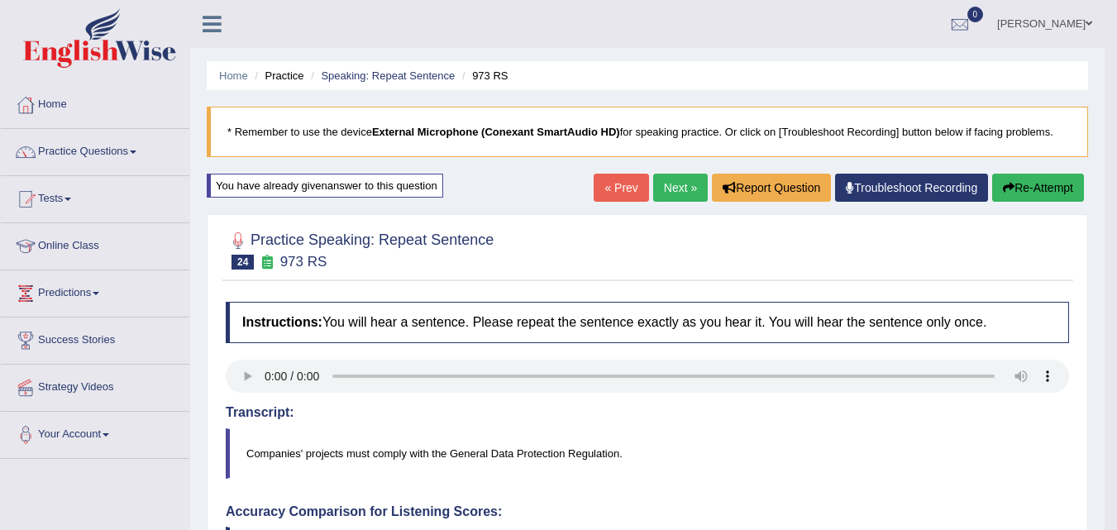
click at [1024, 181] on button "Re-Attempt" at bounding box center [1038, 188] width 92 height 28
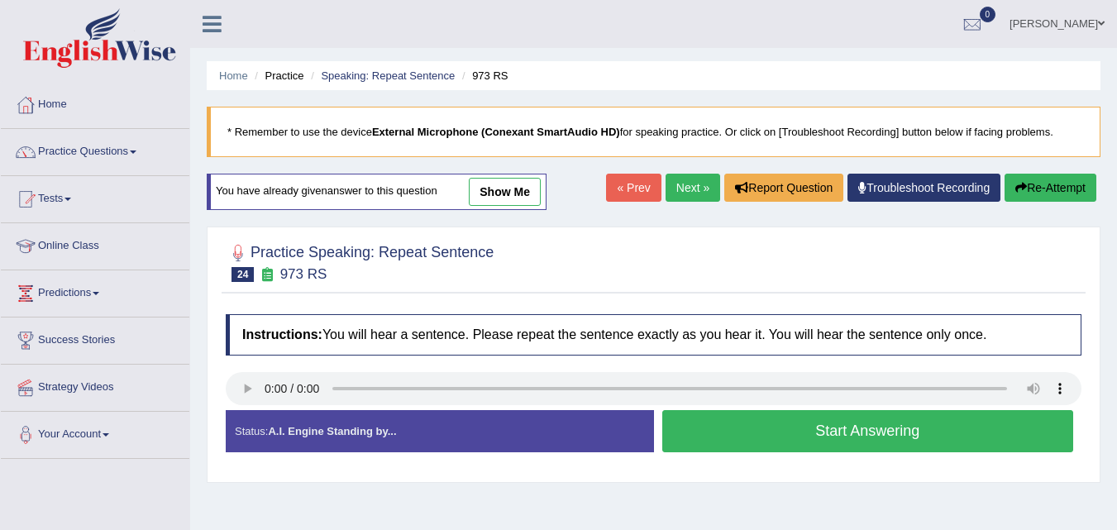
click at [728, 429] on button "Start Answering" at bounding box center [868, 431] width 412 height 42
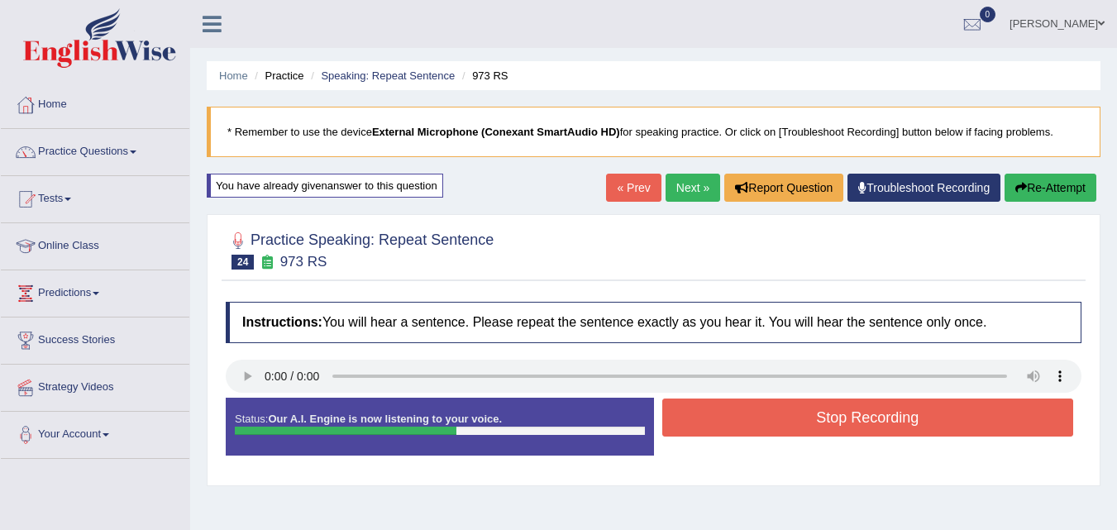
click at [774, 418] on button "Stop Recording" at bounding box center [868, 418] width 412 height 38
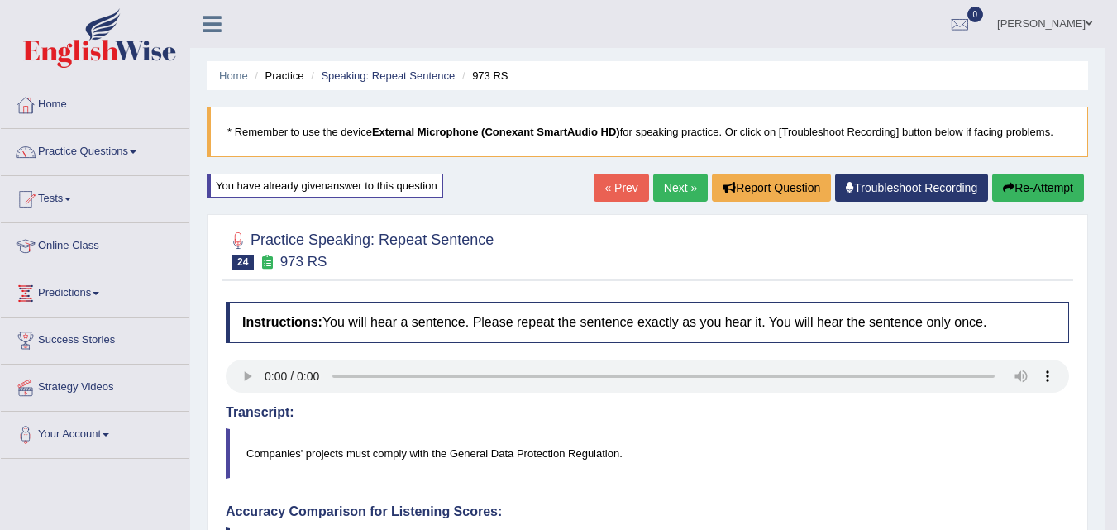
click at [1036, 187] on button "Re-Attempt" at bounding box center [1038, 188] width 92 height 28
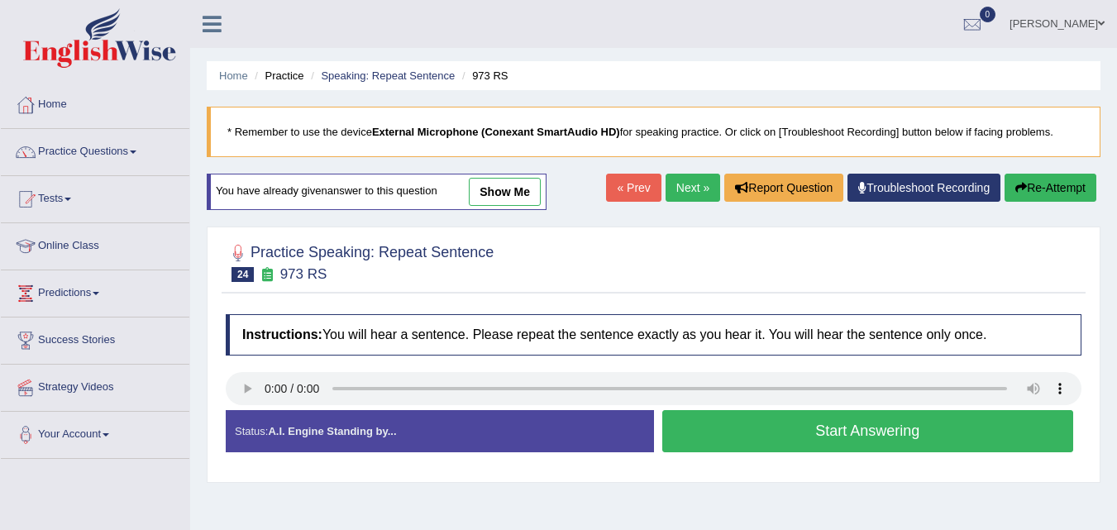
click at [747, 436] on button "Start Answering" at bounding box center [868, 431] width 412 height 42
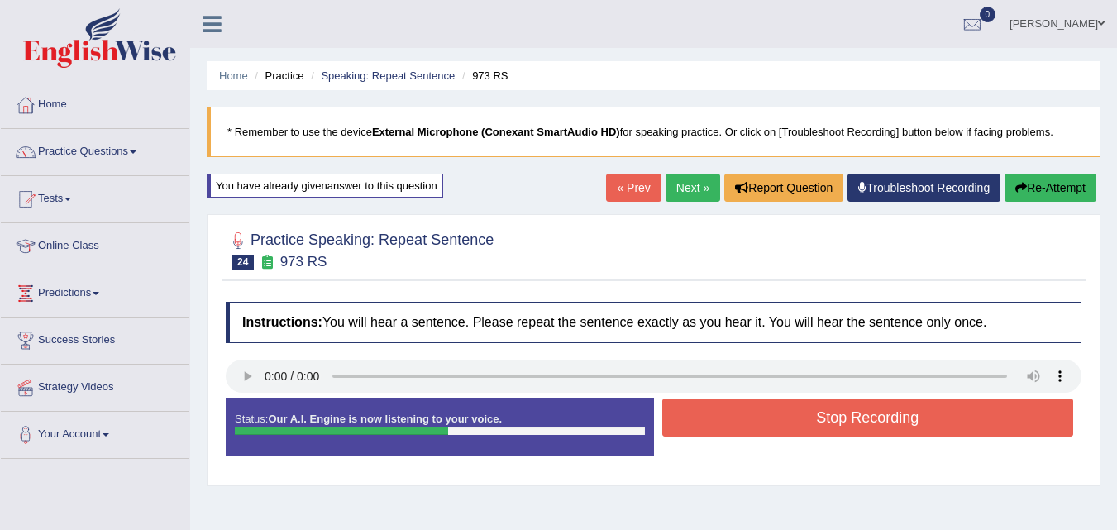
click at [931, 416] on button "Stop Recording" at bounding box center [868, 418] width 412 height 38
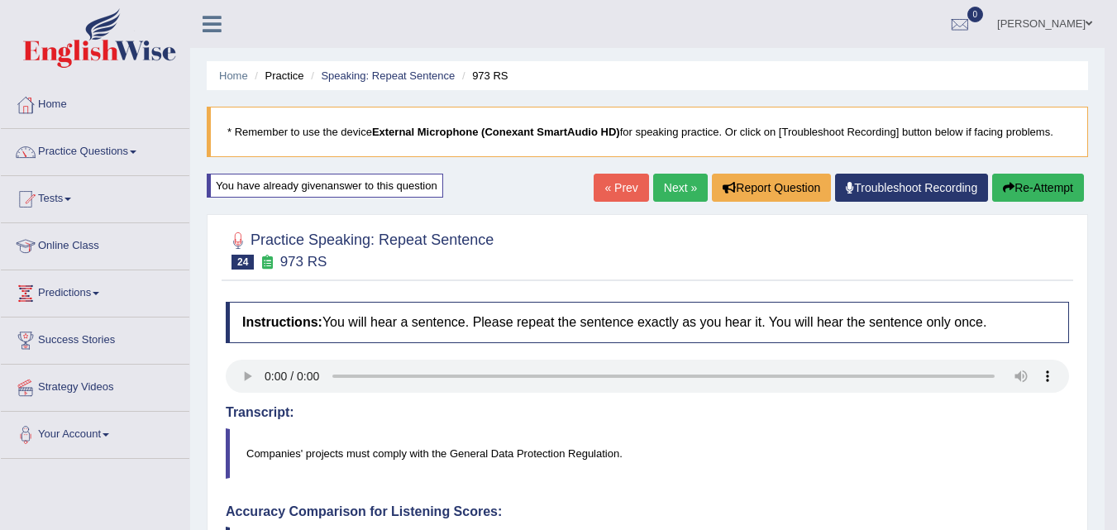
click at [1038, 193] on button "Re-Attempt" at bounding box center [1038, 188] width 92 height 28
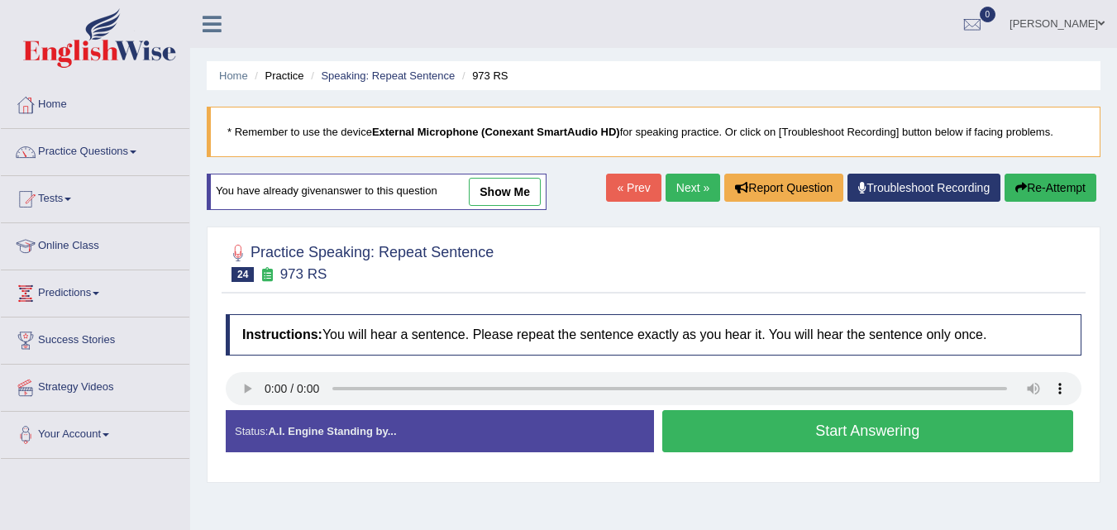
click at [911, 426] on button "Start Answering" at bounding box center [868, 431] width 412 height 42
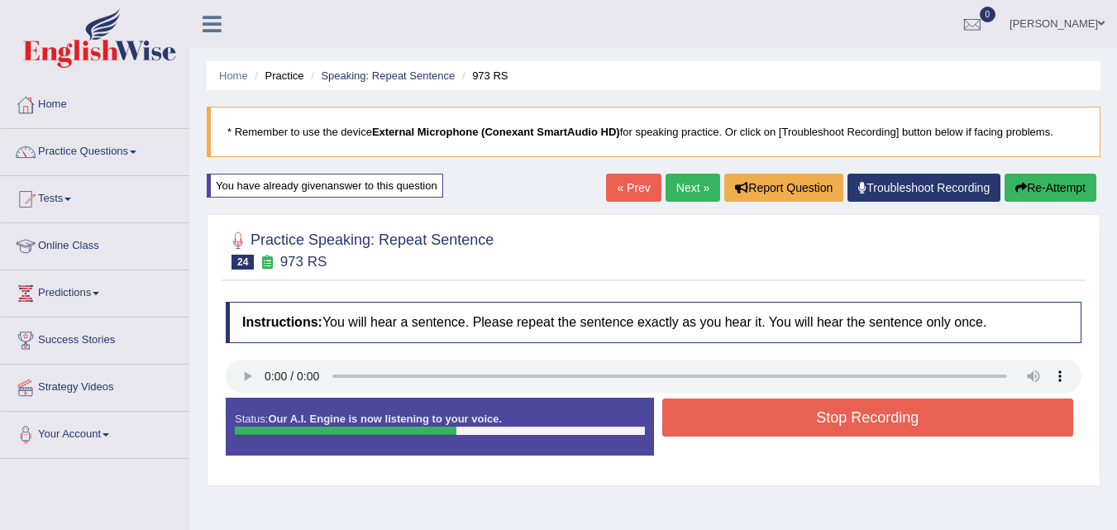
click at [975, 419] on button "Stop Recording" at bounding box center [868, 418] width 412 height 38
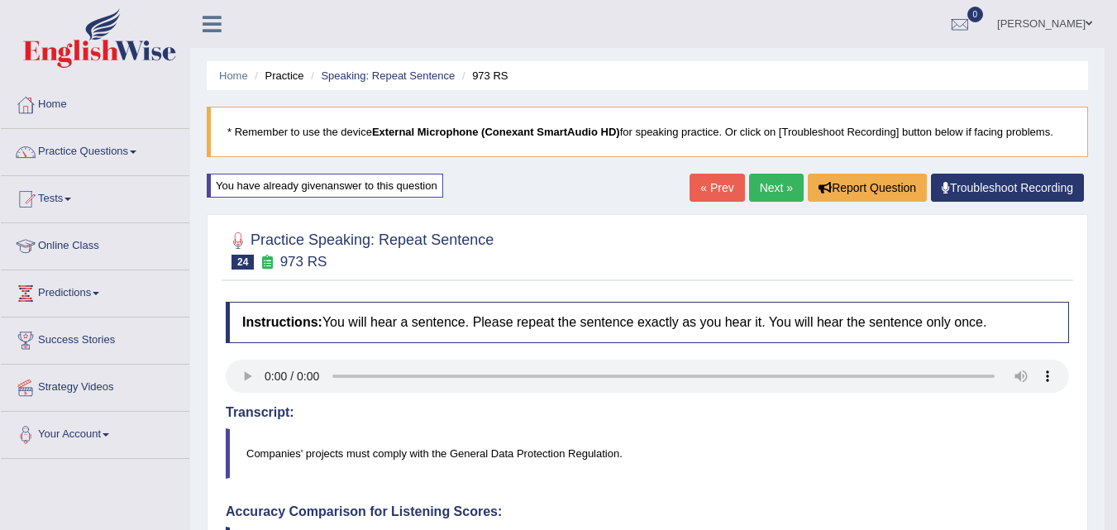
click at [768, 193] on link "Next »" at bounding box center [776, 188] width 55 height 28
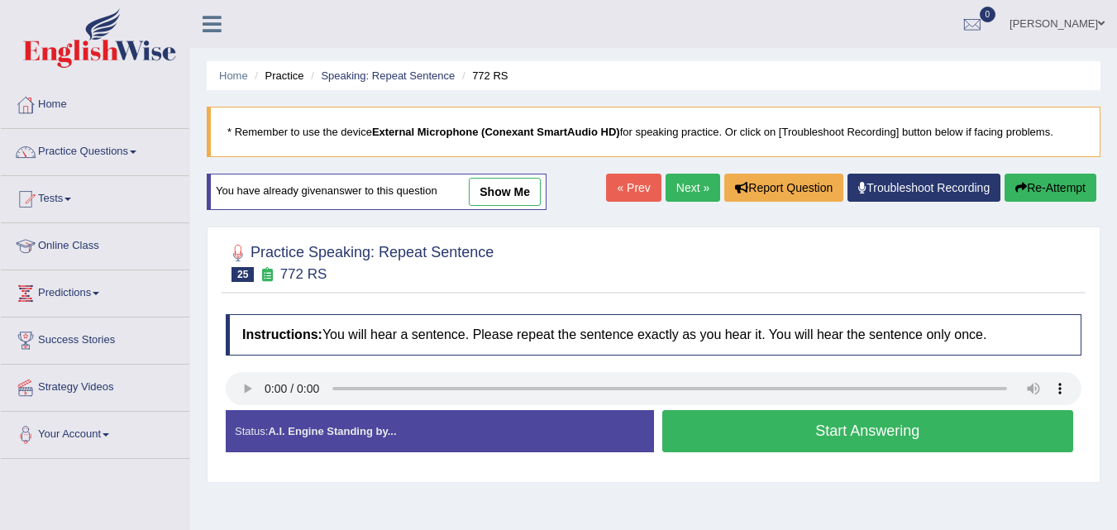
click at [756, 433] on button "Start Answering" at bounding box center [868, 431] width 412 height 42
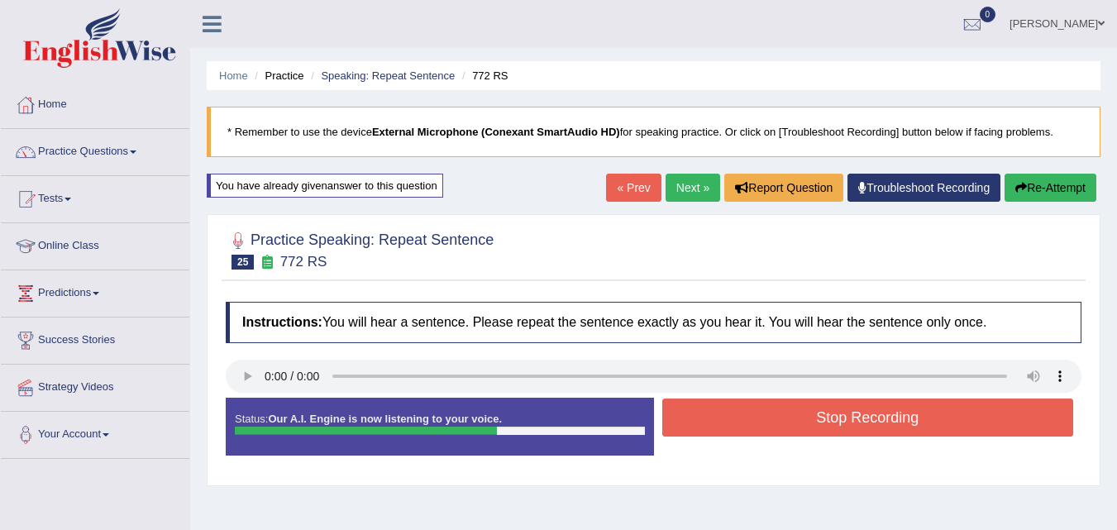
click at [943, 409] on button "Stop Recording" at bounding box center [868, 418] width 412 height 38
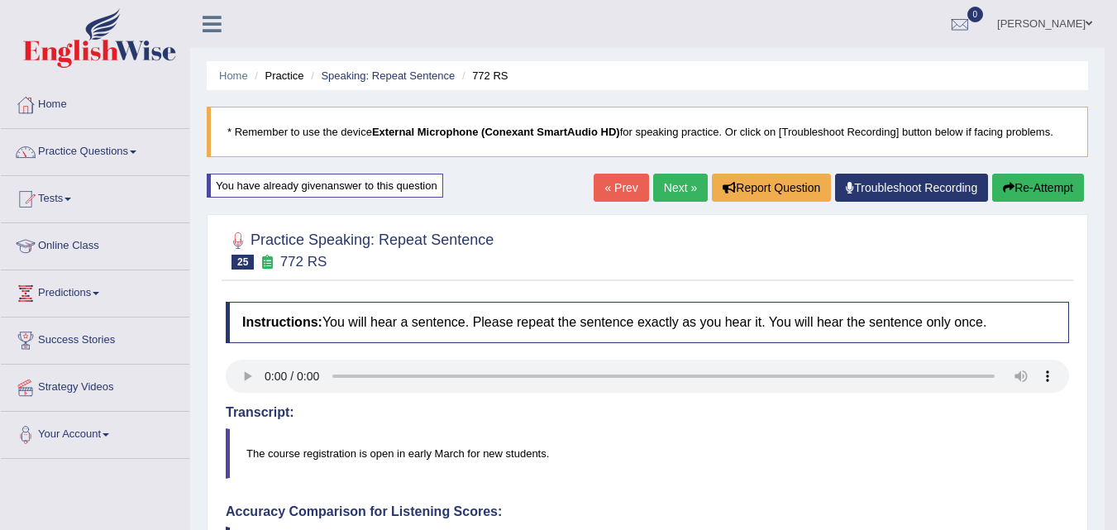
click at [1044, 186] on button "Re-Attempt" at bounding box center [1038, 188] width 92 height 28
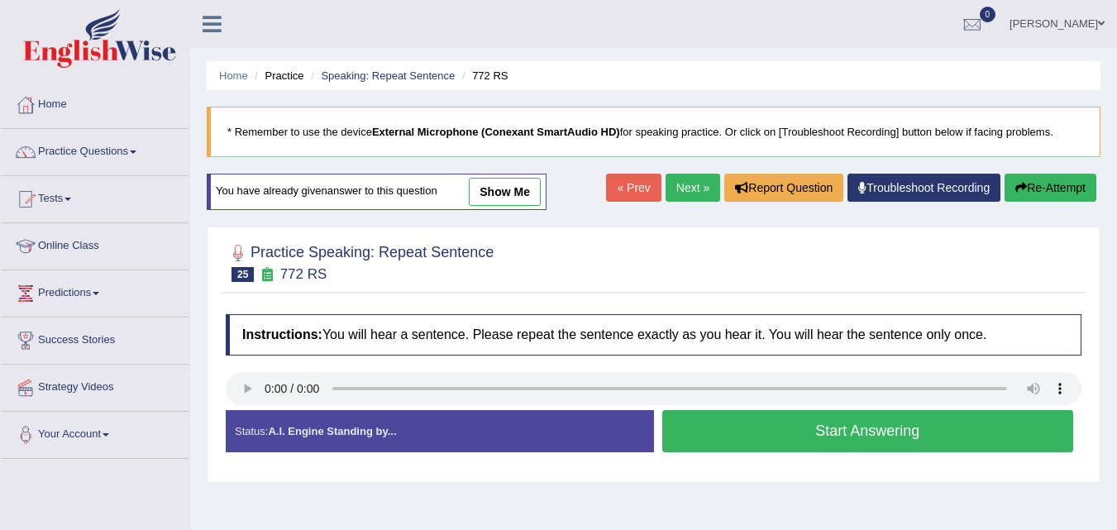
click at [802, 439] on button "Start Answering" at bounding box center [868, 431] width 412 height 42
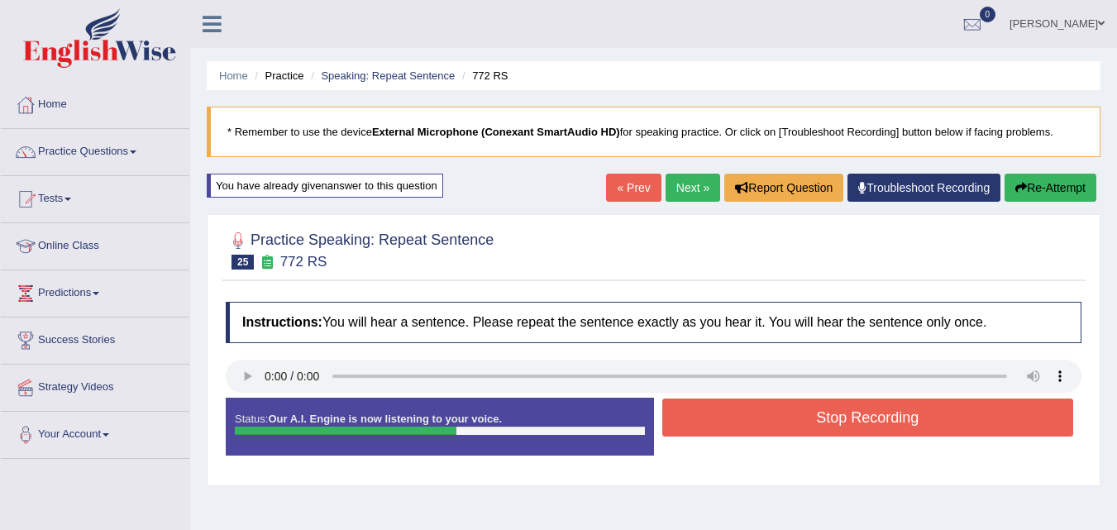
click at [835, 419] on button "Stop Recording" at bounding box center [868, 418] width 412 height 38
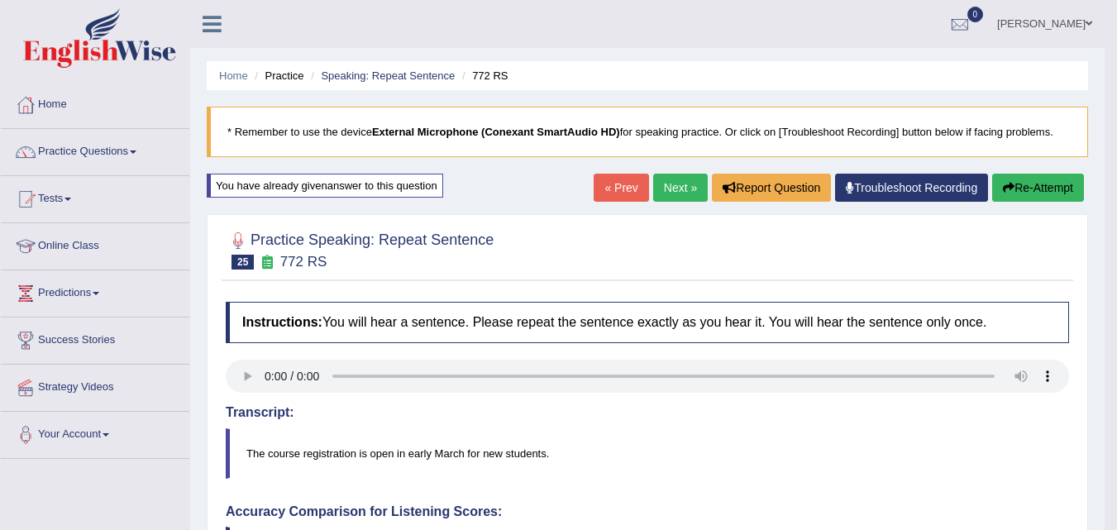
click at [675, 192] on link "Next »" at bounding box center [680, 188] width 55 height 28
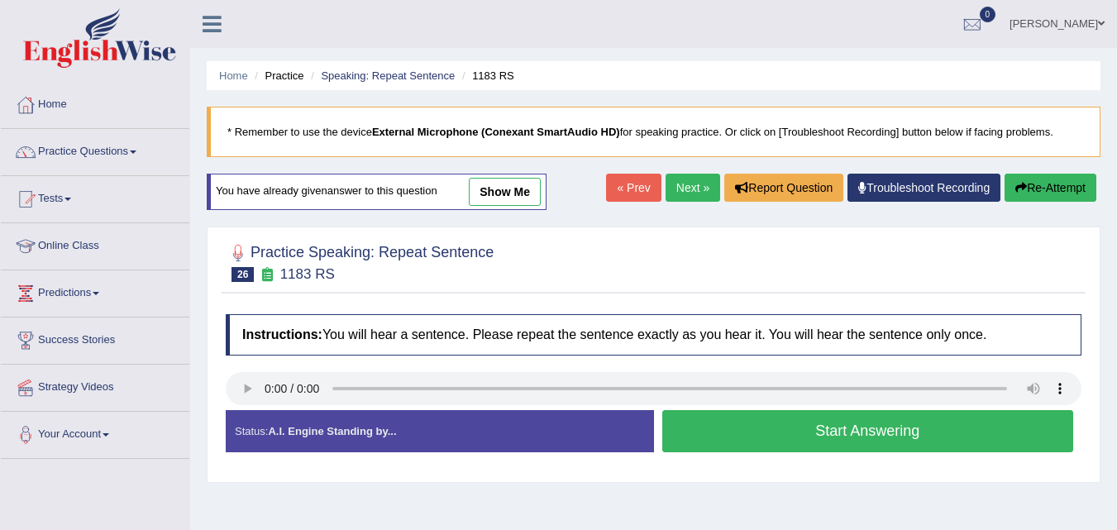
click at [766, 441] on button "Start Answering" at bounding box center [868, 431] width 412 height 42
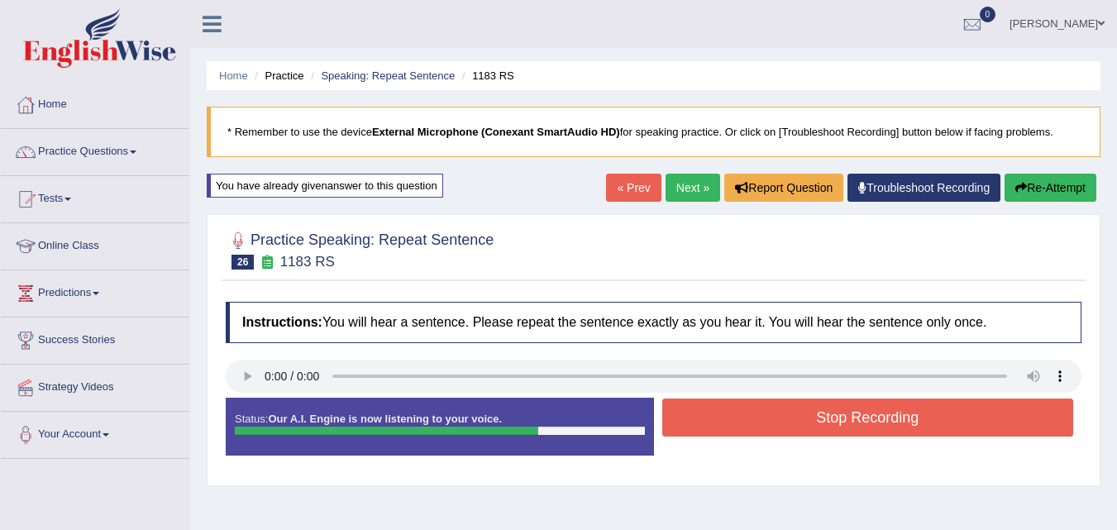
click at [967, 413] on button "Stop Recording" at bounding box center [868, 418] width 412 height 38
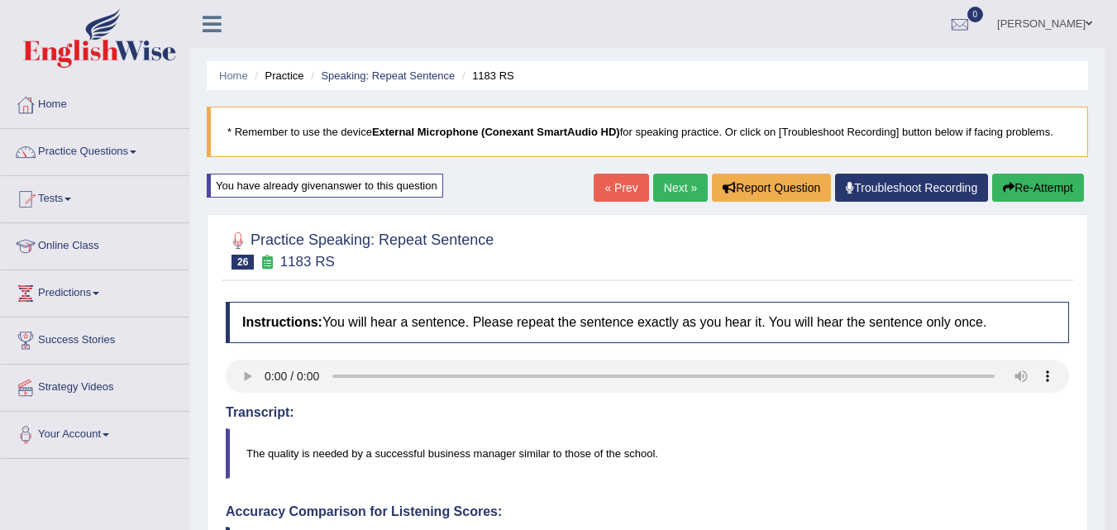
click at [1027, 189] on button "Re-Attempt" at bounding box center [1038, 188] width 92 height 28
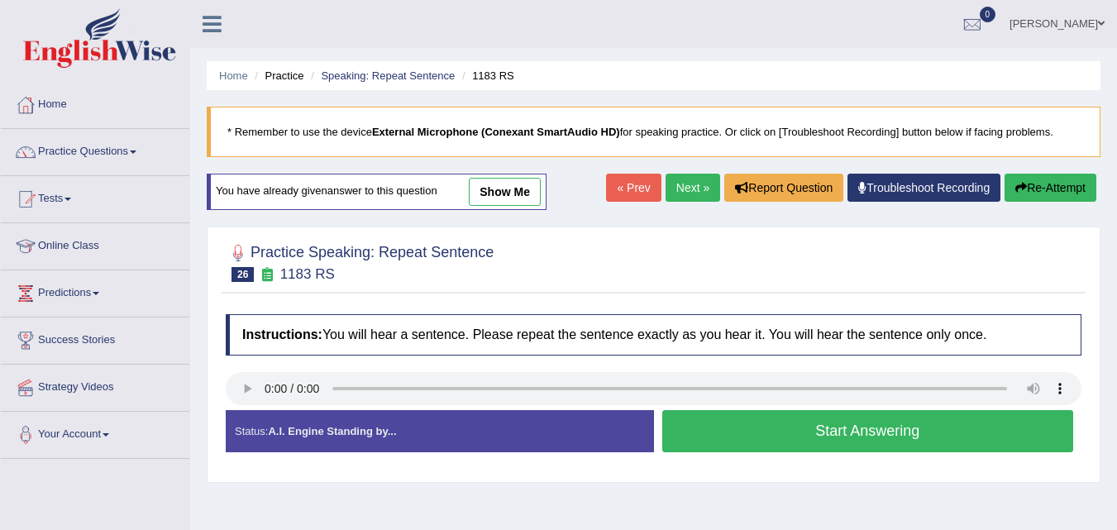
click at [676, 435] on button "Start Answering" at bounding box center [868, 431] width 412 height 42
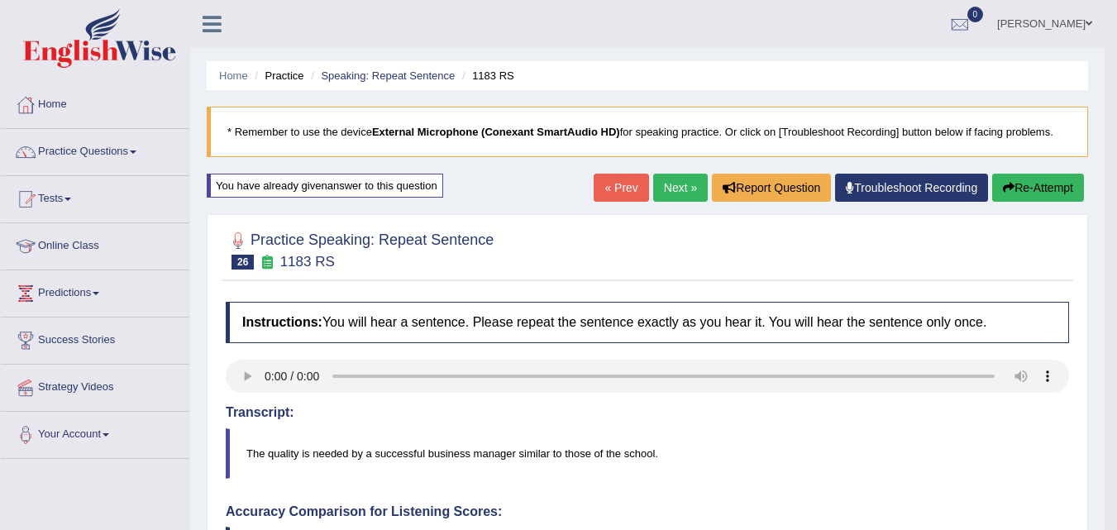
click at [1042, 185] on button "Re-Attempt" at bounding box center [1038, 188] width 92 height 28
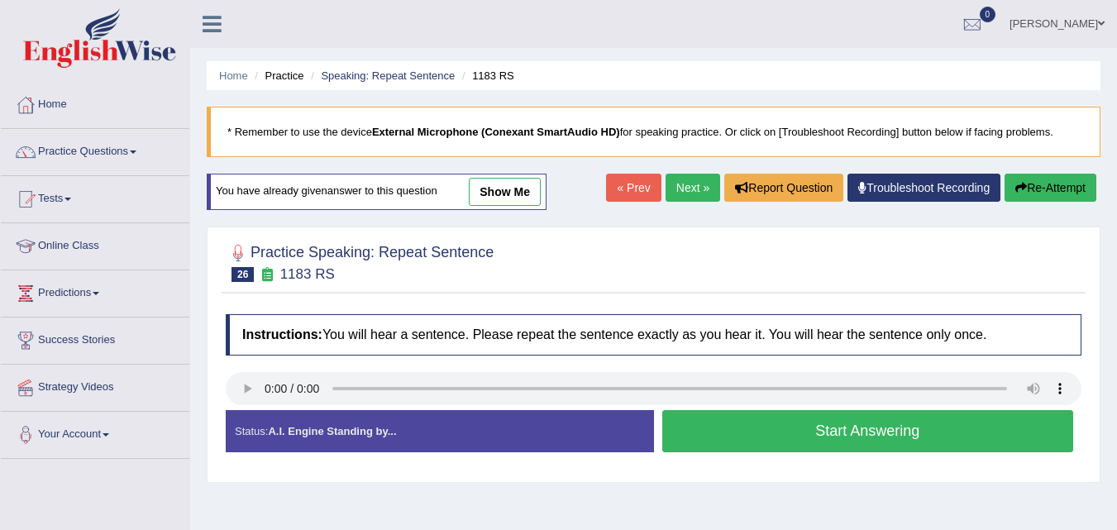
click at [823, 431] on button "Start Answering" at bounding box center [868, 431] width 412 height 42
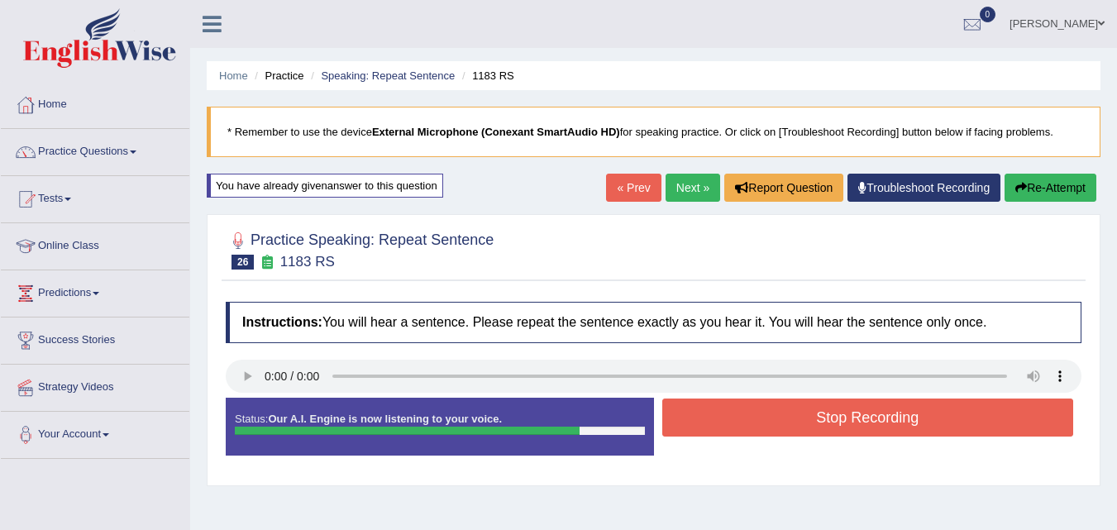
click at [823, 431] on button "Stop Recording" at bounding box center [868, 418] width 412 height 38
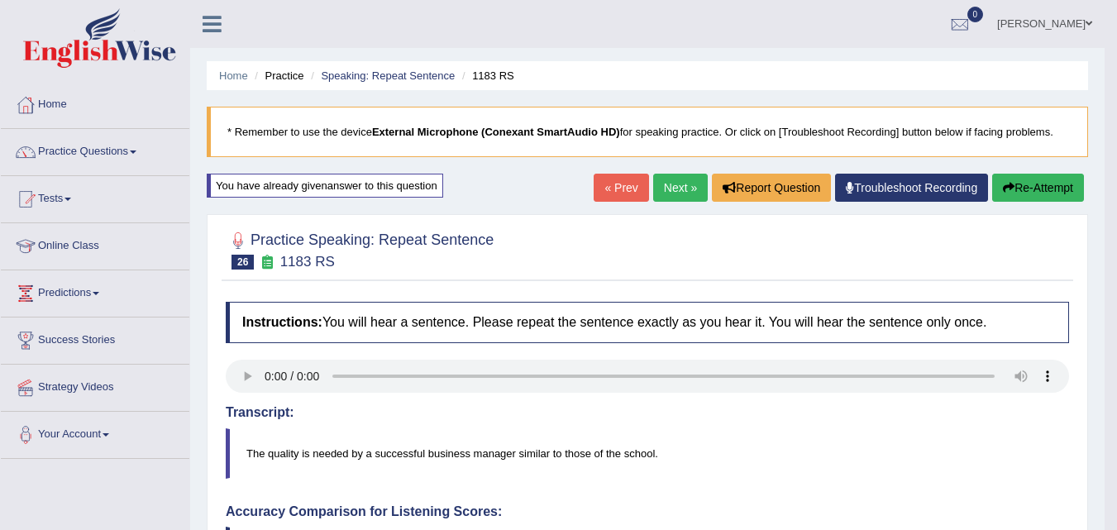
click at [670, 195] on link "Next »" at bounding box center [680, 188] width 55 height 28
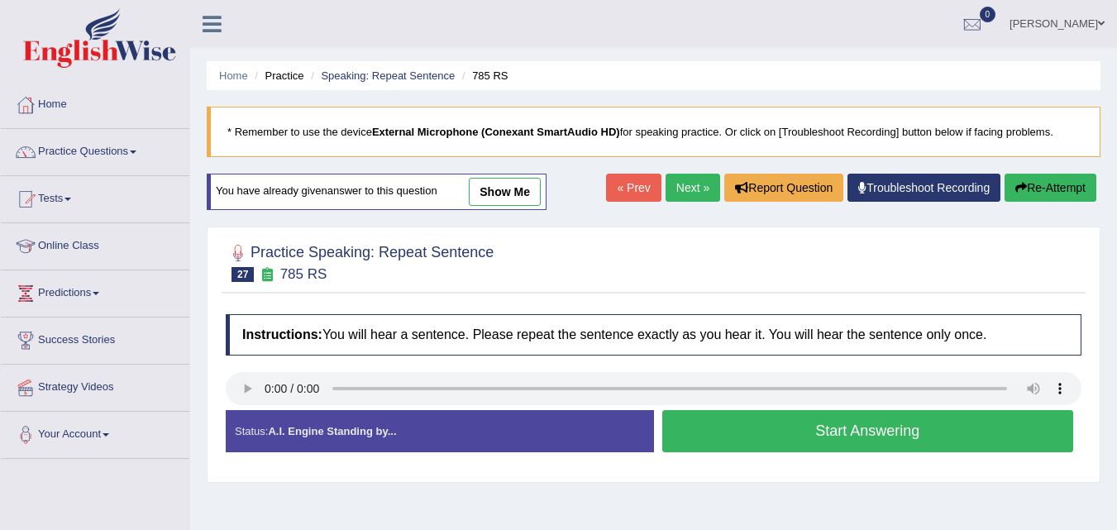
click at [742, 429] on button "Start Answering" at bounding box center [868, 431] width 412 height 42
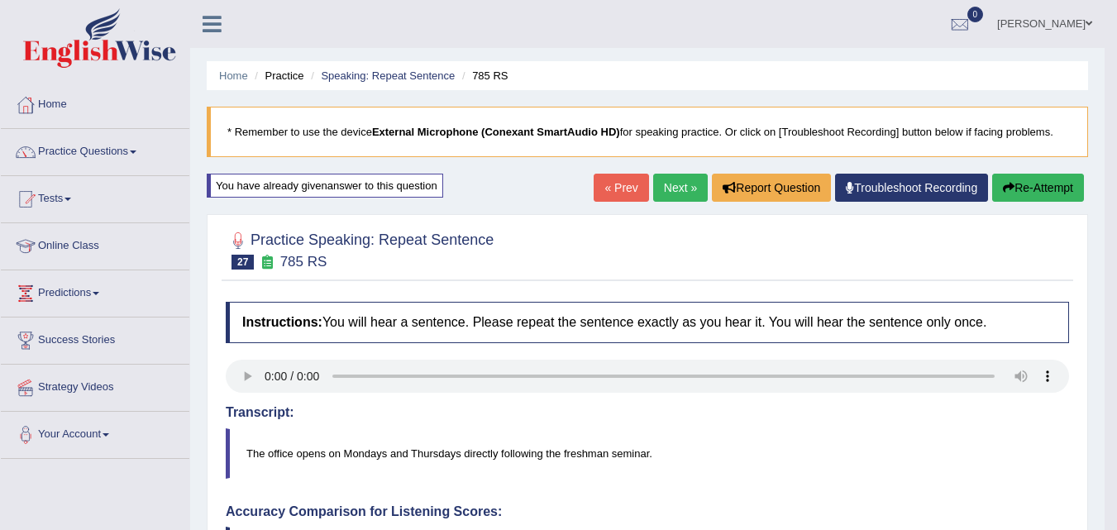
click at [1040, 180] on button "Re-Attempt" at bounding box center [1038, 188] width 92 height 28
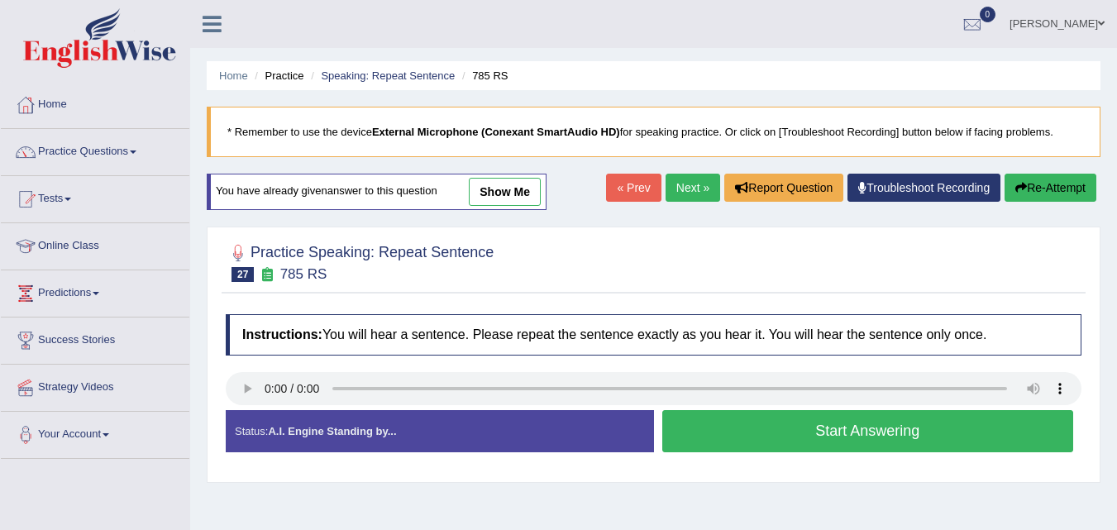
click at [751, 425] on button "Start Answering" at bounding box center [868, 431] width 412 height 42
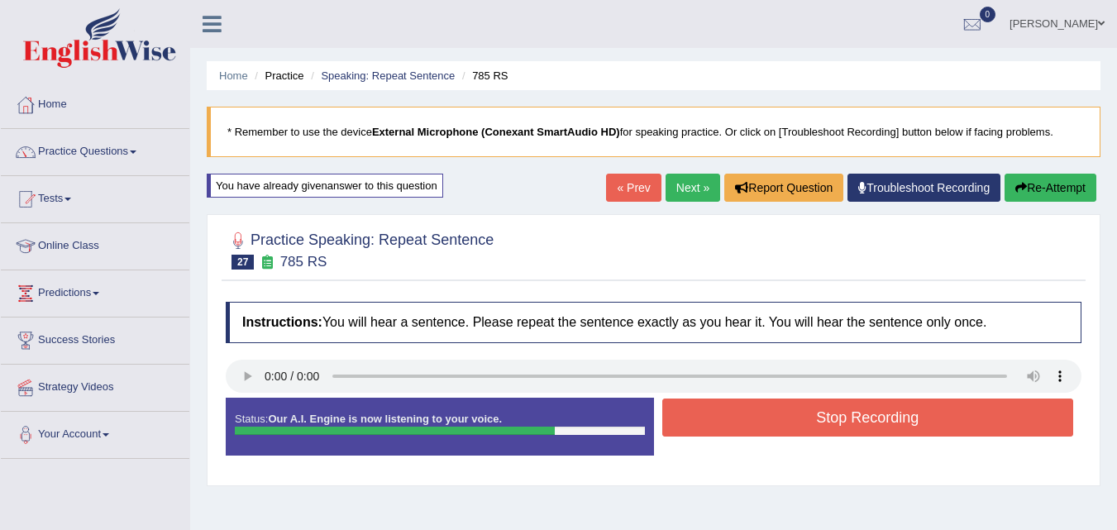
click at [804, 411] on button "Stop Recording" at bounding box center [868, 418] width 412 height 38
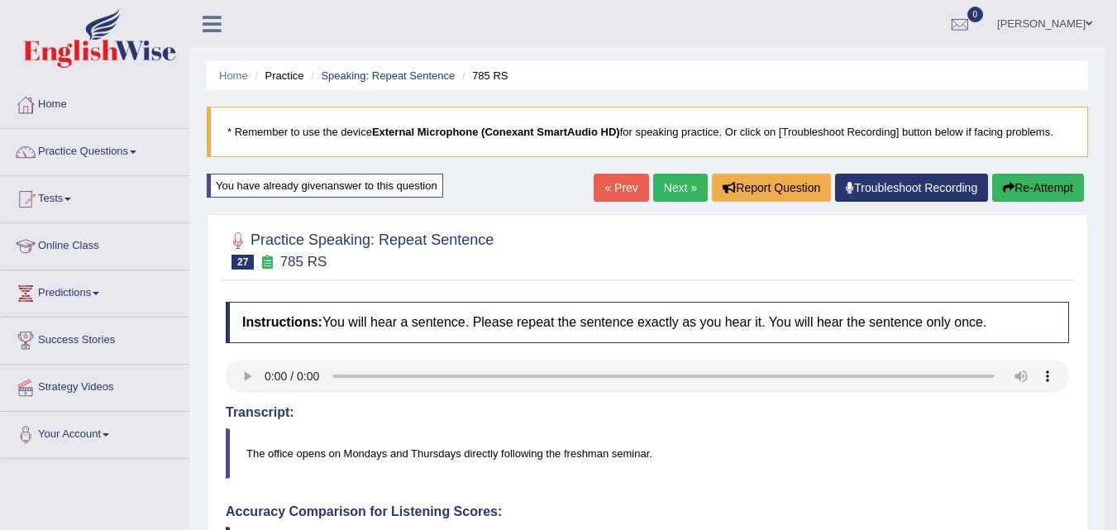
click at [1031, 193] on button "Re-Attempt" at bounding box center [1038, 188] width 92 height 28
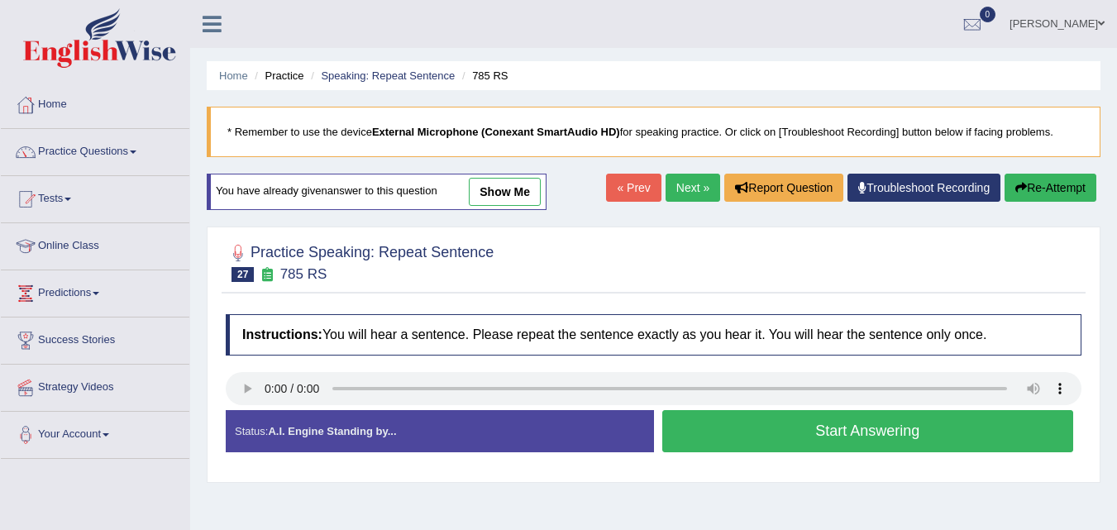
click at [823, 435] on button "Start Answering" at bounding box center [868, 431] width 412 height 42
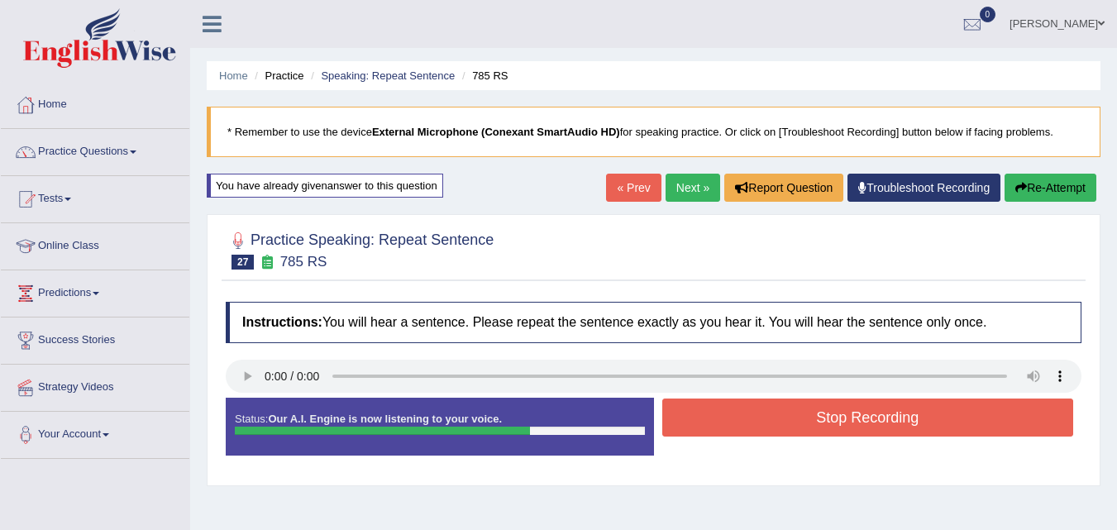
click at [848, 425] on button "Stop Recording" at bounding box center [868, 418] width 412 height 38
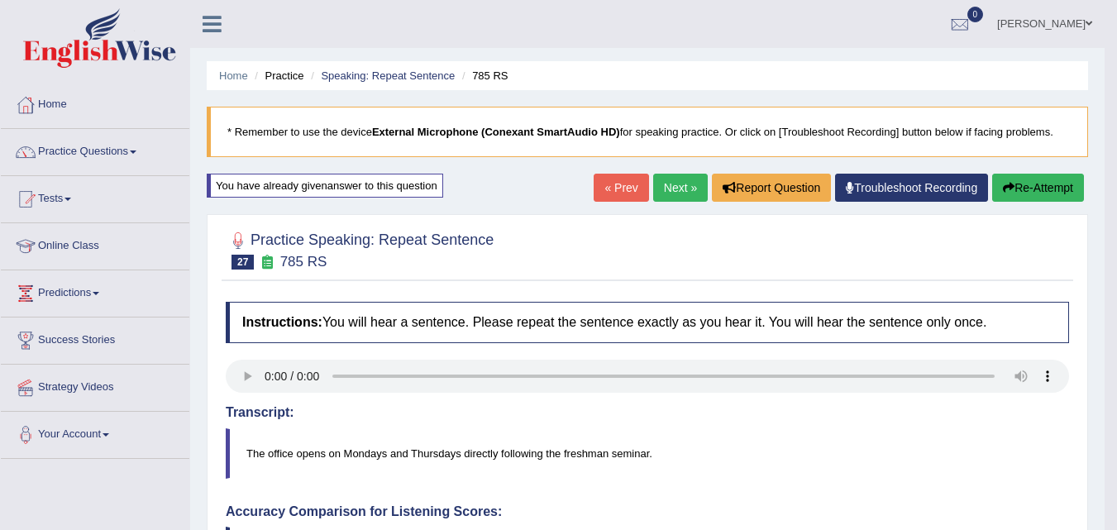
click at [1035, 193] on button "Re-Attempt" at bounding box center [1038, 188] width 92 height 28
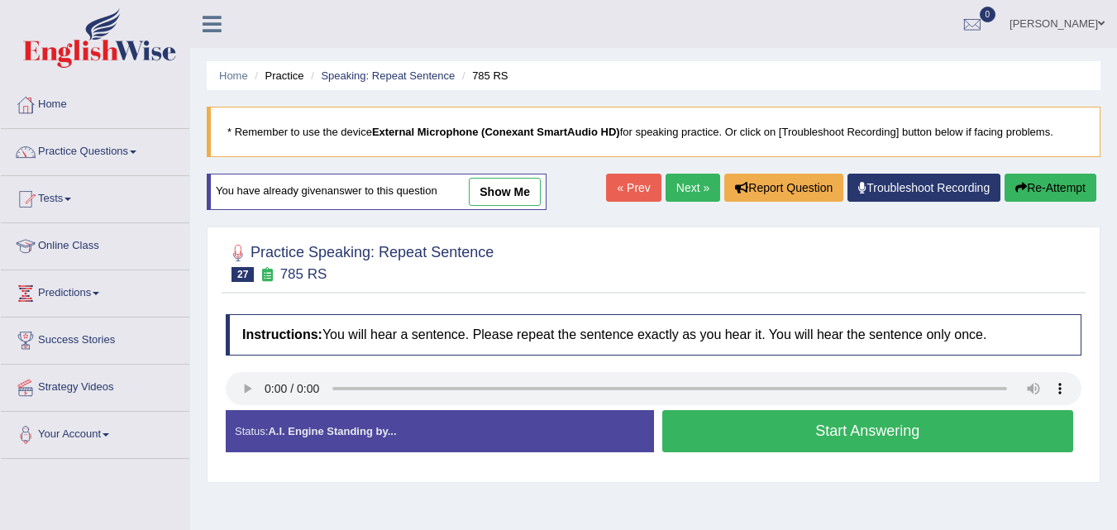
click at [841, 439] on button "Start Answering" at bounding box center [868, 431] width 412 height 42
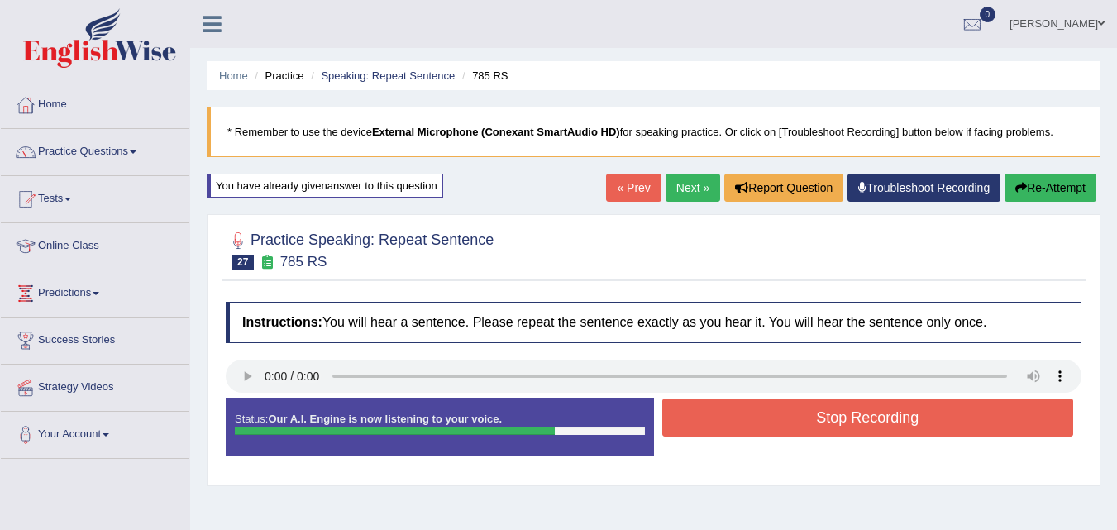
click at [952, 408] on button "Stop Recording" at bounding box center [868, 418] width 412 height 38
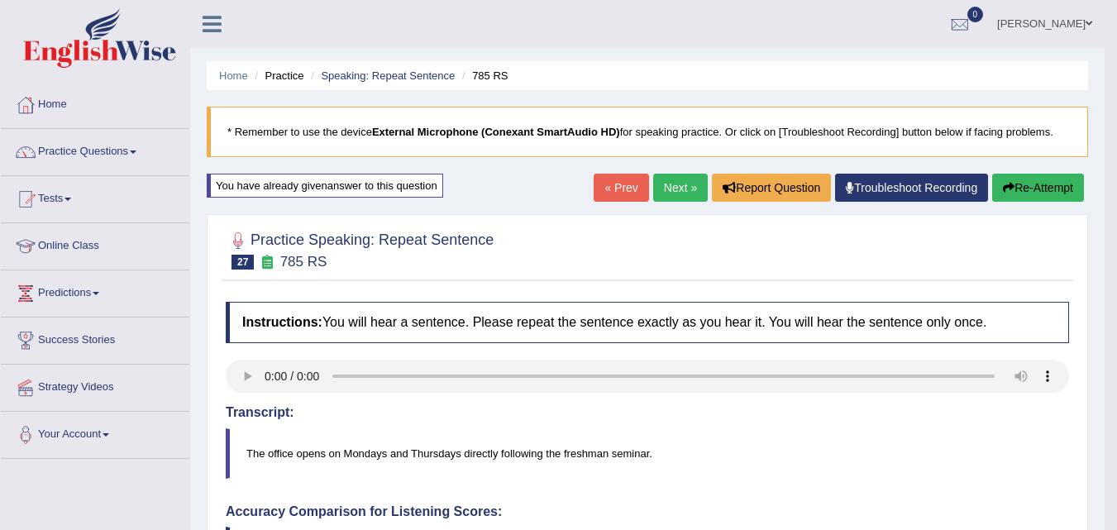
click at [1034, 185] on button "Re-Attempt" at bounding box center [1038, 188] width 92 height 28
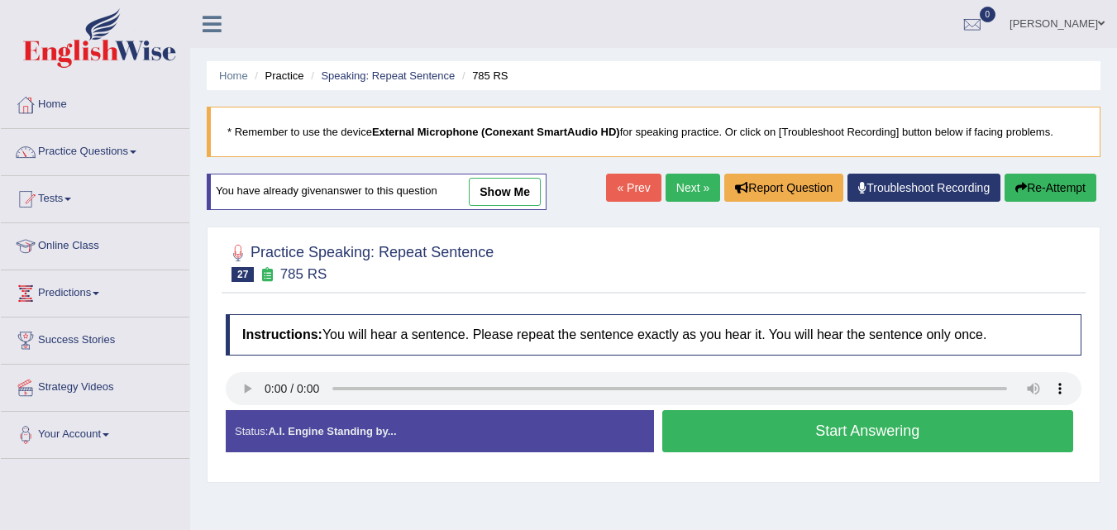
click at [771, 437] on button "Start Answering" at bounding box center [868, 431] width 412 height 42
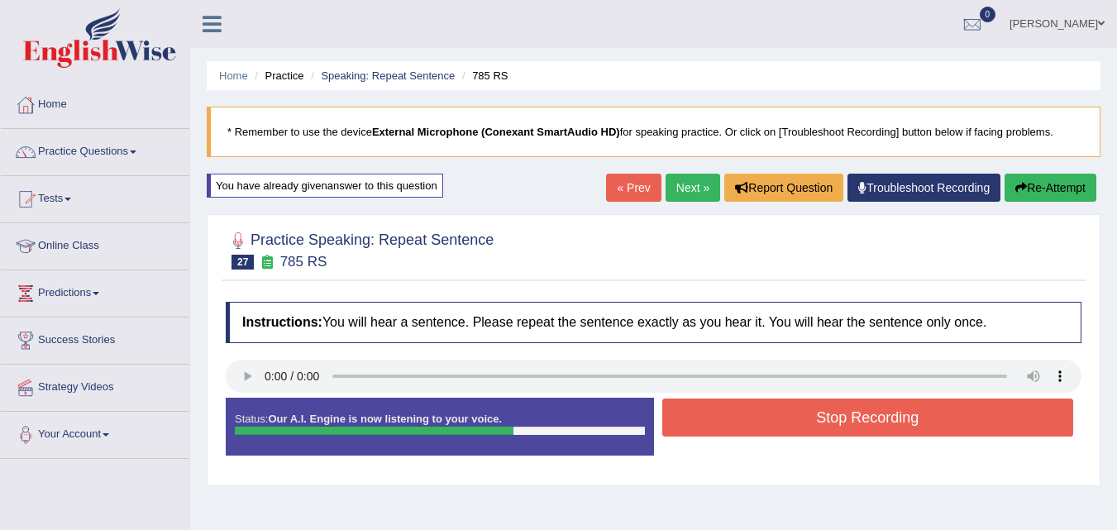
click at [967, 430] on button "Stop Recording" at bounding box center [868, 418] width 412 height 38
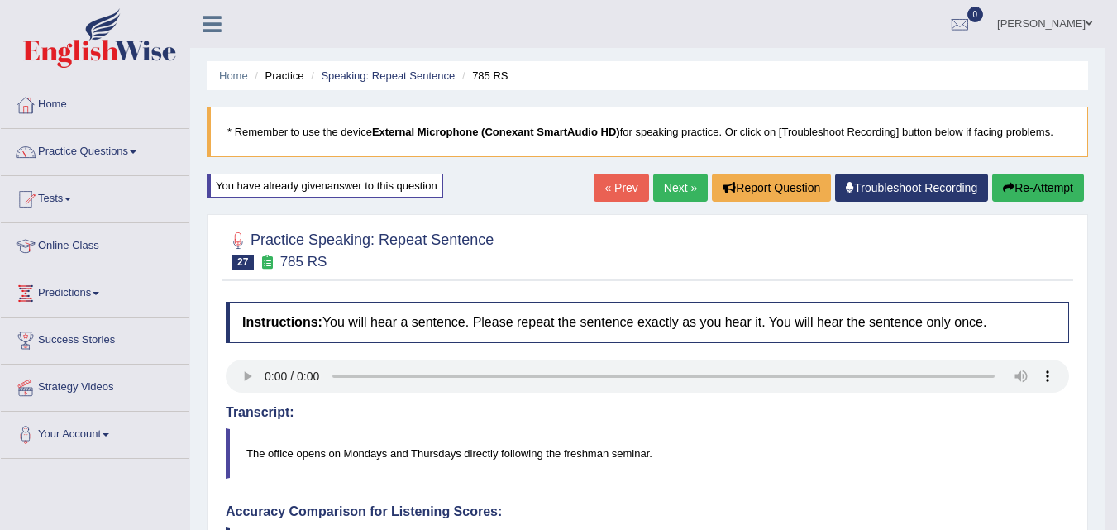
click at [653, 184] on link "Next »" at bounding box center [680, 188] width 55 height 28
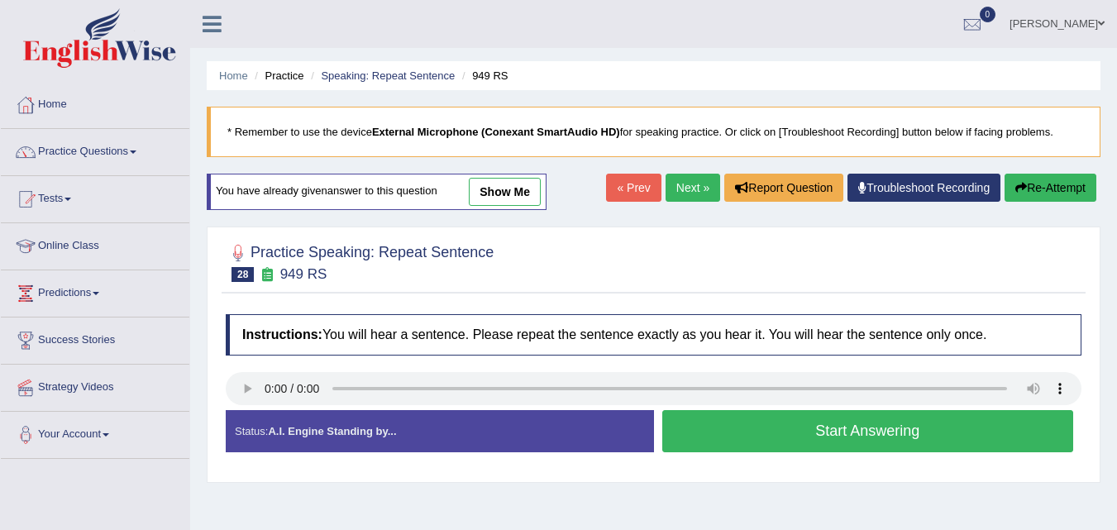
drag, startPoint x: 0, startPoint y: 0, endPoint x: 900, endPoint y: 451, distance: 1006.2
click at [900, 451] on button "Start Answering" at bounding box center [868, 431] width 412 height 42
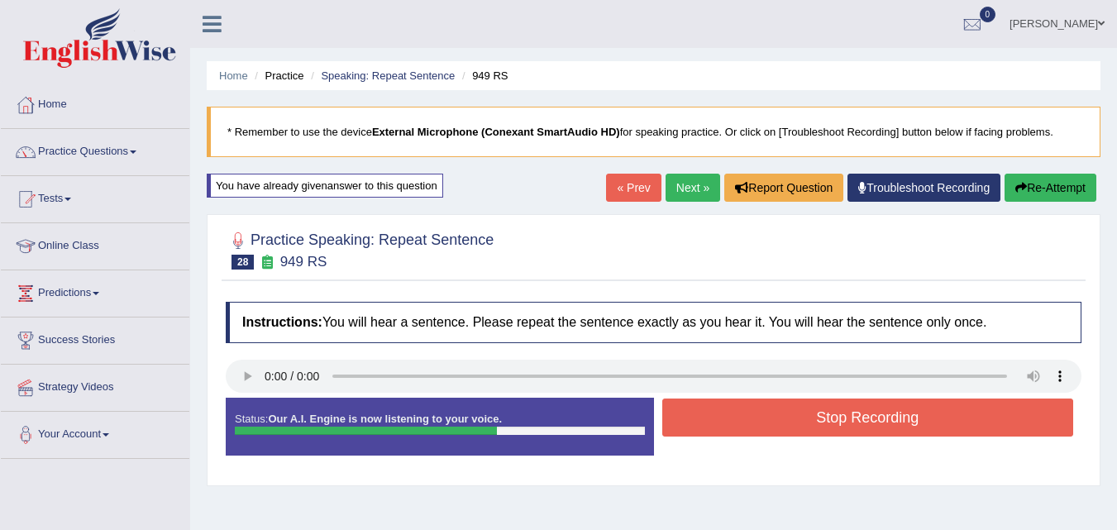
click at [859, 424] on button "Stop Recording" at bounding box center [868, 418] width 412 height 38
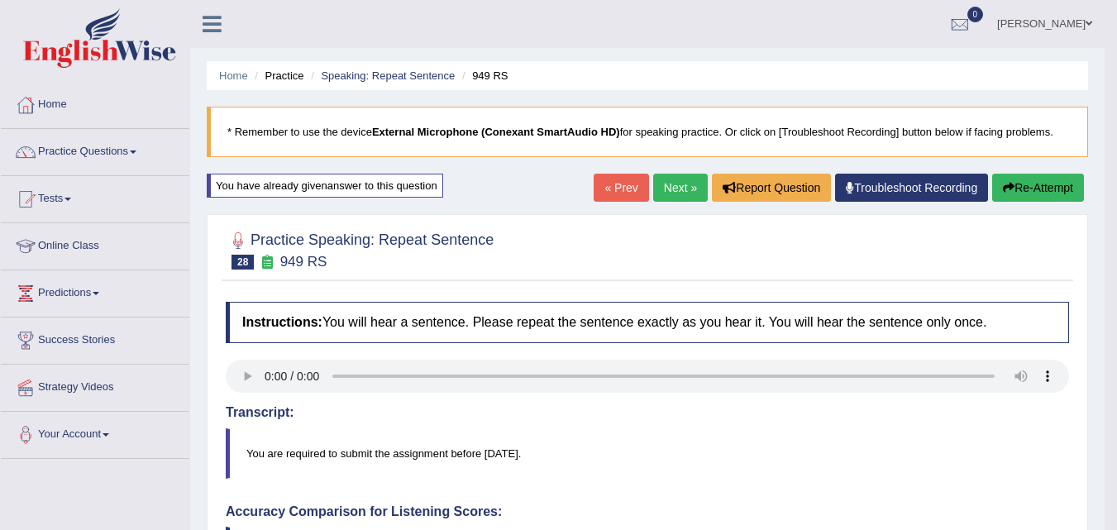
click at [1039, 184] on button "Re-Attempt" at bounding box center [1038, 188] width 92 height 28
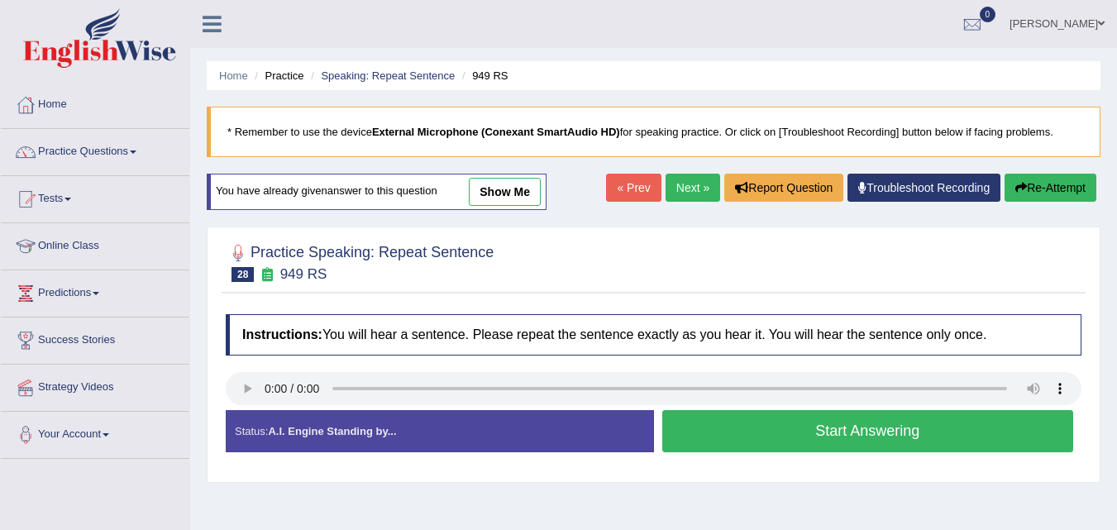
click at [817, 433] on button "Start Answering" at bounding box center [868, 431] width 412 height 42
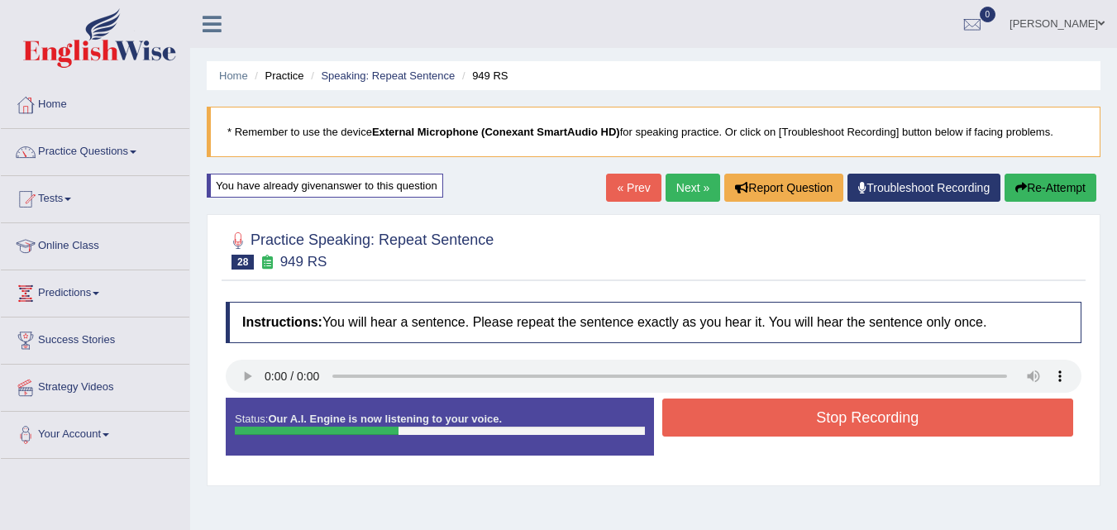
click at [892, 426] on button "Stop Recording" at bounding box center [868, 418] width 412 height 38
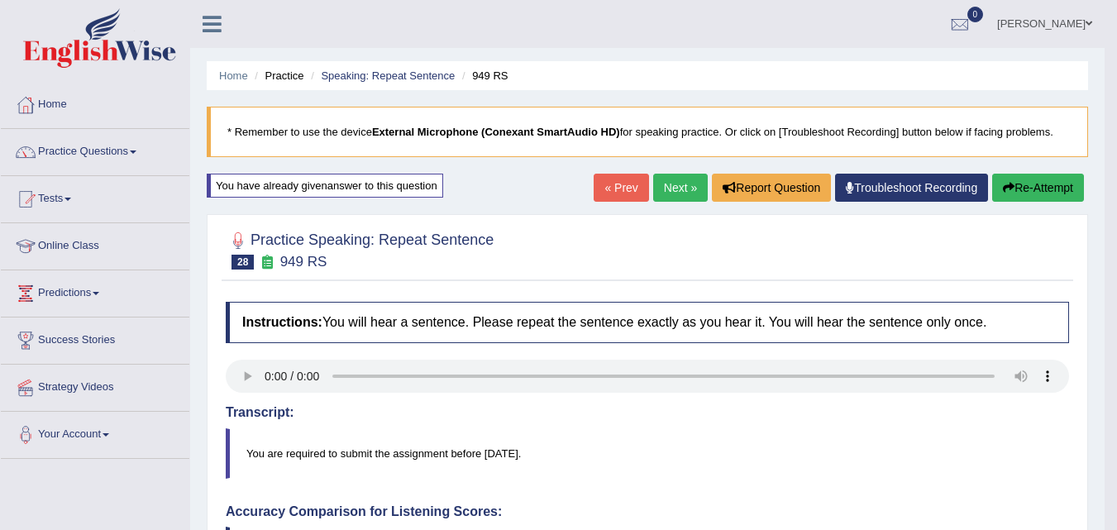
click at [135, 154] on link "Practice Questions" at bounding box center [95, 149] width 189 height 41
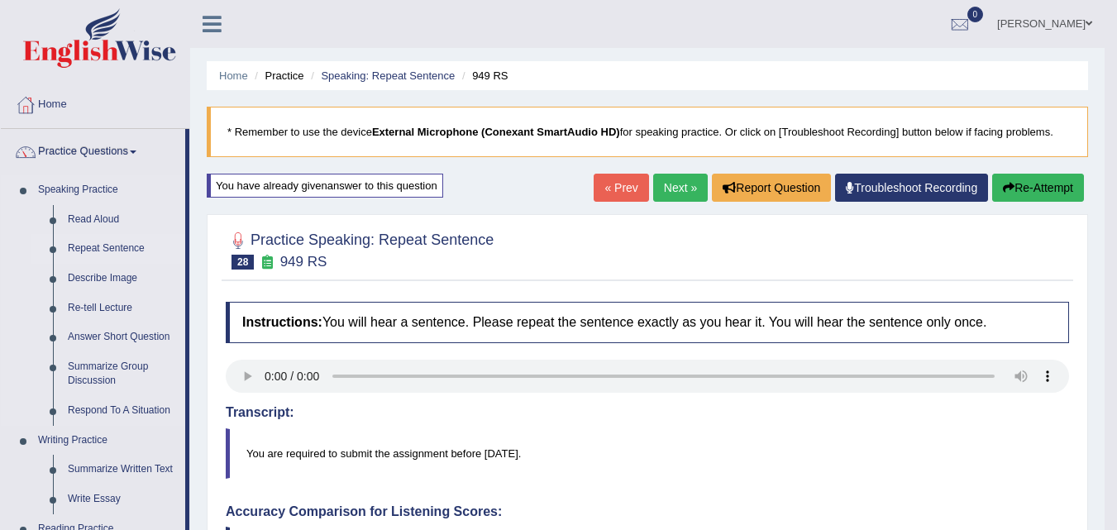
click at [130, 248] on link "Repeat Sentence" at bounding box center [122, 249] width 125 height 30
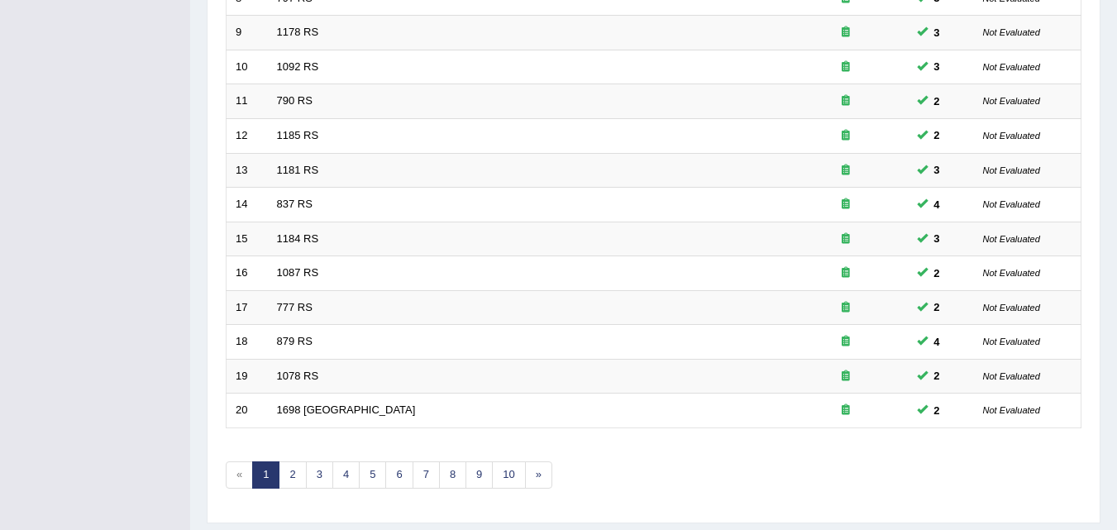
scroll to position [565, 0]
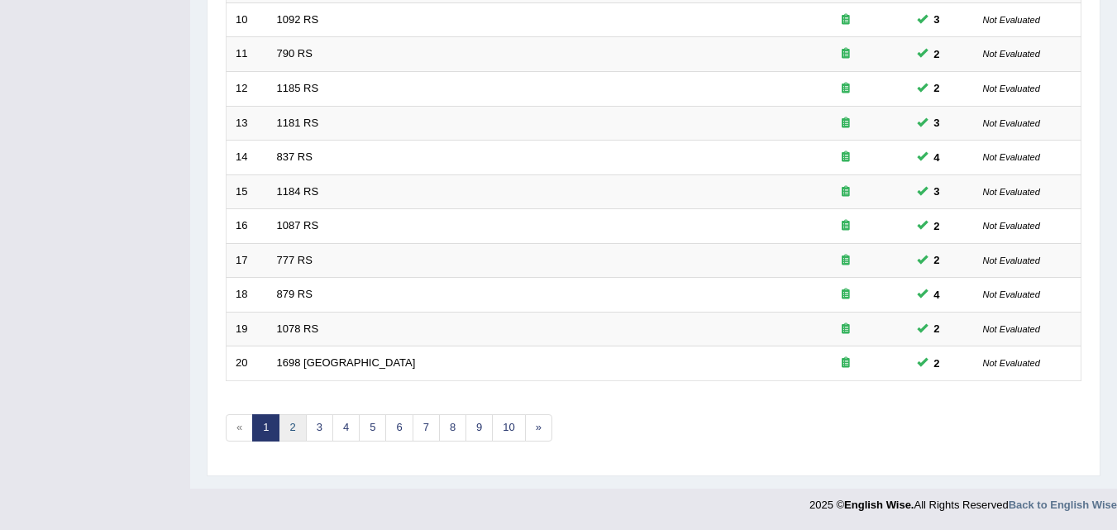
click at [291, 437] on link "2" at bounding box center [292, 427] width 27 height 27
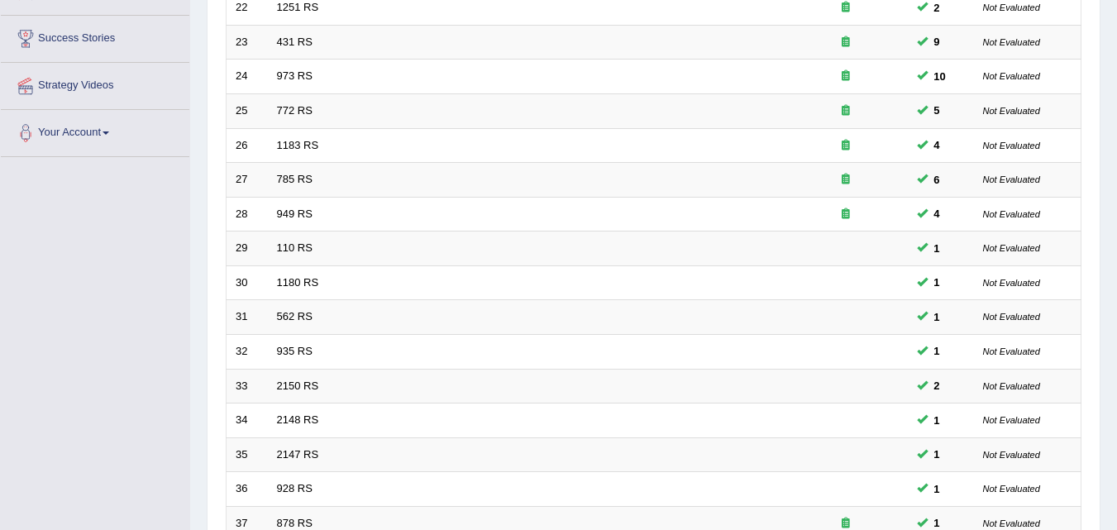
scroll to position [305, 0]
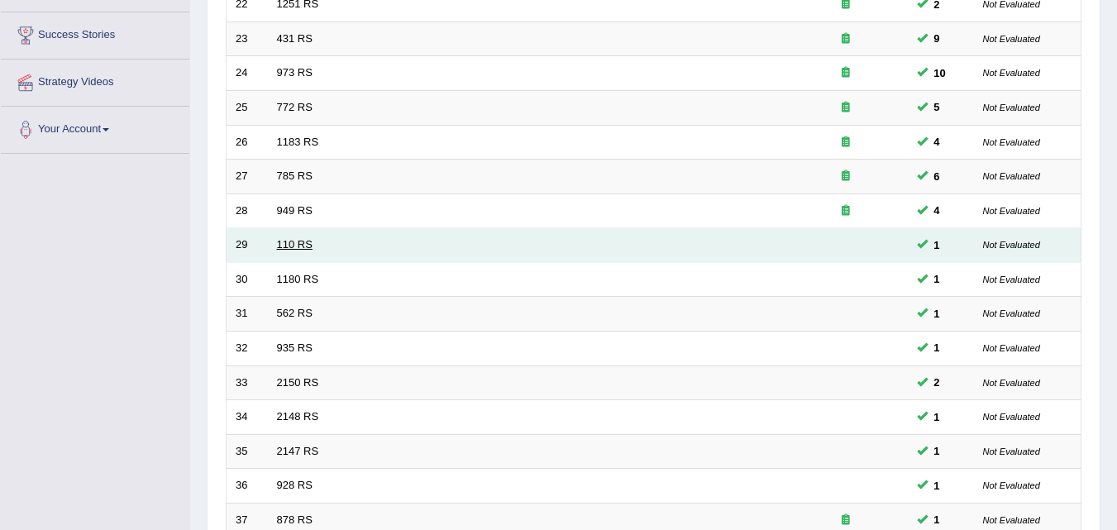
click at [303, 250] on link "110 RS" at bounding box center [295, 244] width 36 height 12
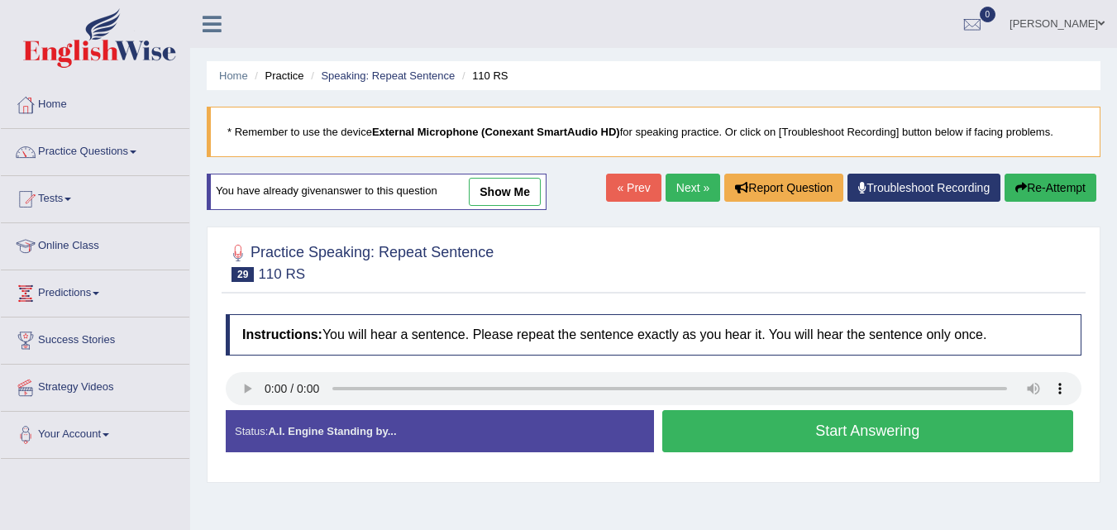
click at [758, 440] on button "Start Answering" at bounding box center [868, 431] width 412 height 42
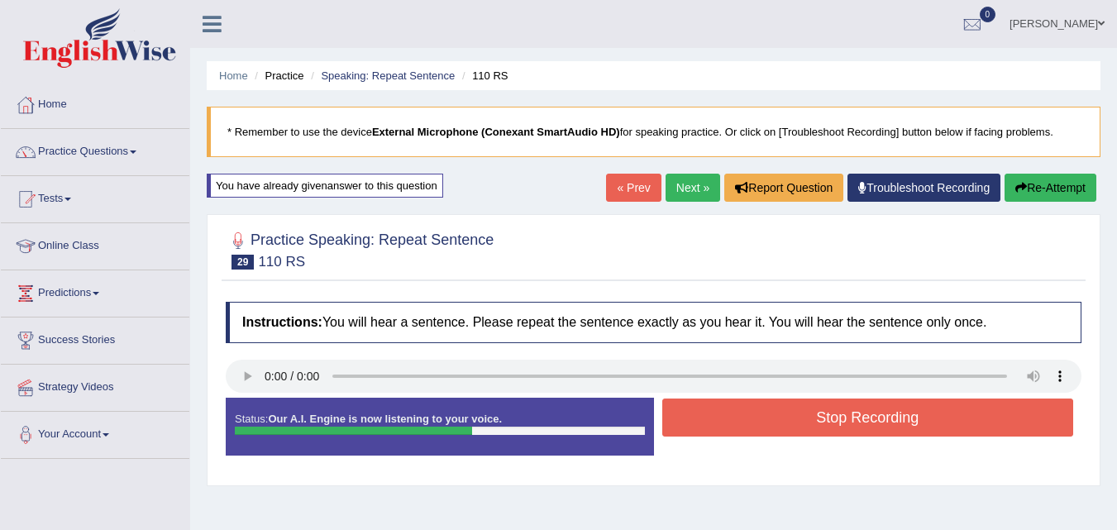
click at [775, 416] on button "Stop Recording" at bounding box center [868, 418] width 412 height 38
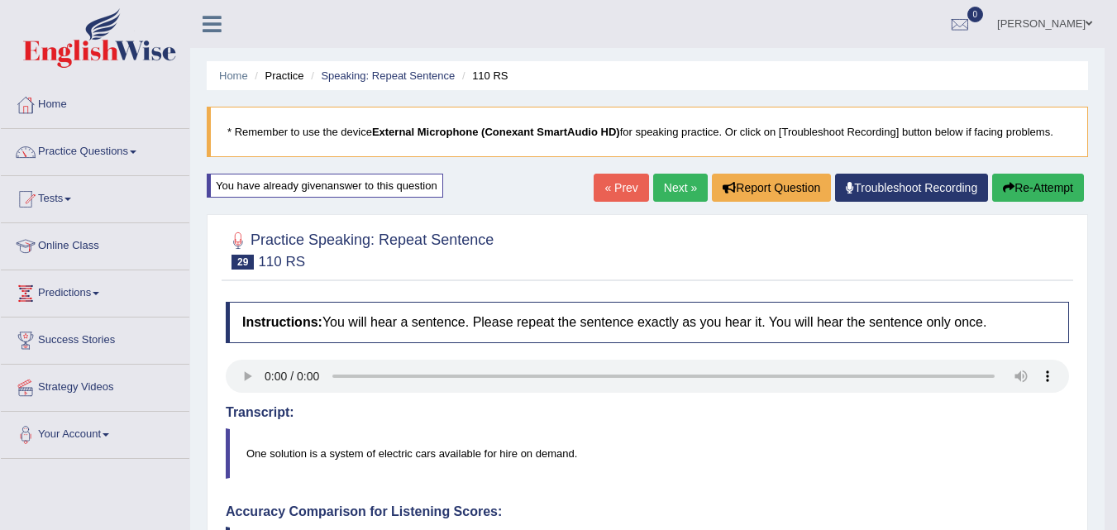
click at [775, 416] on h4 "Transcript:" at bounding box center [647, 412] width 843 height 15
click at [136, 152] on span at bounding box center [133, 151] width 7 height 3
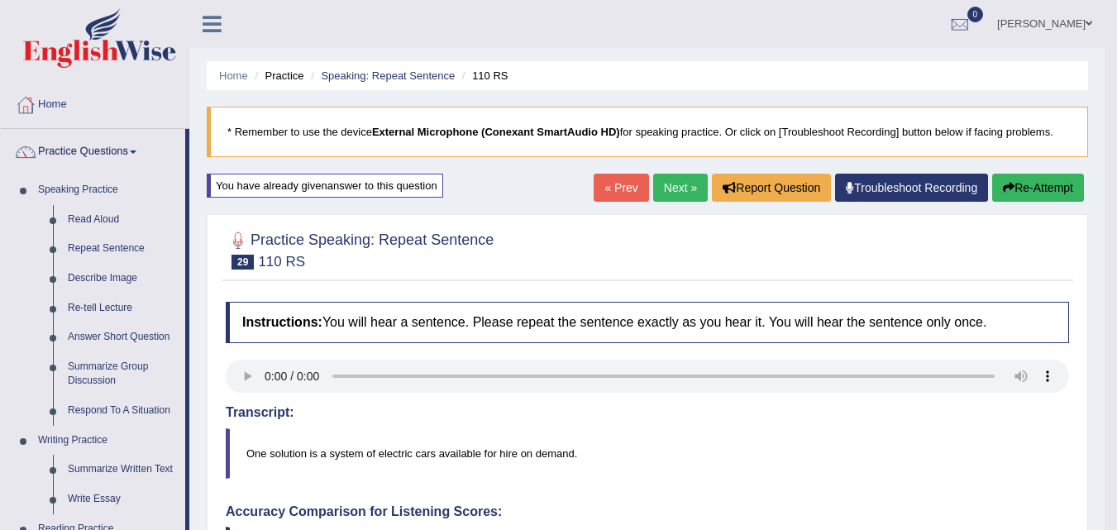
click at [1039, 187] on button "Re-Attempt" at bounding box center [1038, 188] width 92 height 28
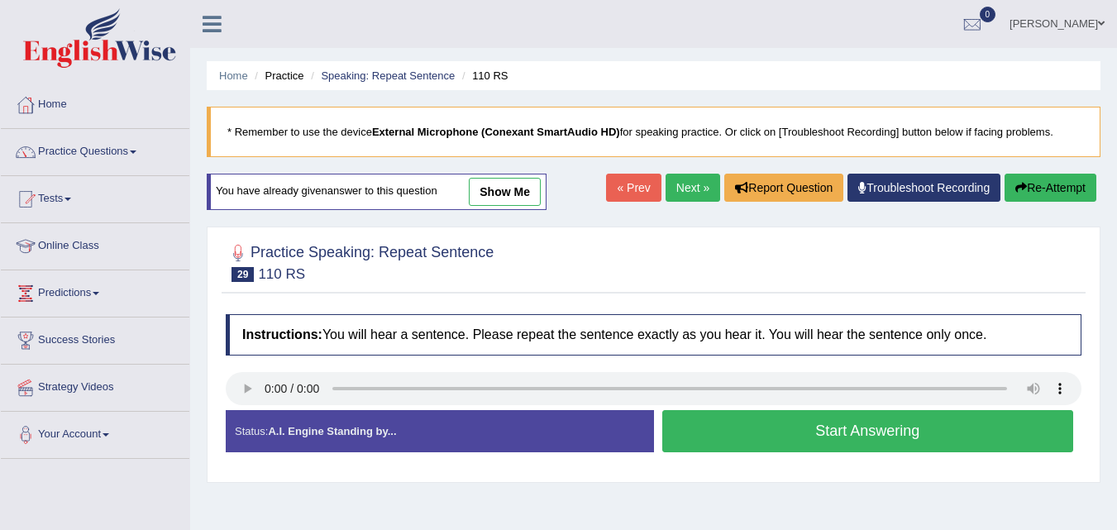
click at [862, 434] on button "Start Answering" at bounding box center [868, 431] width 412 height 42
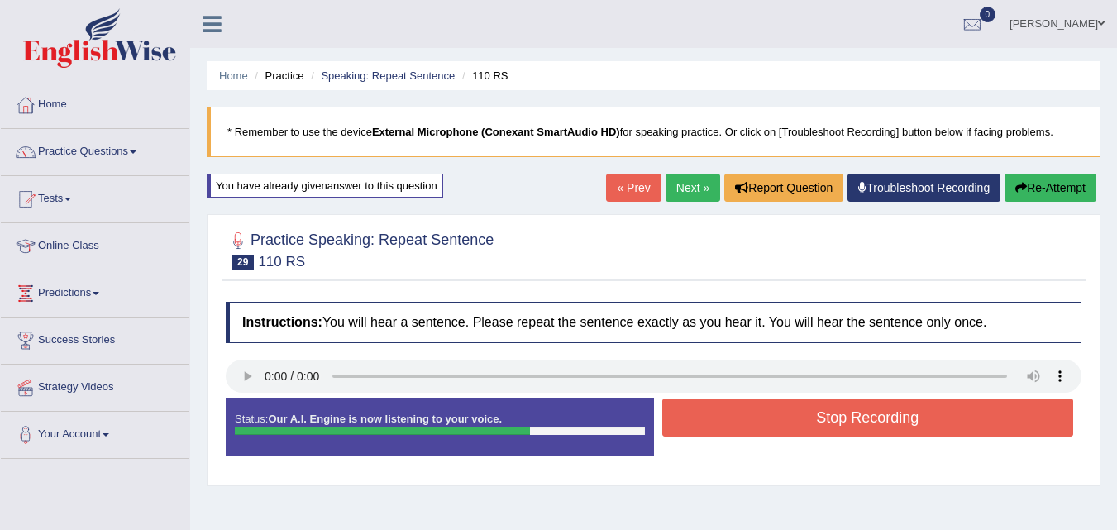
click at [857, 421] on button "Stop Recording" at bounding box center [868, 418] width 412 height 38
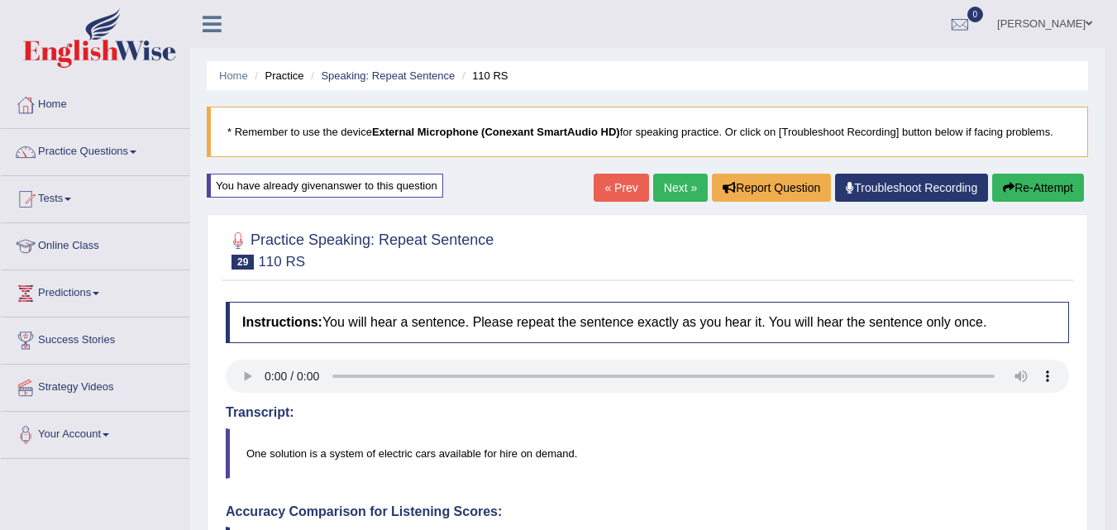
click at [1036, 189] on button "Re-Attempt" at bounding box center [1038, 188] width 92 height 28
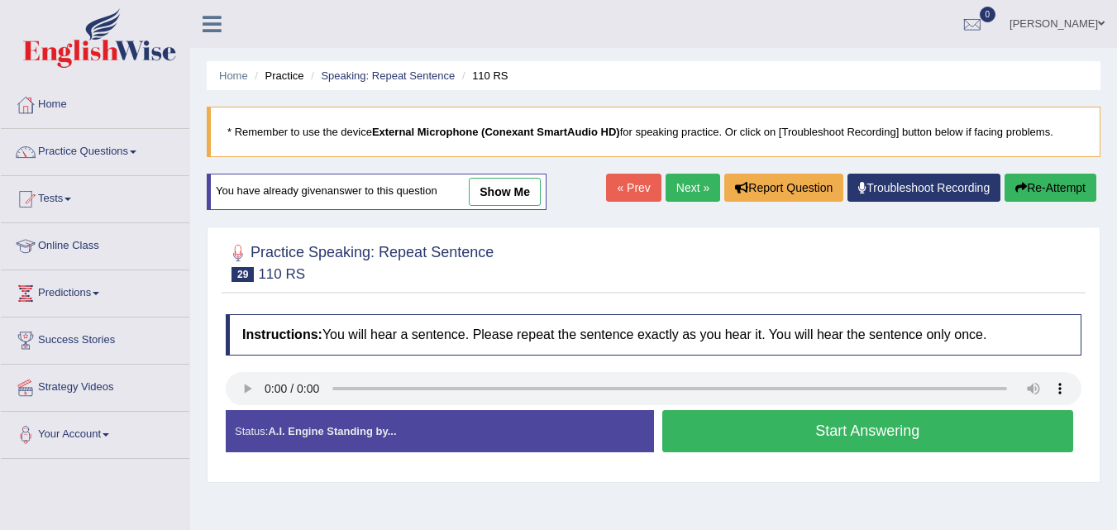
click at [772, 441] on button "Start Answering" at bounding box center [868, 431] width 412 height 42
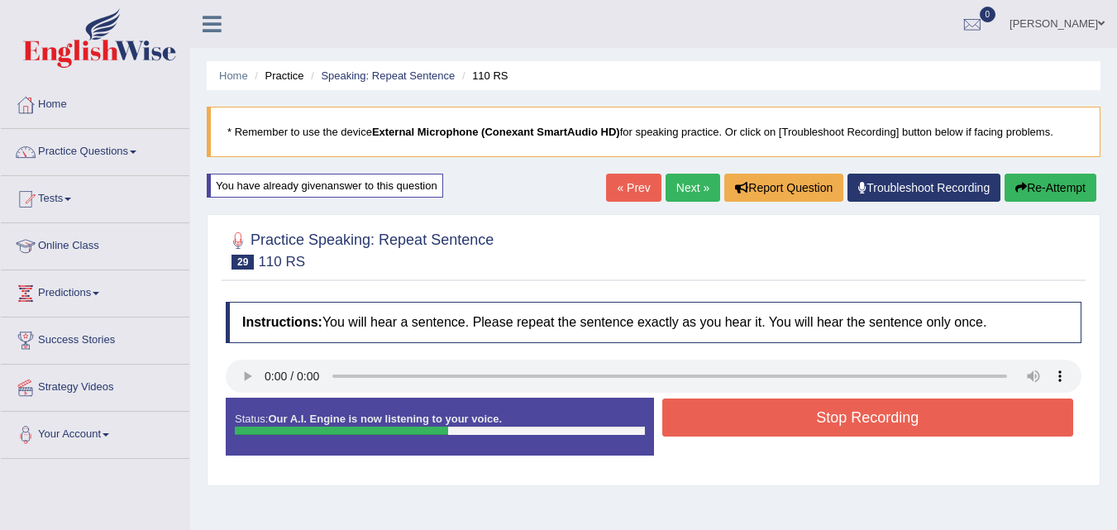
click at [783, 419] on button "Stop Recording" at bounding box center [868, 418] width 412 height 38
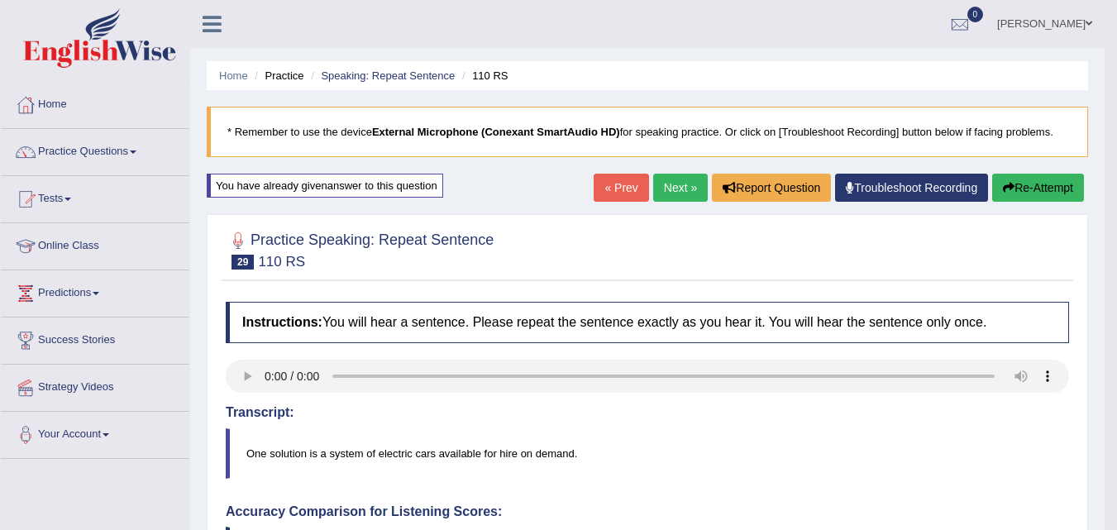
click at [136, 152] on span at bounding box center [133, 151] width 7 height 3
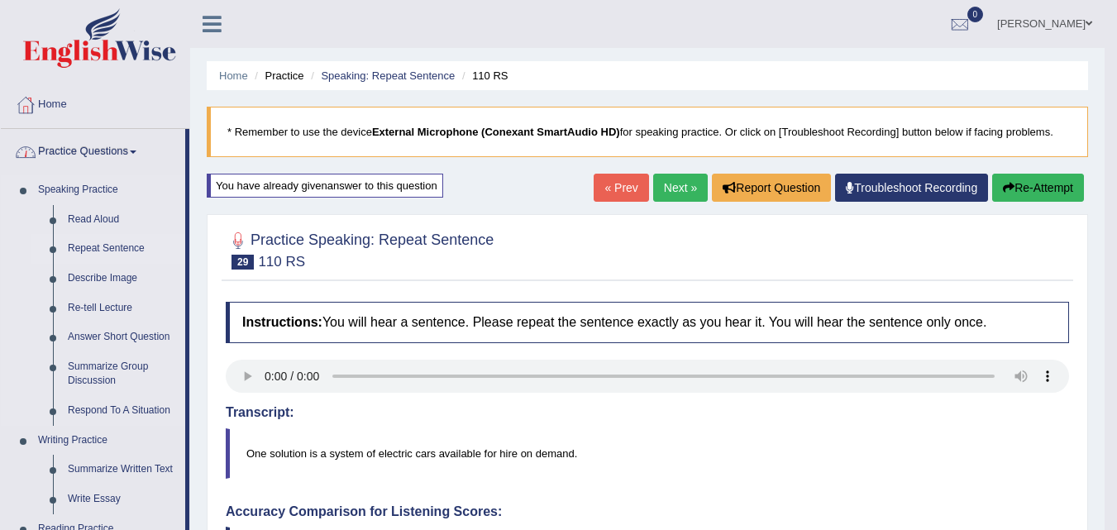
click at [138, 246] on link "Repeat Sentence" at bounding box center [122, 249] width 125 height 30
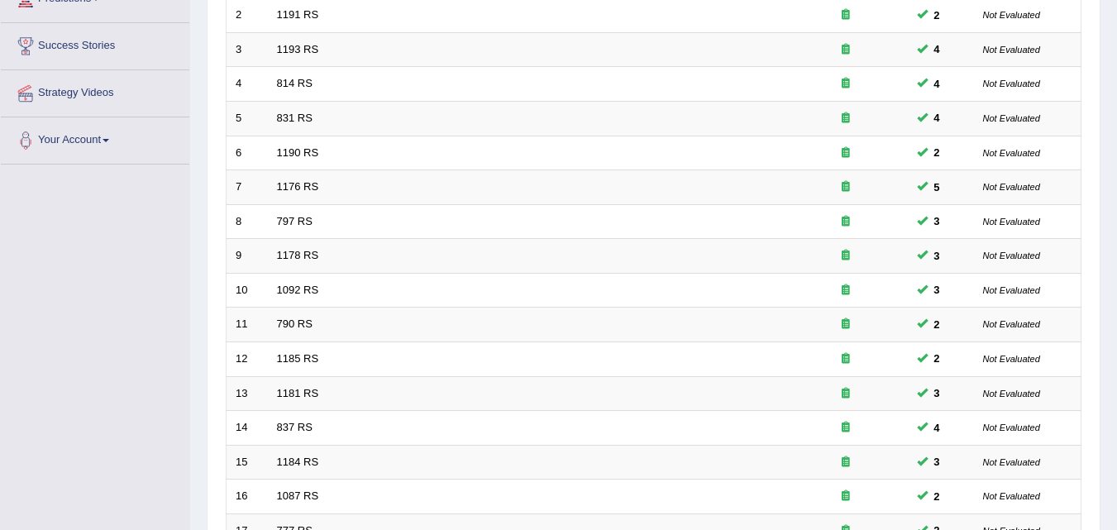
scroll to position [565, 0]
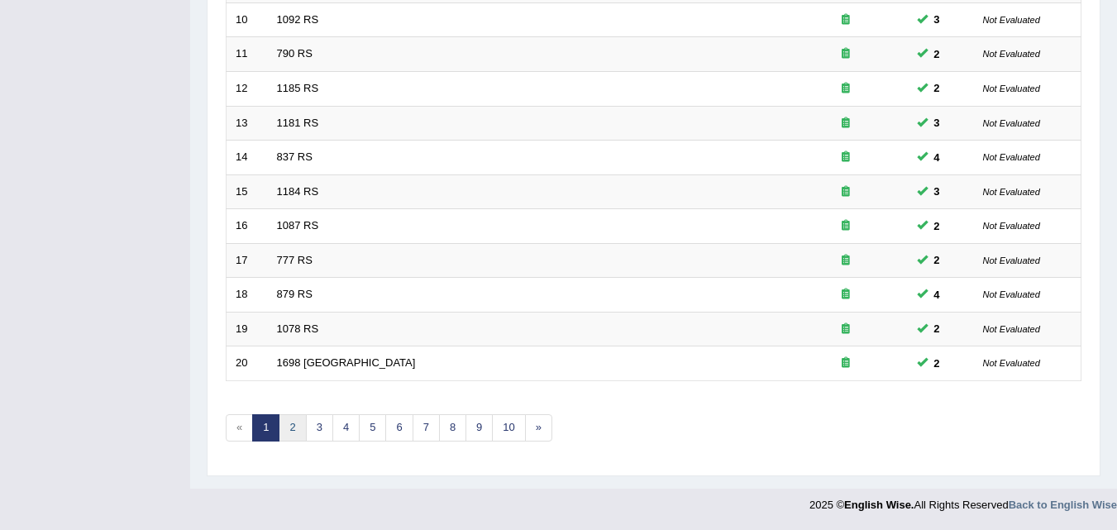
click at [282, 430] on link "2" at bounding box center [292, 427] width 27 height 27
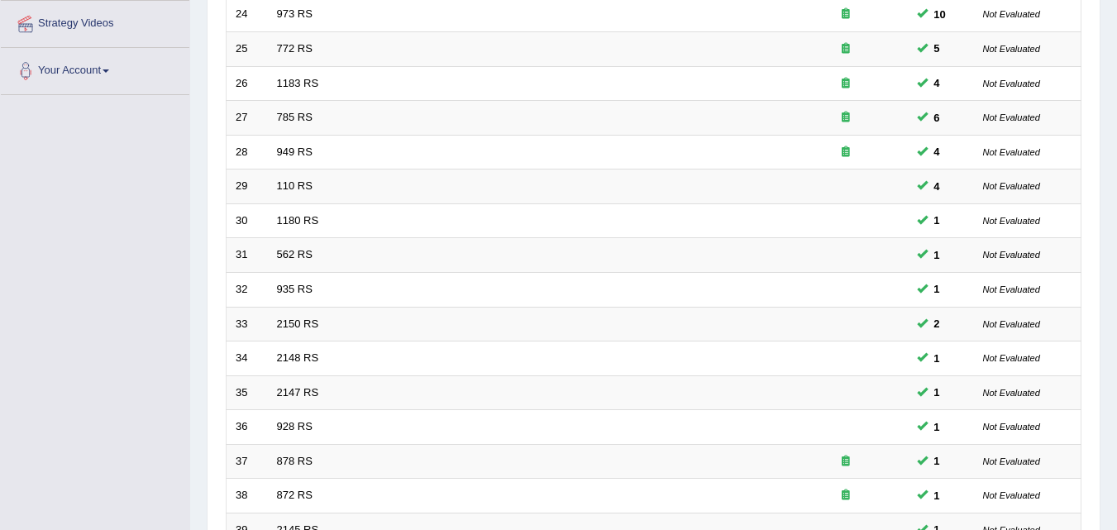
scroll to position [352, 0]
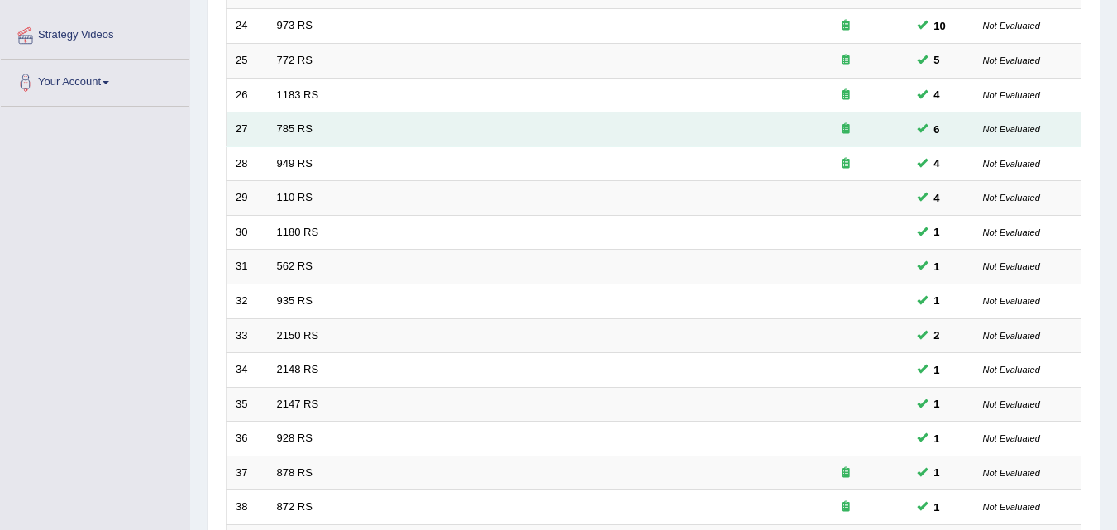
click at [1022, 131] on small "Not Evaluated" at bounding box center [1011, 129] width 57 height 10
click at [924, 128] on span at bounding box center [922, 127] width 11 height 11
click at [936, 129] on span "6" at bounding box center [937, 129] width 19 height 17
click at [1003, 131] on small "Not Evaluated" at bounding box center [1011, 129] width 57 height 10
click at [323, 127] on td "785 RS" at bounding box center [526, 129] width 516 height 35
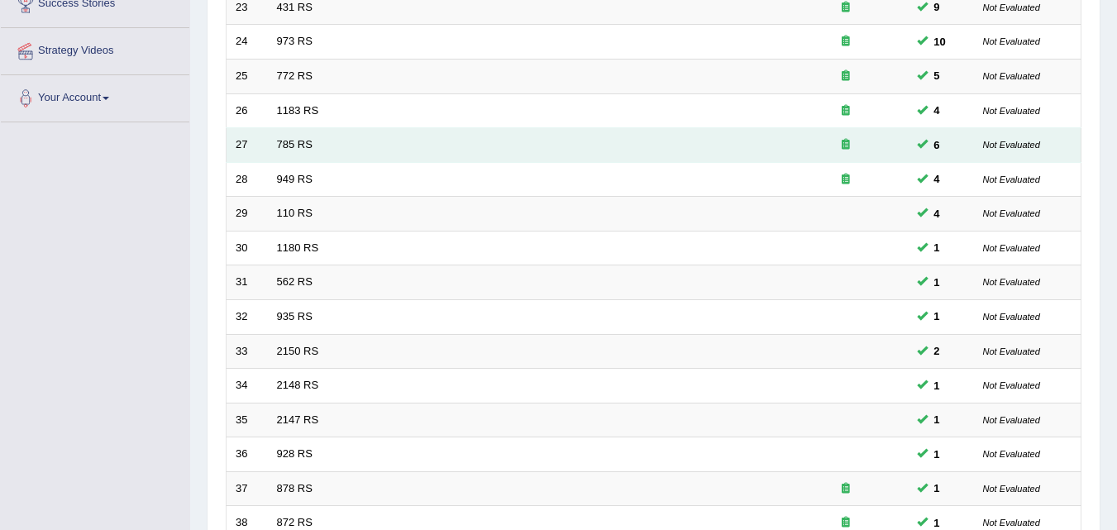
scroll to position [565, 0]
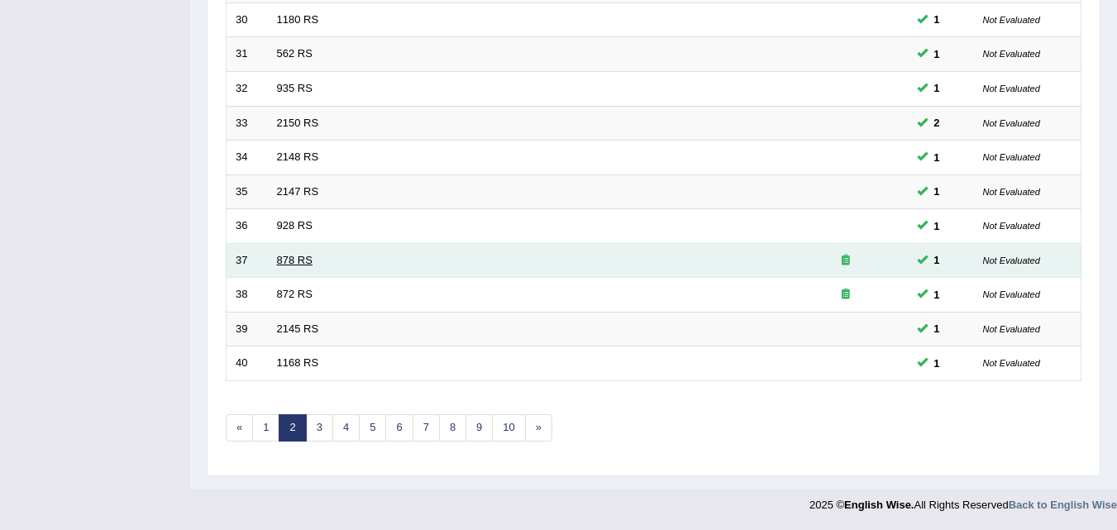
click at [297, 264] on link "878 RS" at bounding box center [295, 260] width 36 height 12
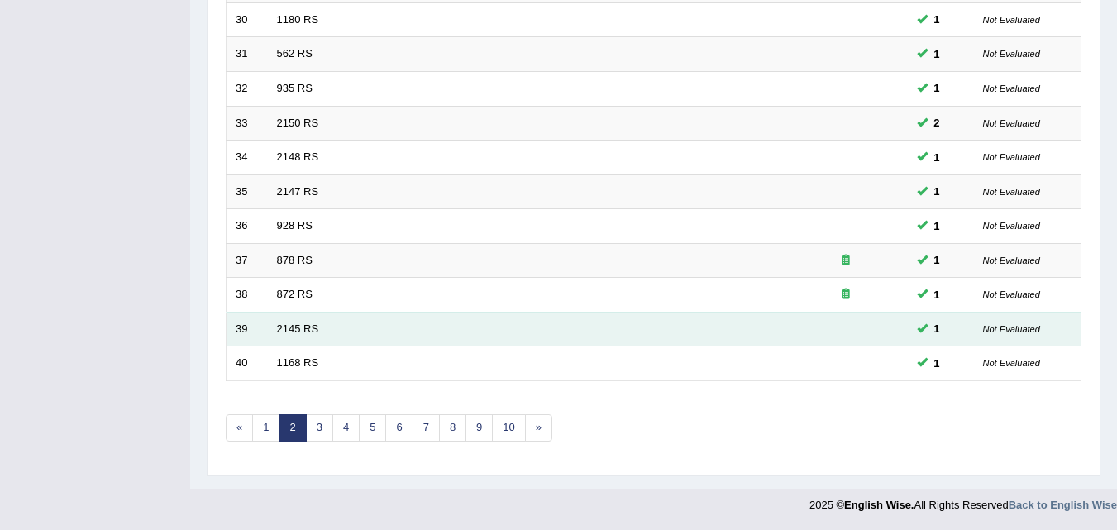
click at [304, 262] on link "878 RS" at bounding box center [295, 260] width 36 height 12
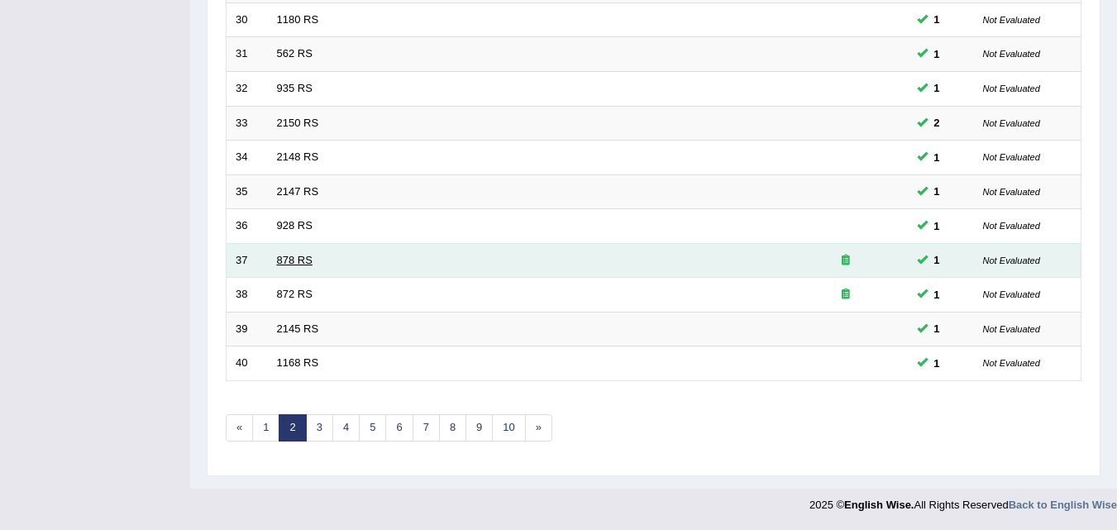
click at [296, 265] on link "878 RS" at bounding box center [295, 260] width 36 height 12
click at [294, 264] on link "878 RS" at bounding box center [295, 260] width 36 height 12
click at [297, 263] on link "878 RS" at bounding box center [295, 260] width 36 height 12
click at [859, 264] on div at bounding box center [846, 261] width 106 height 16
click at [227, 267] on td "37" at bounding box center [247, 260] width 41 height 35
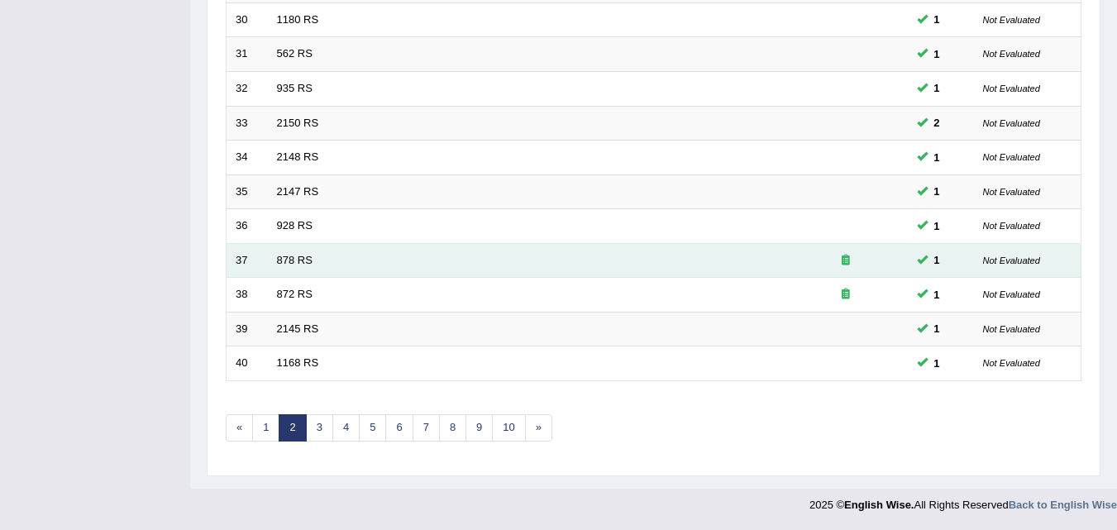
click at [255, 263] on td "37" at bounding box center [247, 260] width 41 height 35
click at [279, 262] on link "878 RS" at bounding box center [295, 260] width 36 height 12
click at [287, 256] on link "878 RS" at bounding box center [295, 260] width 36 height 12
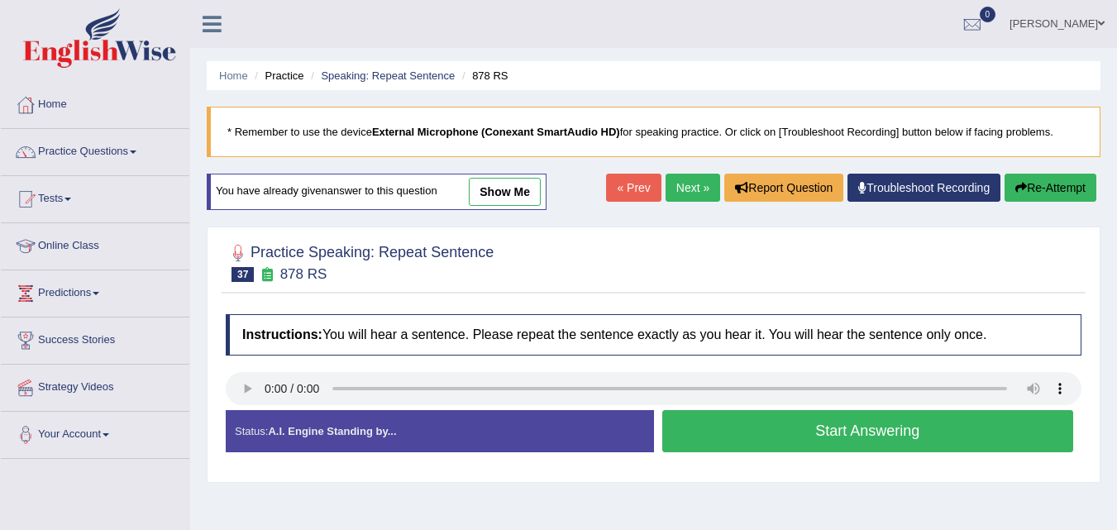
click at [747, 423] on button "Start Answering" at bounding box center [868, 431] width 412 height 42
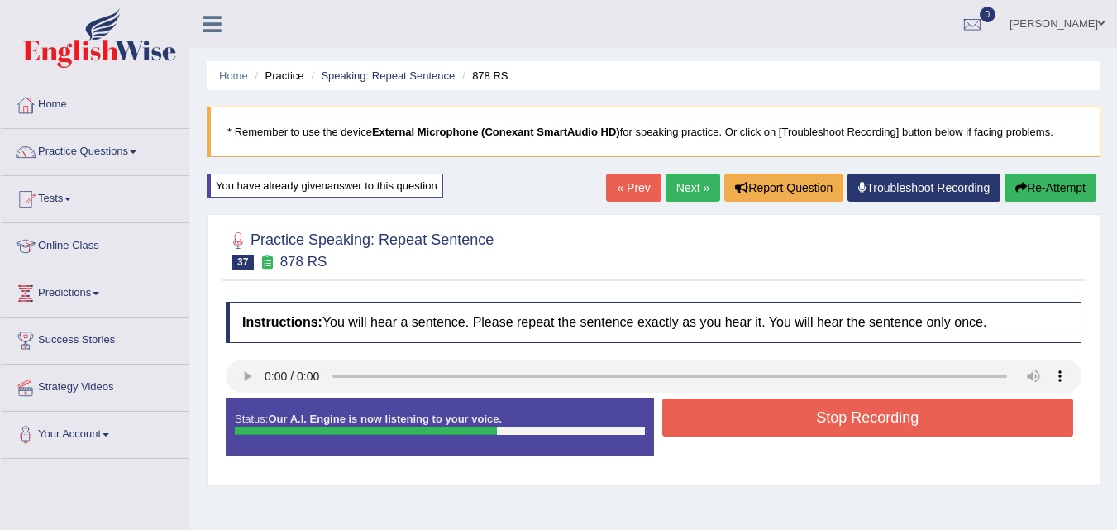
click at [747, 423] on button "Stop Recording" at bounding box center [868, 418] width 412 height 38
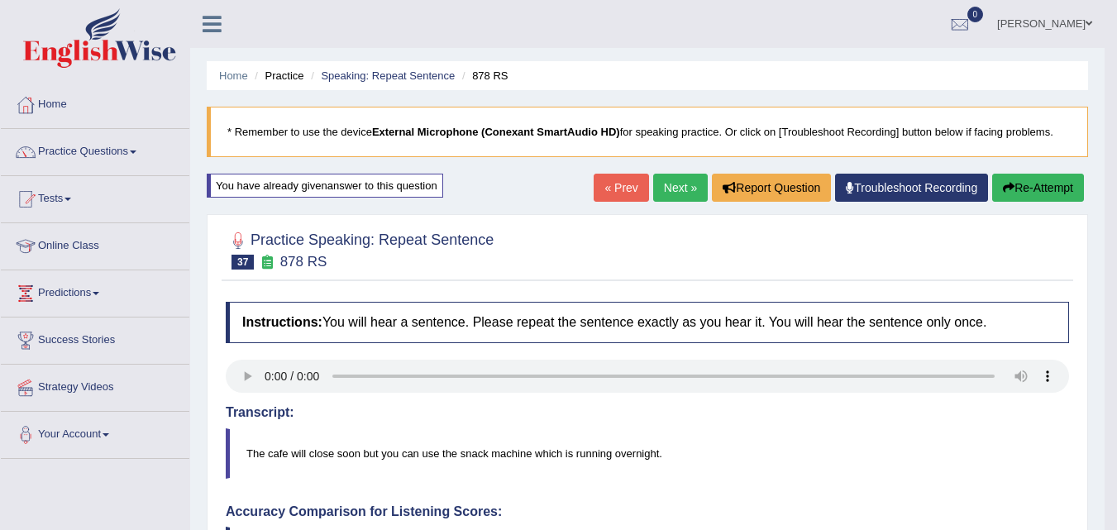
click at [1030, 186] on button "Re-Attempt" at bounding box center [1038, 188] width 92 height 28
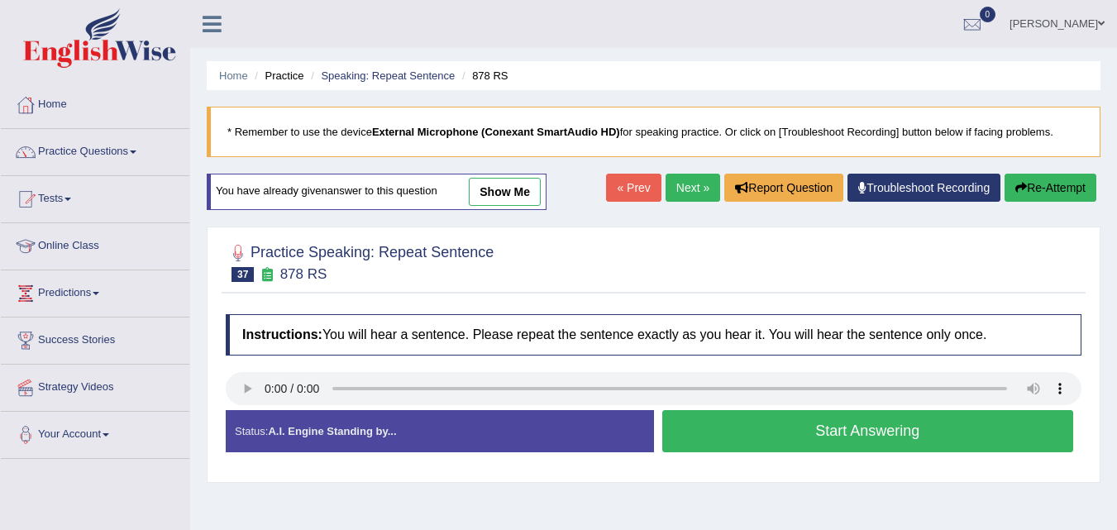
click at [763, 437] on button "Start Answering" at bounding box center [868, 431] width 412 height 42
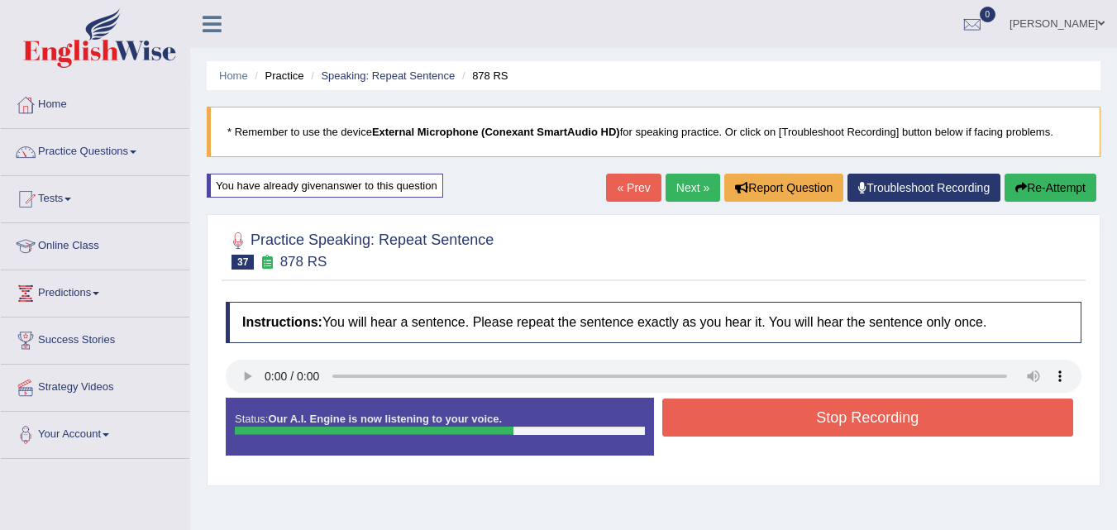
click at [891, 413] on button "Stop Recording" at bounding box center [868, 418] width 412 height 38
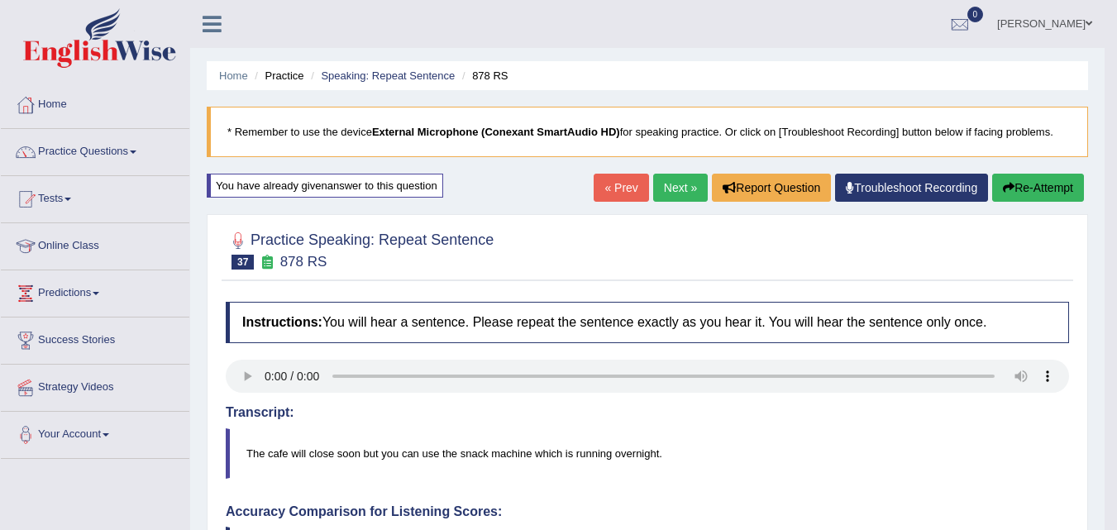
click at [1042, 183] on button "Re-Attempt" at bounding box center [1038, 188] width 92 height 28
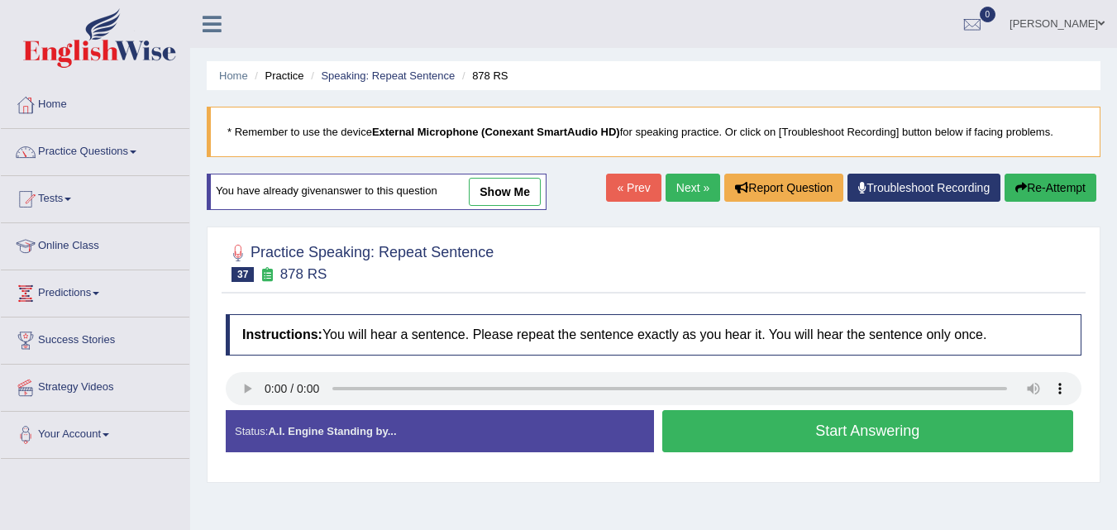
click at [957, 442] on button "Start Answering" at bounding box center [868, 431] width 412 height 42
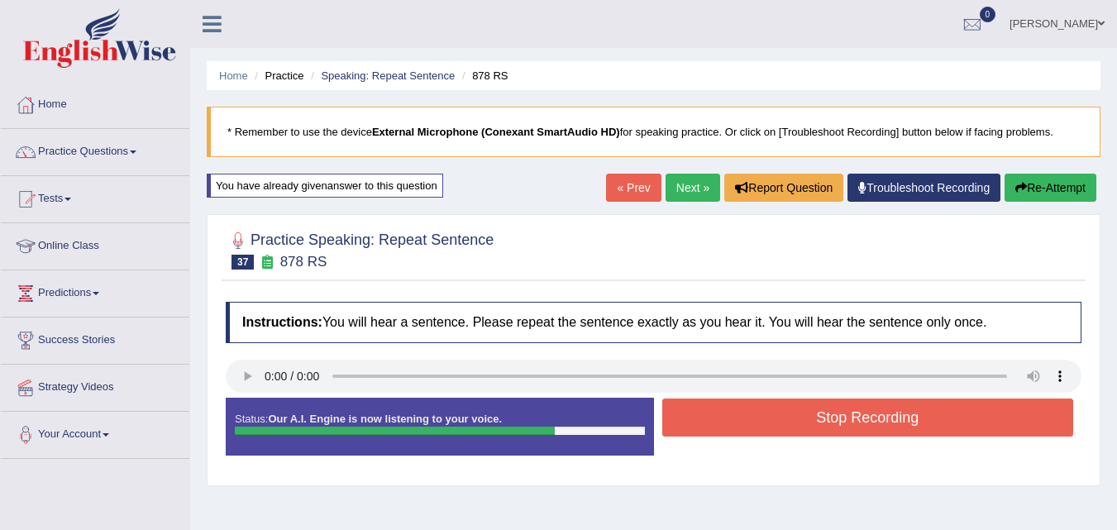
click at [950, 418] on button "Stop Recording" at bounding box center [868, 418] width 412 height 38
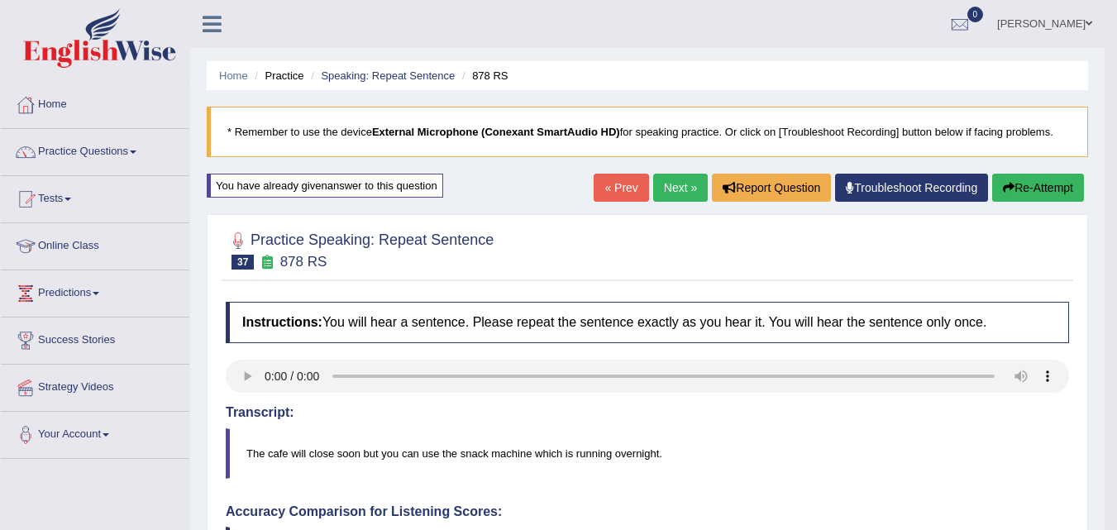
click at [1048, 188] on button "Re-Attempt" at bounding box center [1038, 188] width 92 height 28
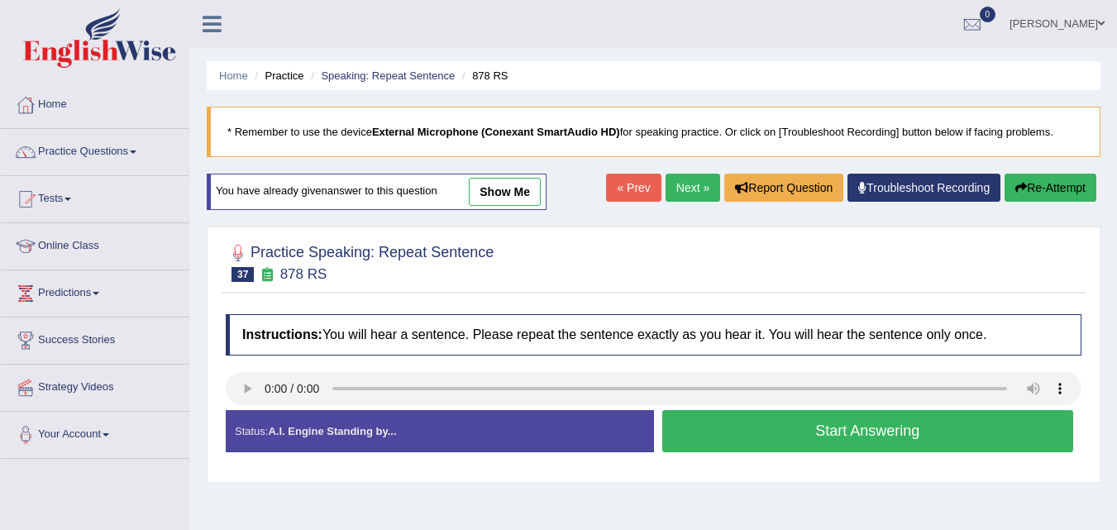
click at [875, 439] on button "Start Answering" at bounding box center [868, 431] width 412 height 42
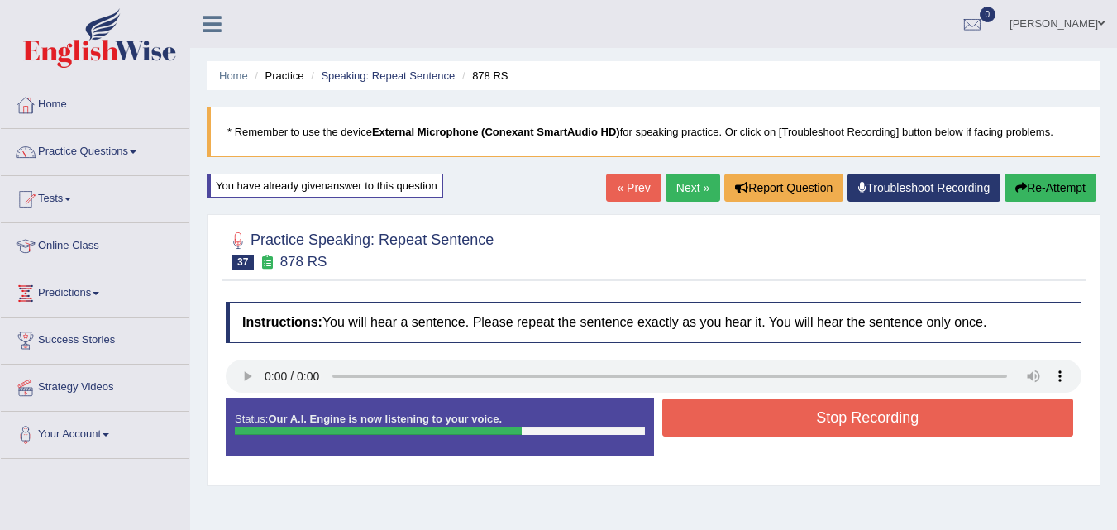
click at [964, 427] on button "Stop Recording" at bounding box center [868, 418] width 412 height 38
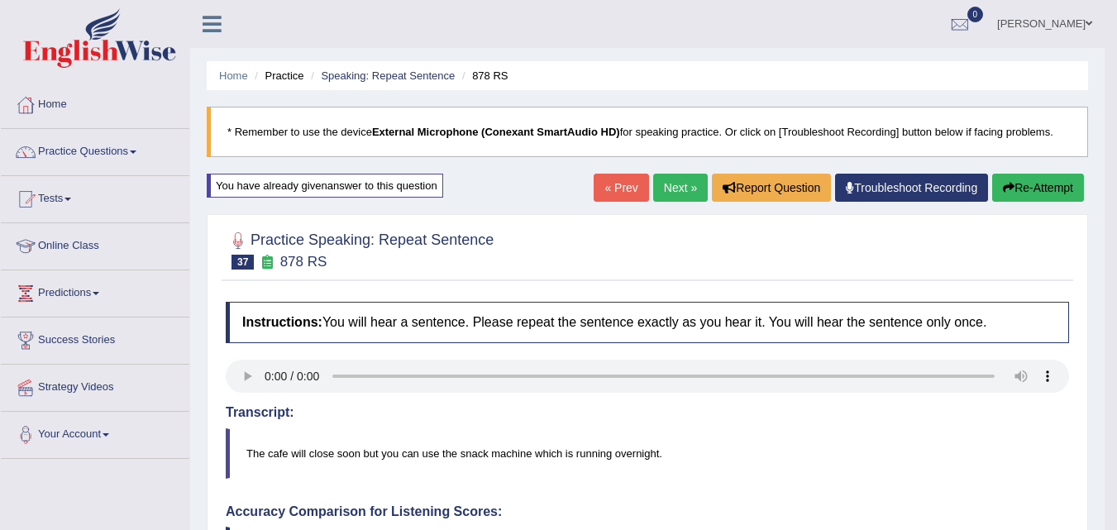
click at [1039, 189] on button "Re-Attempt" at bounding box center [1038, 188] width 92 height 28
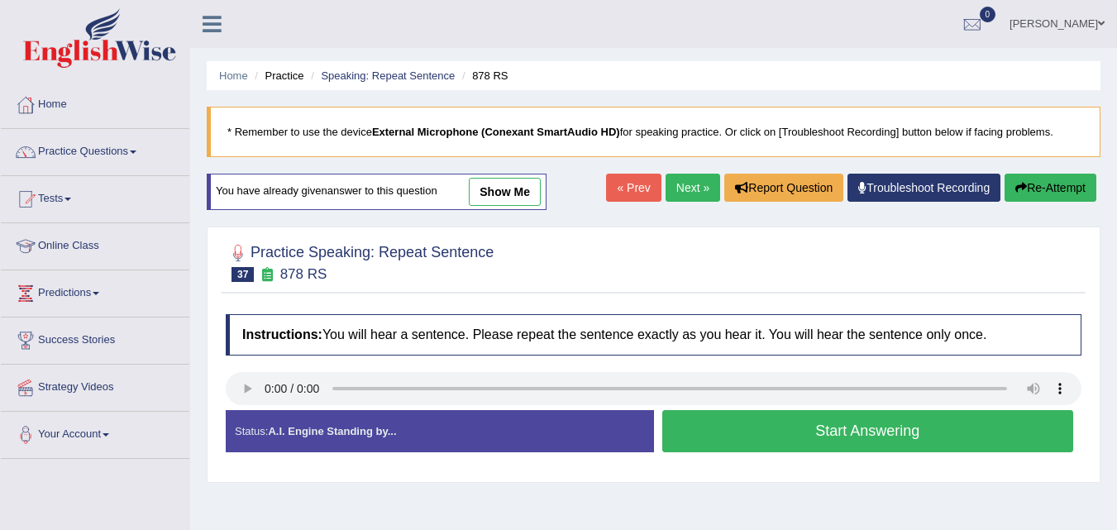
click at [931, 425] on button "Start Answering" at bounding box center [868, 431] width 412 height 42
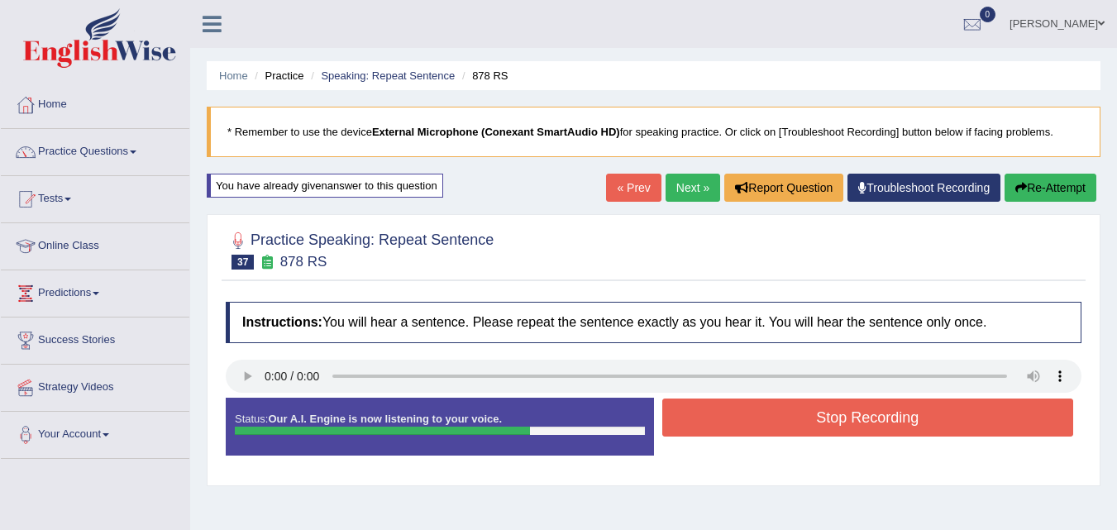
click at [904, 426] on button "Stop Recording" at bounding box center [868, 418] width 412 height 38
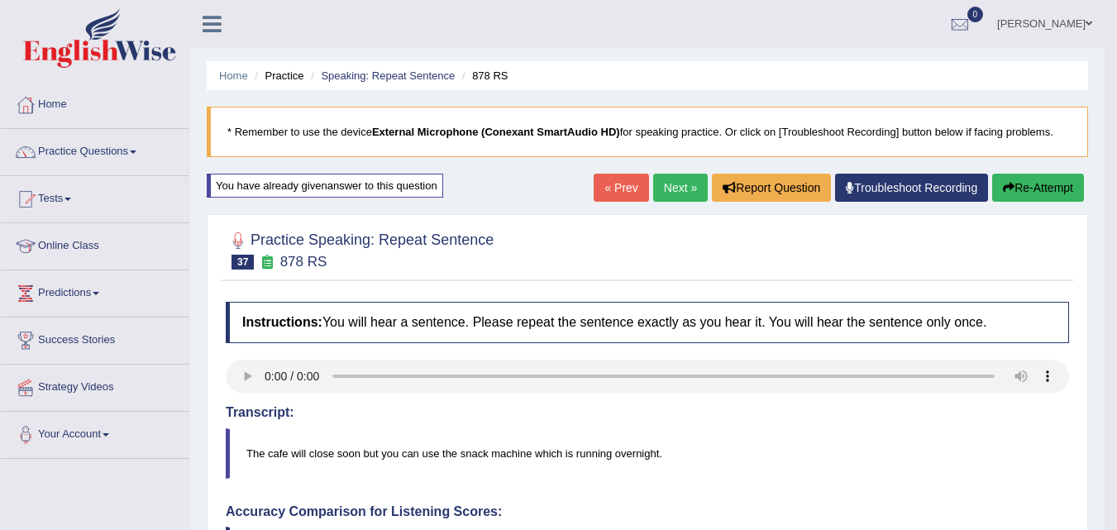
click at [1031, 185] on button "Re-Attempt" at bounding box center [1038, 188] width 92 height 28
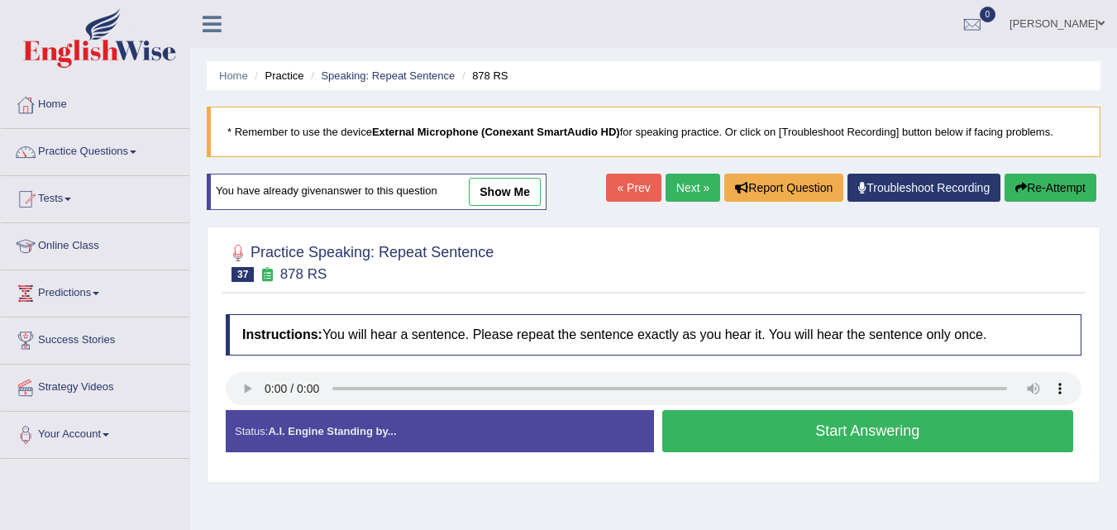
click at [786, 435] on button "Start Answering" at bounding box center [868, 431] width 412 height 42
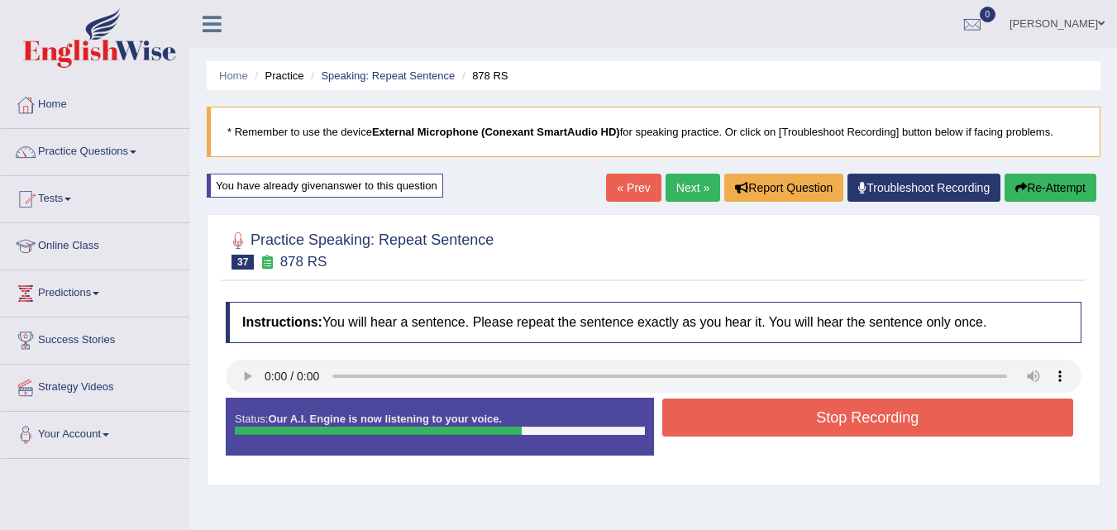
click at [905, 432] on button "Stop Recording" at bounding box center [868, 418] width 412 height 38
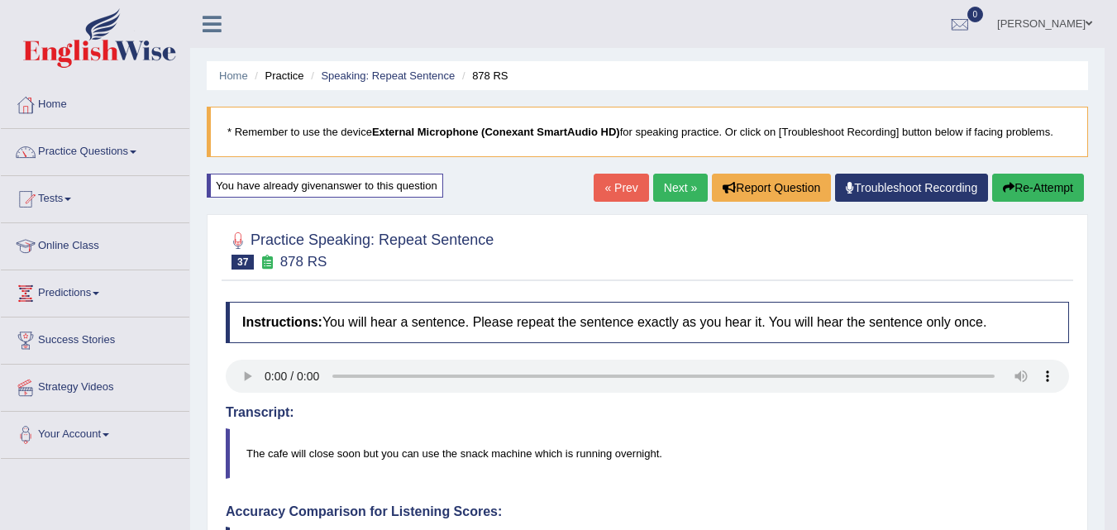
click at [1040, 188] on button "Re-Attempt" at bounding box center [1038, 188] width 92 height 28
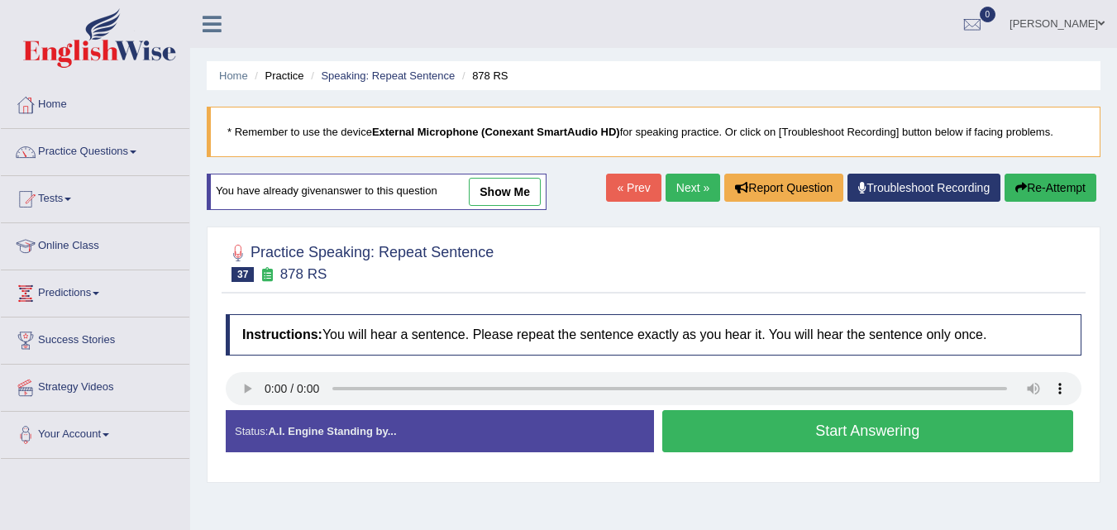
click at [755, 430] on button "Start Answering" at bounding box center [868, 431] width 412 height 42
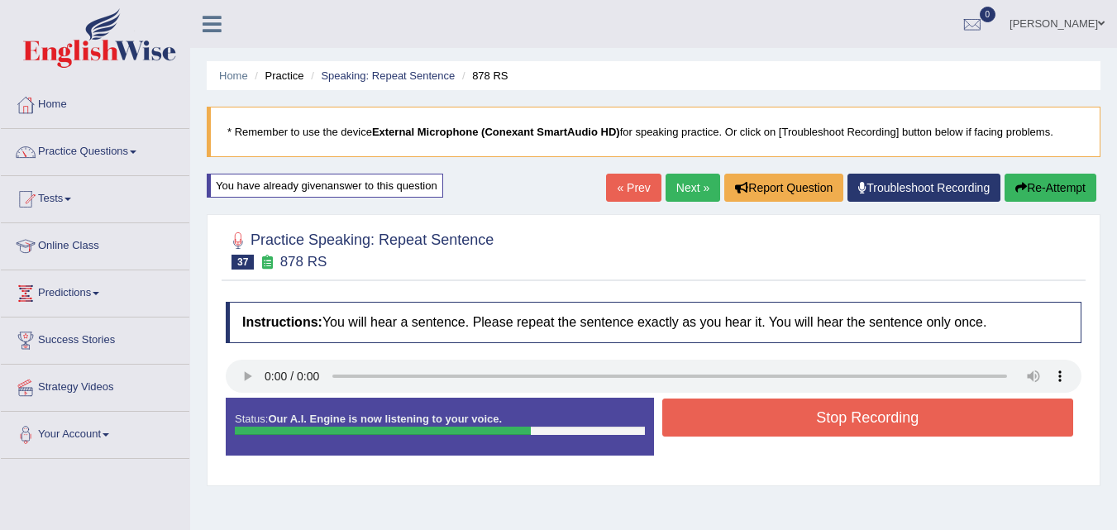
click at [712, 407] on button "Stop Recording" at bounding box center [868, 418] width 412 height 38
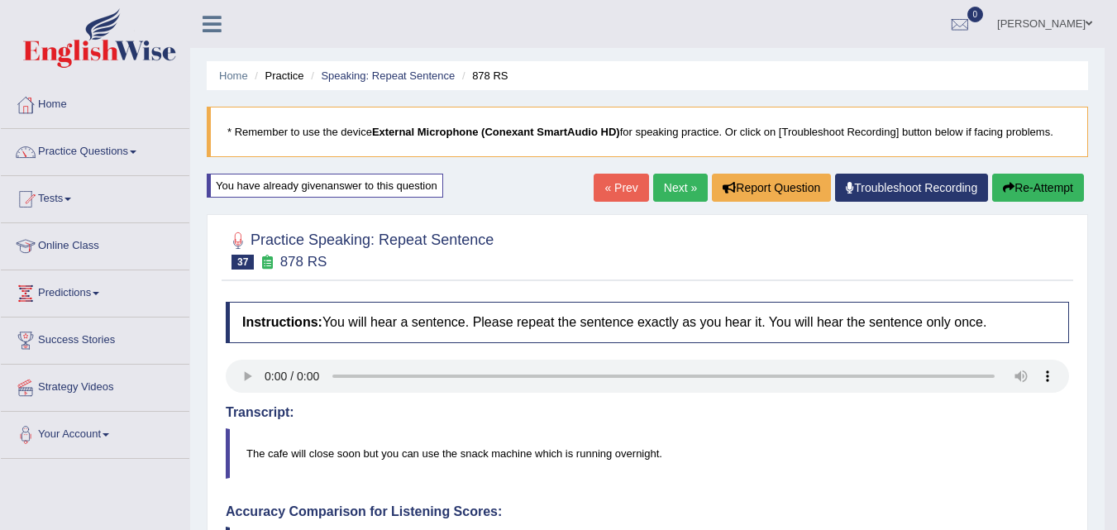
click at [136, 152] on span at bounding box center [133, 151] width 7 height 3
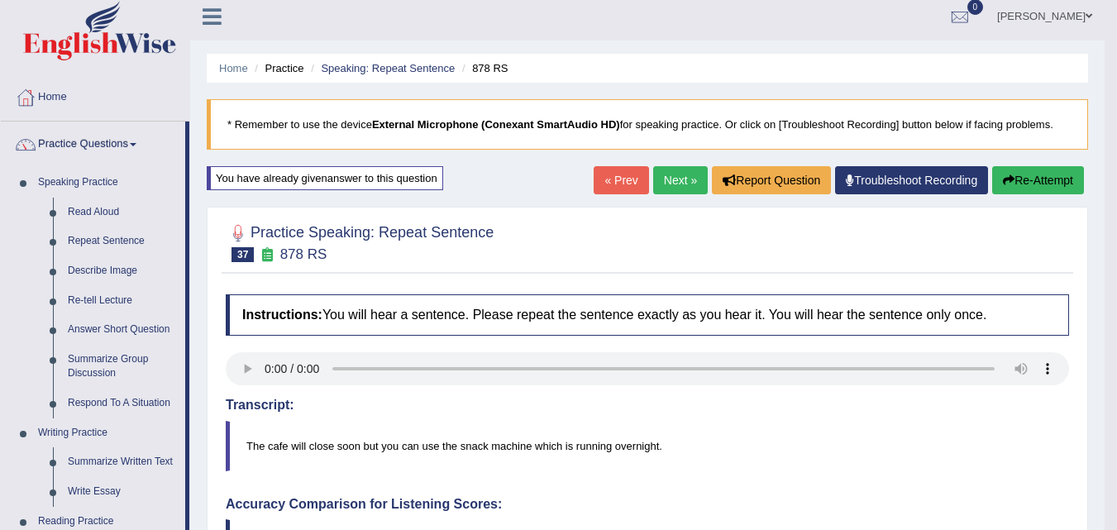
scroll to position [13, 0]
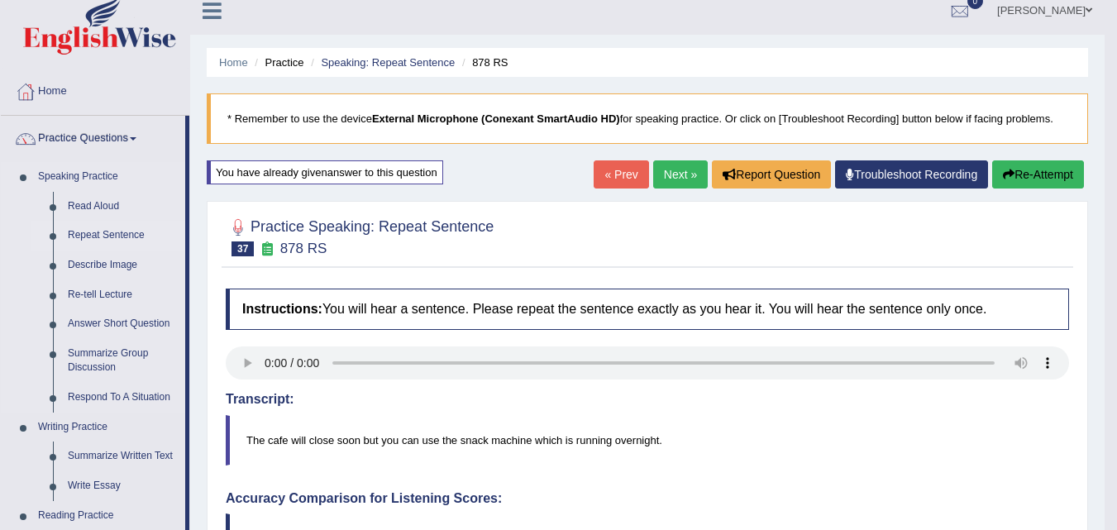
click at [140, 227] on link "Repeat Sentence" at bounding box center [122, 236] width 125 height 30
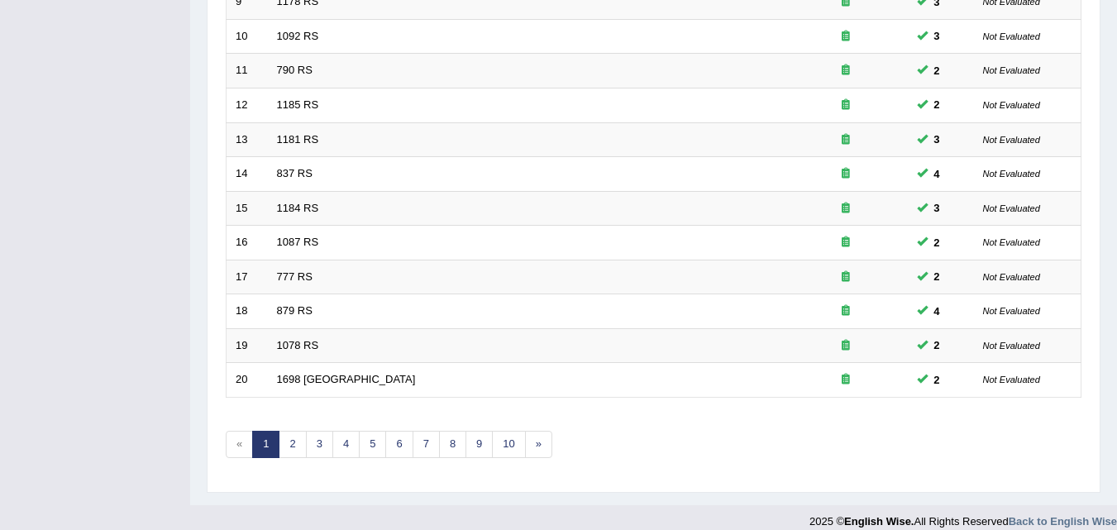
scroll to position [565, 0]
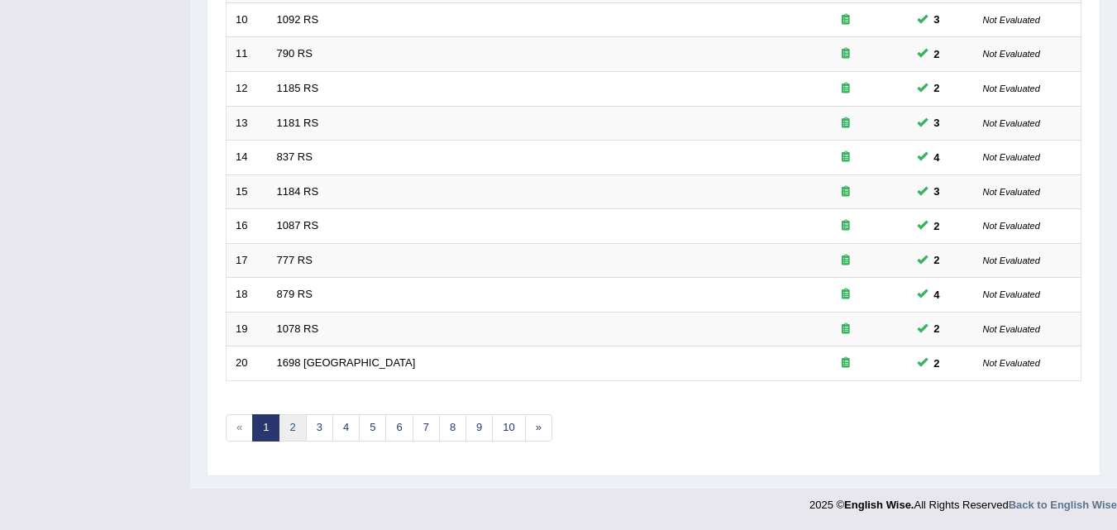
click at [288, 431] on link "2" at bounding box center [292, 427] width 27 height 27
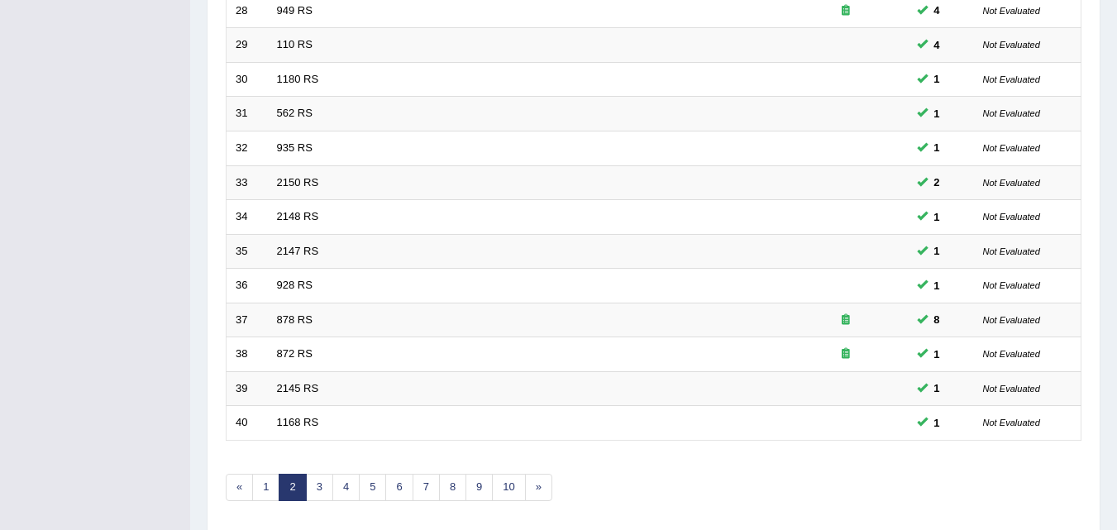
scroll to position [508, 0]
click at [509, 483] on link "10" at bounding box center [508, 484] width 33 height 27
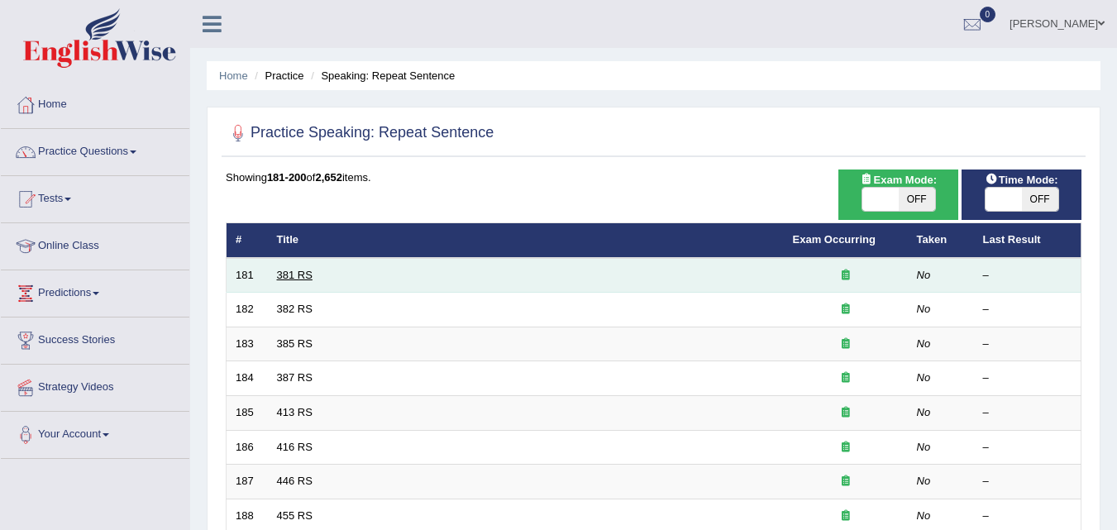
click at [291, 280] on link "381 RS" at bounding box center [295, 275] width 36 height 12
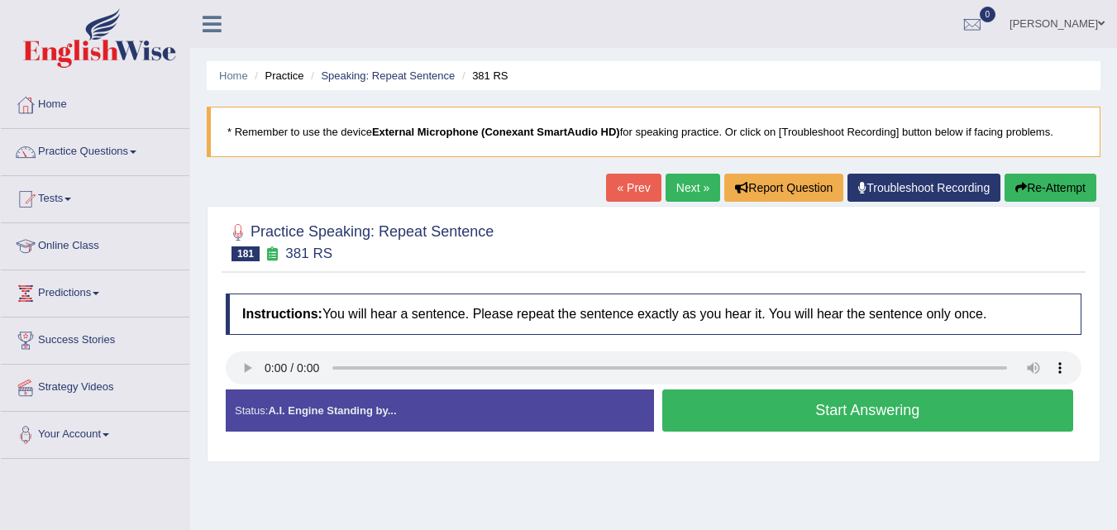
click at [841, 408] on button "Start Answering" at bounding box center [868, 410] width 412 height 42
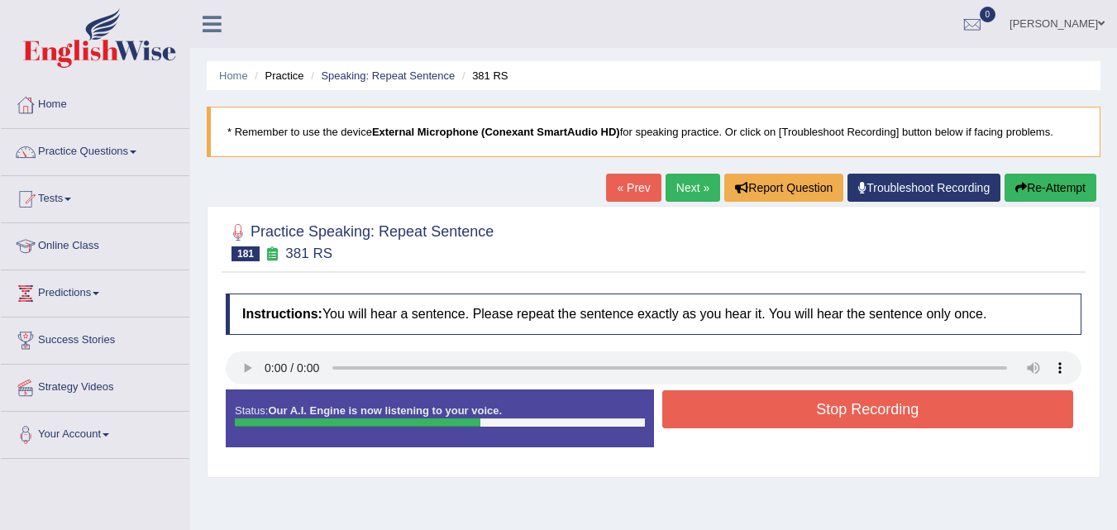
click at [841, 408] on button "Stop Recording" at bounding box center [868, 409] width 412 height 38
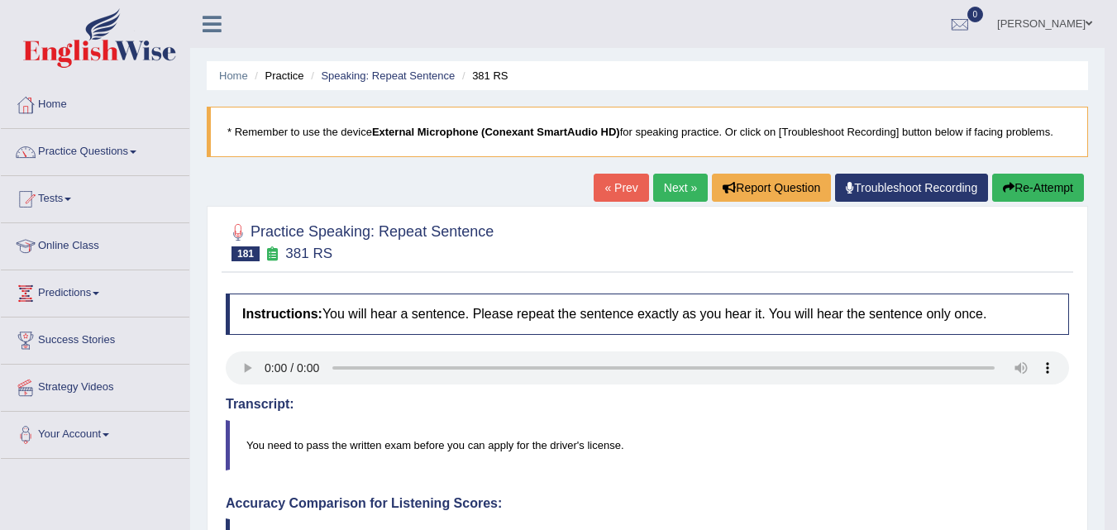
click at [136, 152] on span at bounding box center [133, 151] width 7 height 3
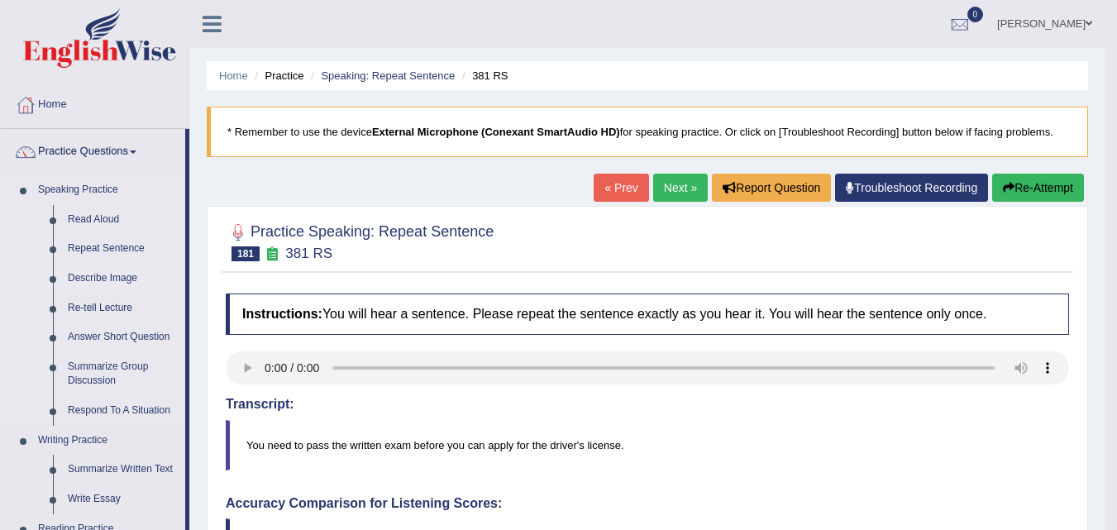
click at [130, 271] on link "Describe Image" at bounding box center [122, 279] width 125 height 30
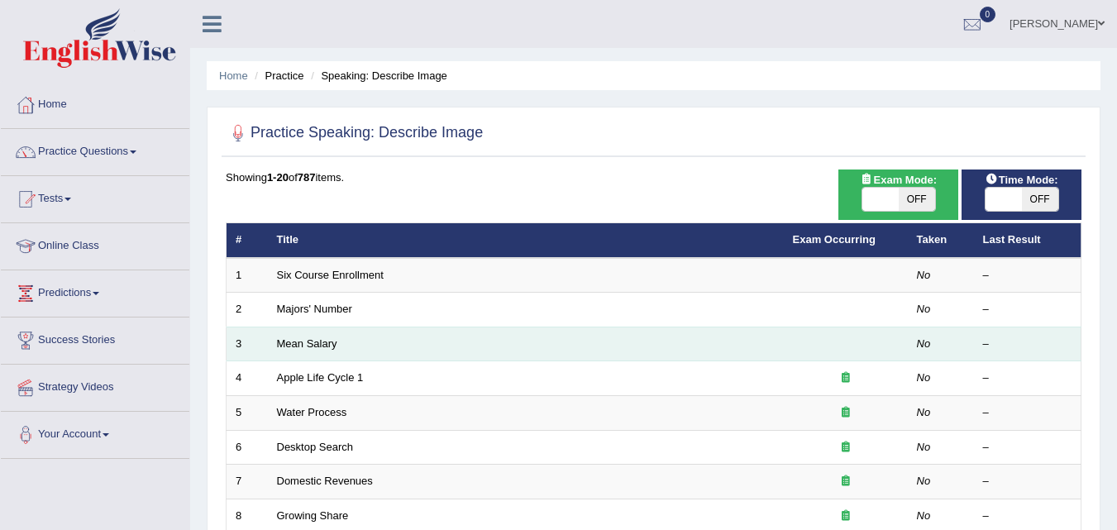
click at [346, 330] on td "Mean Salary" at bounding box center [526, 344] width 516 height 35
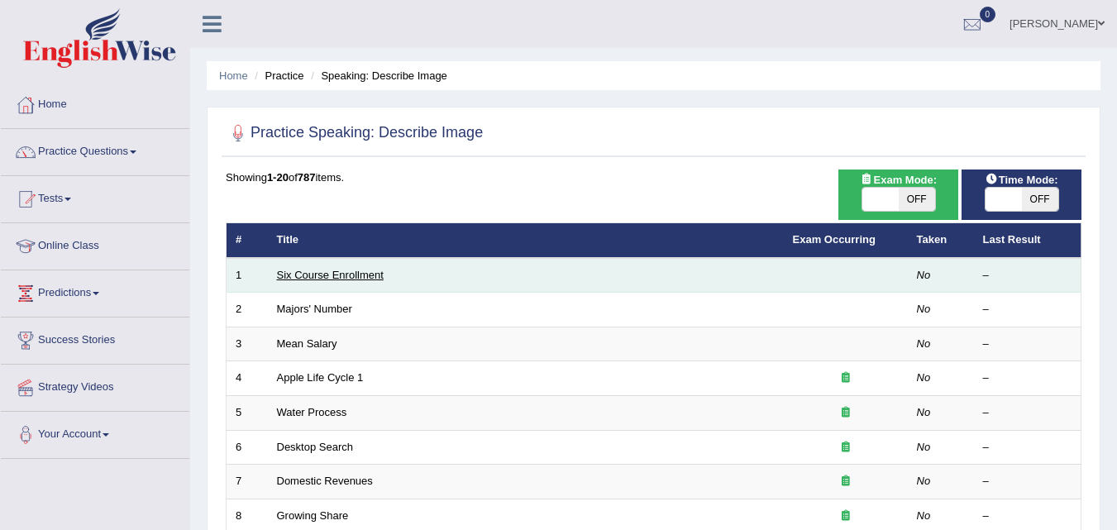
click at [357, 275] on link "Six Course Enrollment" at bounding box center [330, 275] width 107 height 12
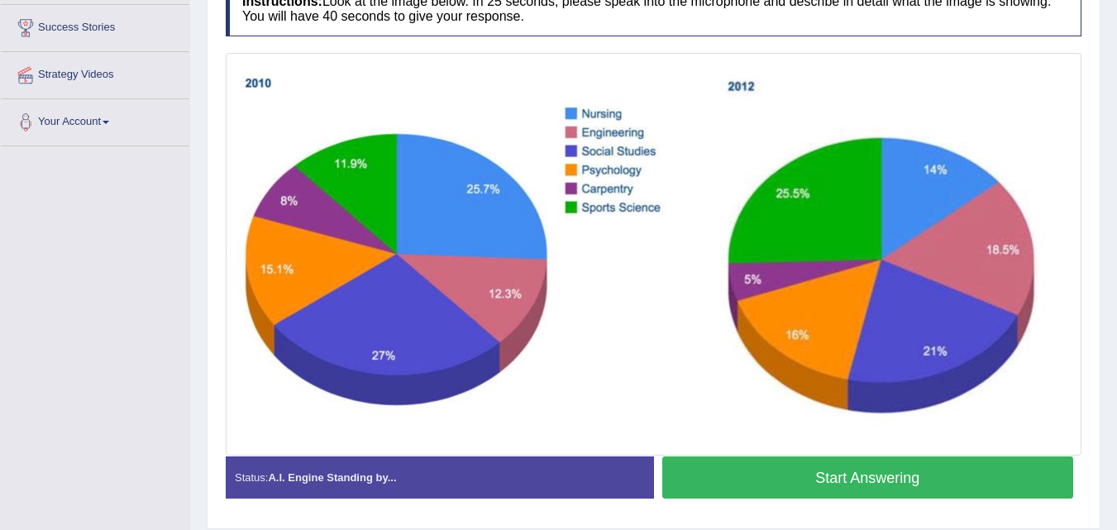
scroll to position [318, 0]
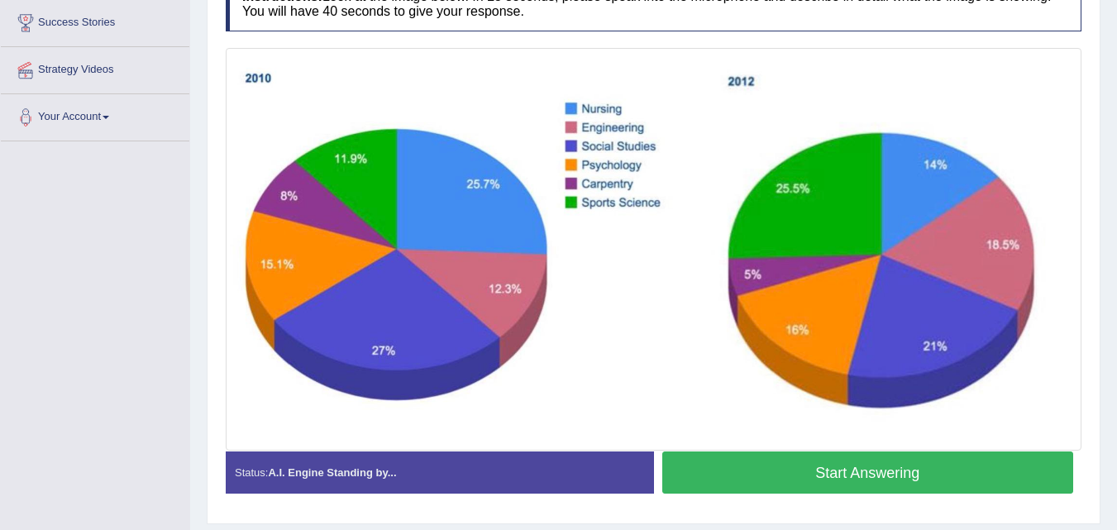
click at [804, 474] on button "Start Answering" at bounding box center [868, 472] width 412 height 42
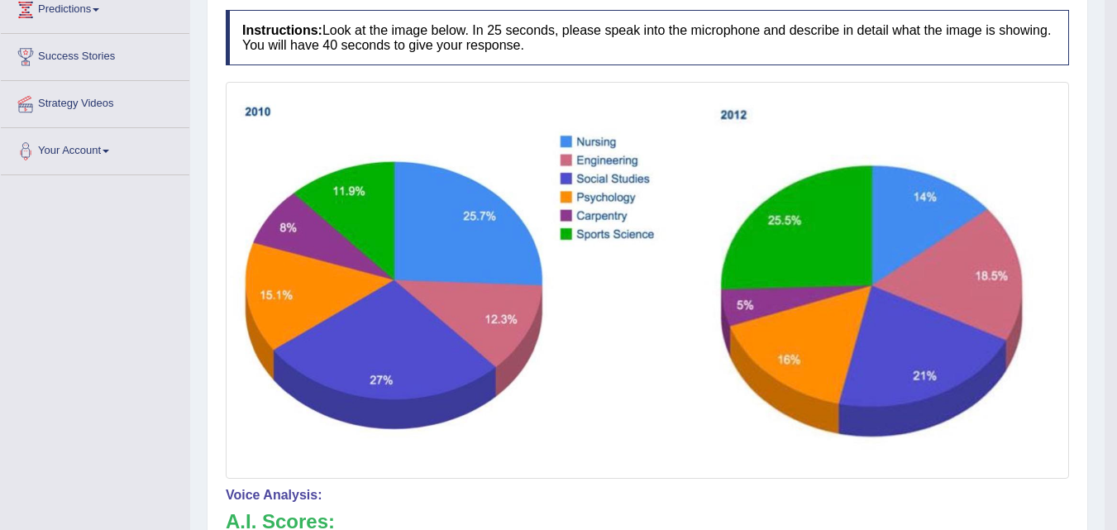
scroll to position [0, 0]
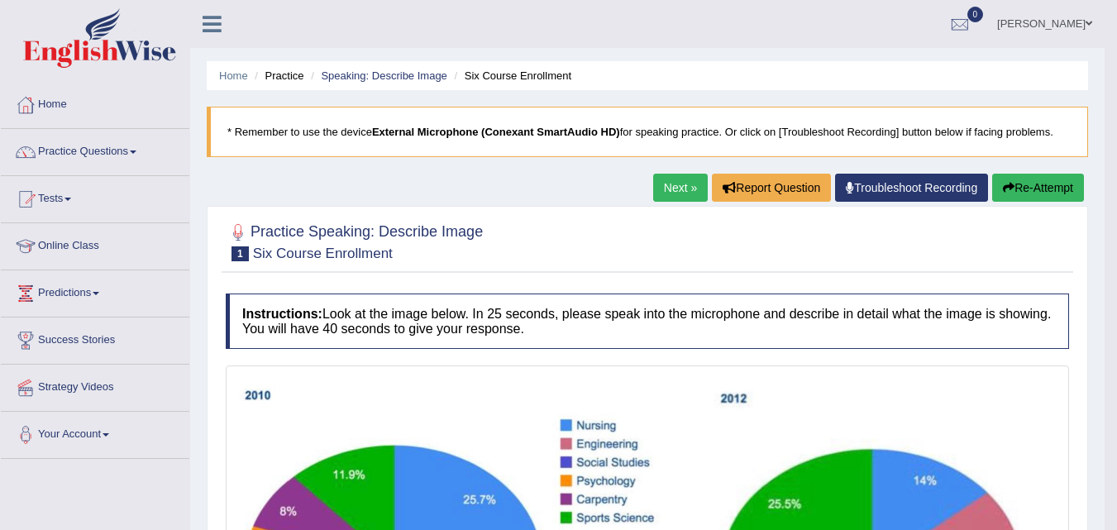
click at [136, 152] on span at bounding box center [133, 151] width 7 height 3
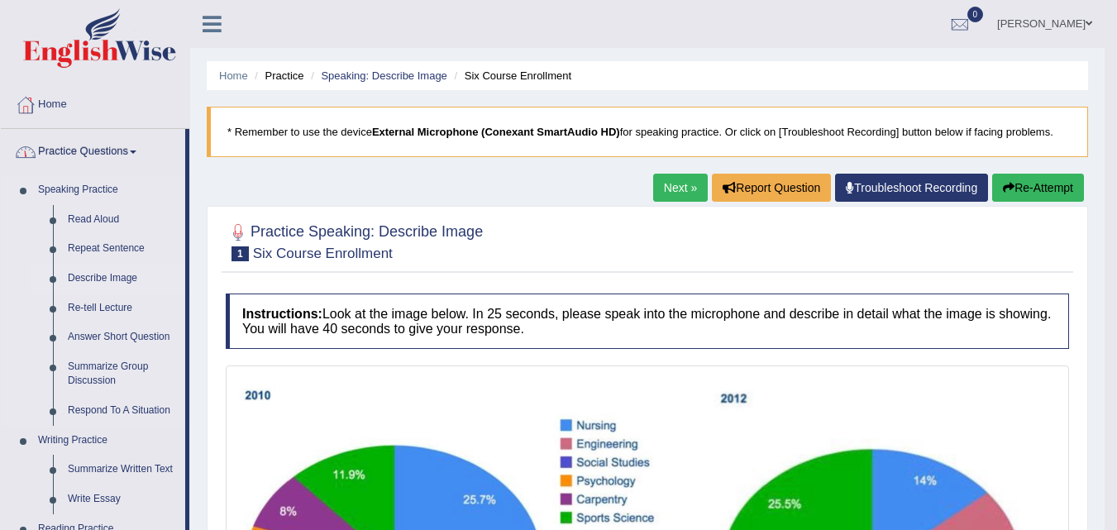
click at [133, 284] on link "Describe Image" at bounding box center [122, 279] width 125 height 30
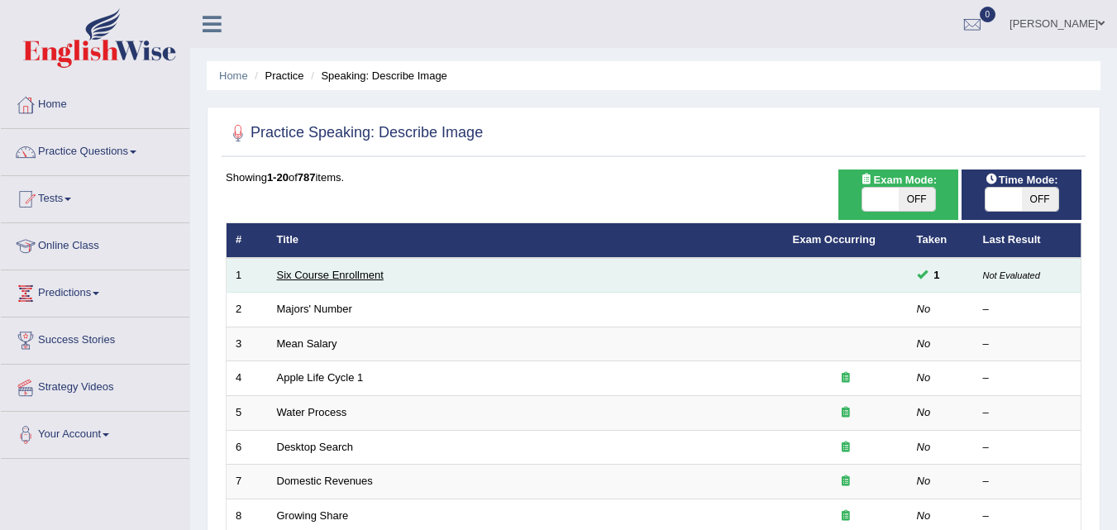
click at [351, 280] on link "Six Course Enrollment" at bounding box center [330, 275] width 107 height 12
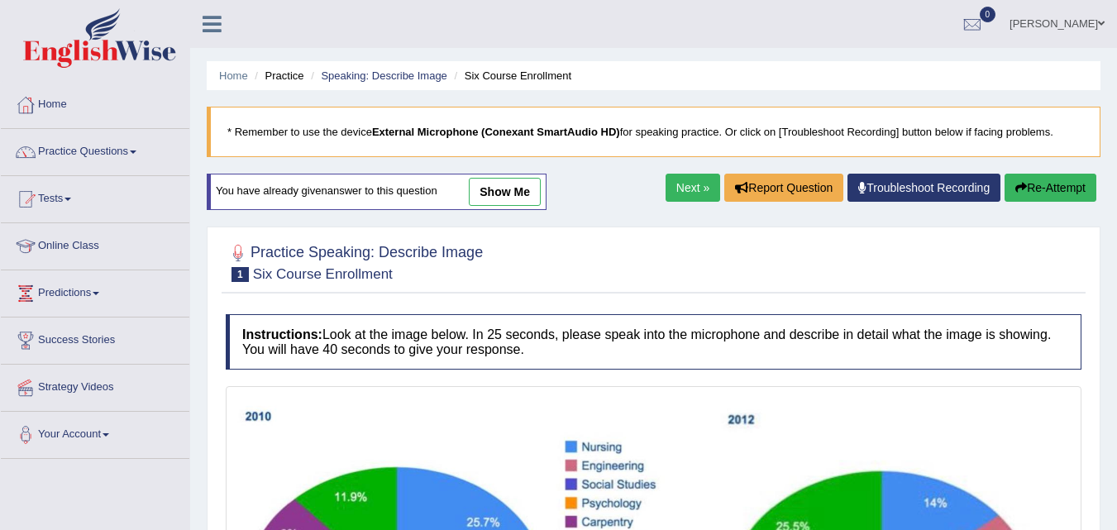
click at [500, 193] on link "show me" at bounding box center [505, 192] width 72 height 28
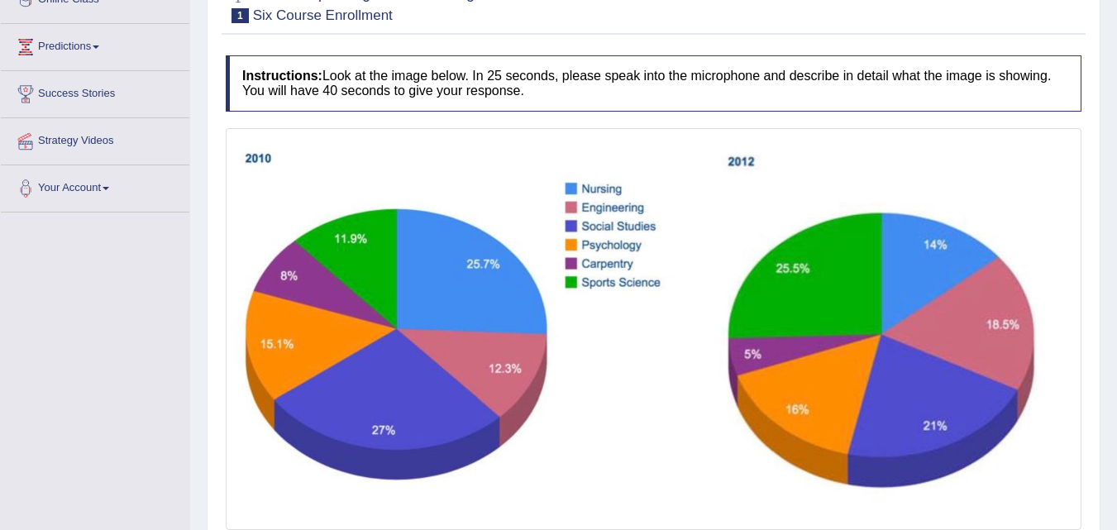
scroll to position [259, 0]
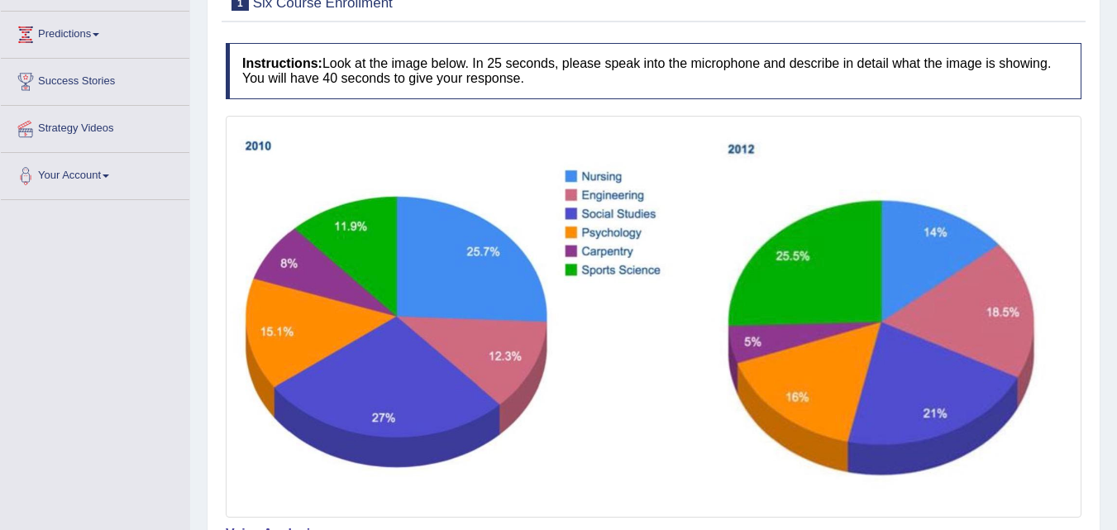
click at [772, 232] on img at bounding box center [654, 317] width 848 height 394
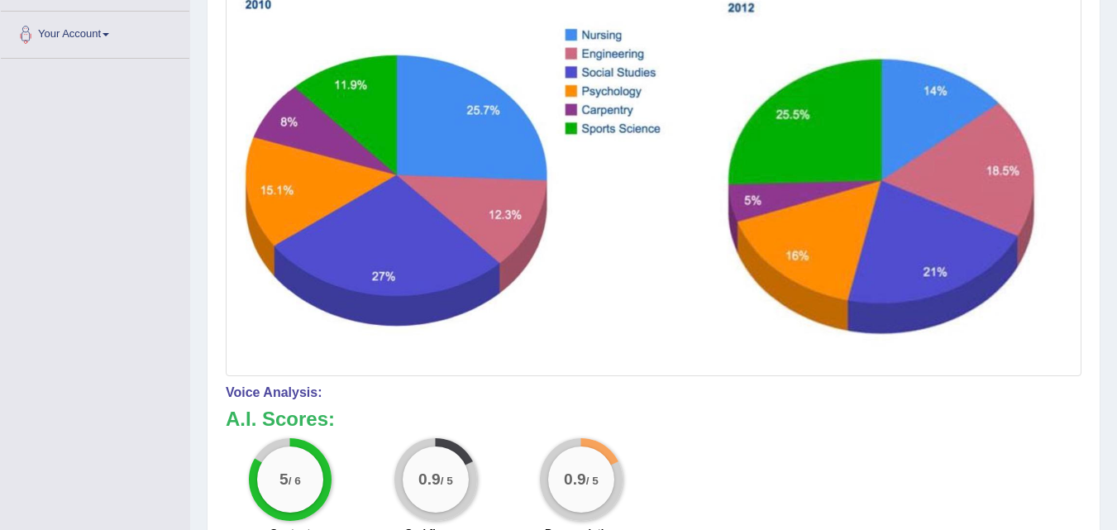
scroll to position [0, 0]
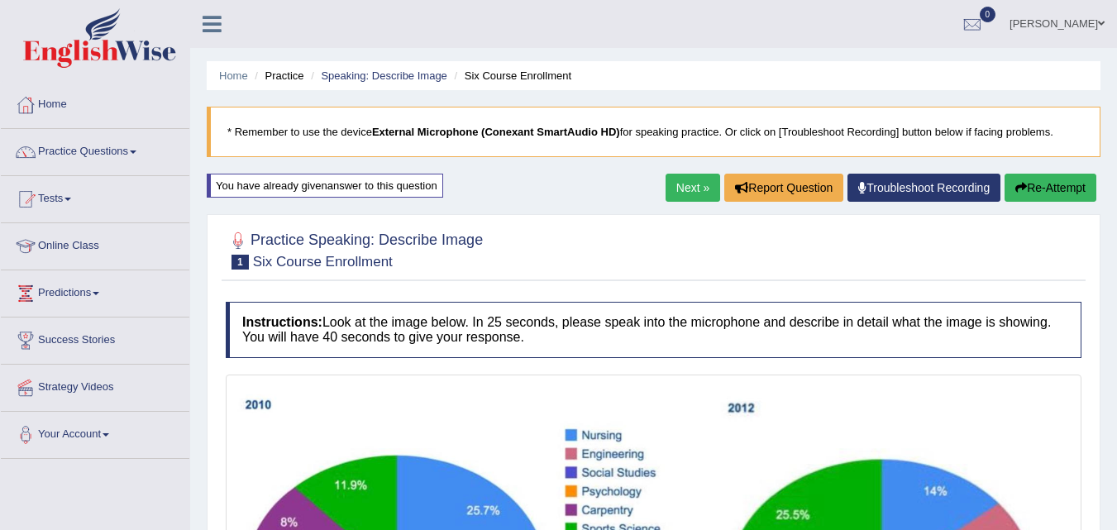
click at [1061, 187] on button "Re-Attempt" at bounding box center [1051, 188] width 92 height 28
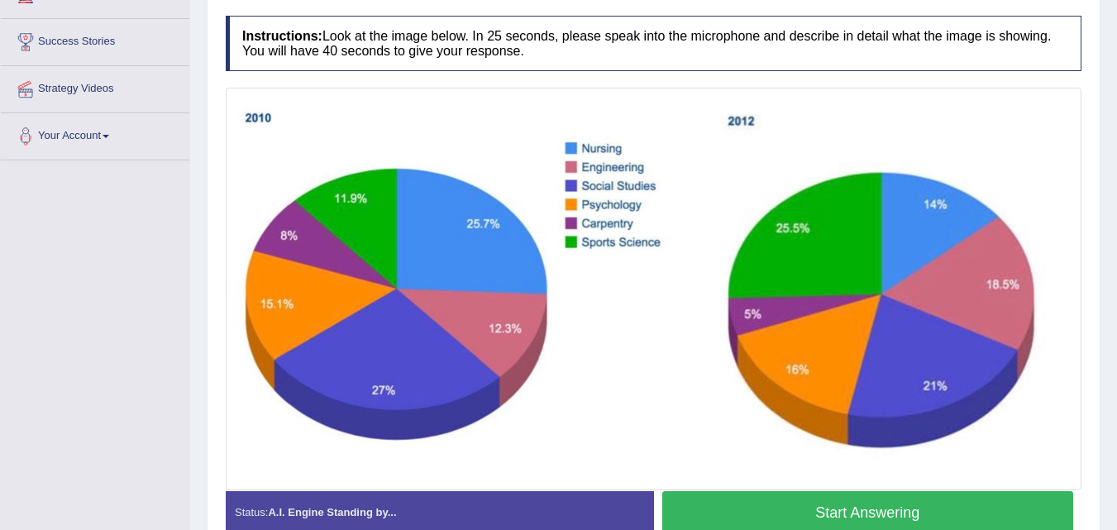
scroll to position [386, 0]
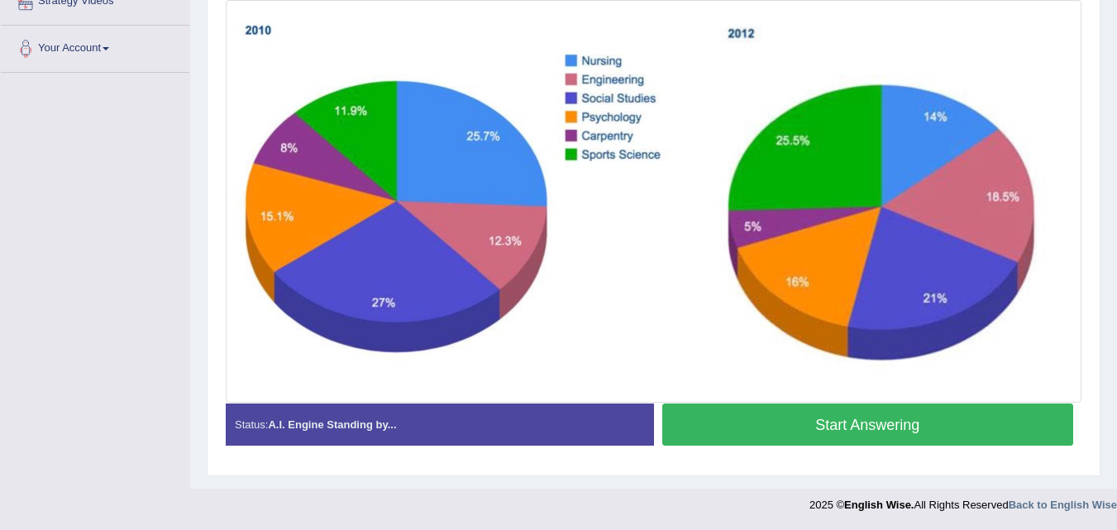
click at [724, 421] on button "Start Answering" at bounding box center [868, 425] width 412 height 42
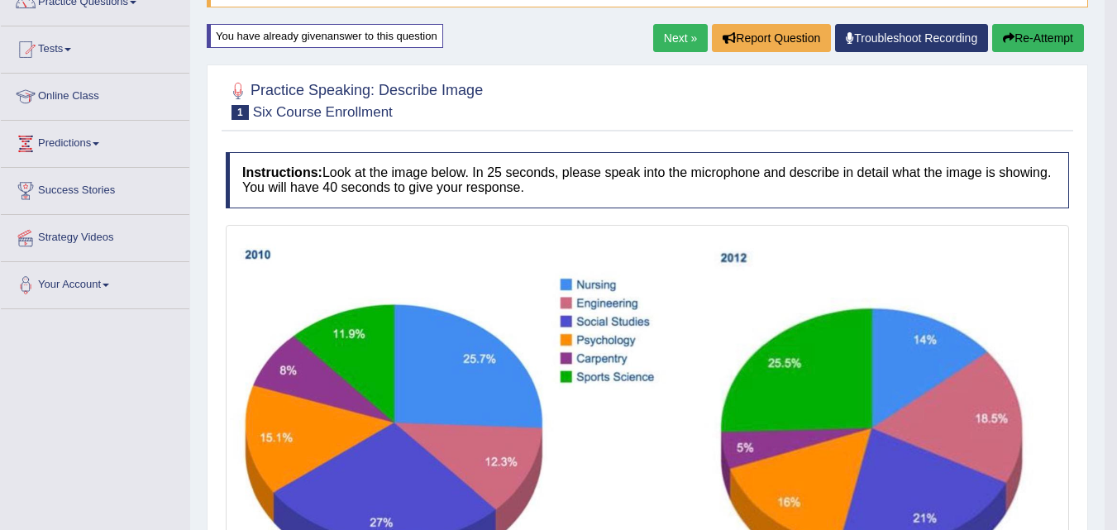
scroll to position [0, 0]
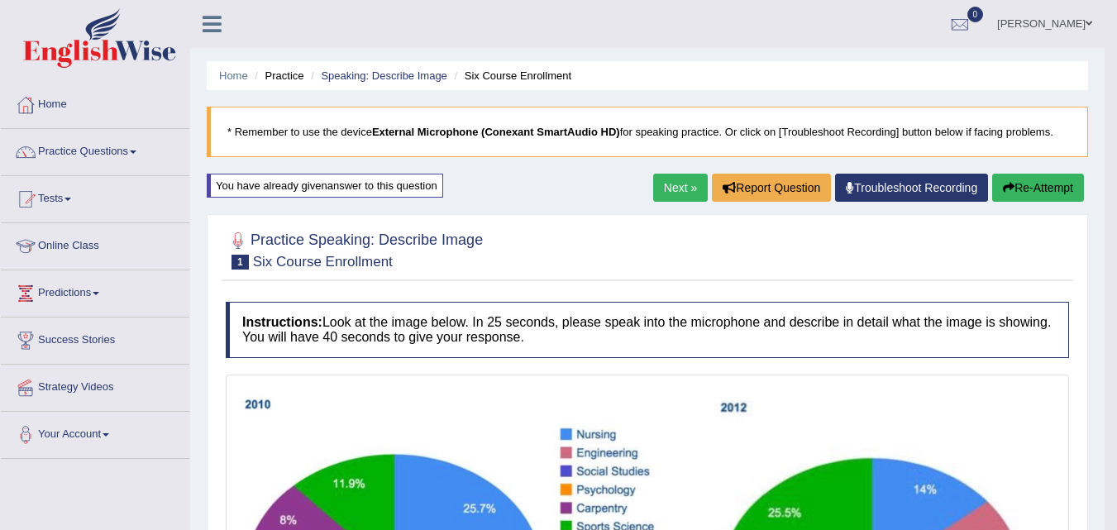
click at [154, 148] on link "Practice Questions" at bounding box center [95, 149] width 189 height 41
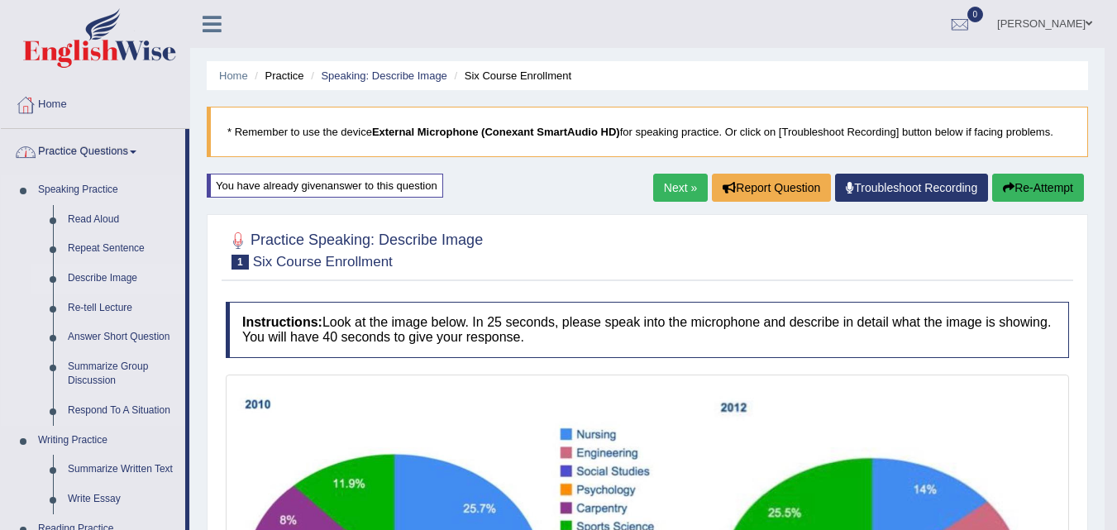
click at [137, 276] on link "Describe Image" at bounding box center [122, 279] width 125 height 30
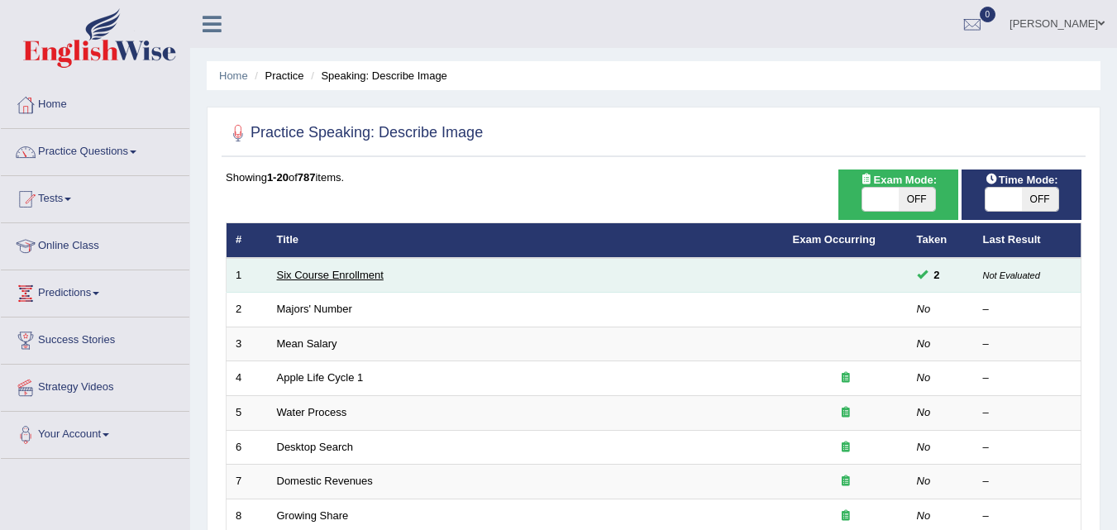
click at [361, 271] on link "Six Course Enrollment" at bounding box center [330, 275] width 107 height 12
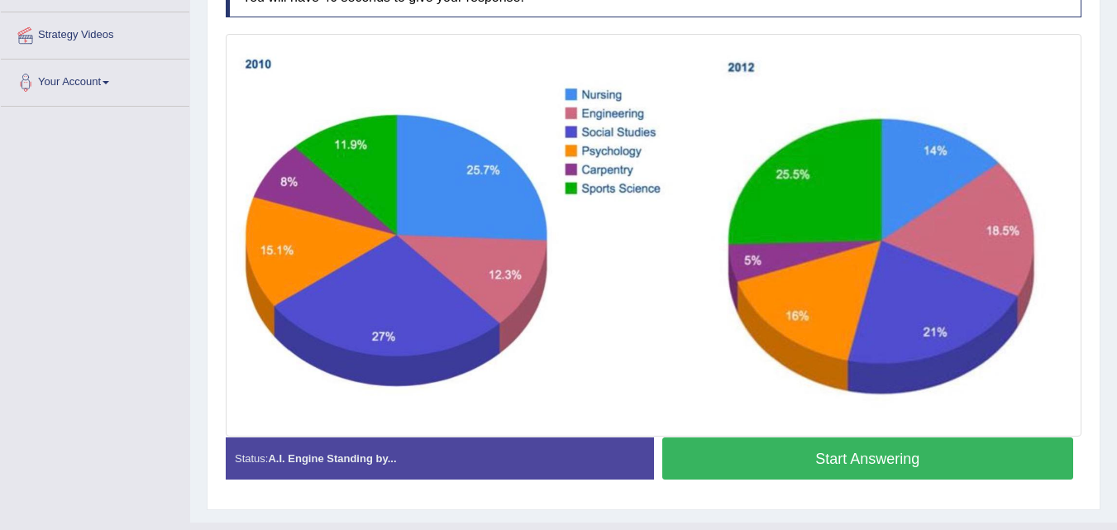
scroll to position [386, 0]
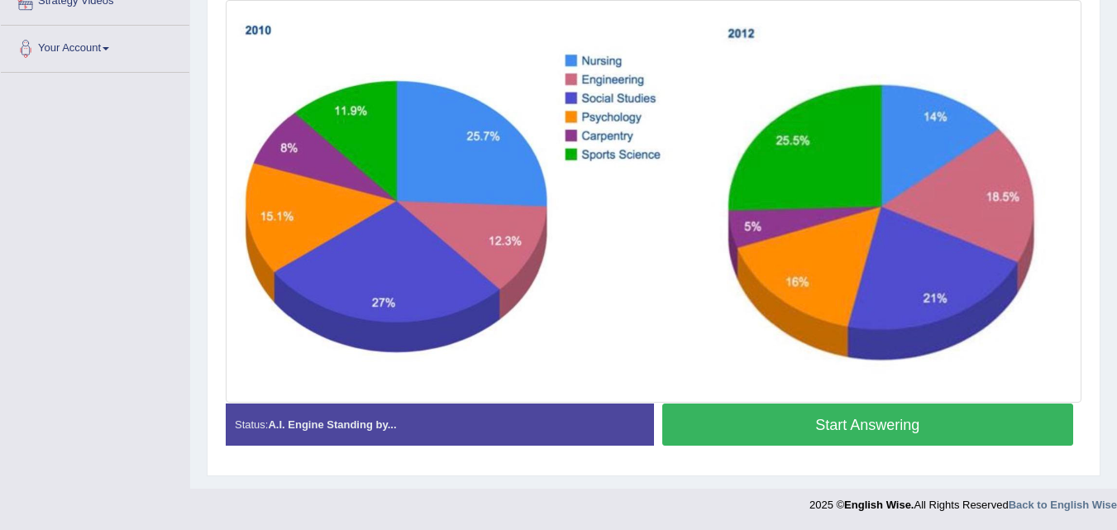
click at [925, 425] on button "Start Answering" at bounding box center [868, 425] width 412 height 42
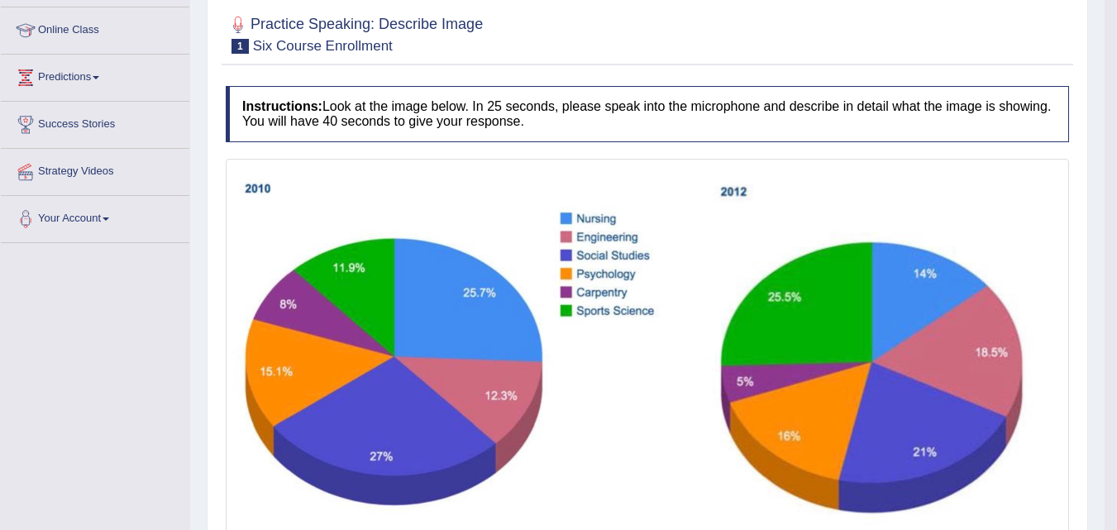
scroll to position [0, 0]
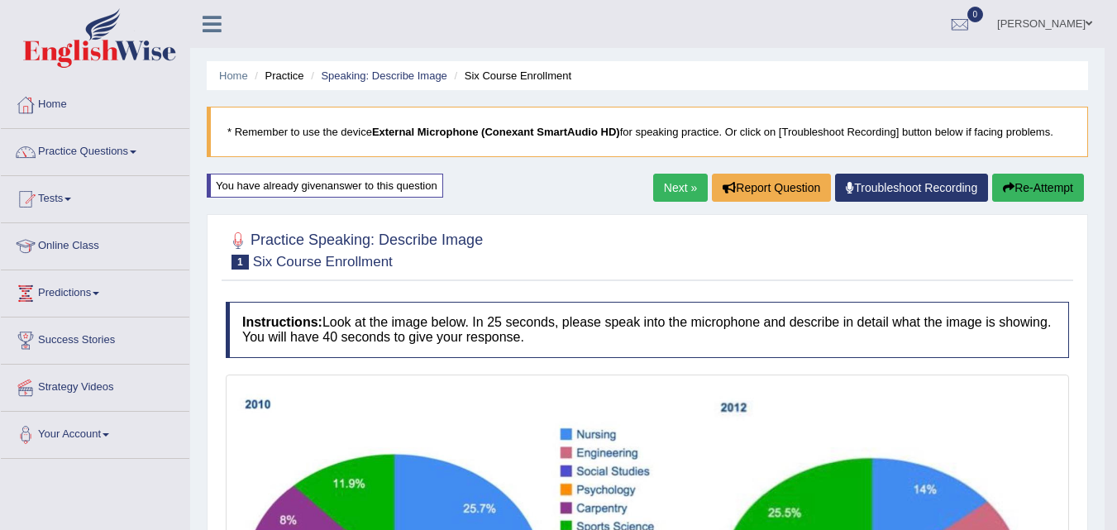
click at [1046, 179] on button "Re-Attempt" at bounding box center [1038, 188] width 92 height 28
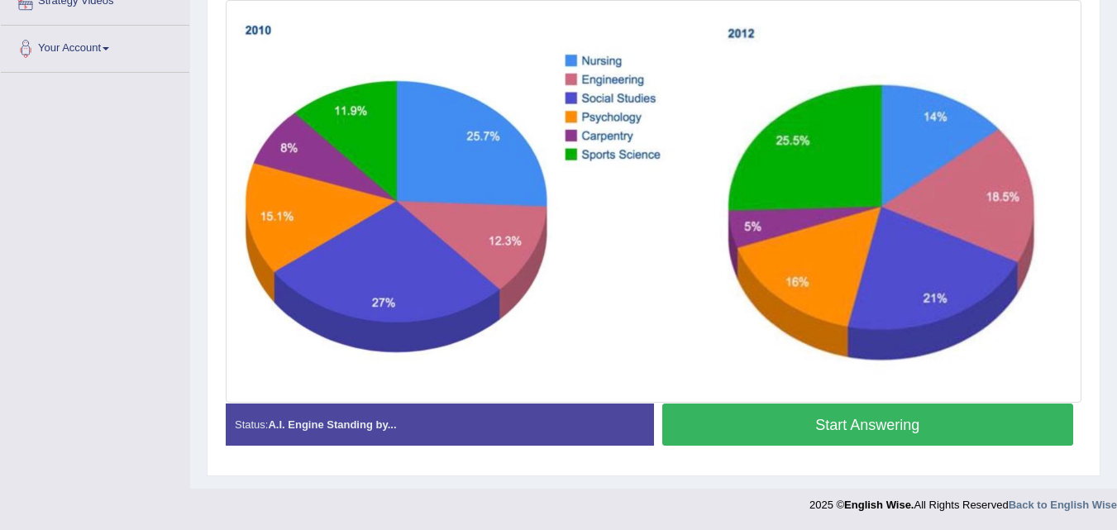
click at [833, 424] on button "Start Answering" at bounding box center [868, 425] width 412 height 42
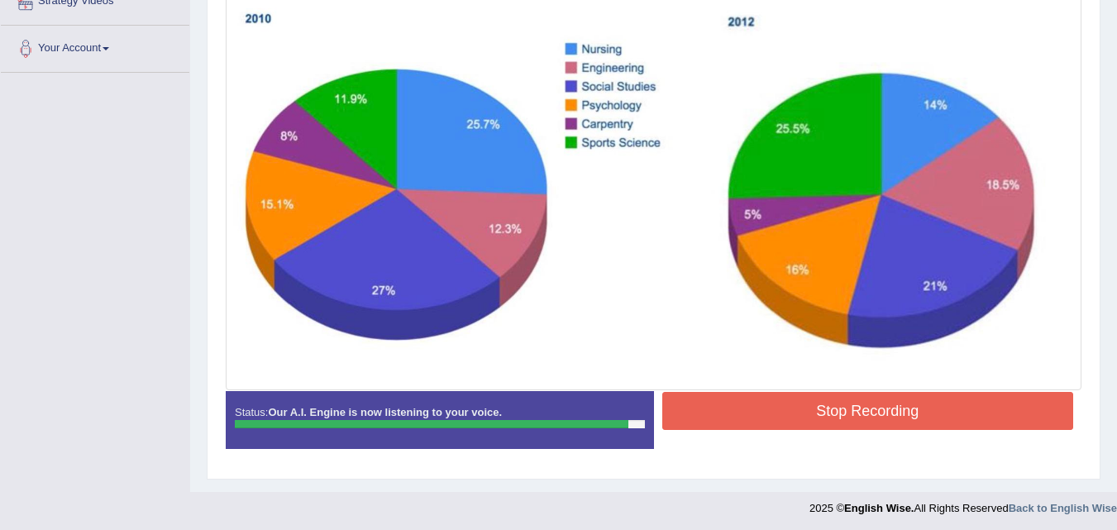
click at [742, 413] on button "Stop Recording" at bounding box center [868, 411] width 412 height 38
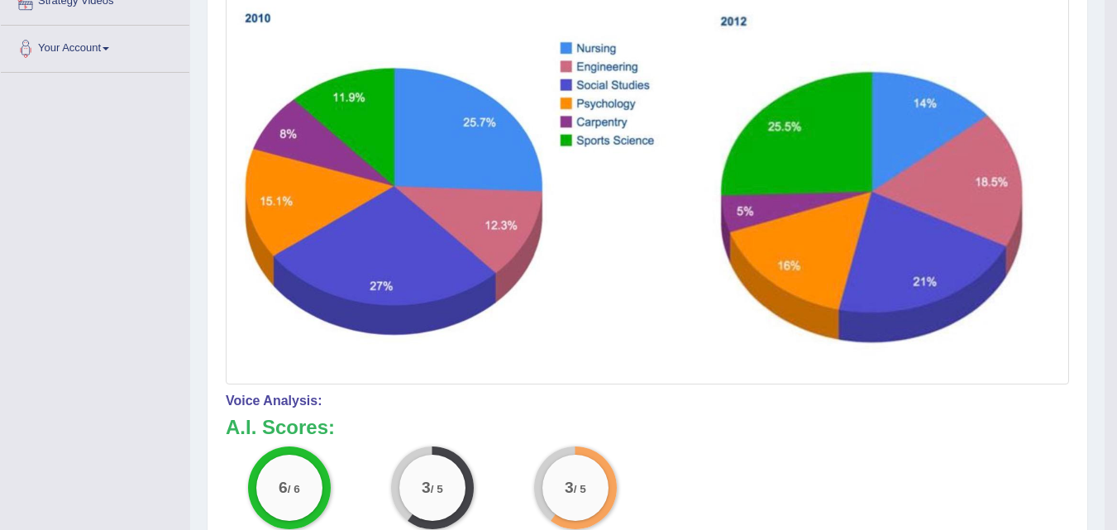
scroll to position [0, 0]
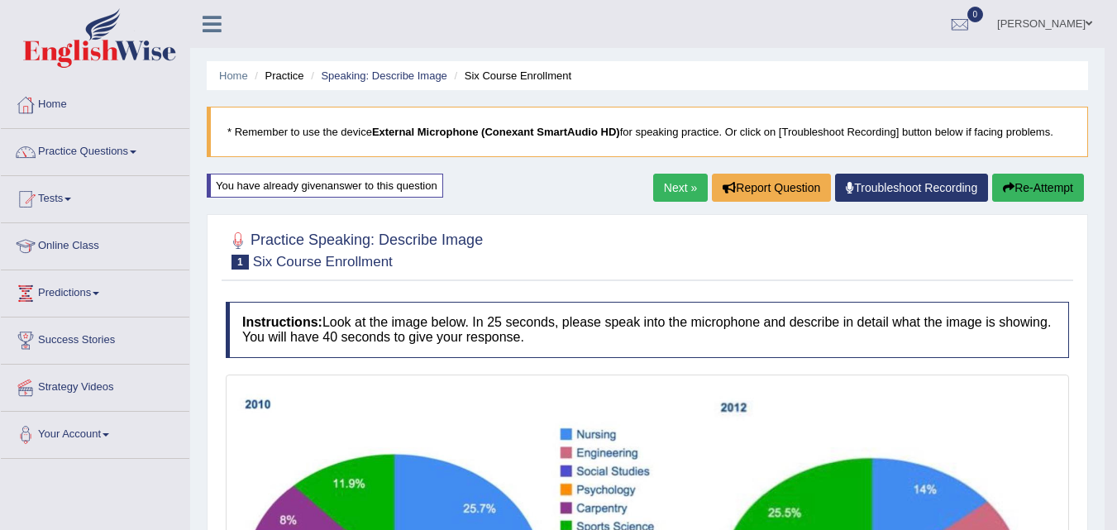
click at [136, 152] on span at bounding box center [133, 151] width 7 height 3
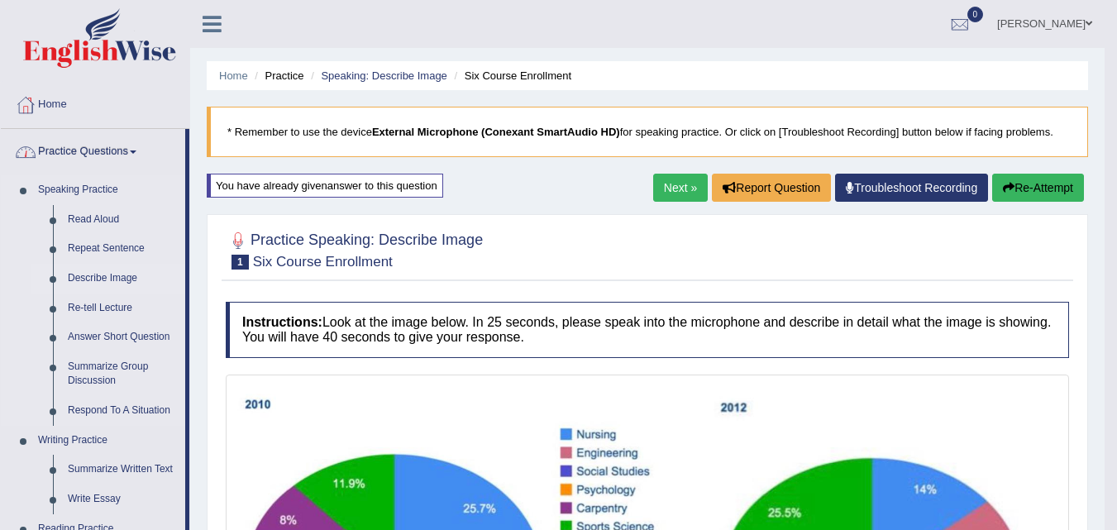
click at [140, 278] on link "Describe Image" at bounding box center [122, 279] width 125 height 30
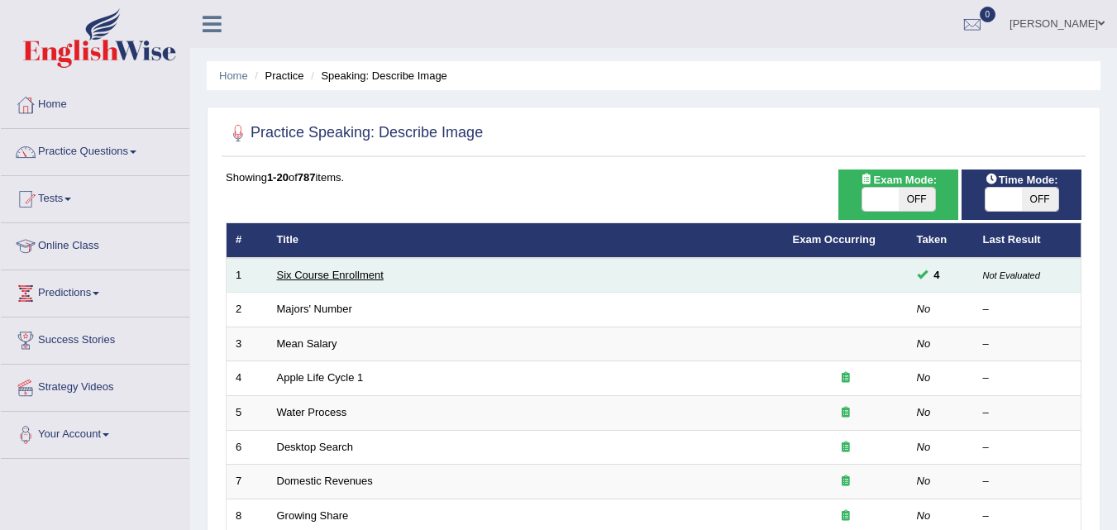
click at [363, 273] on link "Six Course Enrollment" at bounding box center [330, 275] width 107 height 12
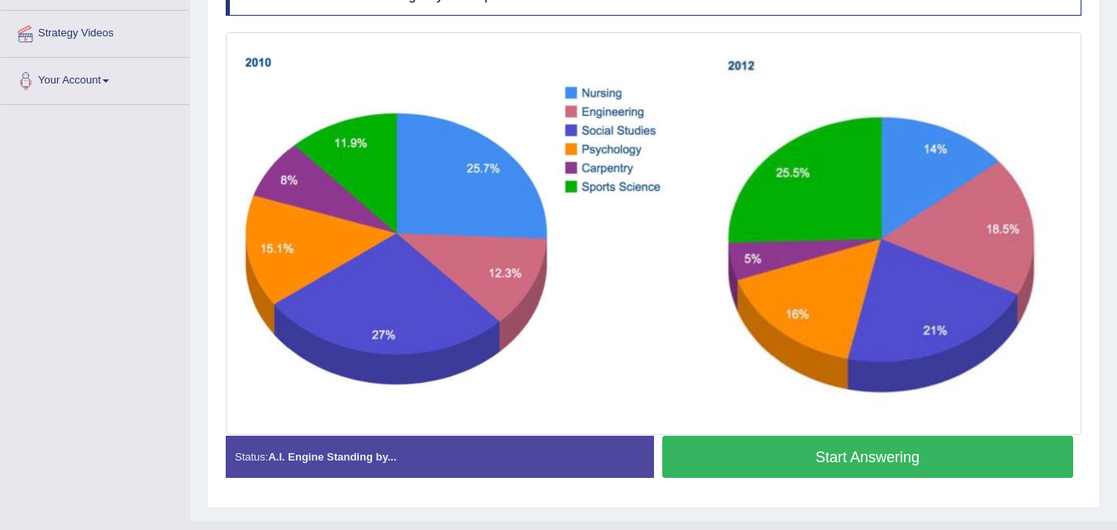
scroll to position [358, 0]
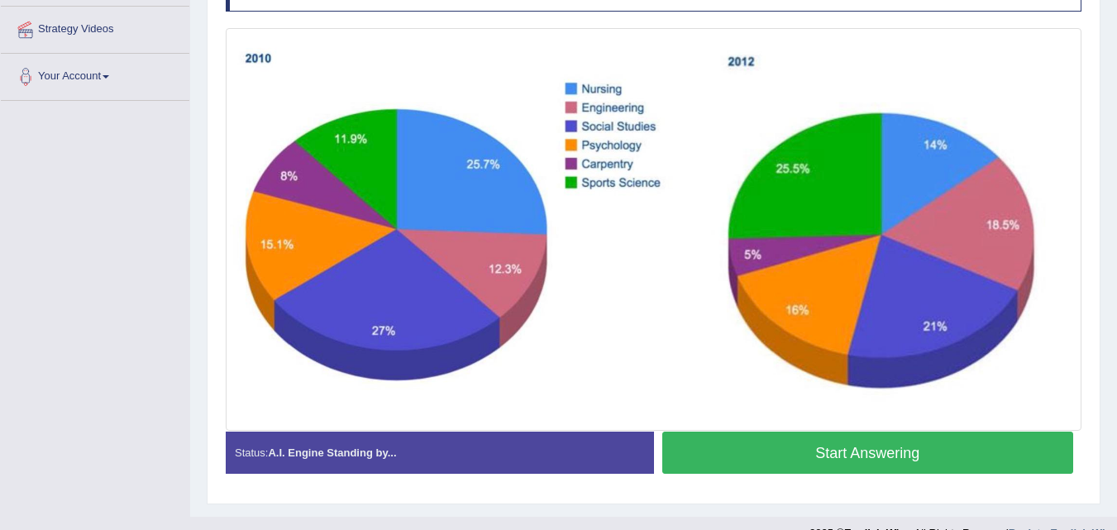
click at [865, 457] on button "Start Answering" at bounding box center [868, 453] width 412 height 42
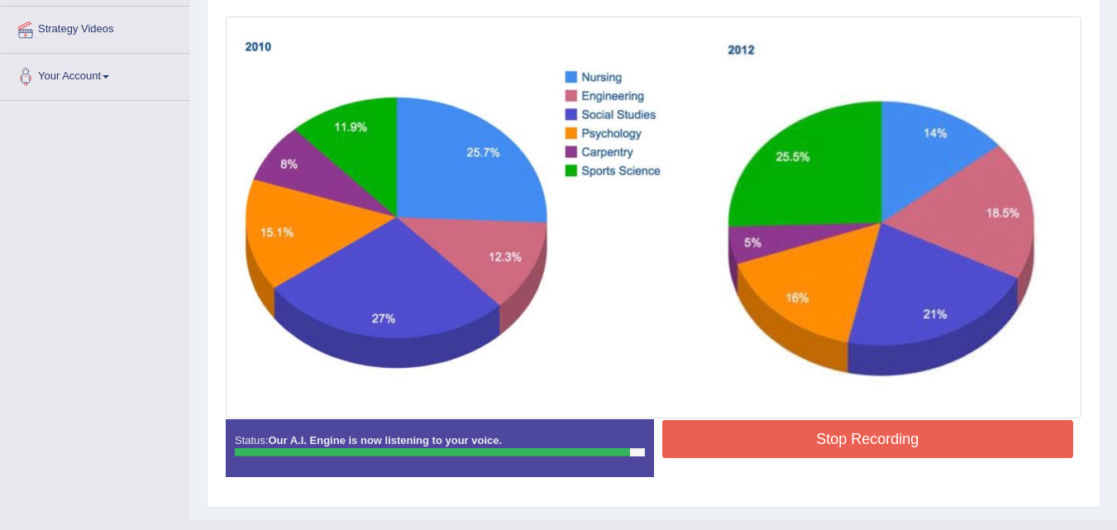
click at [838, 434] on button "Stop Recording" at bounding box center [868, 439] width 412 height 38
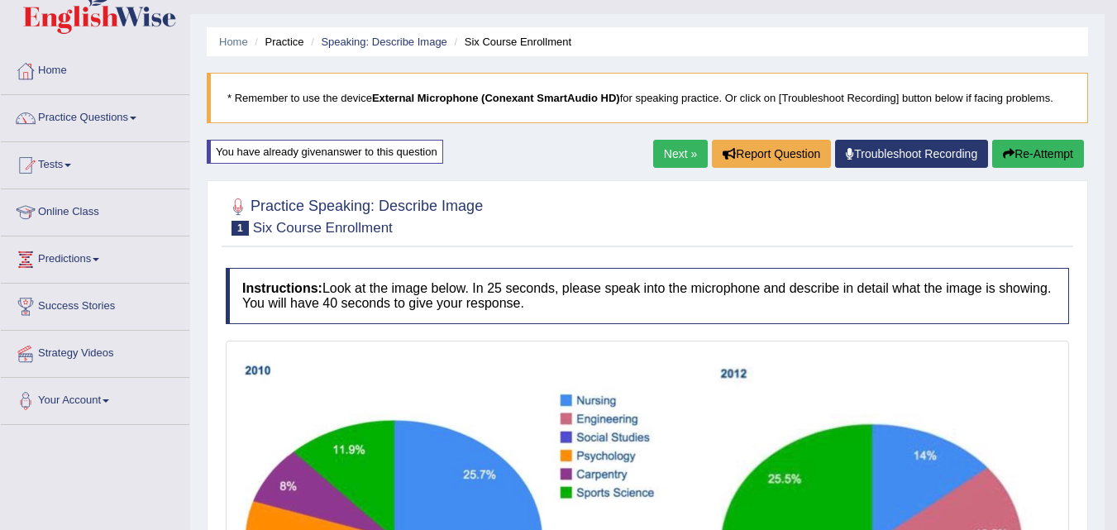
scroll to position [0, 0]
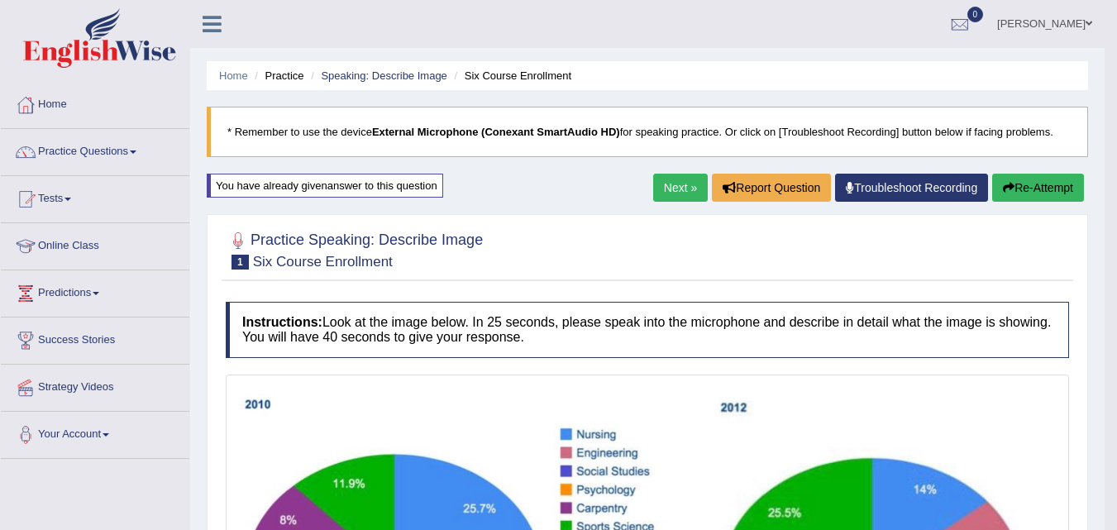
click at [1040, 180] on button "Re-Attempt" at bounding box center [1038, 188] width 92 height 28
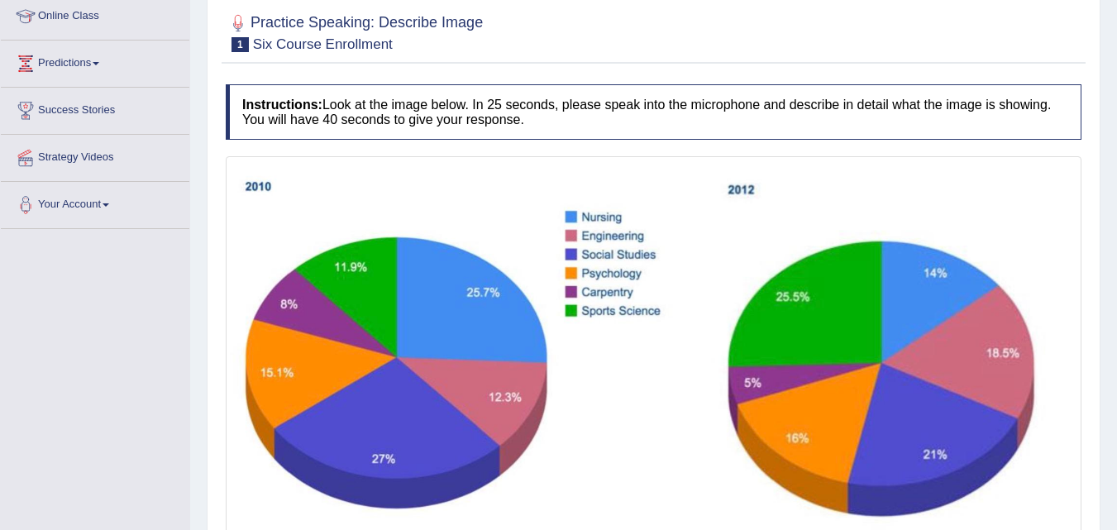
scroll to position [386, 0]
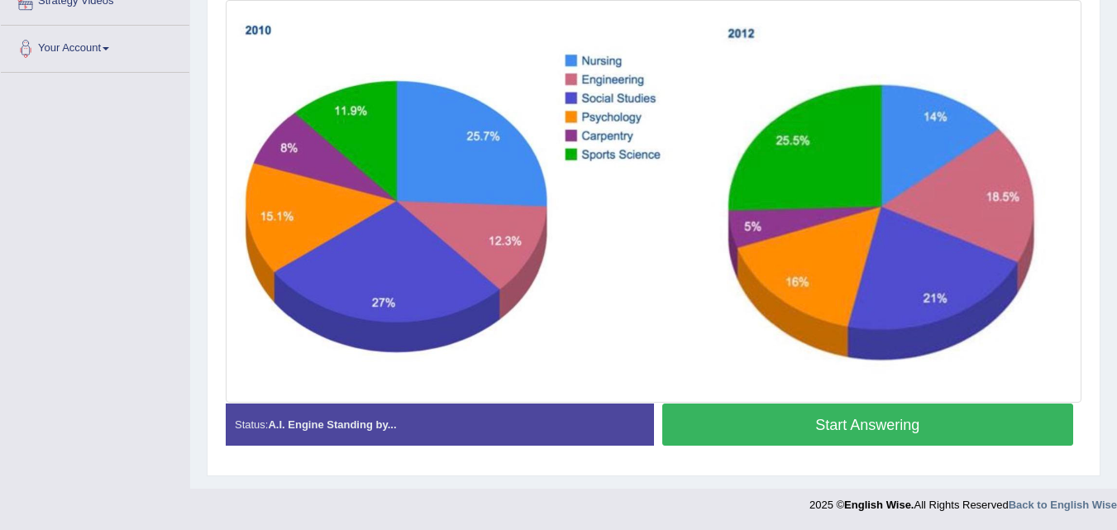
click at [912, 420] on button "Start Answering" at bounding box center [868, 425] width 412 height 42
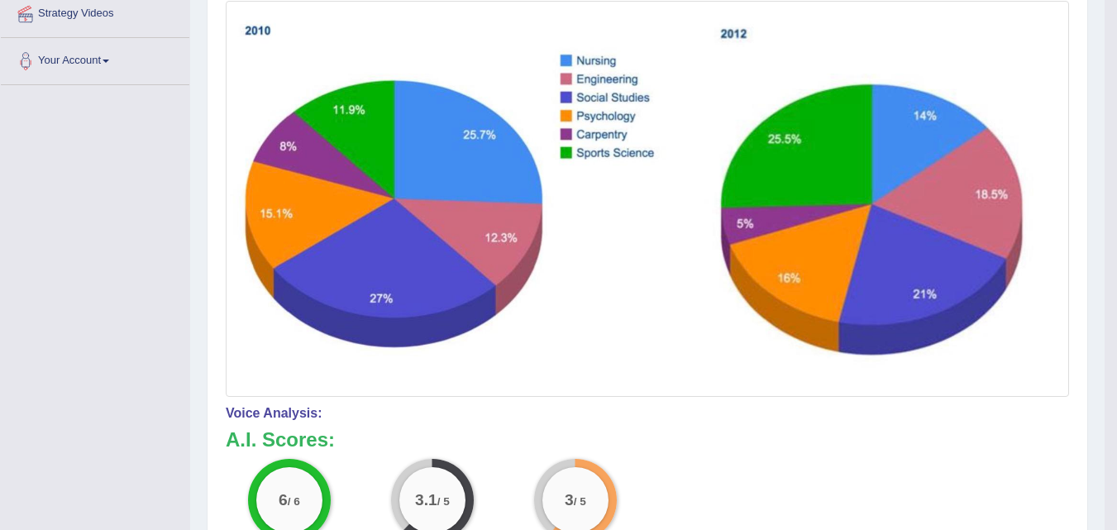
scroll to position [0, 0]
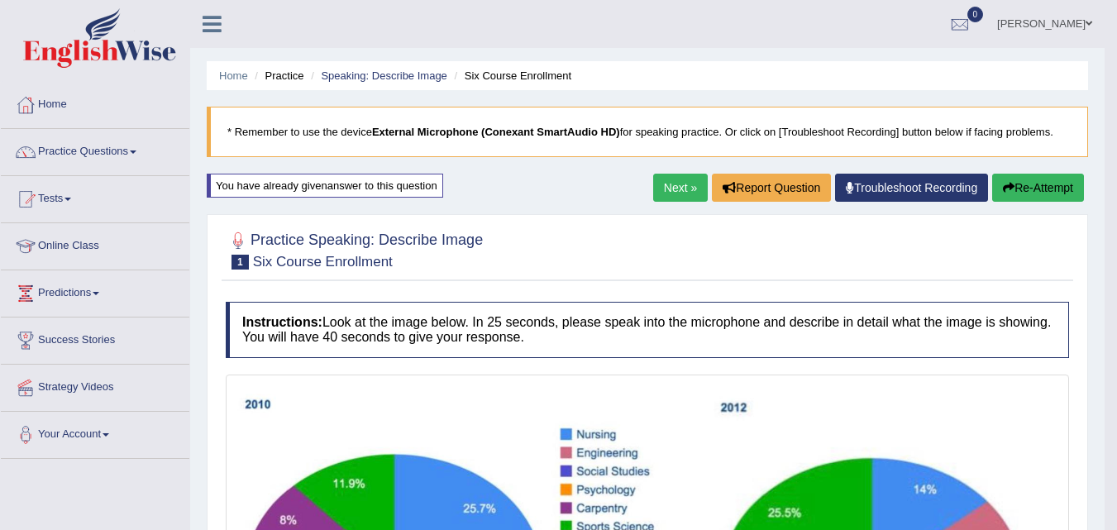
click at [154, 159] on link "Practice Questions" at bounding box center [95, 149] width 189 height 41
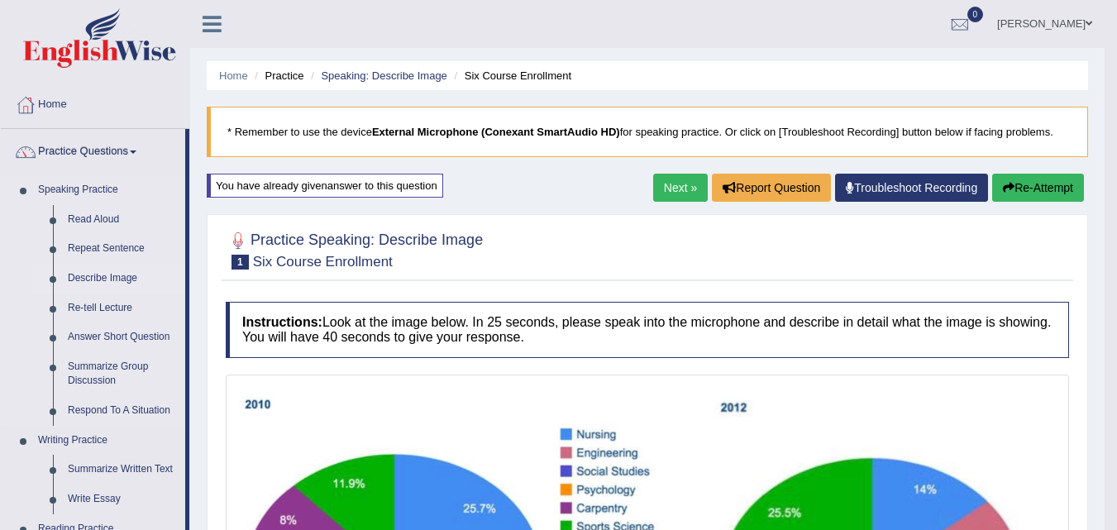
click at [117, 276] on link "Describe Image" at bounding box center [122, 279] width 125 height 30
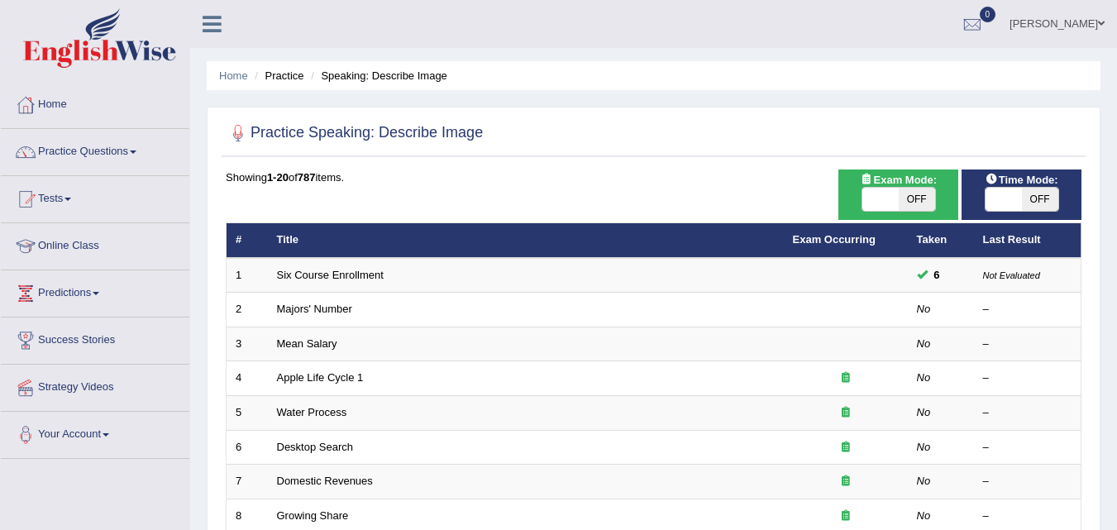
click at [127, 158] on link "Practice Questions" at bounding box center [95, 149] width 189 height 41
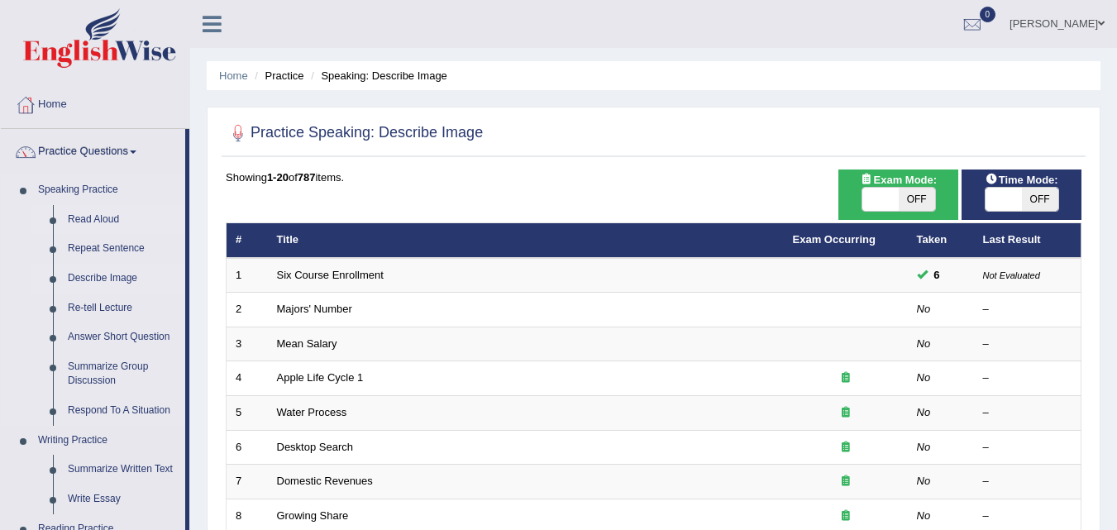
click at [109, 213] on link "Read Aloud" at bounding box center [122, 220] width 125 height 30
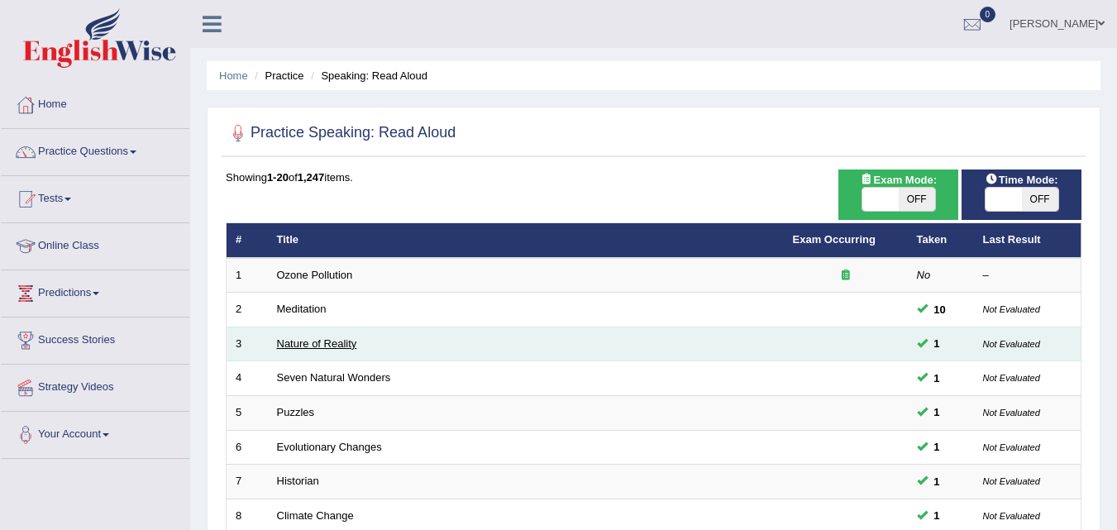
click at [331, 346] on link "Nature of Reality" at bounding box center [317, 343] width 80 height 12
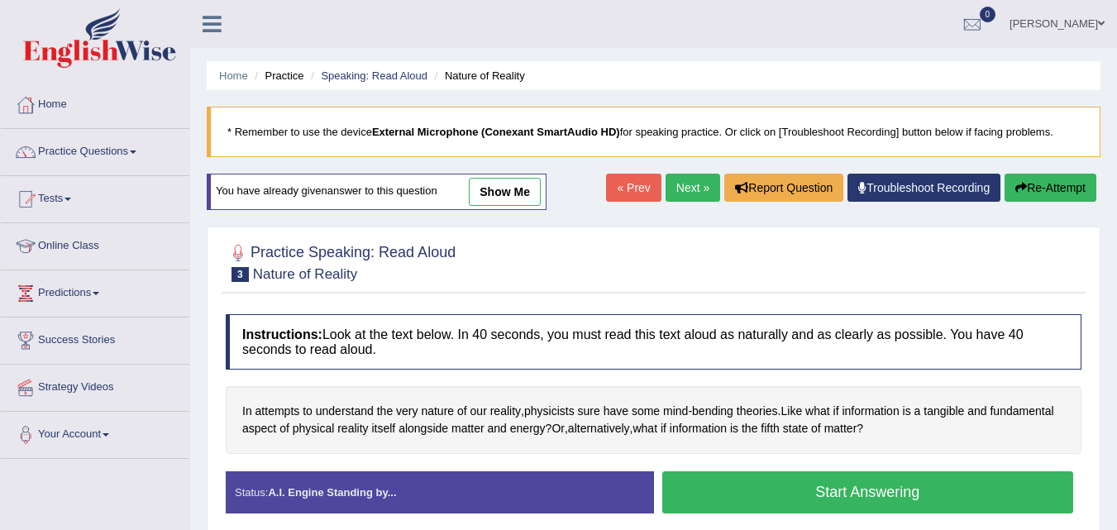
click at [746, 495] on button "Start Answering" at bounding box center [868, 492] width 412 height 42
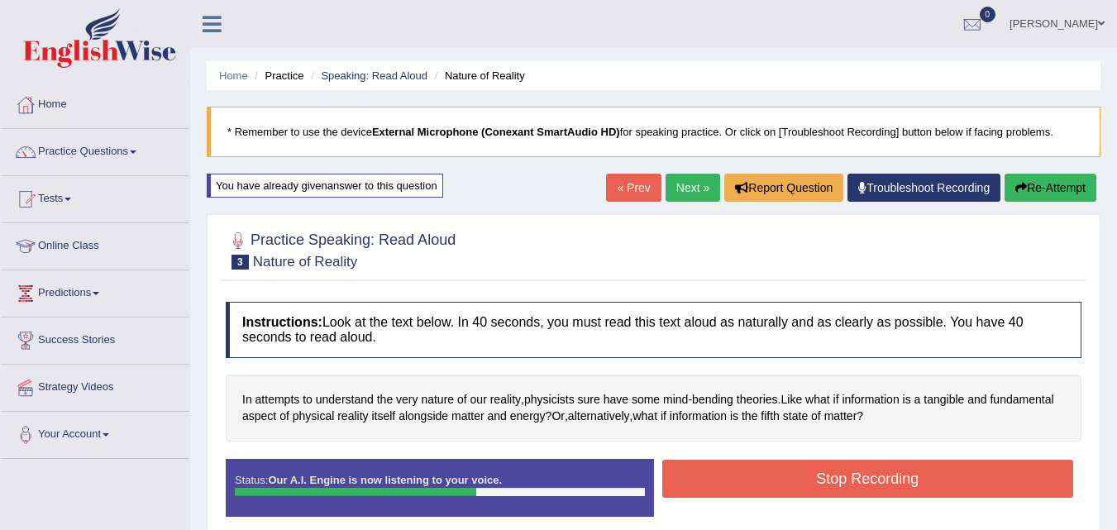
click at [958, 484] on button "Stop Recording" at bounding box center [868, 479] width 412 height 38
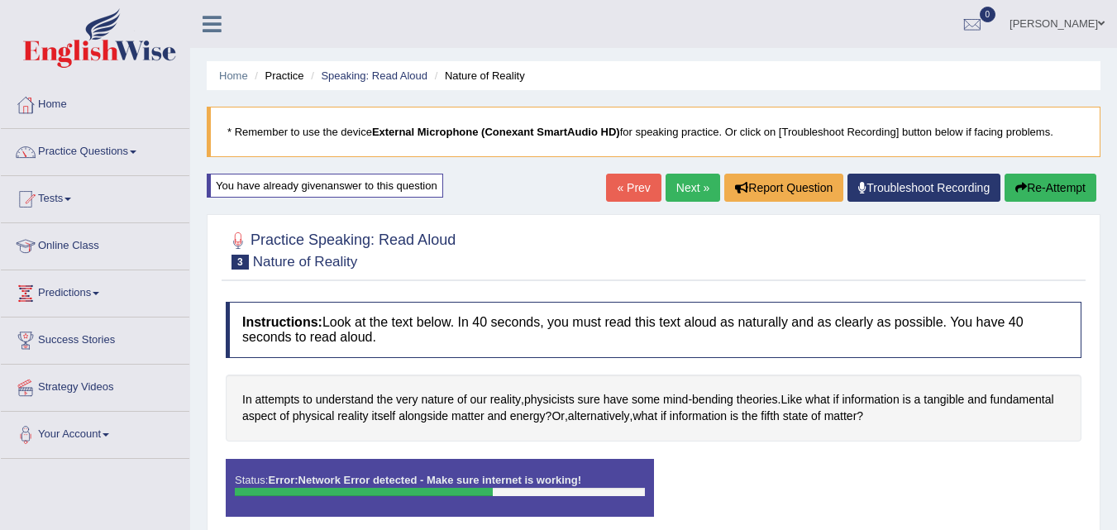
click at [1063, 198] on button "Re-Attempt" at bounding box center [1051, 188] width 92 height 28
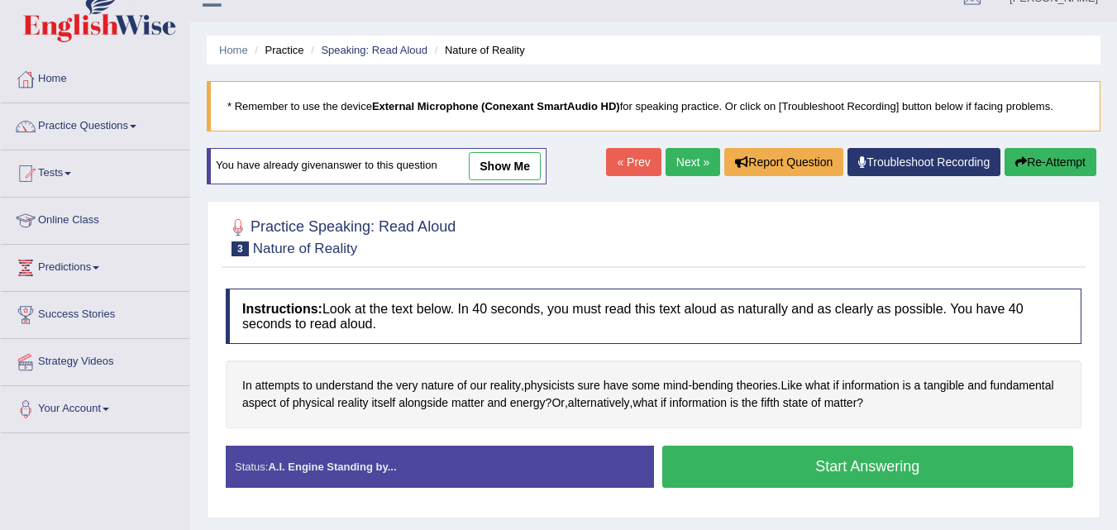
scroll to position [26, 0]
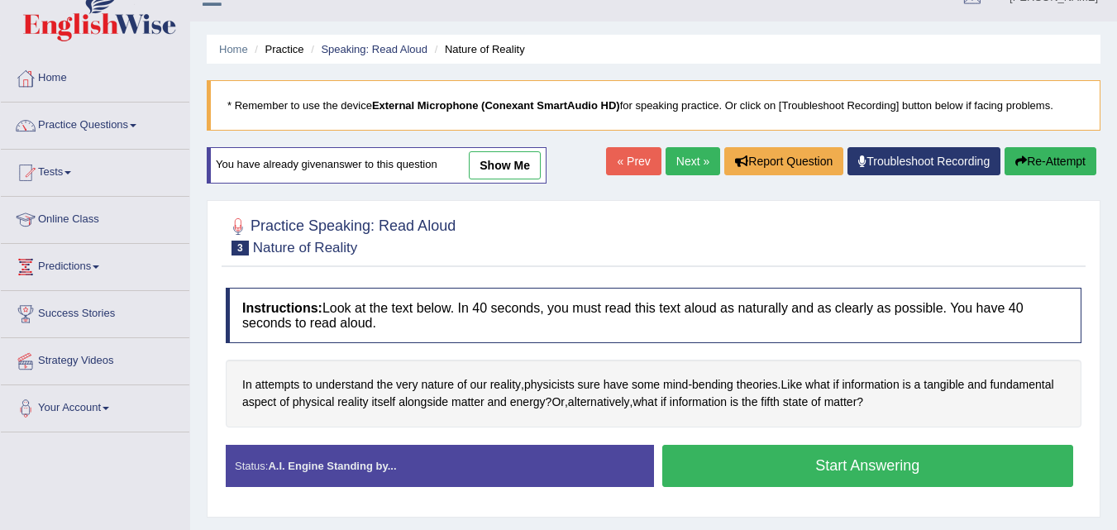
click at [837, 475] on button "Start Answering" at bounding box center [868, 466] width 412 height 42
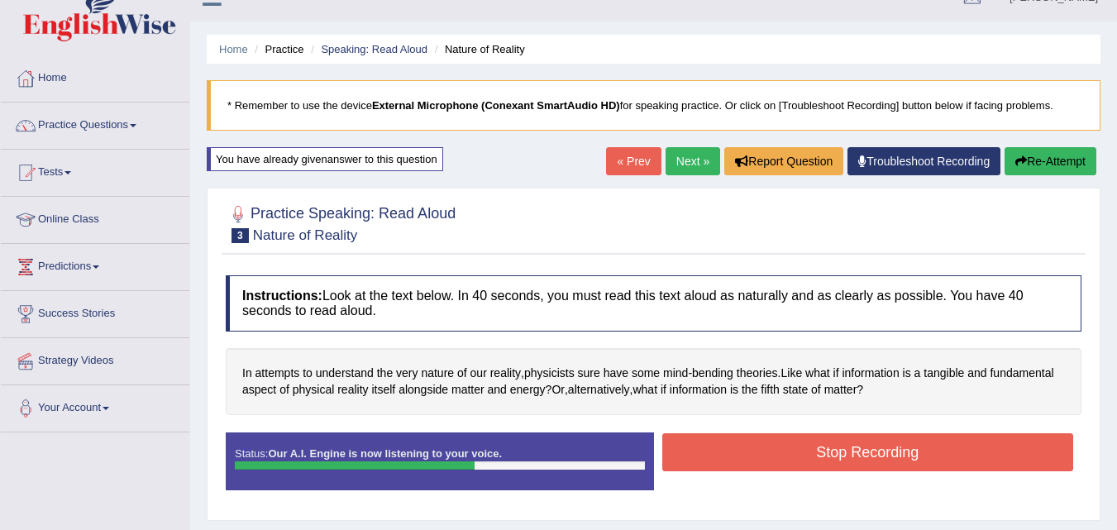
click at [987, 452] on button "Stop Recording" at bounding box center [868, 452] width 412 height 38
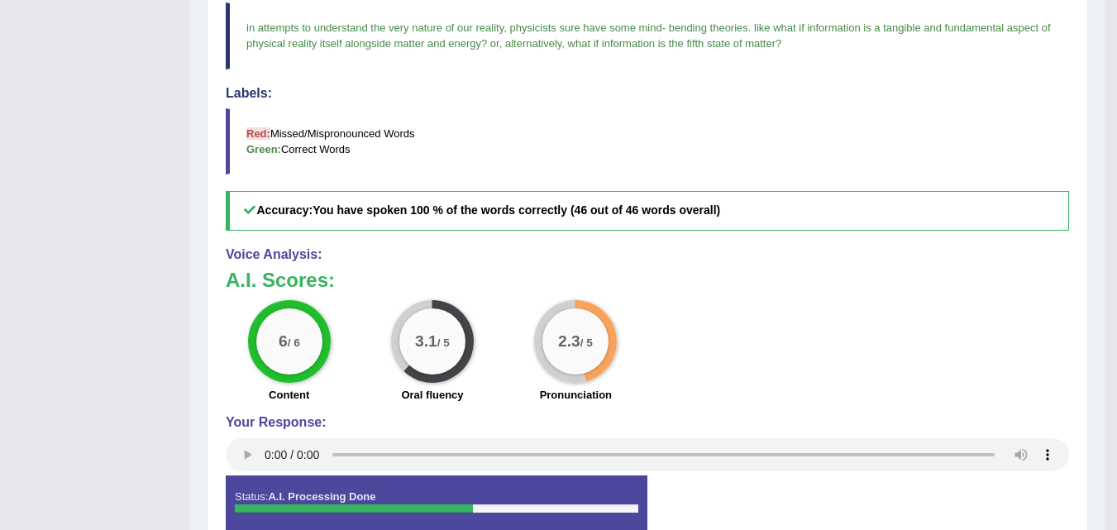
scroll to position [0, 0]
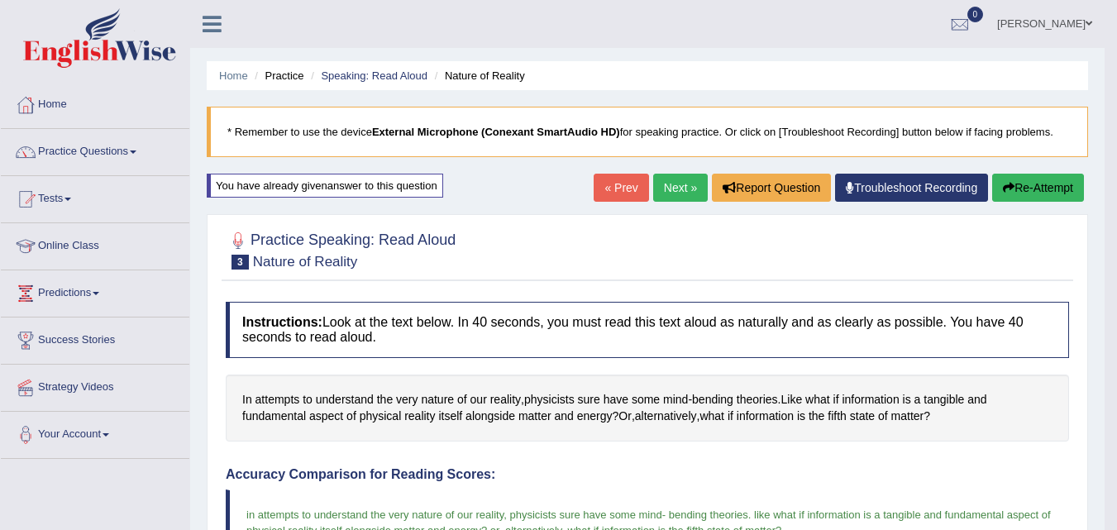
click at [122, 152] on link "Practice Questions" at bounding box center [95, 149] width 189 height 41
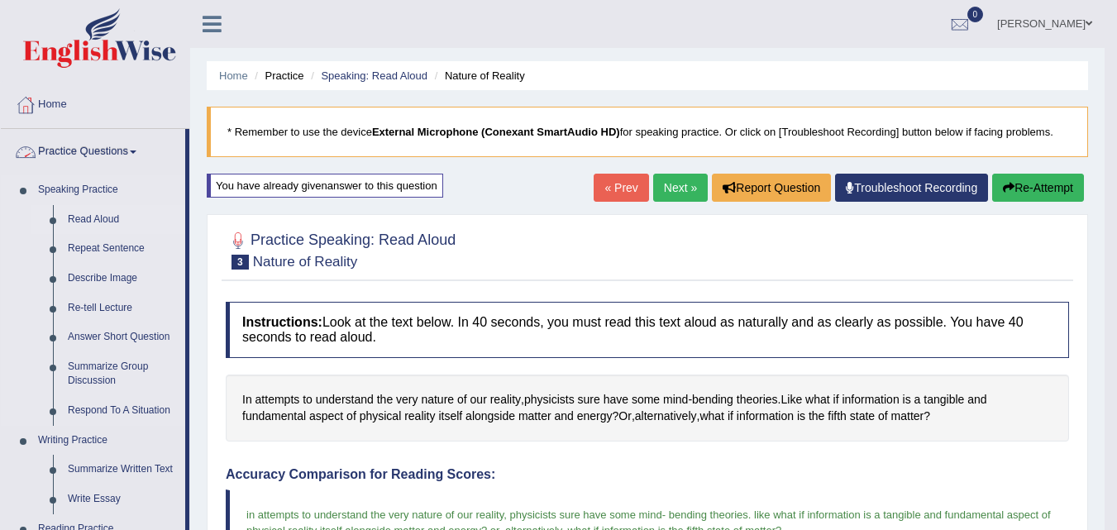
click at [116, 222] on link "Read Aloud" at bounding box center [122, 220] width 125 height 30
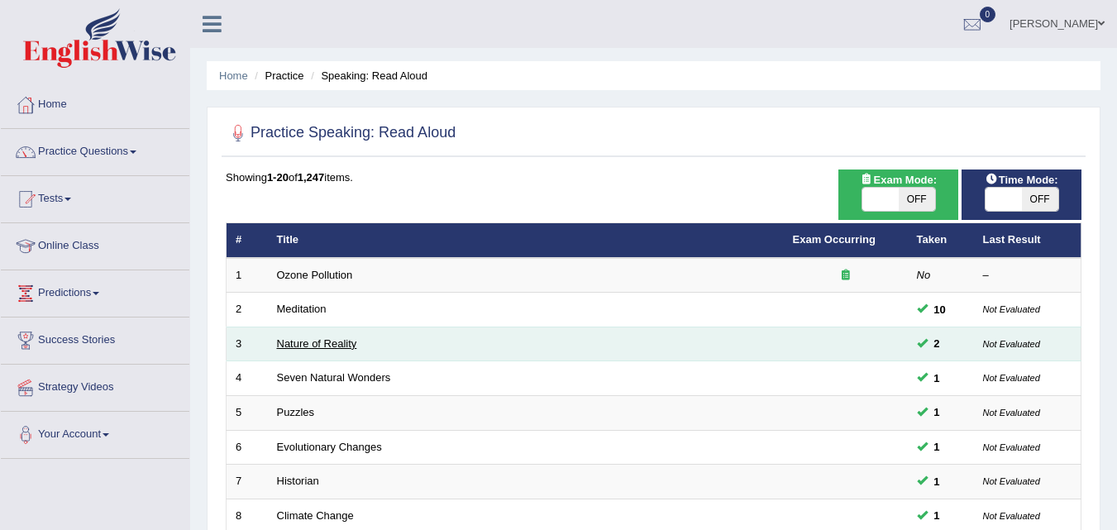
click at [339, 347] on link "Nature of Reality" at bounding box center [317, 343] width 80 height 12
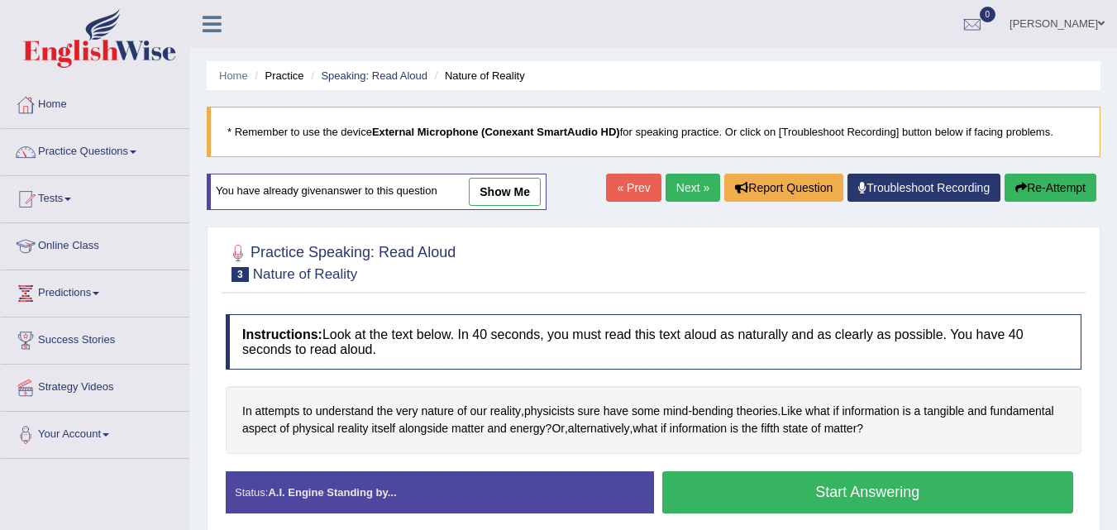
click at [986, 494] on button "Start Answering" at bounding box center [868, 492] width 412 height 42
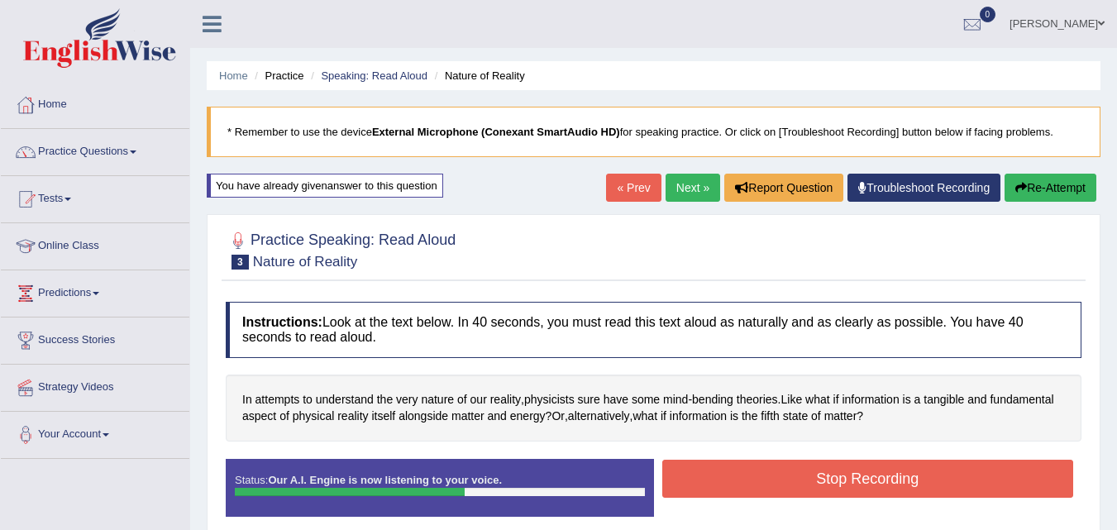
click at [991, 485] on button "Stop Recording" at bounding box center [868, 479] width 412 height 38
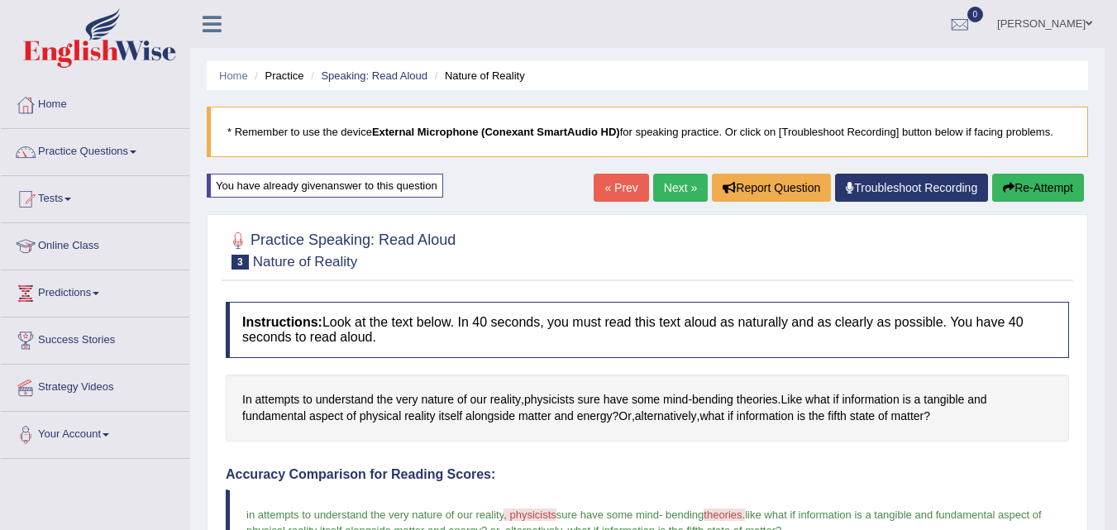
click at [127, 155] on link "Practice Questions" at bounding box center [95, 149] width 189 height 41
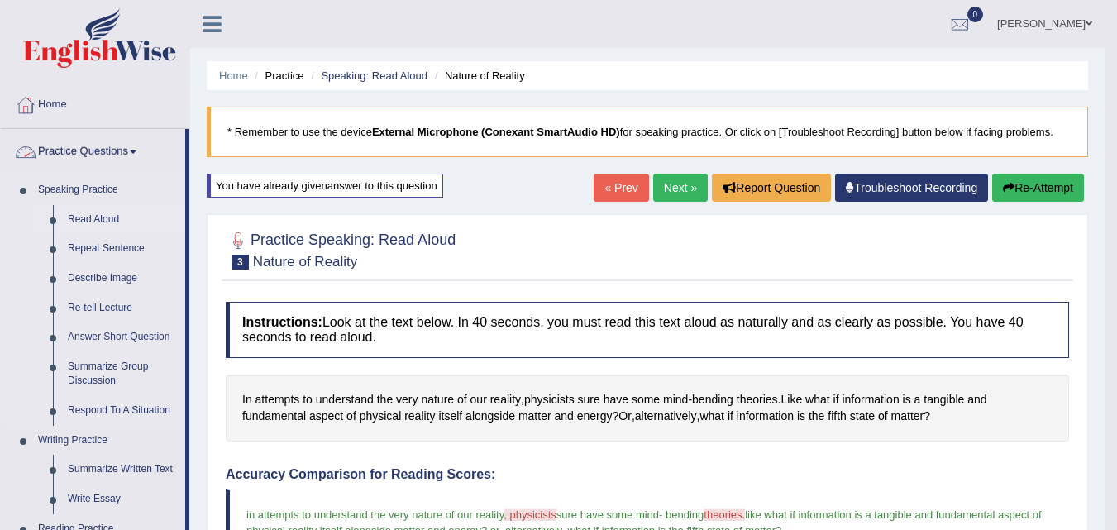
click at [120, 222] on link "Read Aloud" at bounding box center [122, 220] width 125 height 30
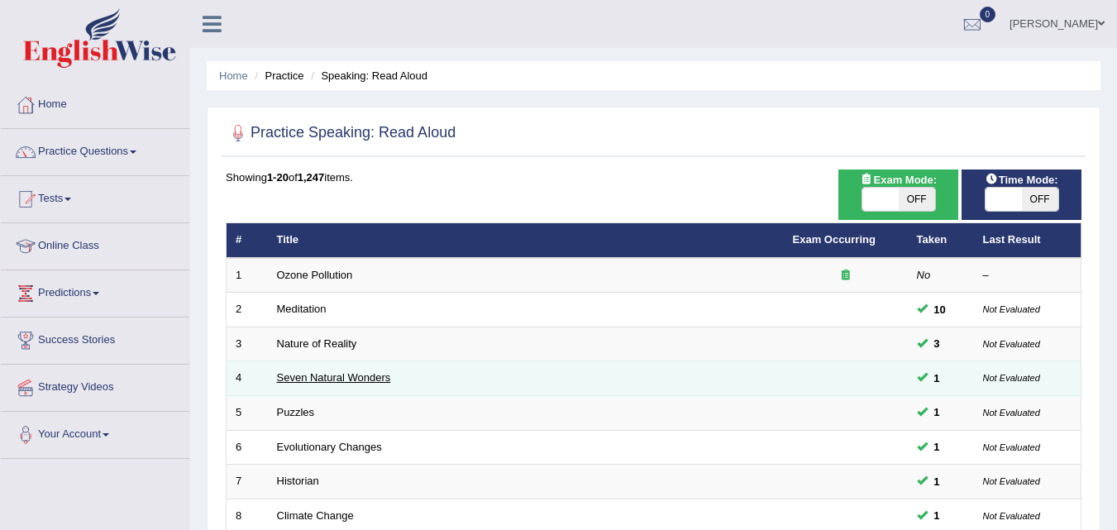
click at [382, 380] on link "Seven Natural Wonders" at bounding box center [334, 377] width 114 height 12
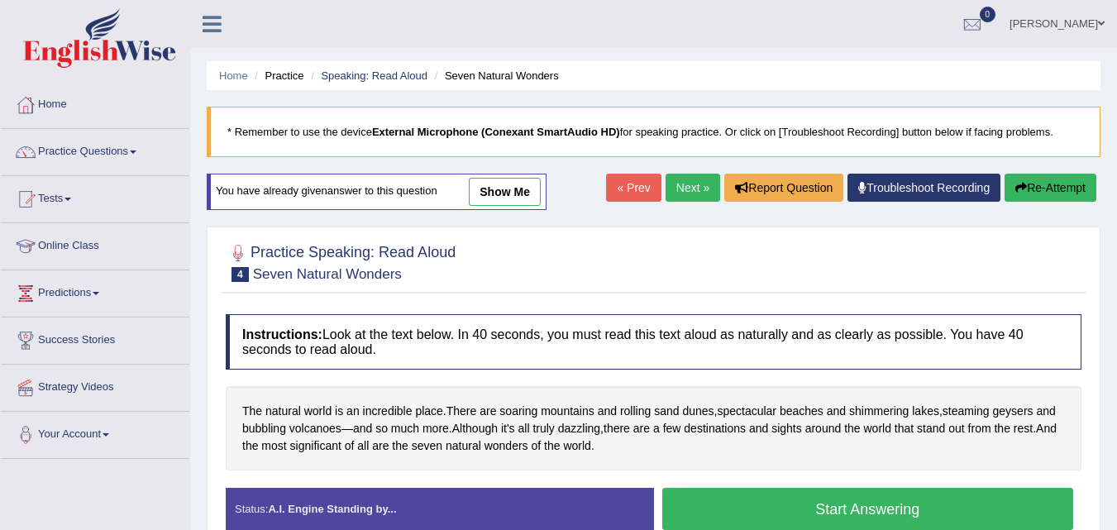
click at [1001, 509] on button "Start Answering" at bounding box center [868, 509] width 412 height 42
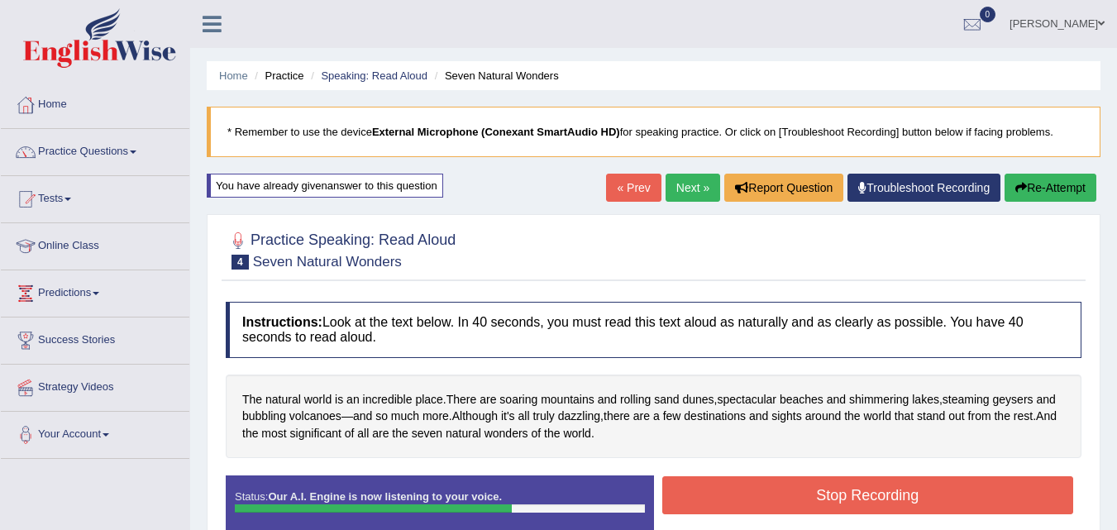
click at [1005, 495] on button "Stop Recording" at bounding box center [868, 495] width 412 height 38
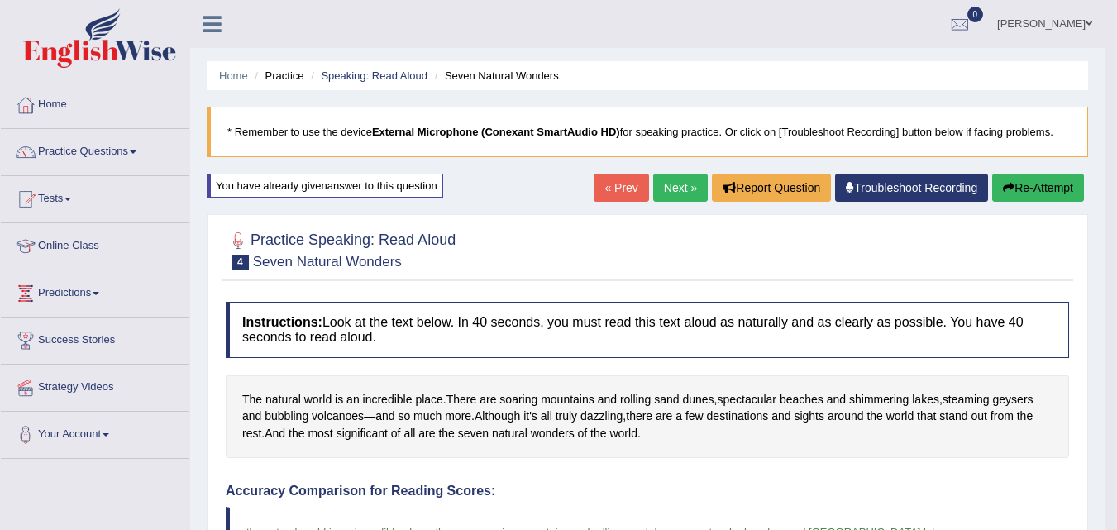
click at [136, 152] on span at bounding box center [133, 151] width 7 height 3
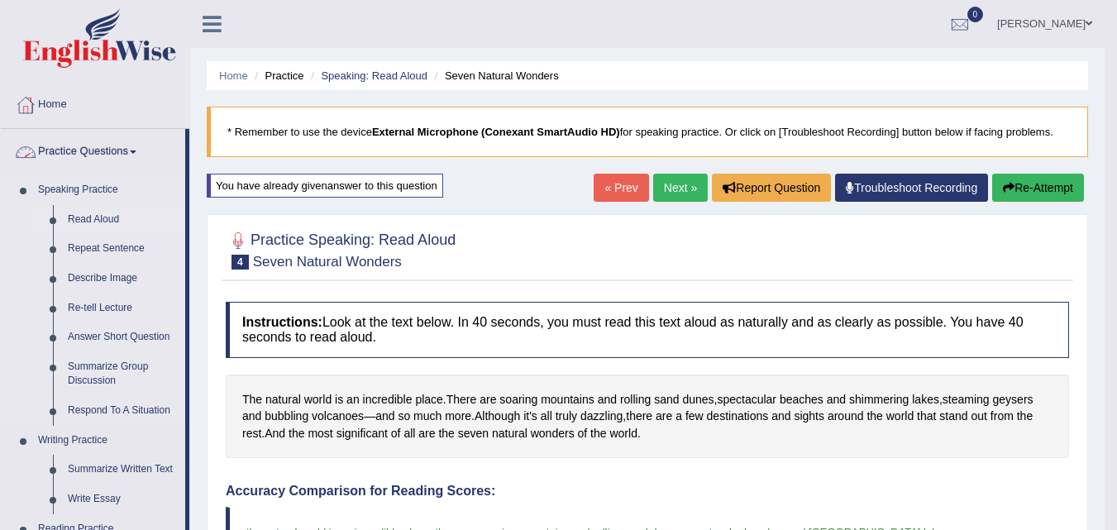
click at [122, 216] on link "Read Aloud" at bounding box center [122, 220] width 125 height 30
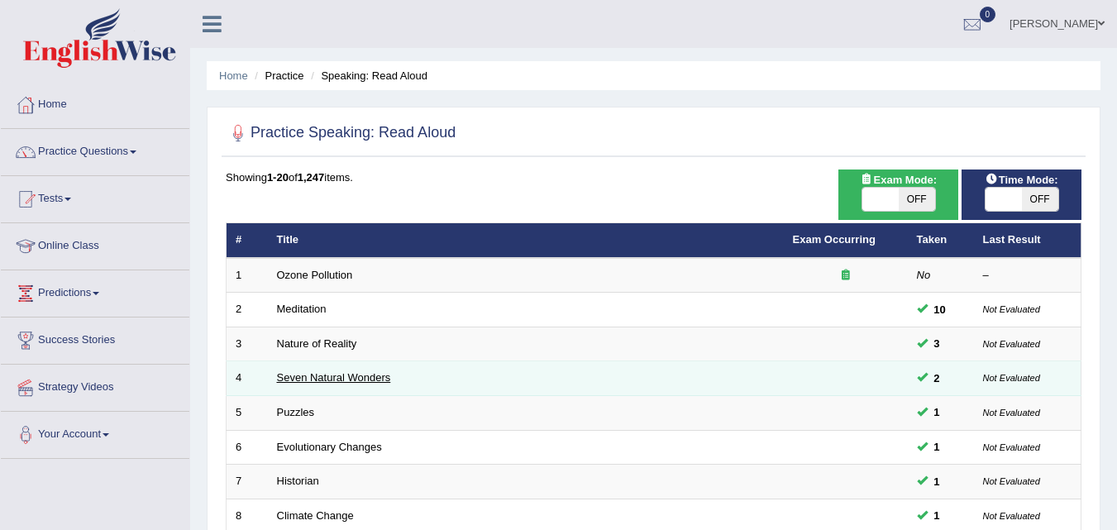
click at [376, 383] on link "Seven Natural Wonders" at bounding box center [334, 377] width 114 height 12
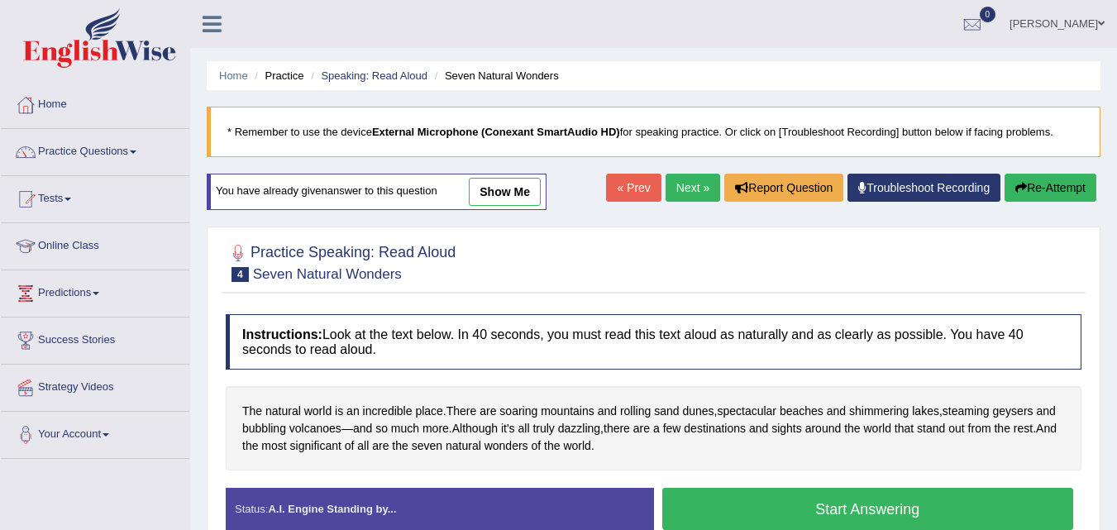
click at [774, 509] on button "Start Answering" at bounding box center [868, 509] width 412 height 42
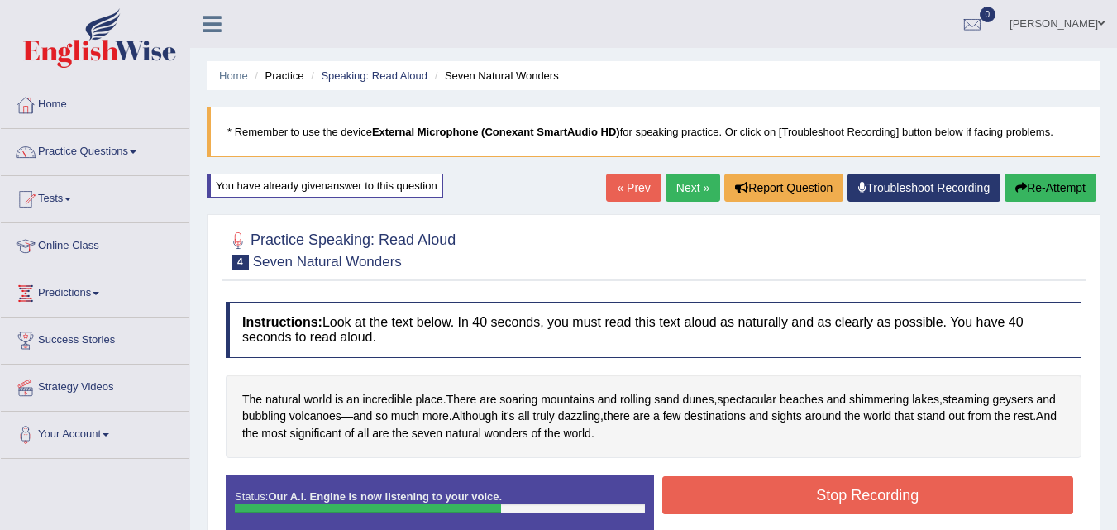
click at [996, 504] on button "Stop Recording" at bounding box center [868, 495] width 412 height 38
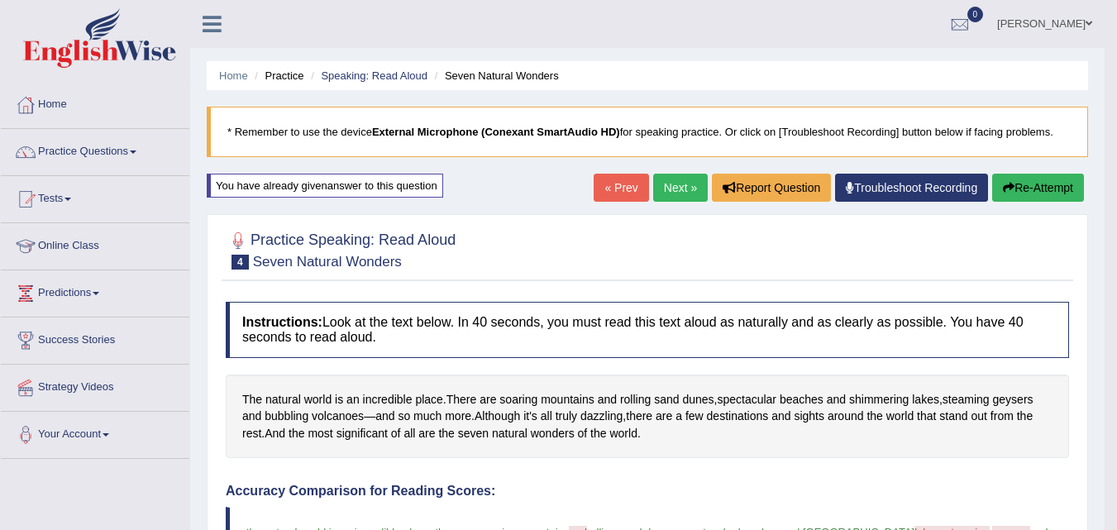
click at [136, 152] on span at bounding box center [133, 151] width 7 height 3
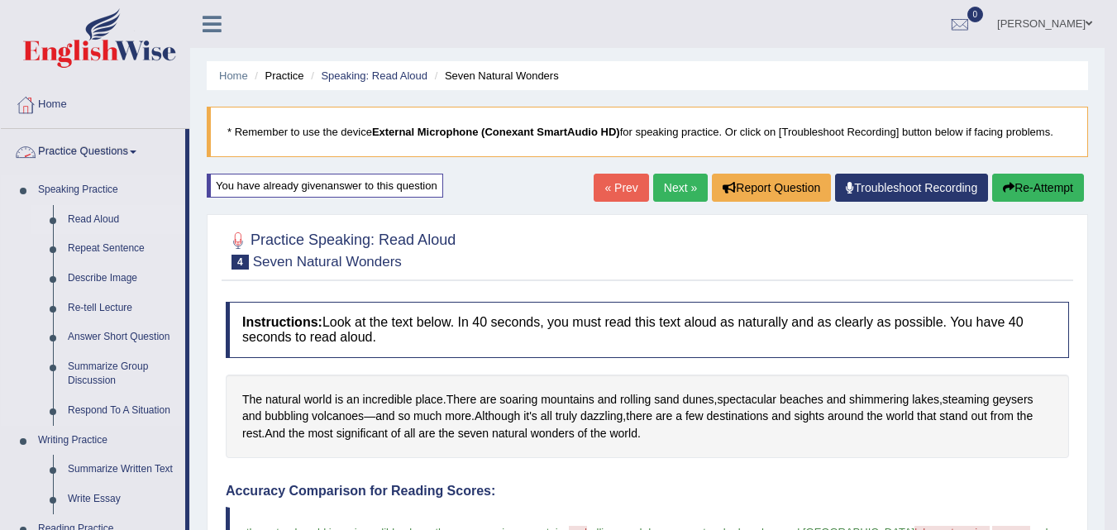
click at [113, 211] on link "Read Aloud" at bounding box center [122, 220] width 125 height 30
